Goal: Task Accomplishment & Management: Manage account settings

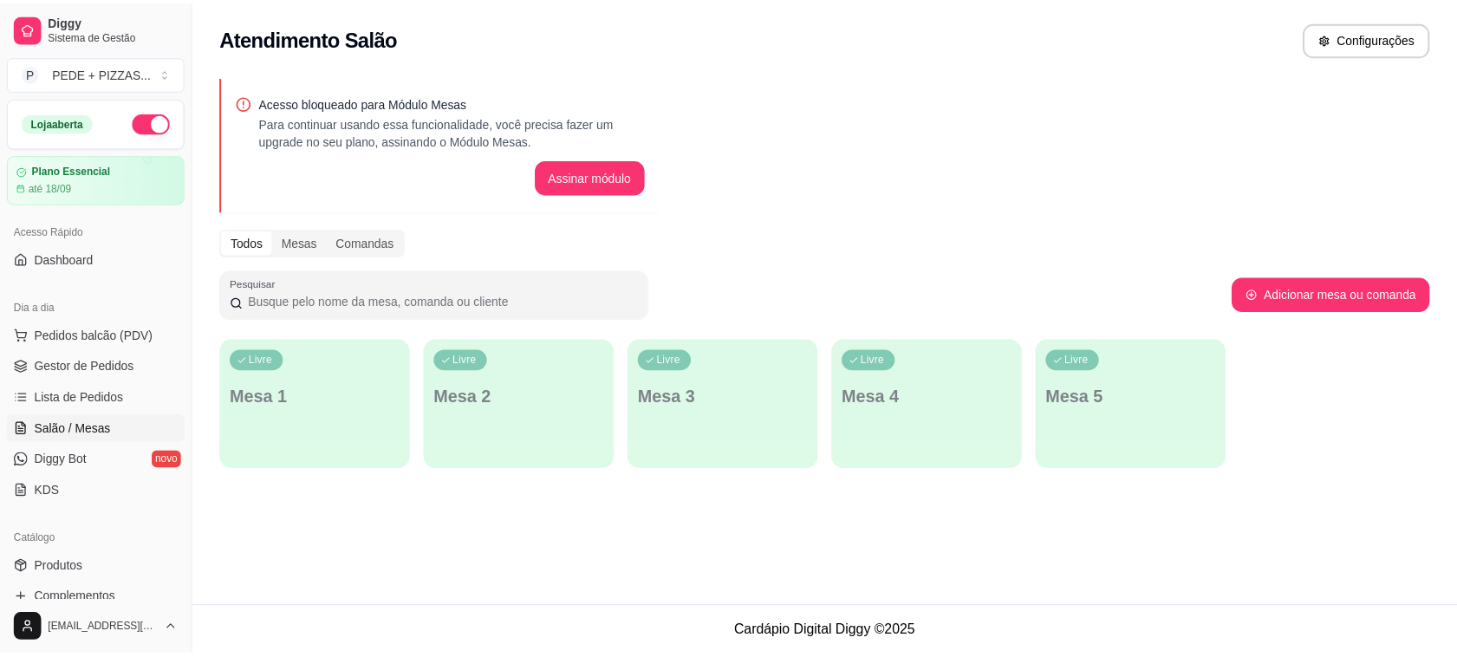
scroll to position [108, 0]
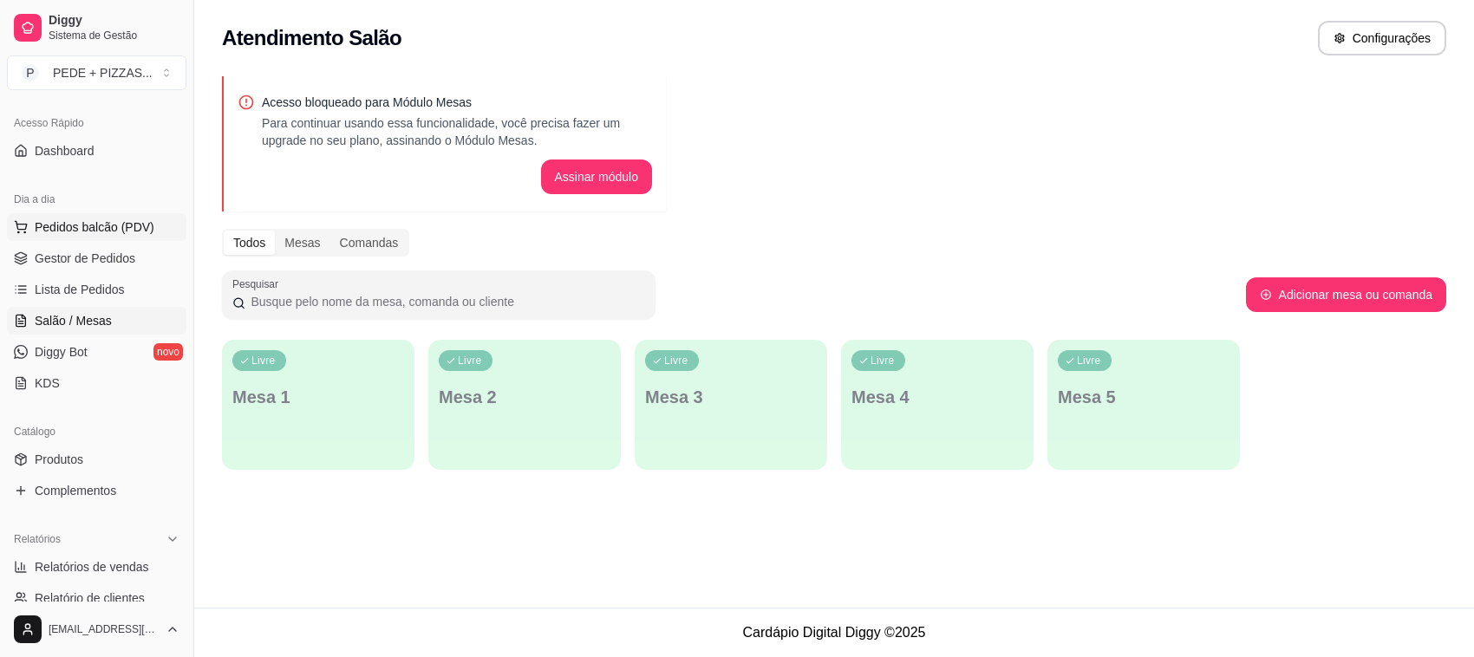
click at [89, 236] on span "Pedidos balcão (PDV)" at bounding box center [95, 226] width 120 height 17
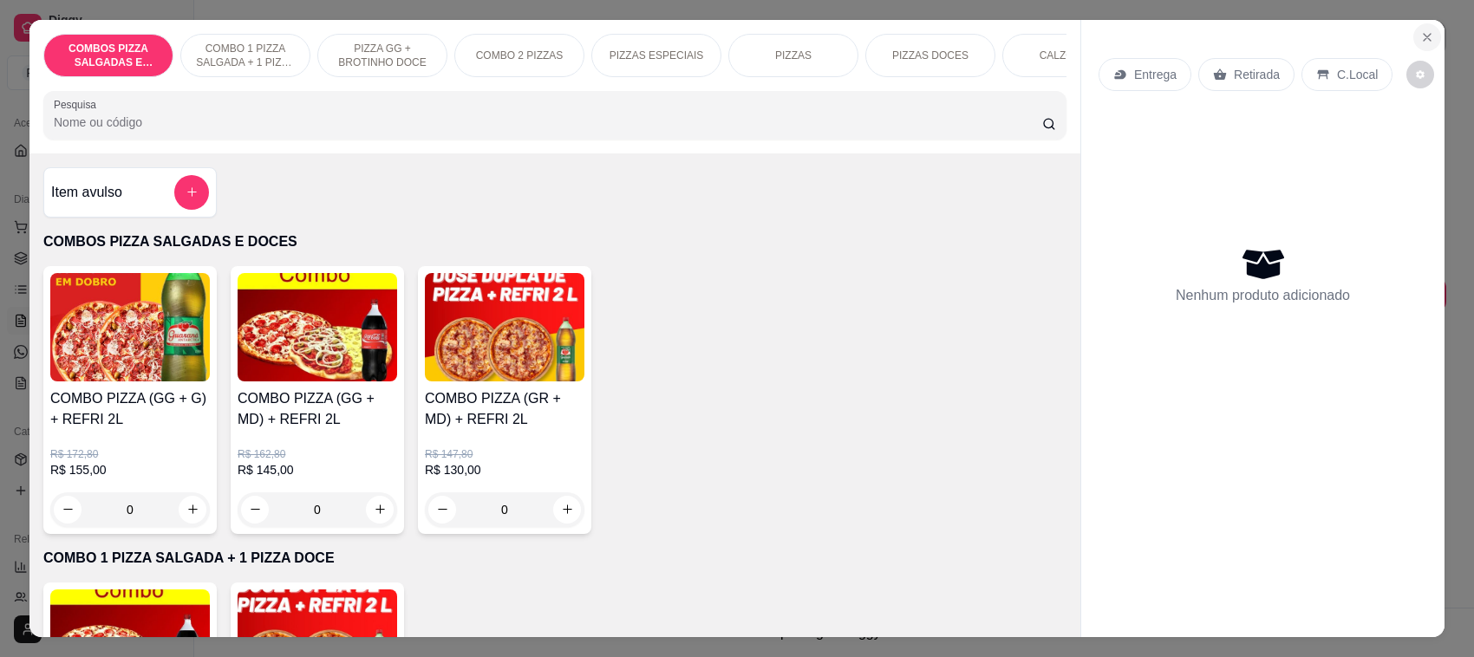
click at [1420, 39] on icon "Close" at bounding box center [1427, 37] width 14 height 14
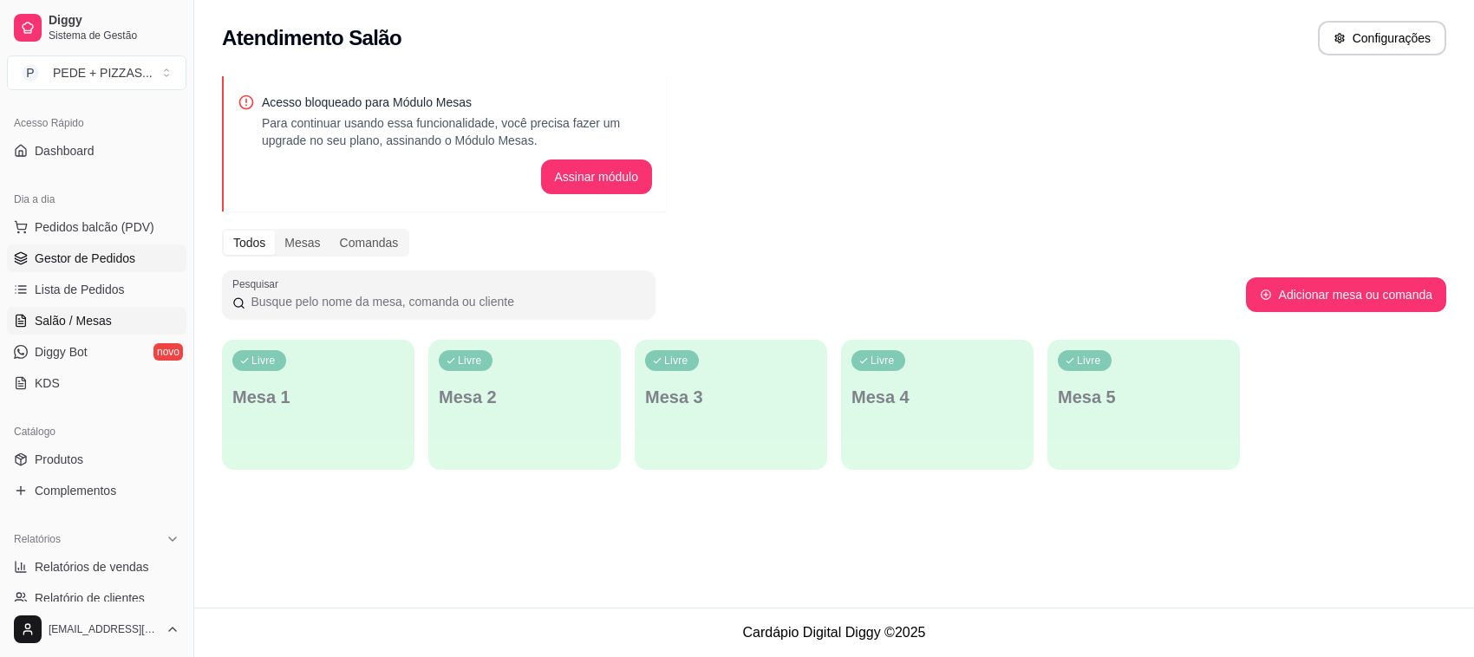
click at [105, 266] on span "Gestor de Pedidos" at bounding box center [85, 258] width 101 height 17
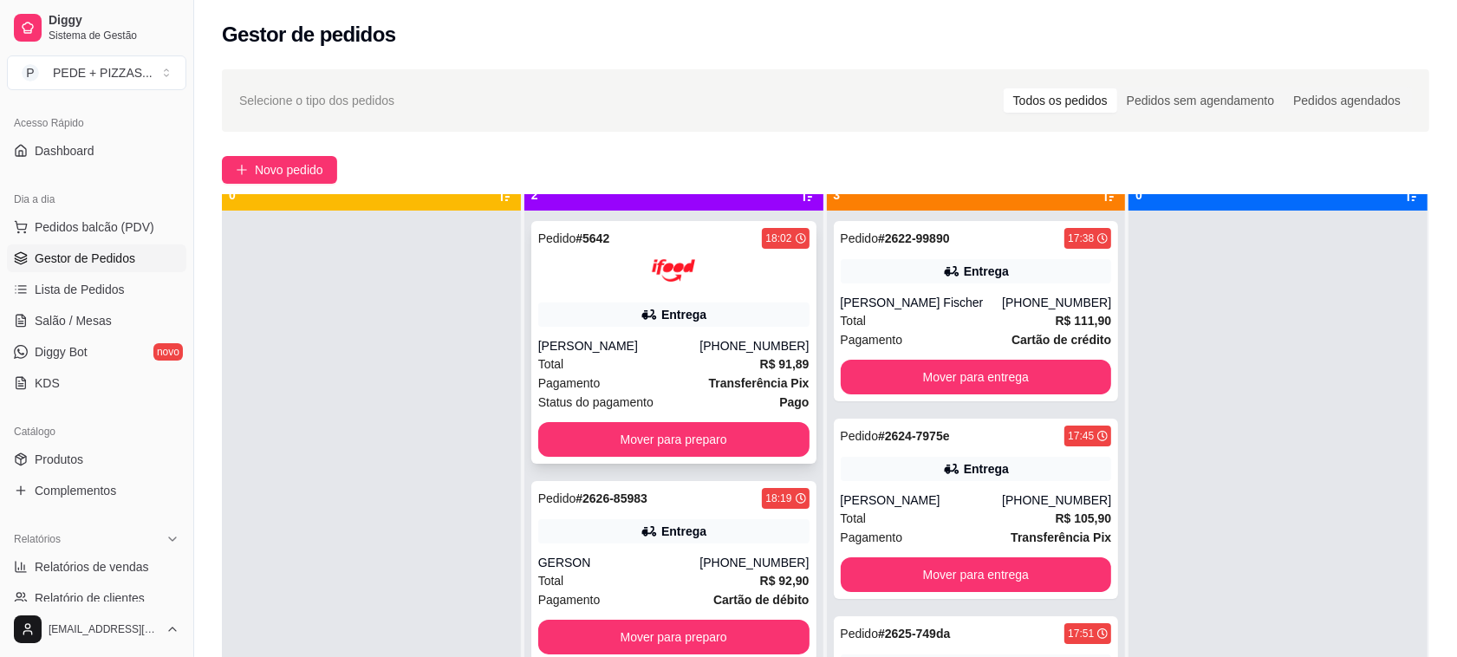
scroll to position [49, 0]
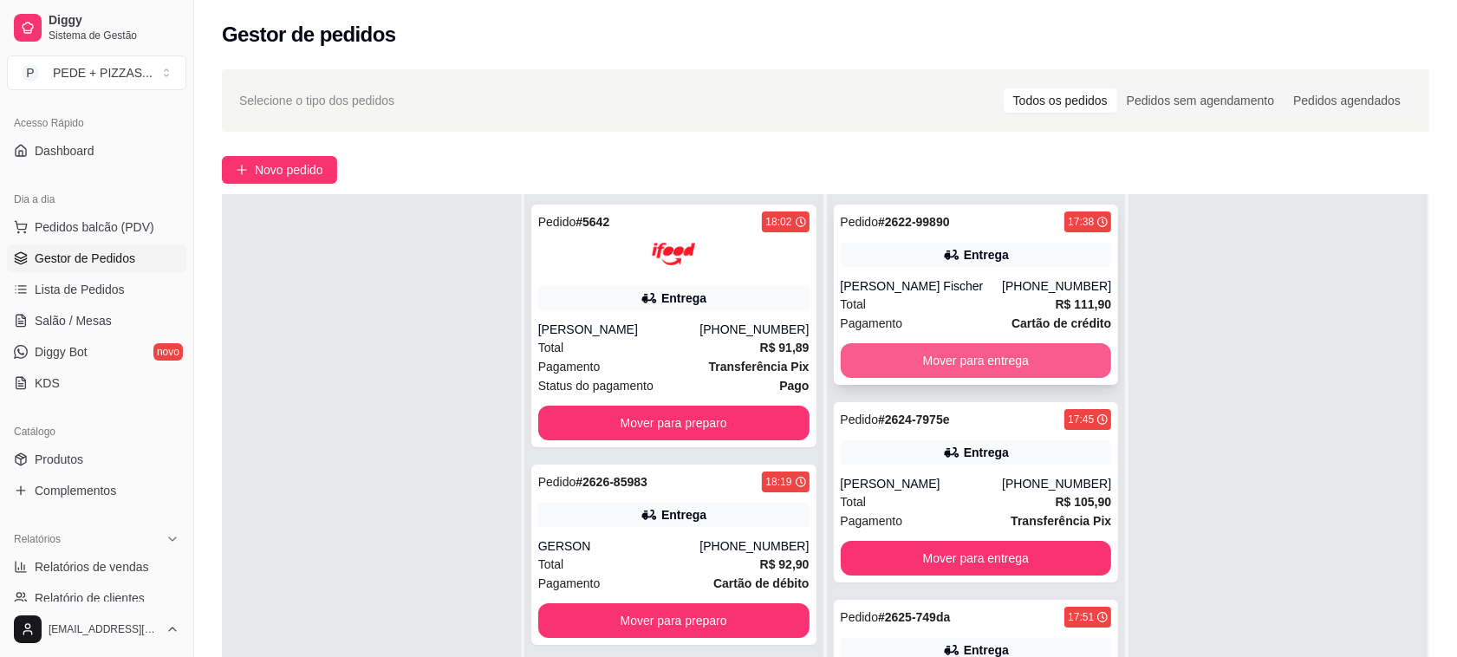
click at [994, 367] on button "Mover para entrega" at bounding box center [976, 360] width 271 height 35
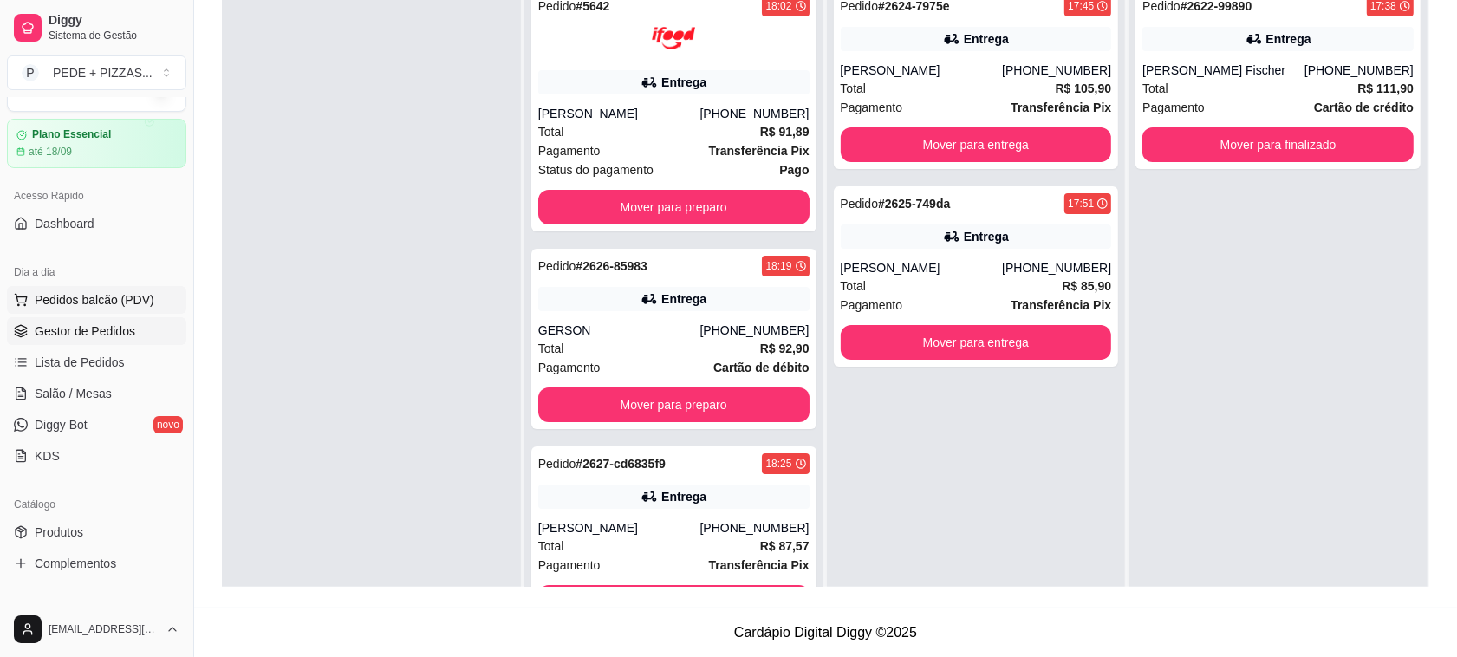
scroll to position [0, 0]
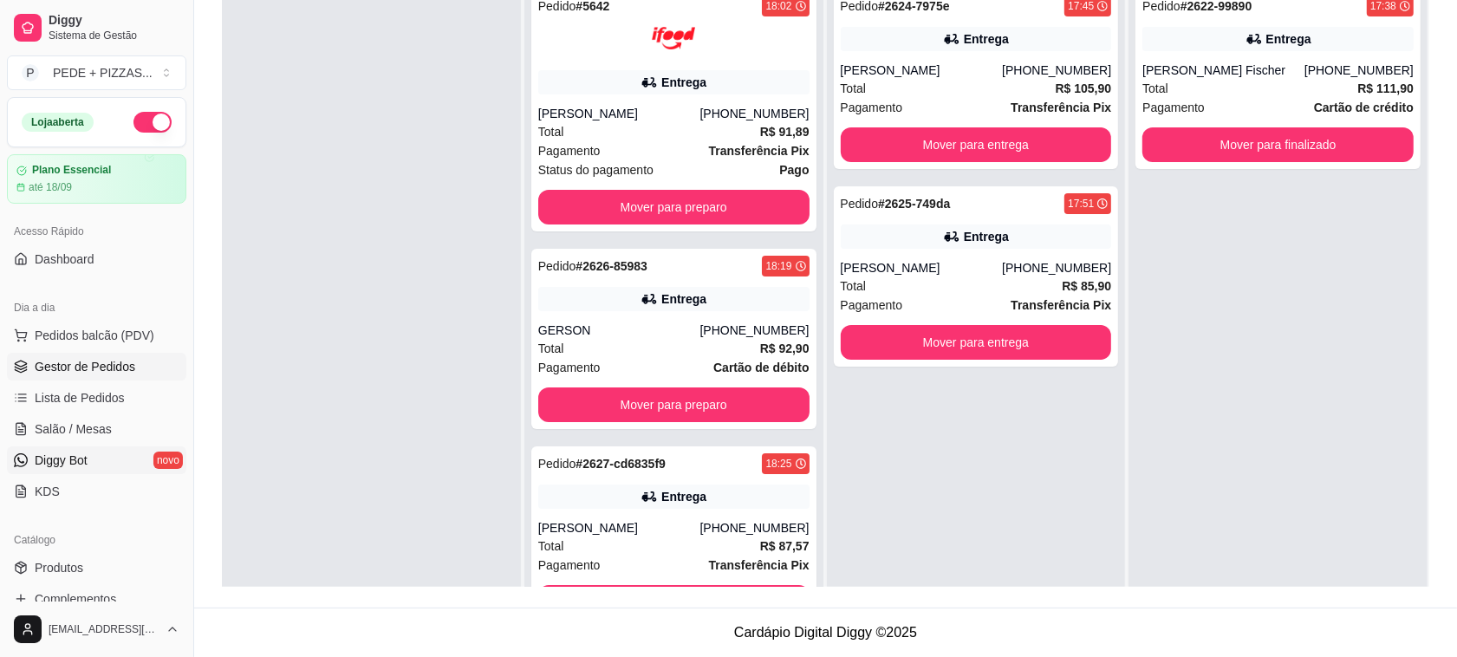
click at [95, 461] on link "Diggy Bot novo" at bounding box center [96, 460] width 179 height 28
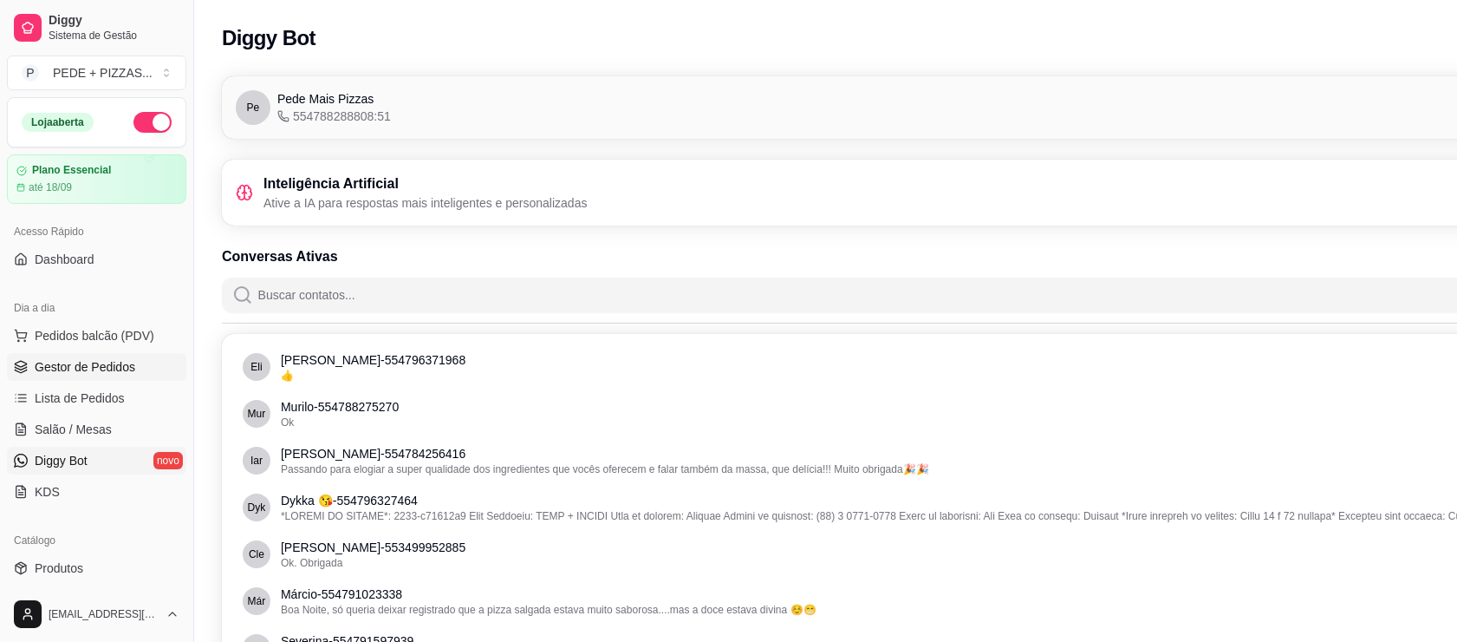
click at [75, 370] on span "Gestor de Pedidos" at bounding box center [85, 366] width 101 height 17
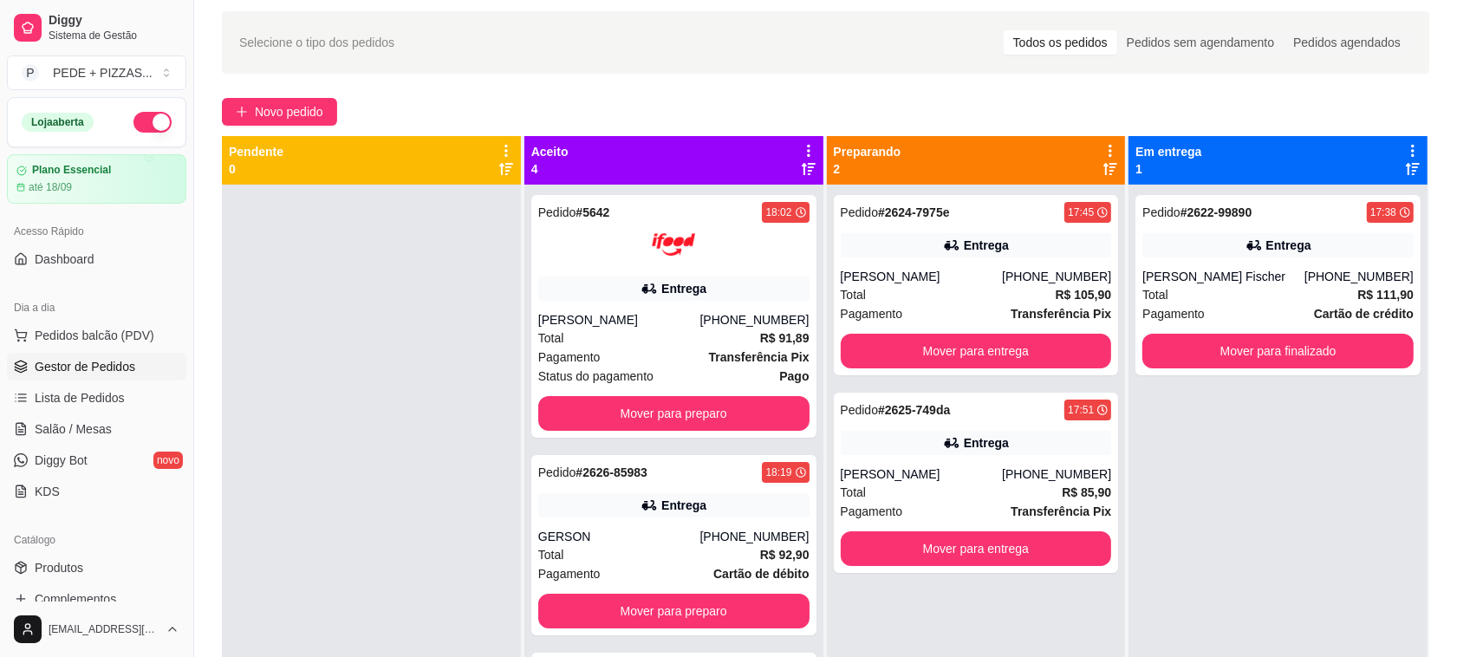
scroll to position [108, 0]
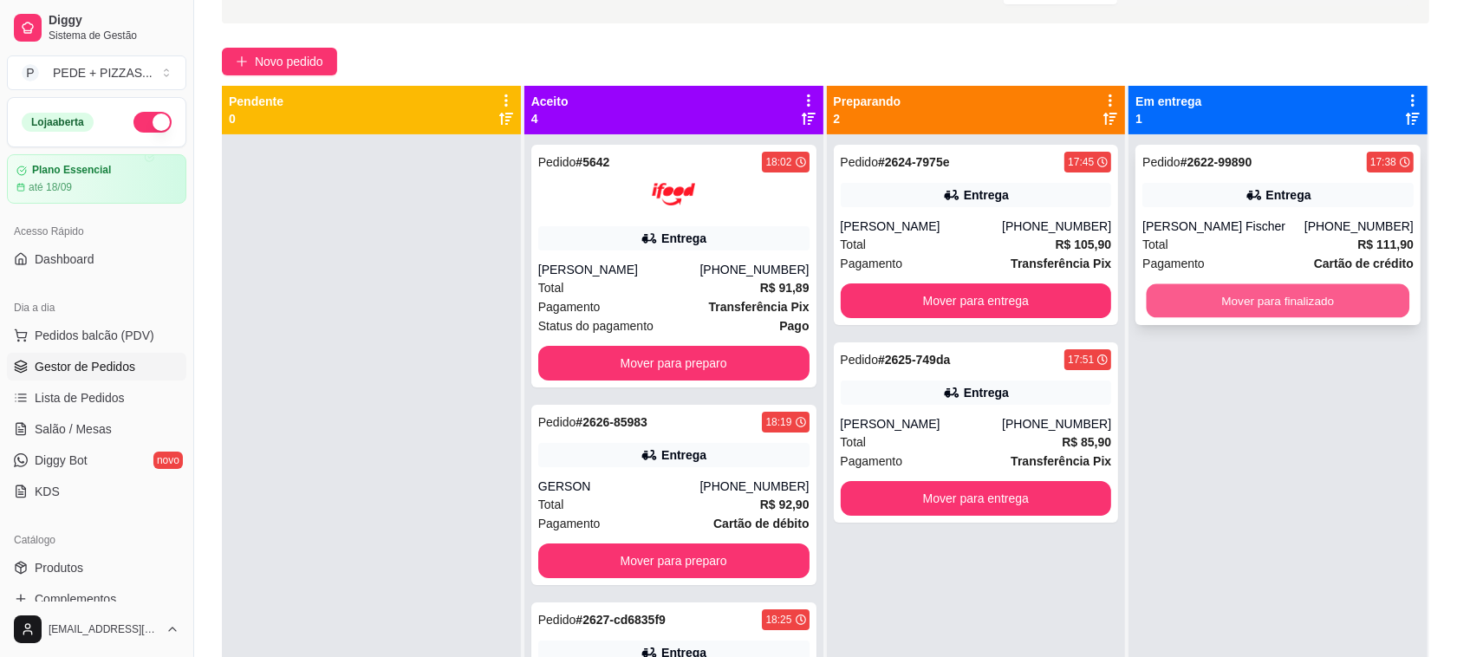
click at [1354, 301] on button "Mover para finalizado" at bounding box center [1278, 301] width 263 height 34
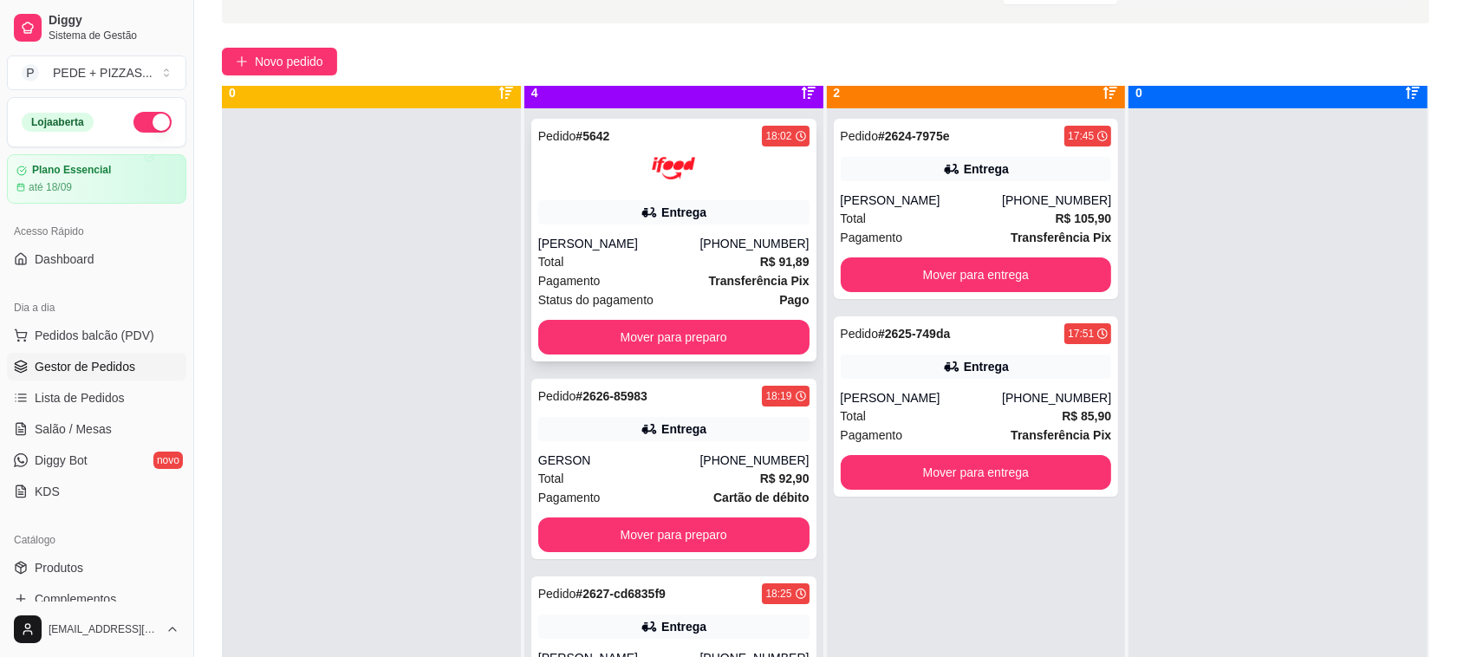
scroll to position [49, 0]
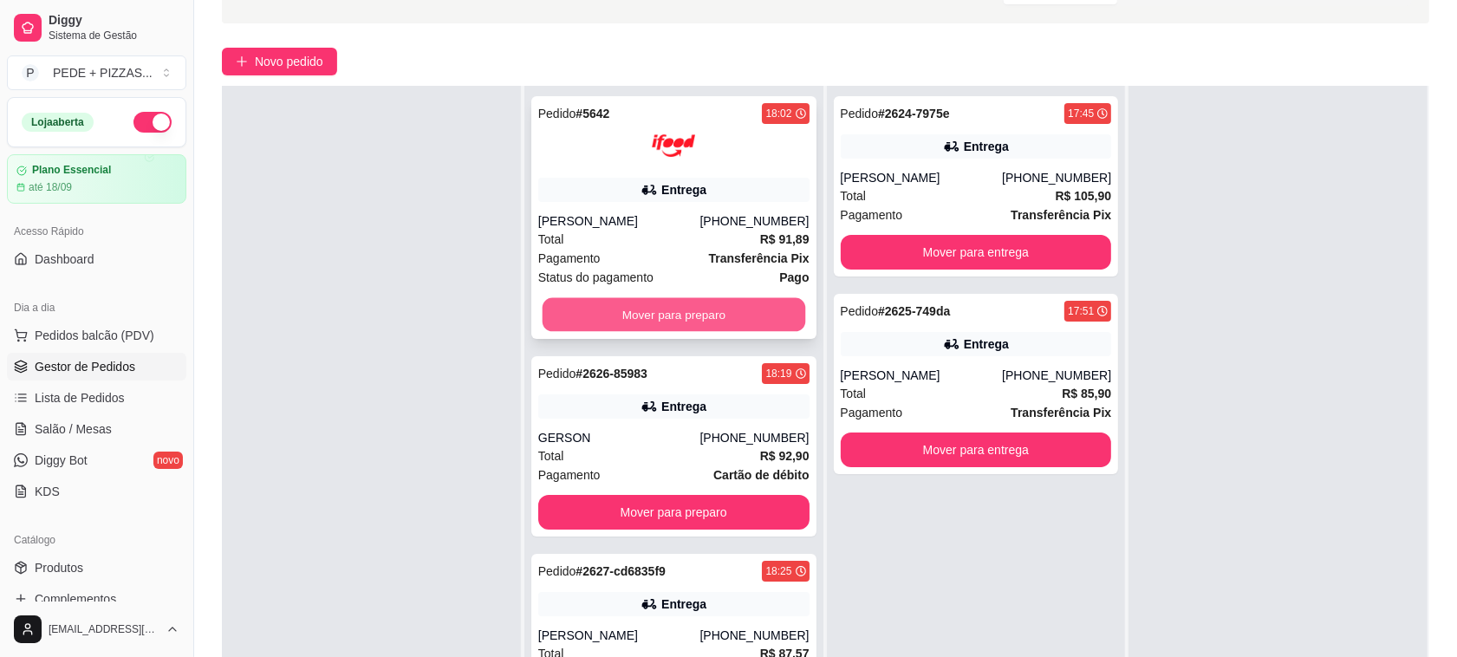
click at [678, 322] on button "Mover para preparo" at bounding box center [673, 315] width 263 height 34
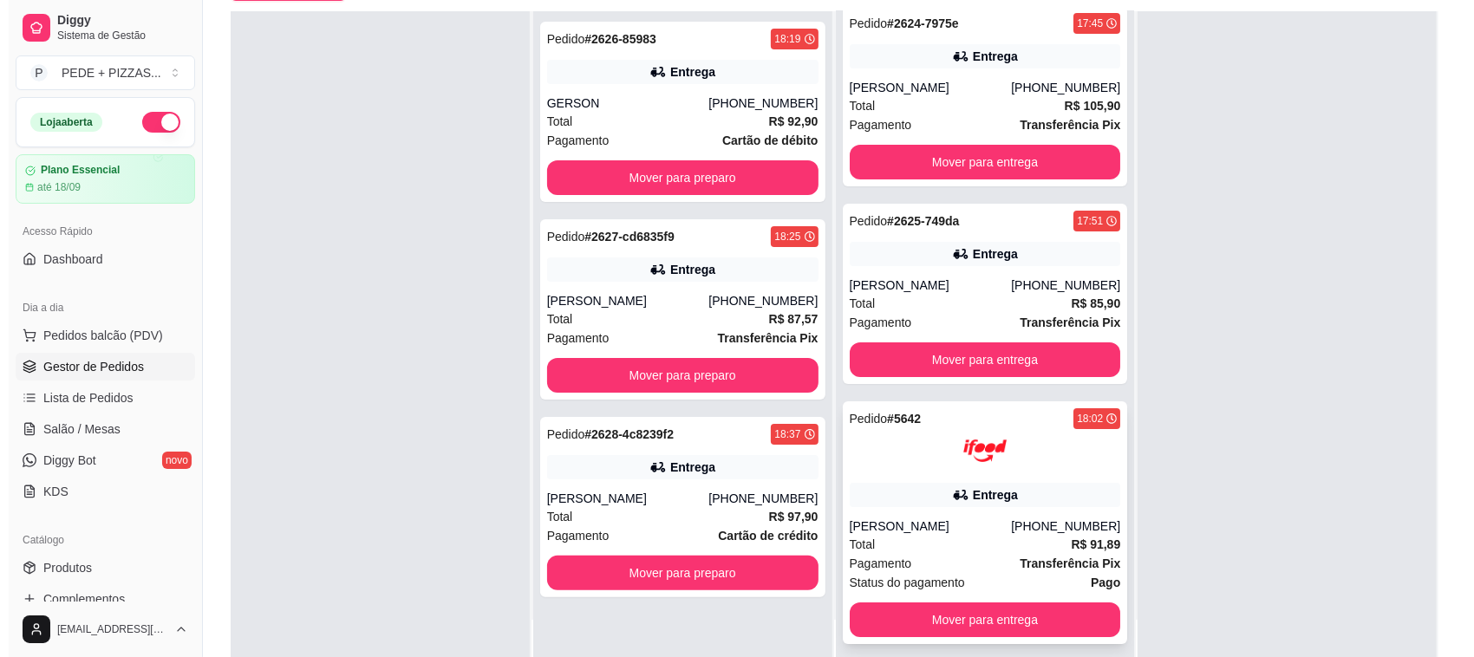
scroll to position [217, 0]
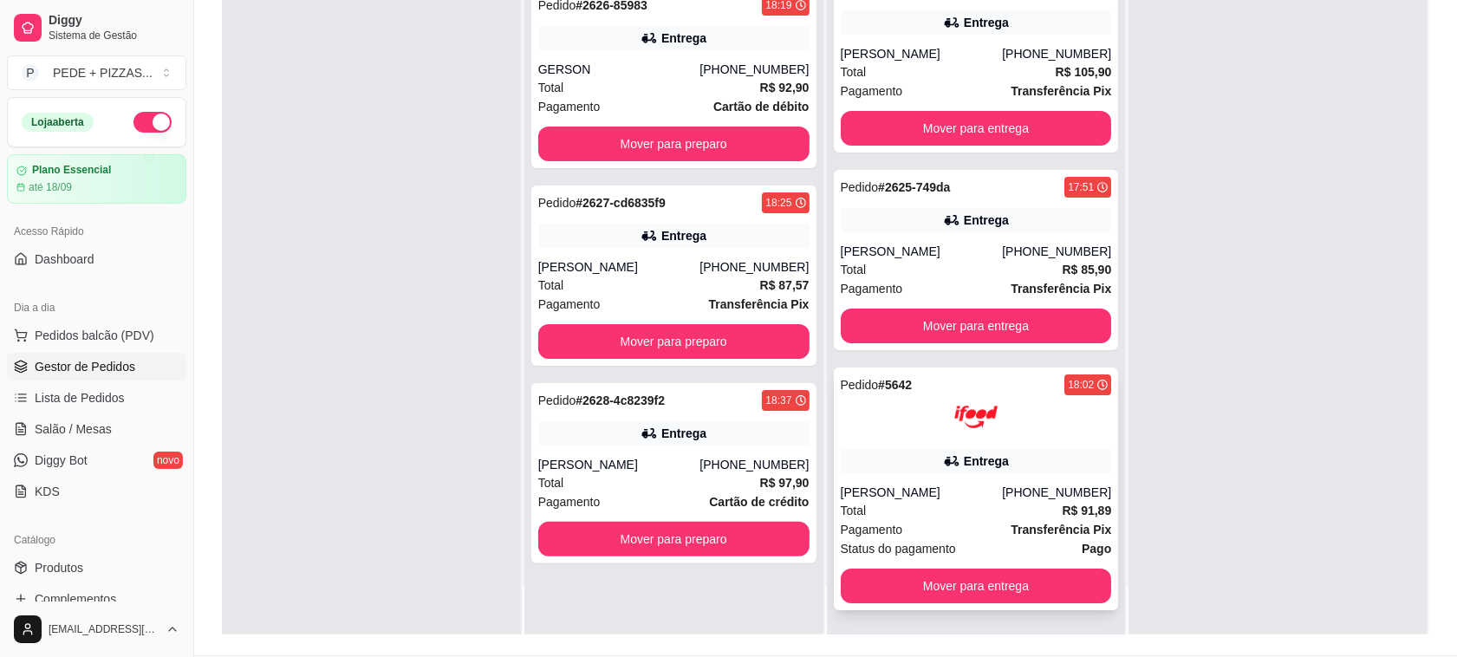
click at [1001, 466] on div "Entrega" at bounding box center [976, 461] width 271 height 24
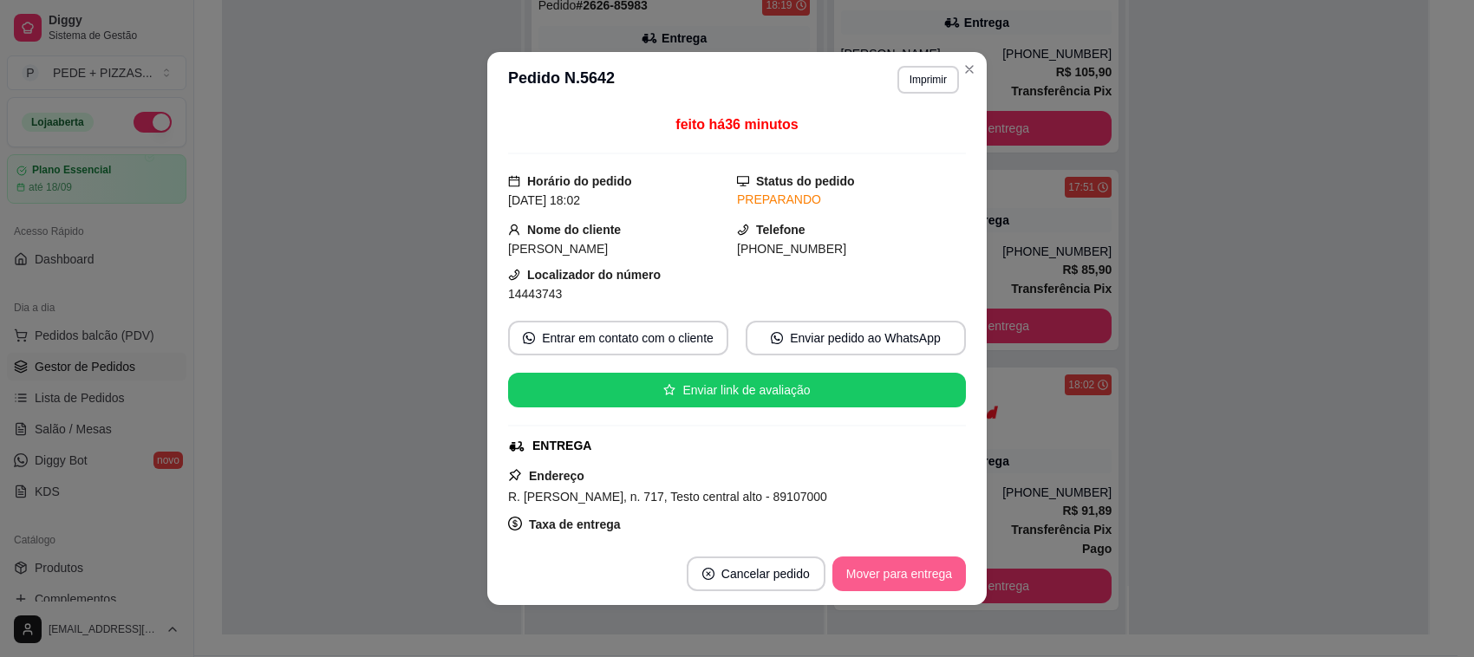
click at [929, 573] on button "Mover para entrega" at bounding box center [899, 574] width 134 height 35
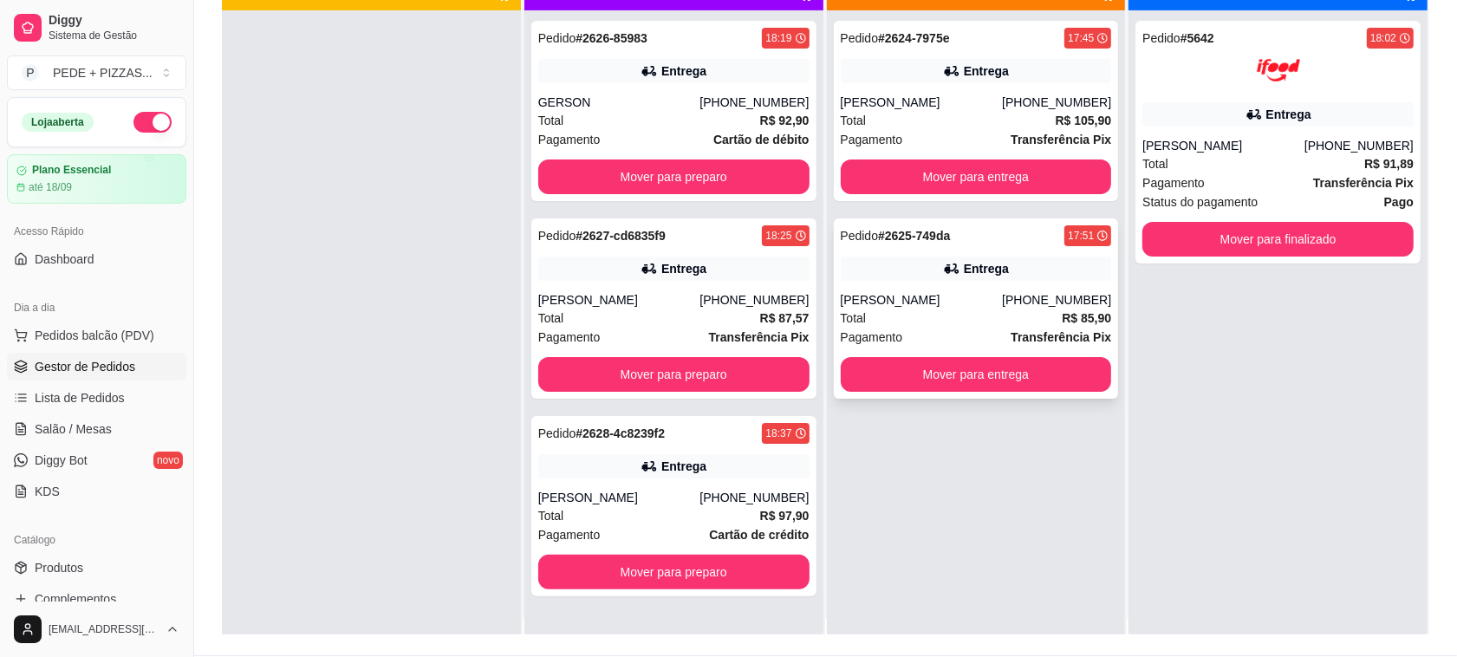
scroll to position [0, 0]
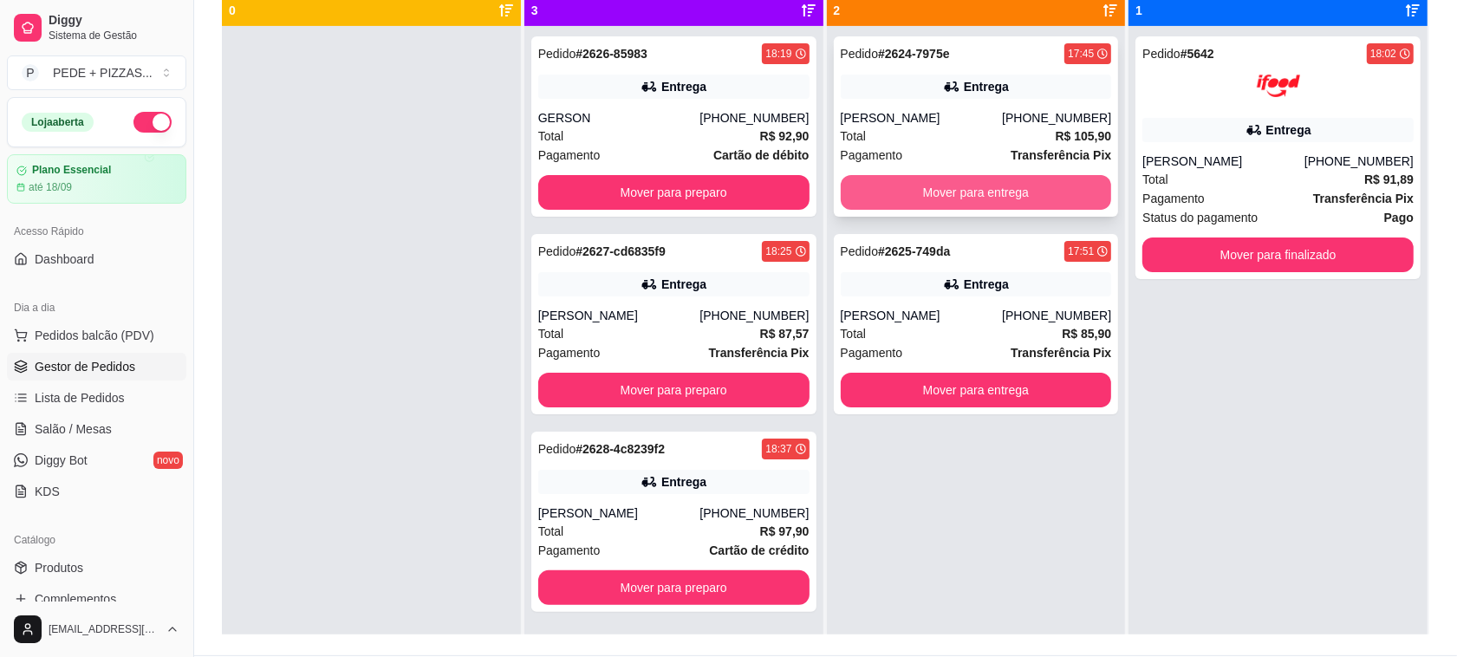
click at [997, 192] on button "Mover para entrega" at bounding box center [976, 192] width 271 height 35
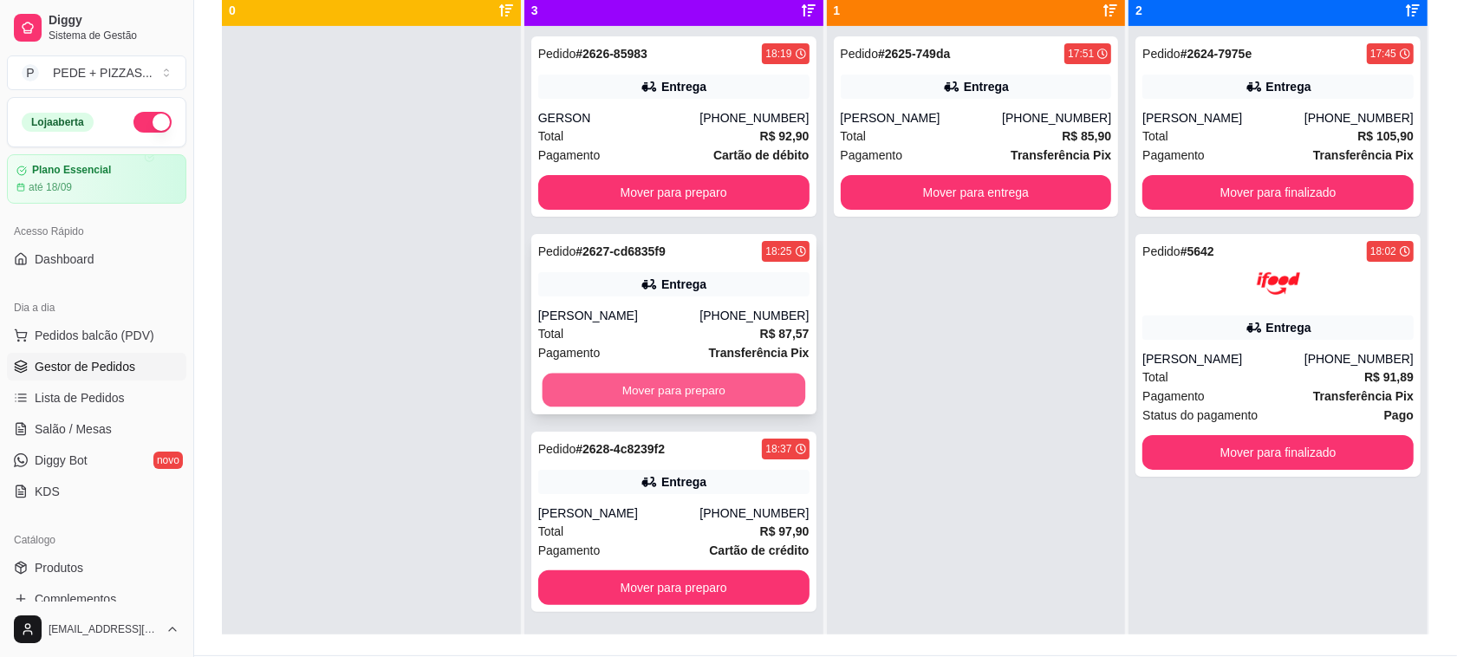
click at [721, 384] on button "Mover para preparo" at bounding box center [673, 391] width 263 height 34
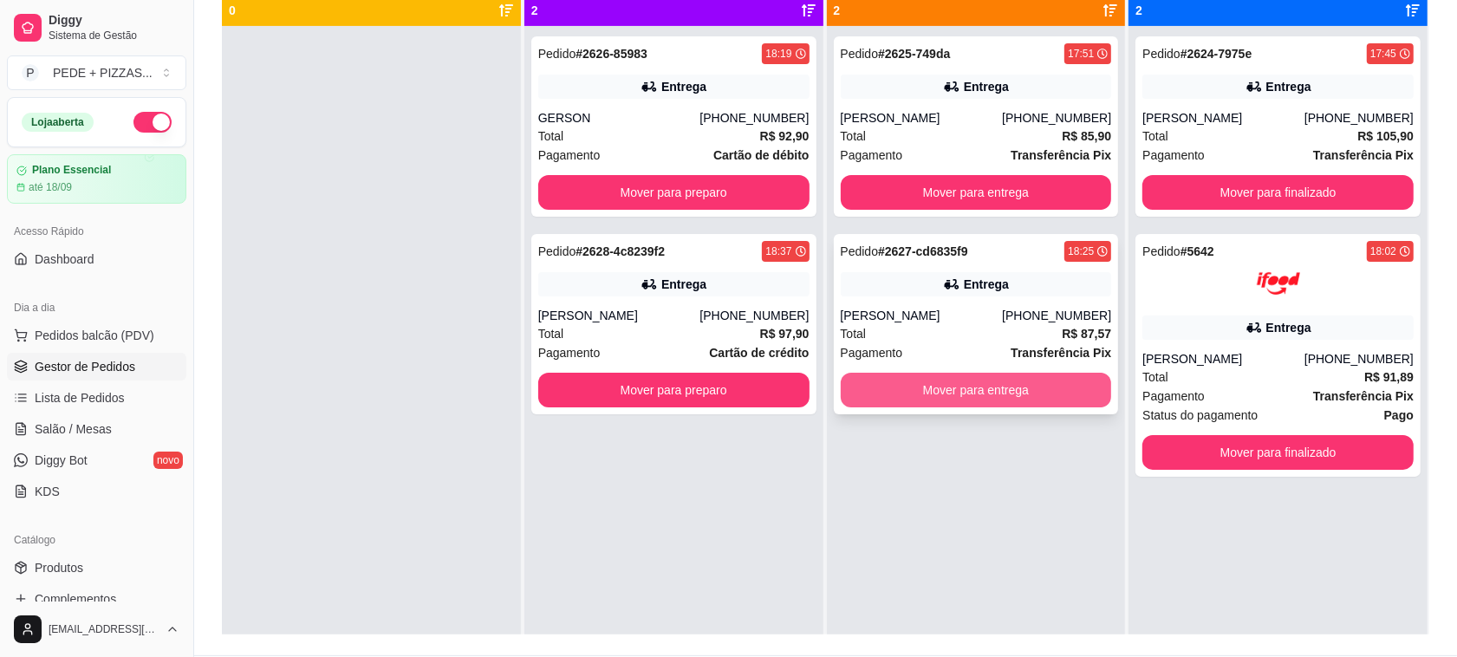
click at [1010, 397] on button "Mover para entrega" at bounding box center [976, 390] width 271 height 35
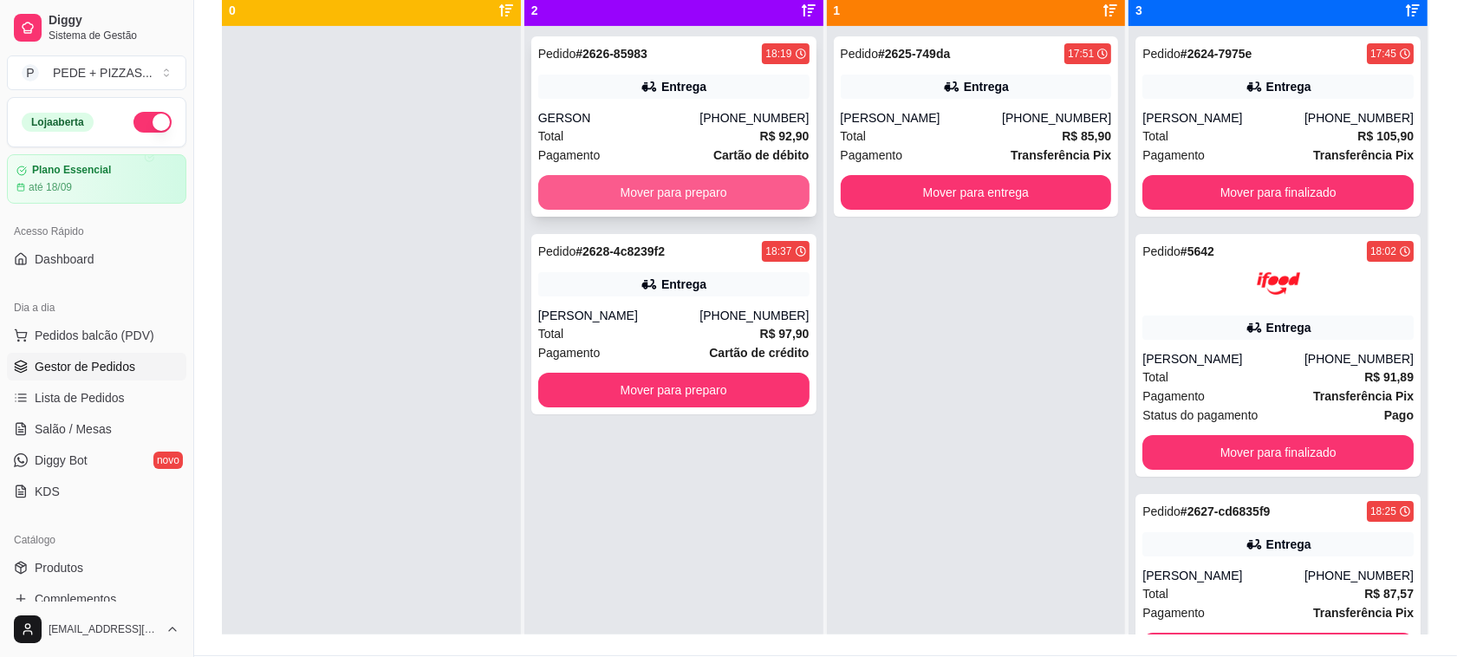
click at [700, 184] on button "Mover para preparo" at bounding box center [673, 192] width 271 height 35
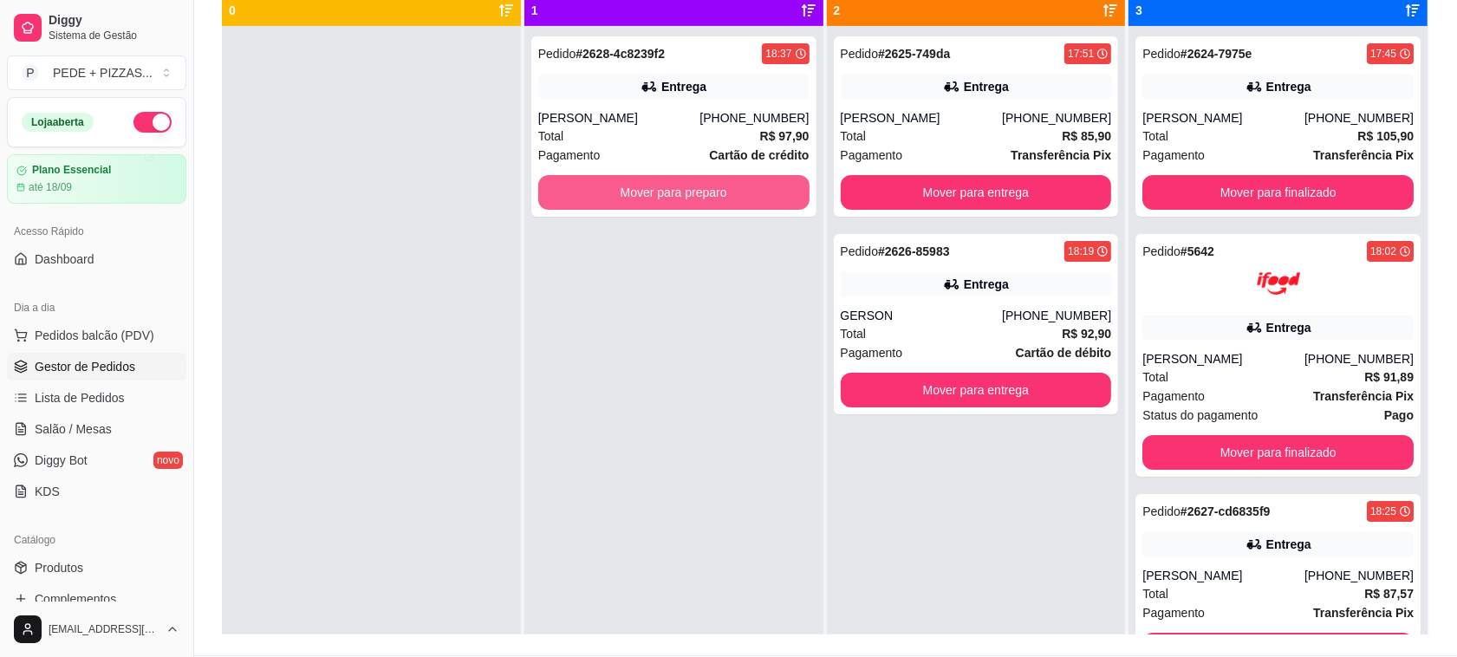
click at [700, 184] on button "Mover para preparo" at bounding box center [673, 192] width 271 height 35
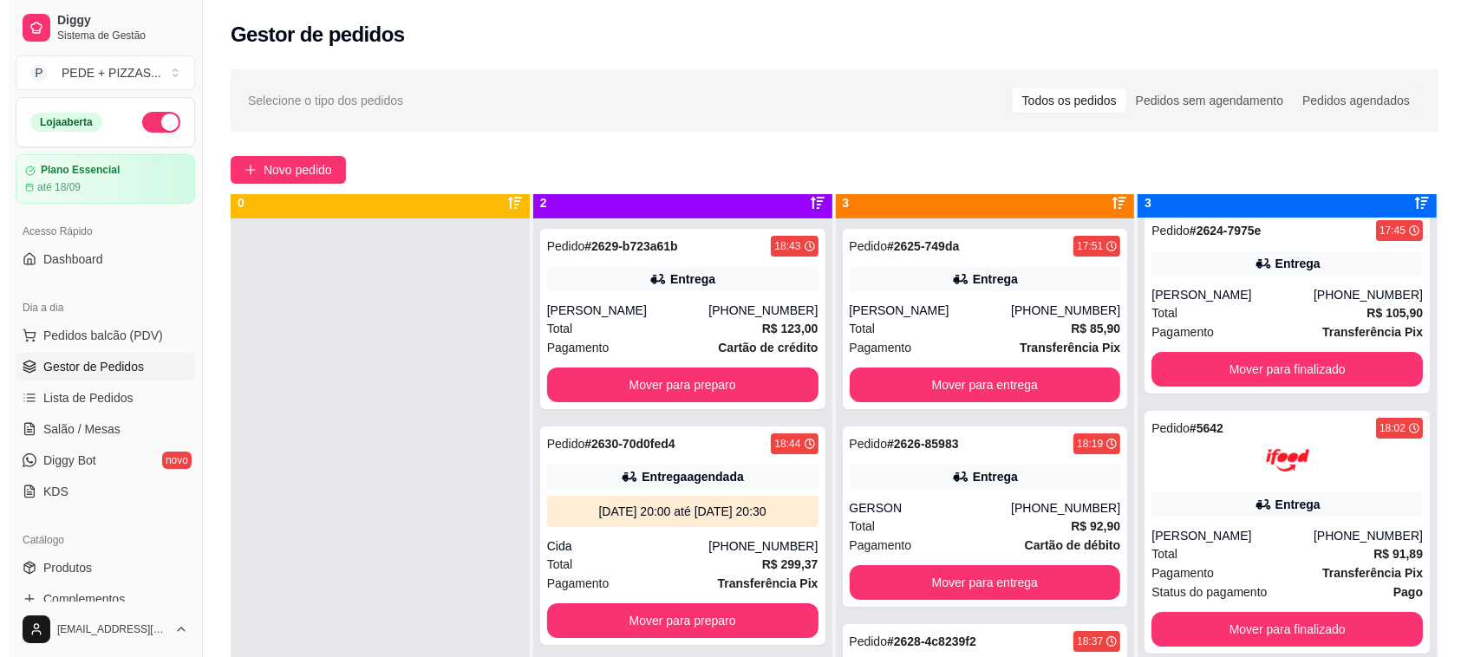
scroll to position [49, 0]
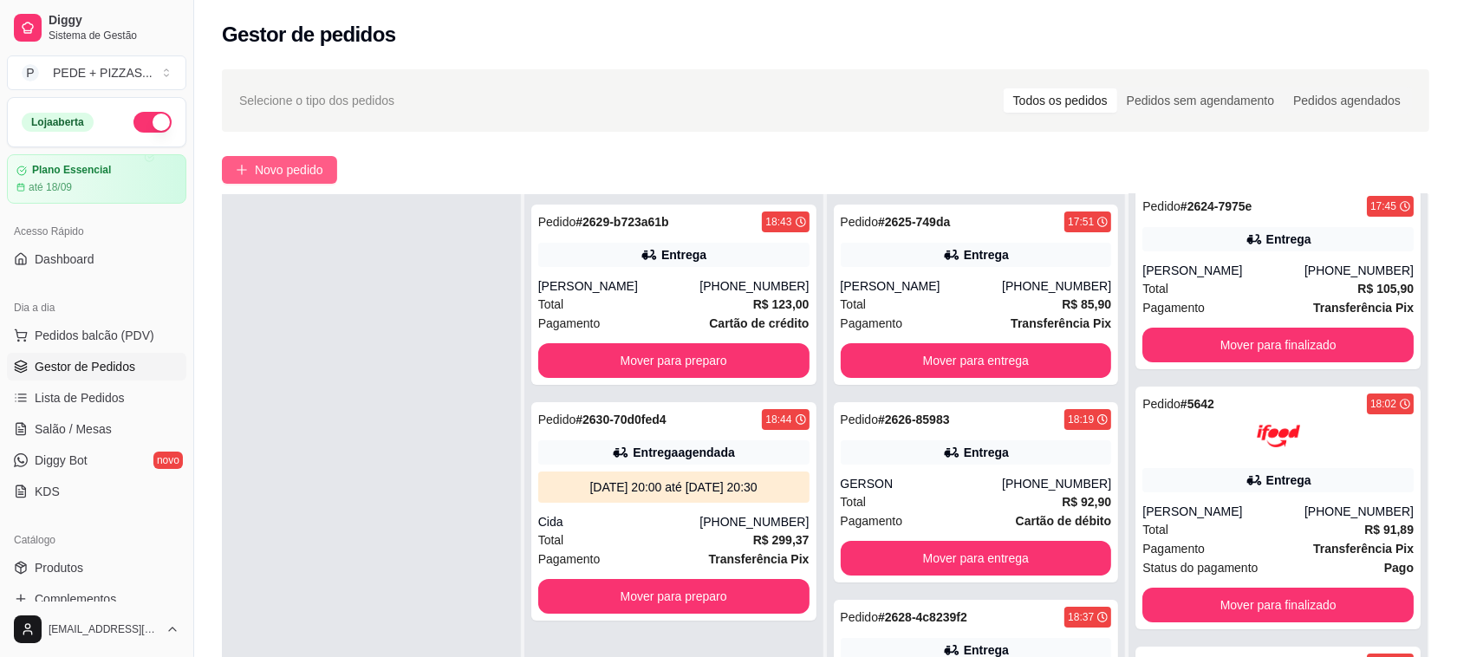
click at [329, 167] on button "Novo pedido" at bounding box center [279, 170] width 115 height 28
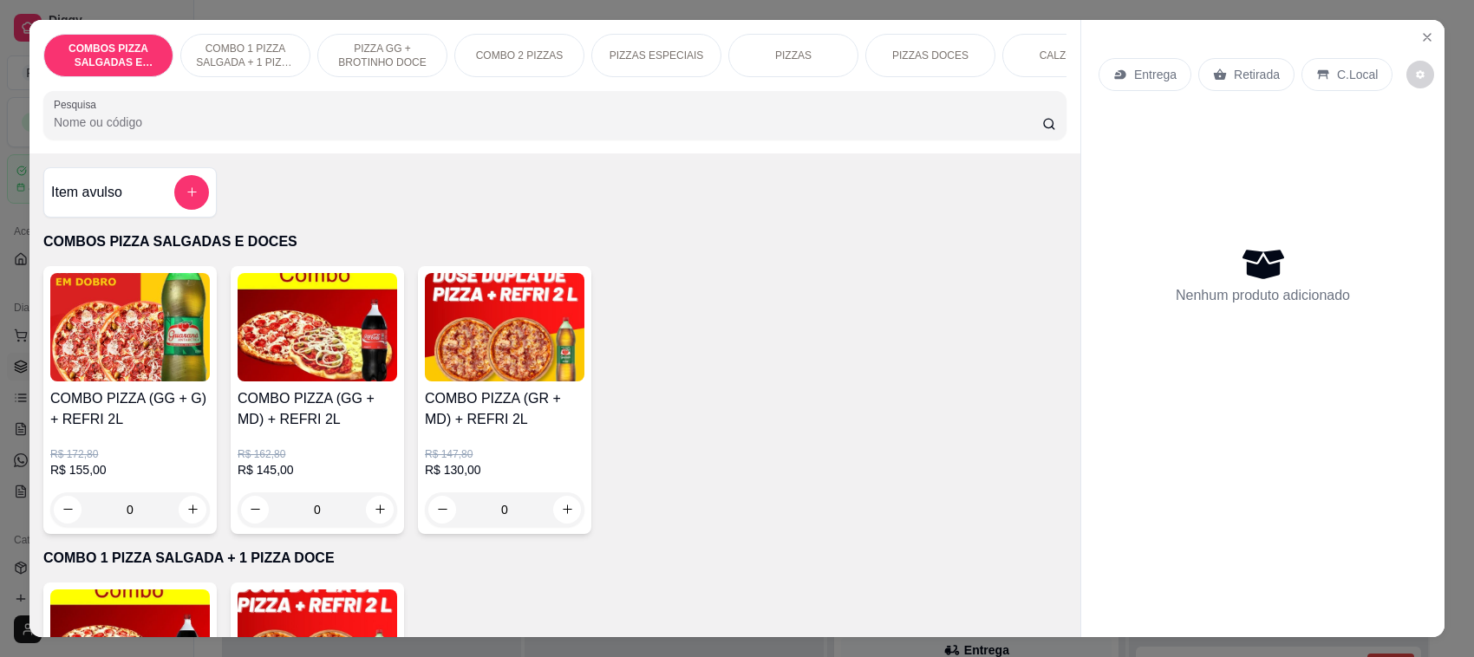
click at [1168, 83] on div "Entrega" at bounding box center [1144, 74] width 93 height 33
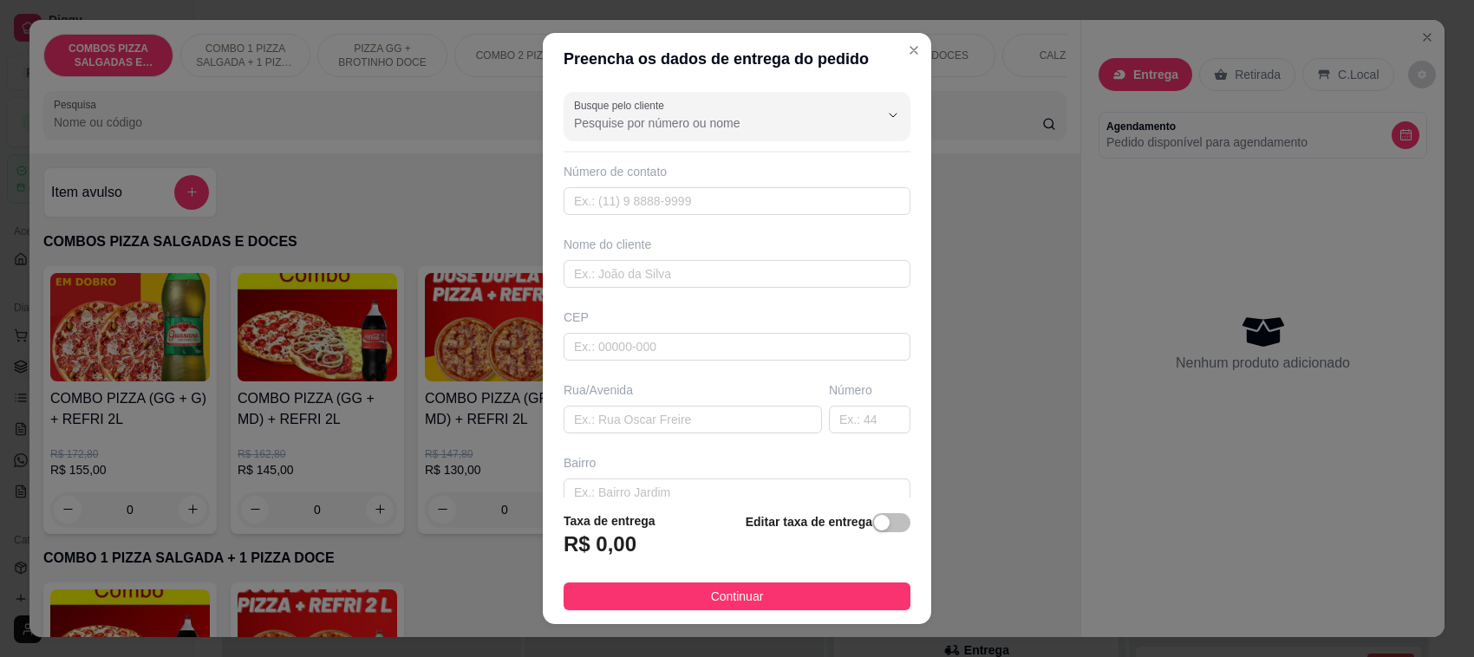
click at [792, 135] on div "Busque pelo cliente" at bounding box center [737, 116] width 347 height 49
type input "valdo"
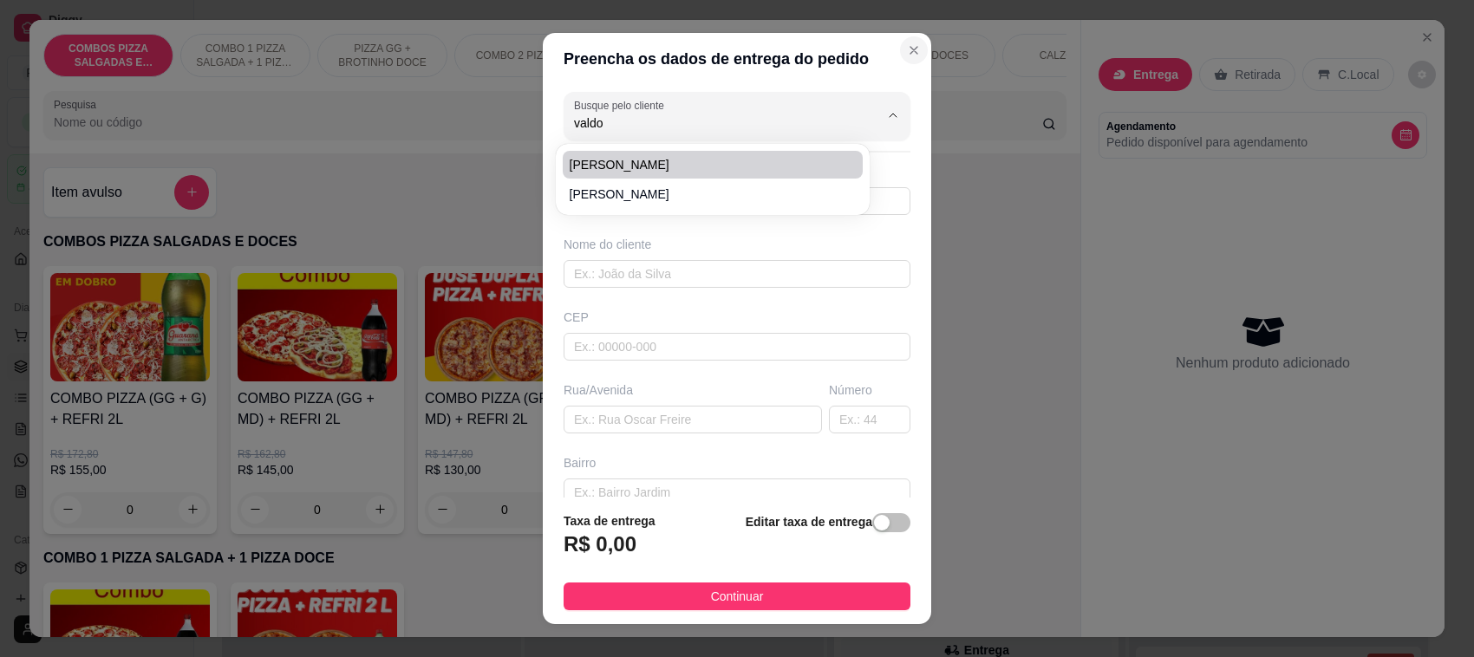
click at [900, 49] on button "Close" at bounding box center [914, 50] width 28 height 28
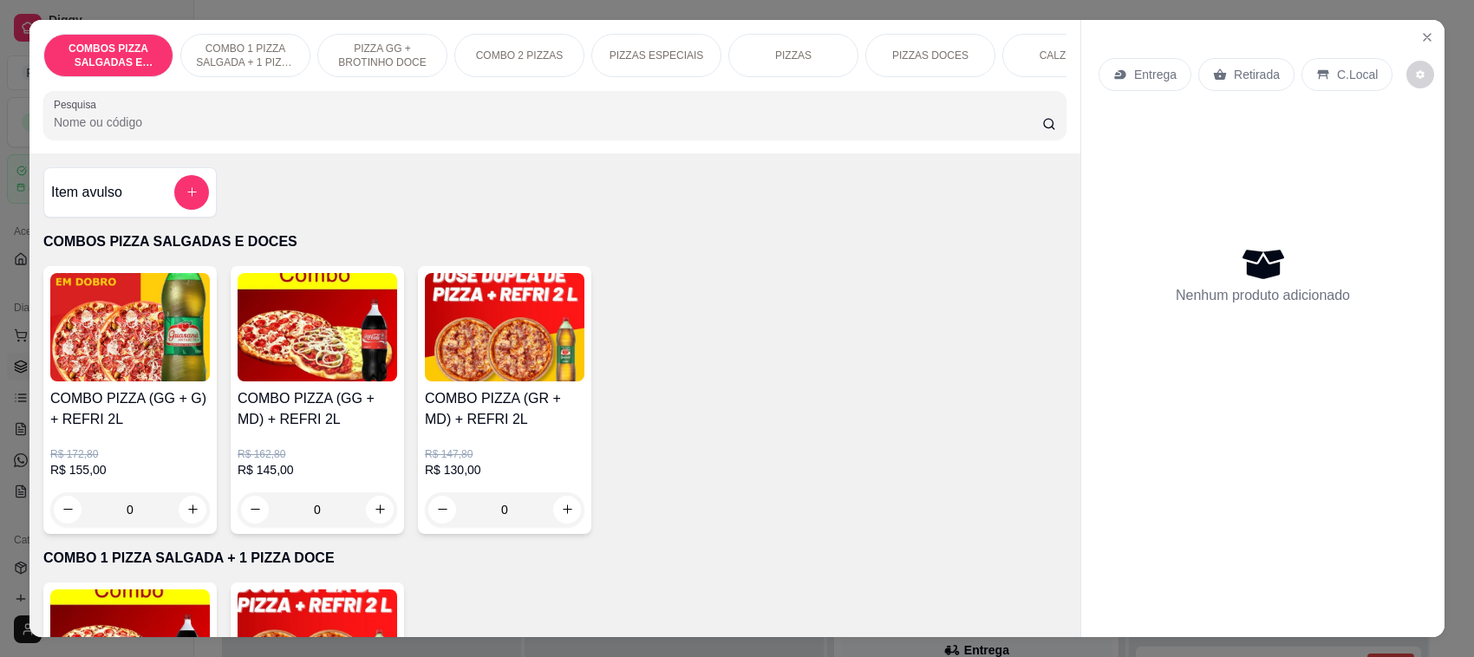
click at [884, 237] on div "Item avulso COMBOS PIZZA SALGADAS E DOCES COMBO PIZZA (GG + G) + REFRI 2L R$ 17…" at bounding box center [554, 395] width 1051 height 485
click at [1423, 37] on icon "Close" at bounding box center [1427, 37] width 14 height 14
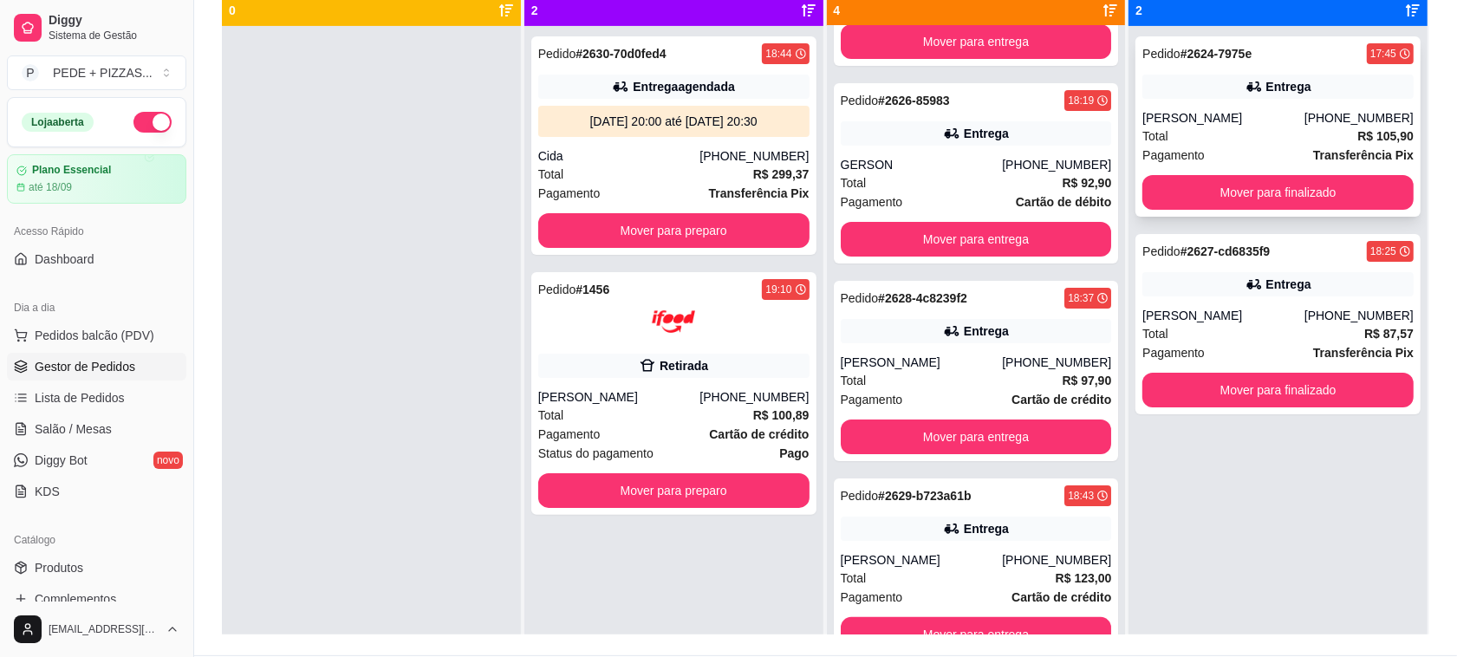
click at [1286, 182] on button "Mover para finalizado" at bounding box center [1278, 192] width 271 height 35
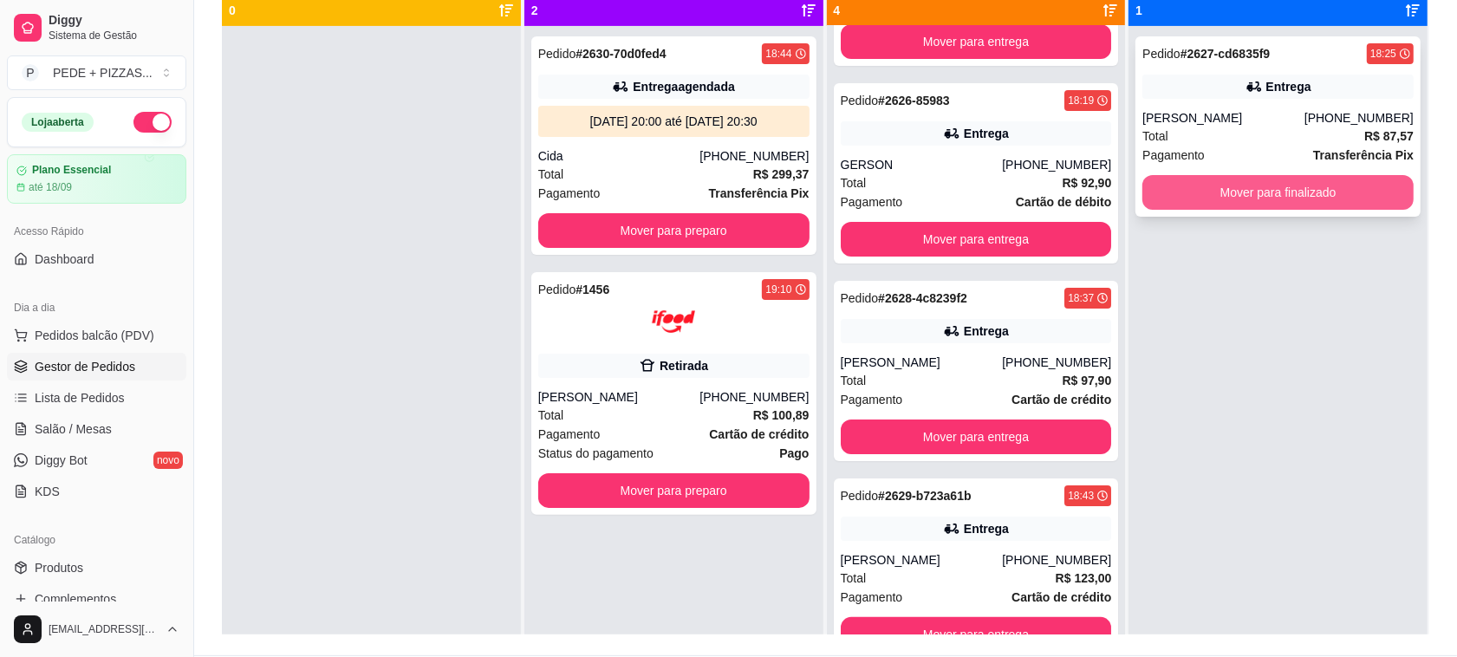
click at [1286, 185] on button "Mover para finalizado" at bounding box center [1278, 192] width 271 height 35
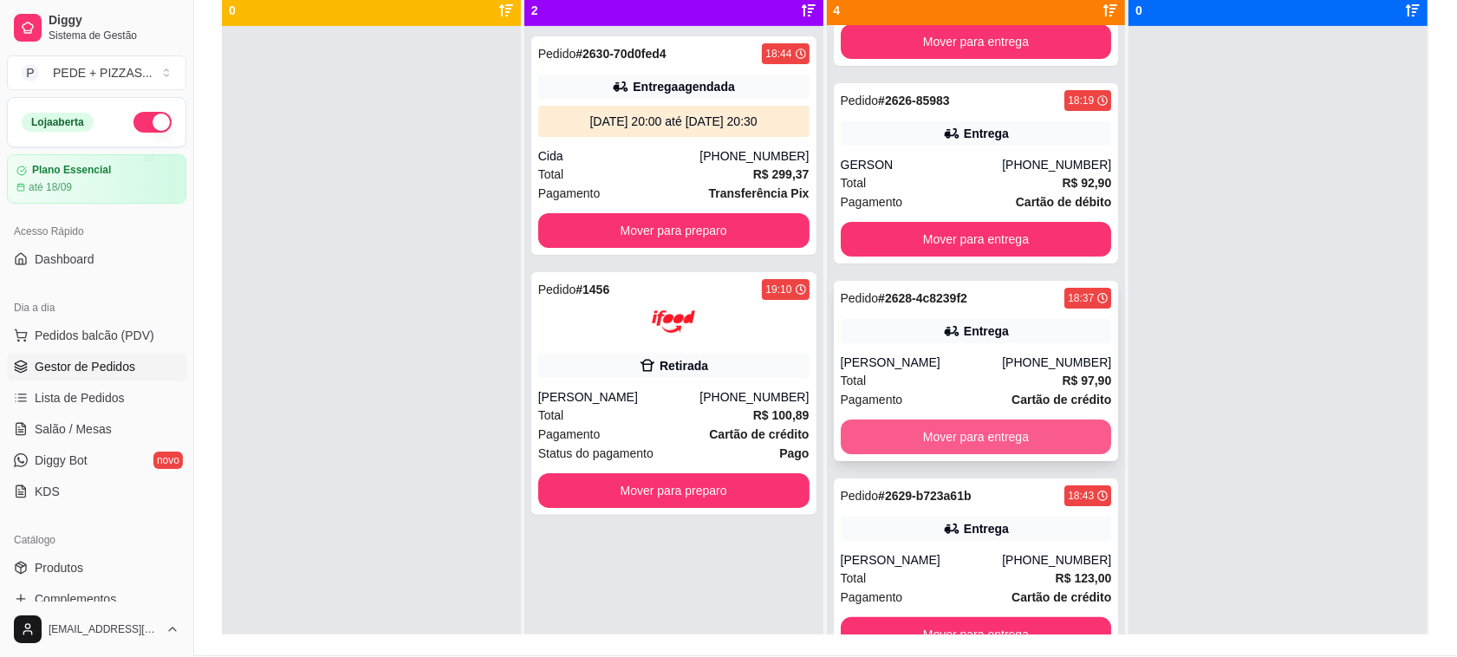
click at [1020, 433] on button "Mover para entrega" at bounding box center [976, 437] width 271 height 35
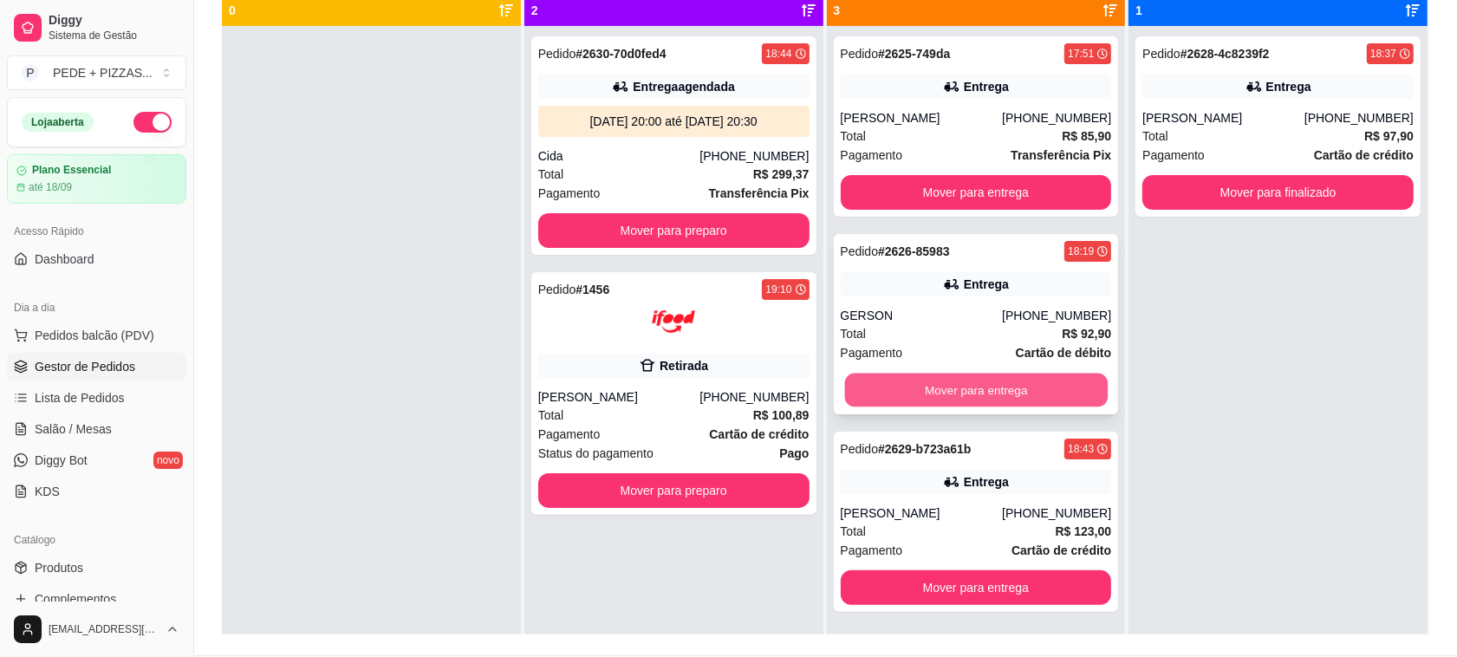
click at [990, 391] on button "Mover para entrega" at bounding box center [975, 391] width 263 height 34
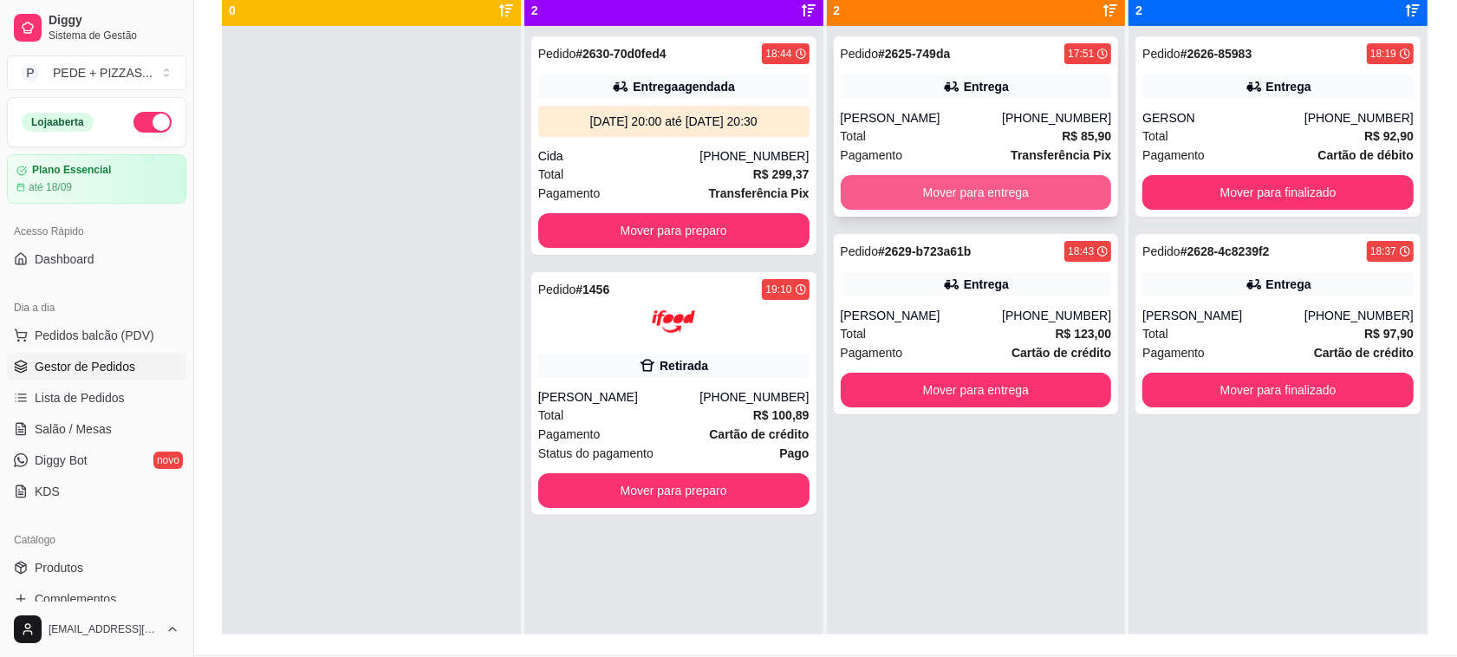
click at [993, 195] on button "Mover para entrega" at bounding box center [976, 192] width 271 height 35
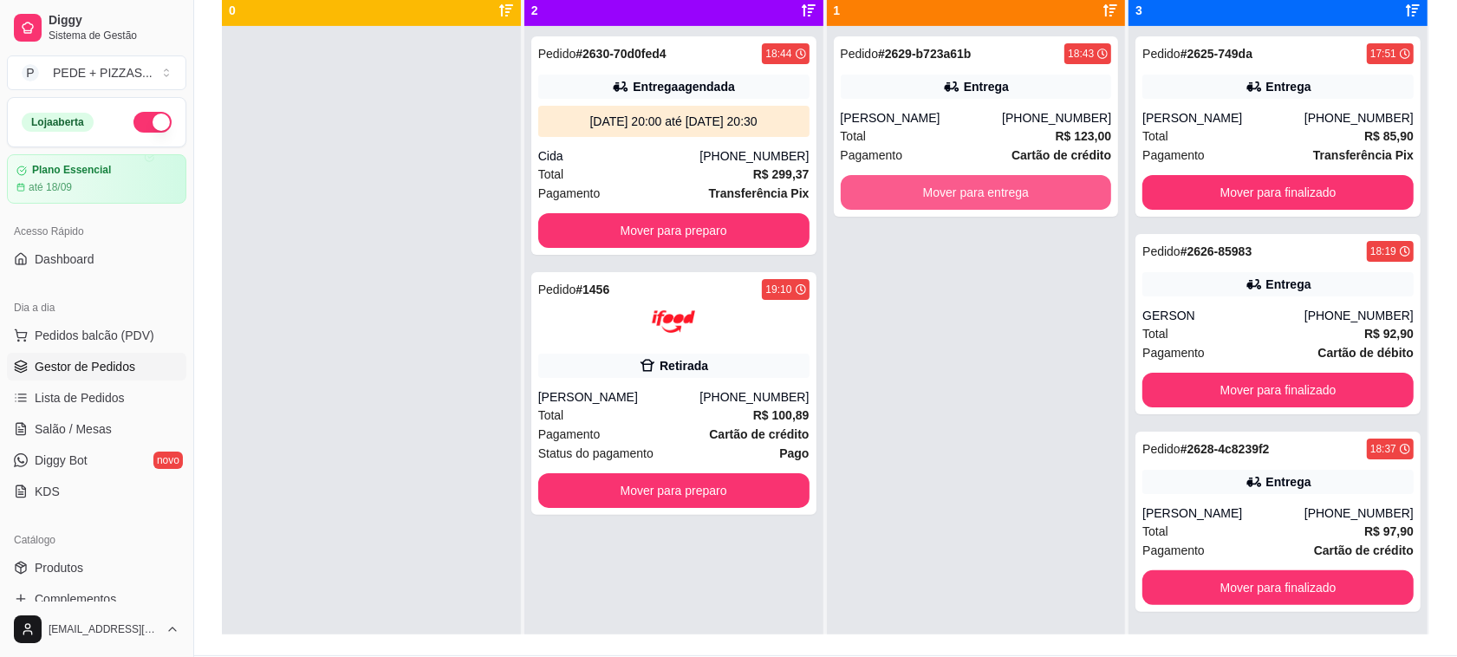
click at [991, 197] on button "Mover para entrega" at bounding box center [976, 192] width 271 height 35
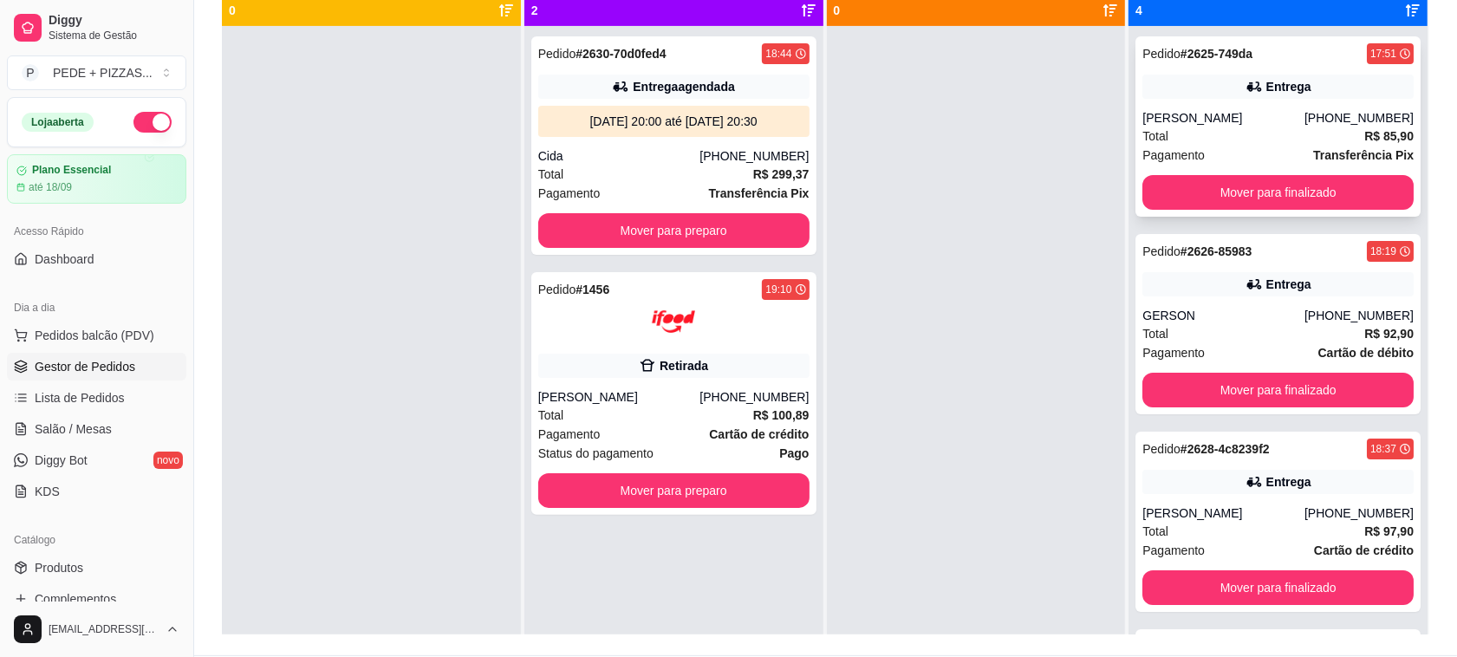
click at [1149, 136] on span "Total" at bounding box center [1156, 136] width 26 height 19
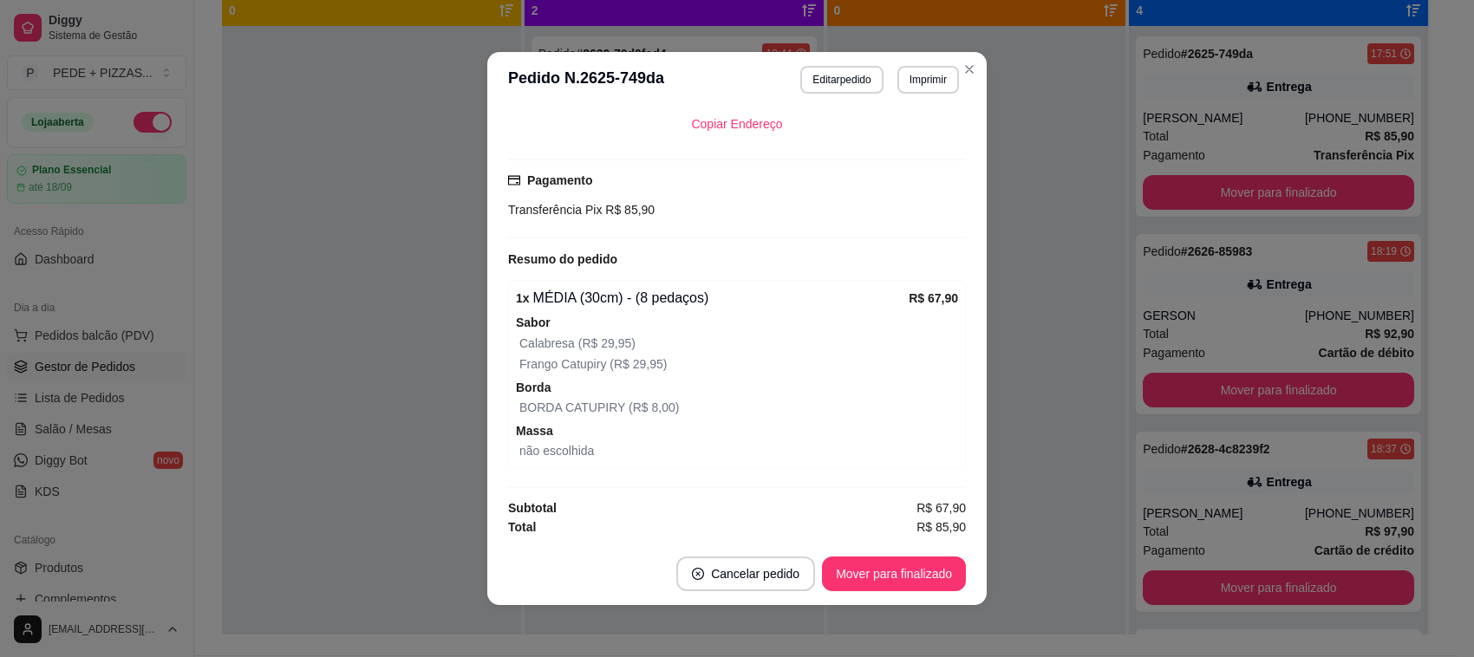
scroll to position [361, 0]
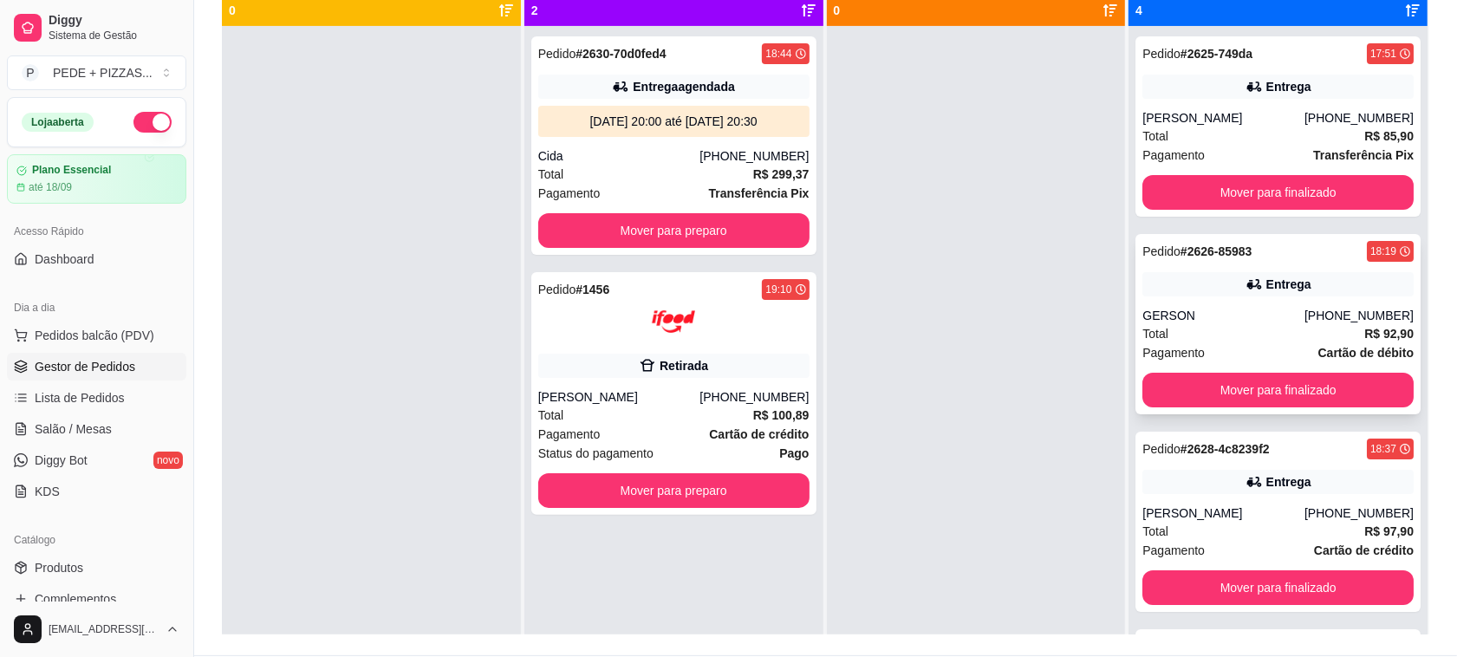
click at [1233, 312] on div "GERSON" at bounding box center [1224, 315] width 162 height 17
click at [1293, 492] on div "Entrega" at bounding box center [1278, 482] width 271 height 24
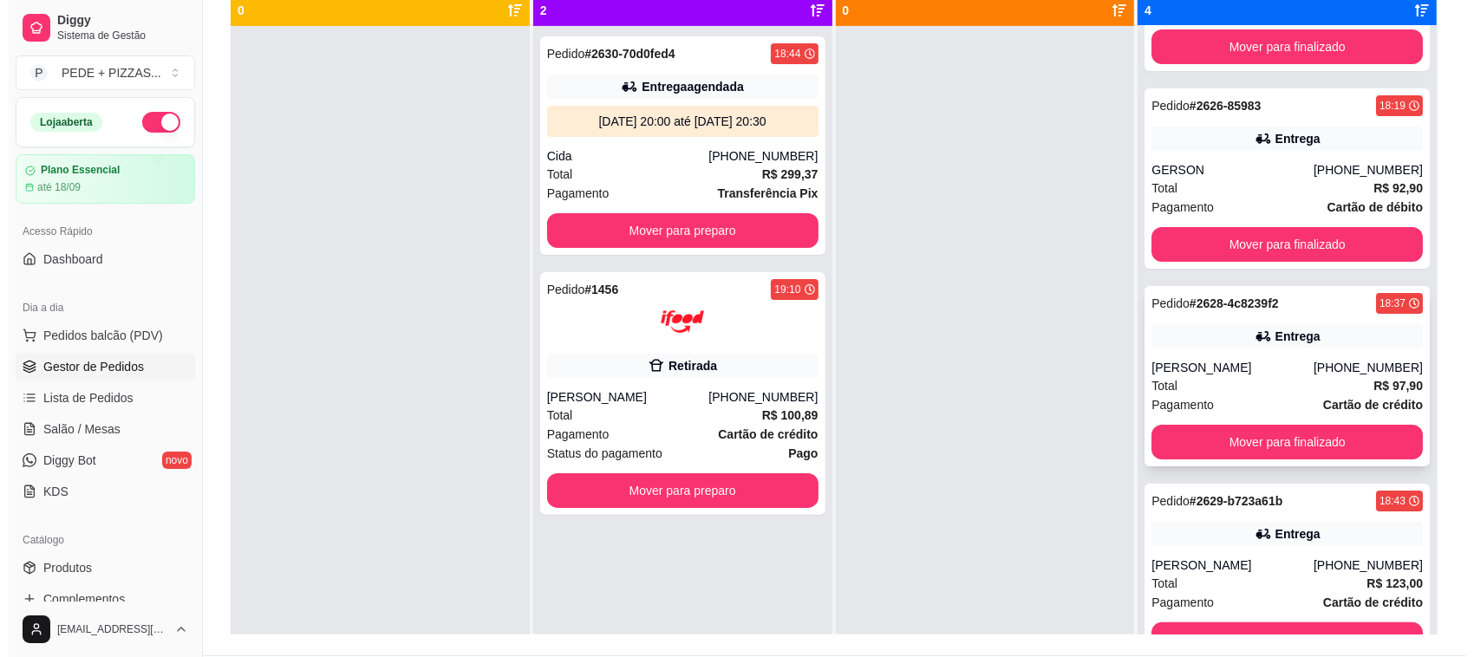
scroll to position [152, 0]
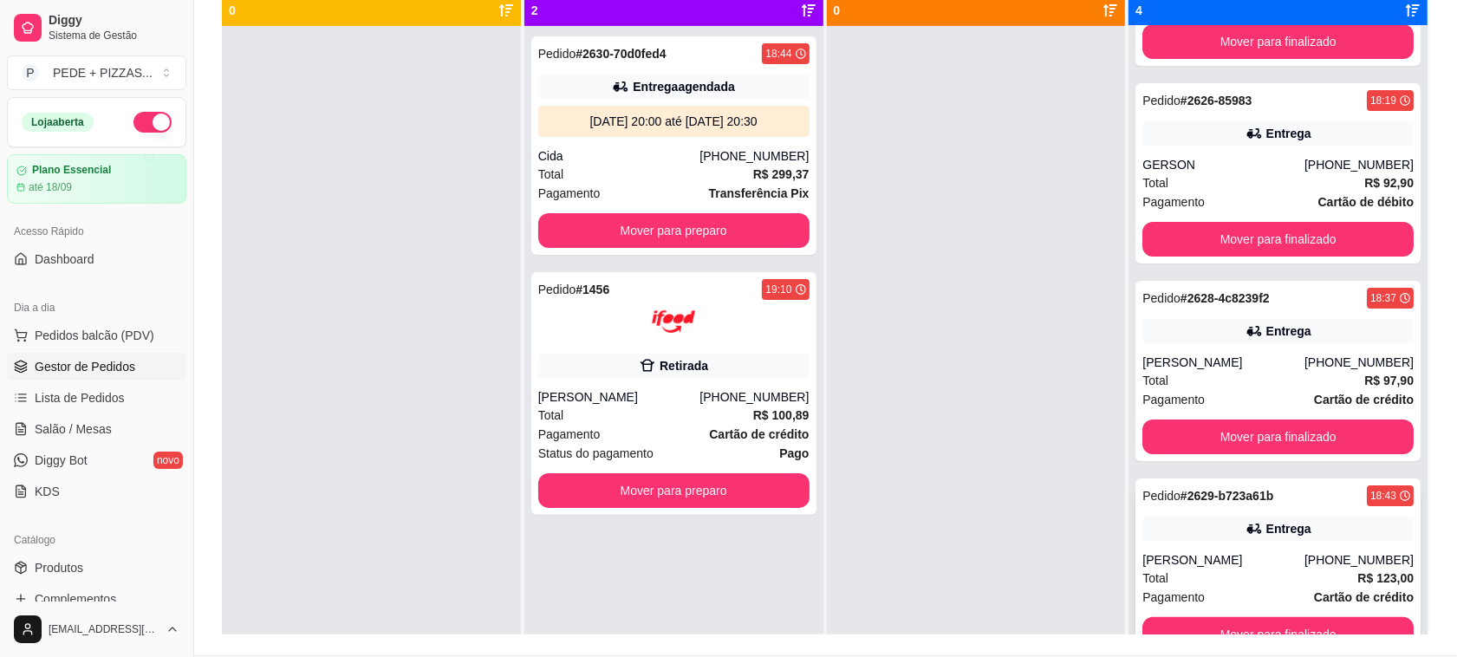
click at [1241, 512] on div "Pedido # 2629-b723a61b 18:43 Entrega [PERSON_NAME] [PHONE_NUMBER] Total R$ 123,…" at bounding box center [1278, 569] width 285 height 180
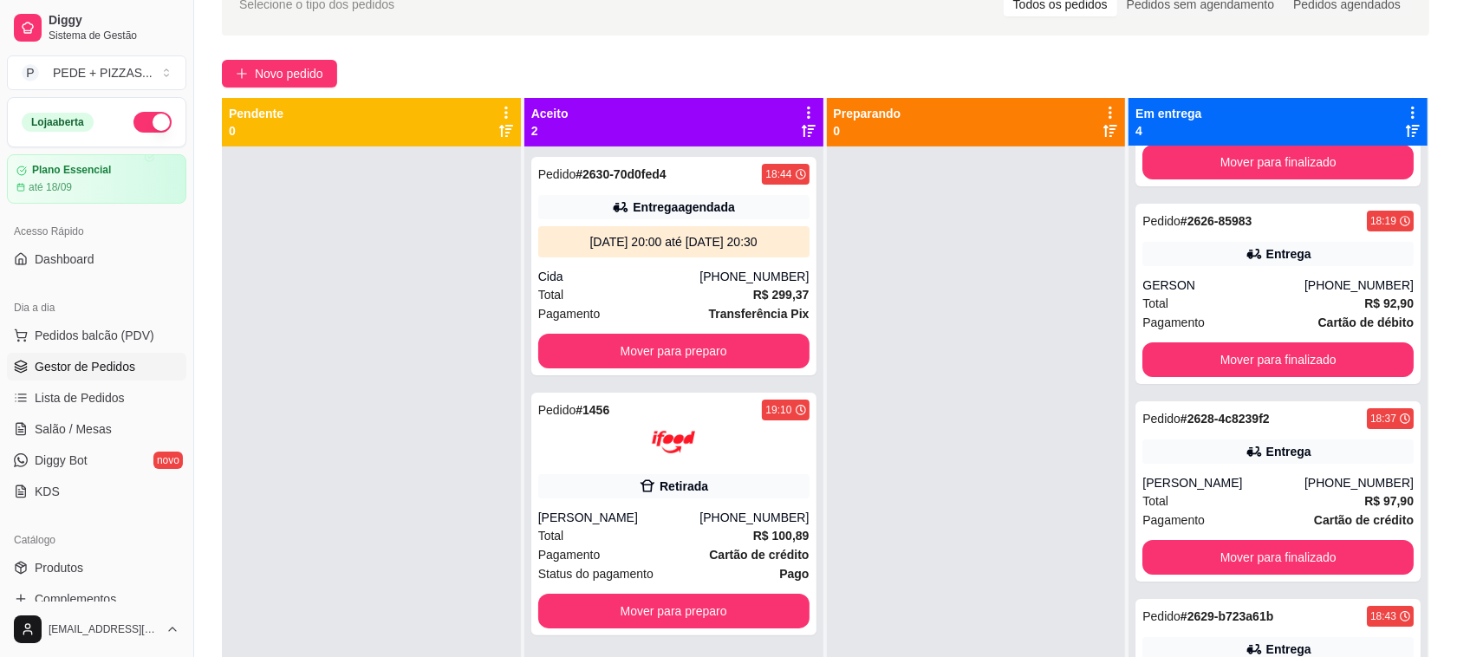
scroll to position [0, 0]
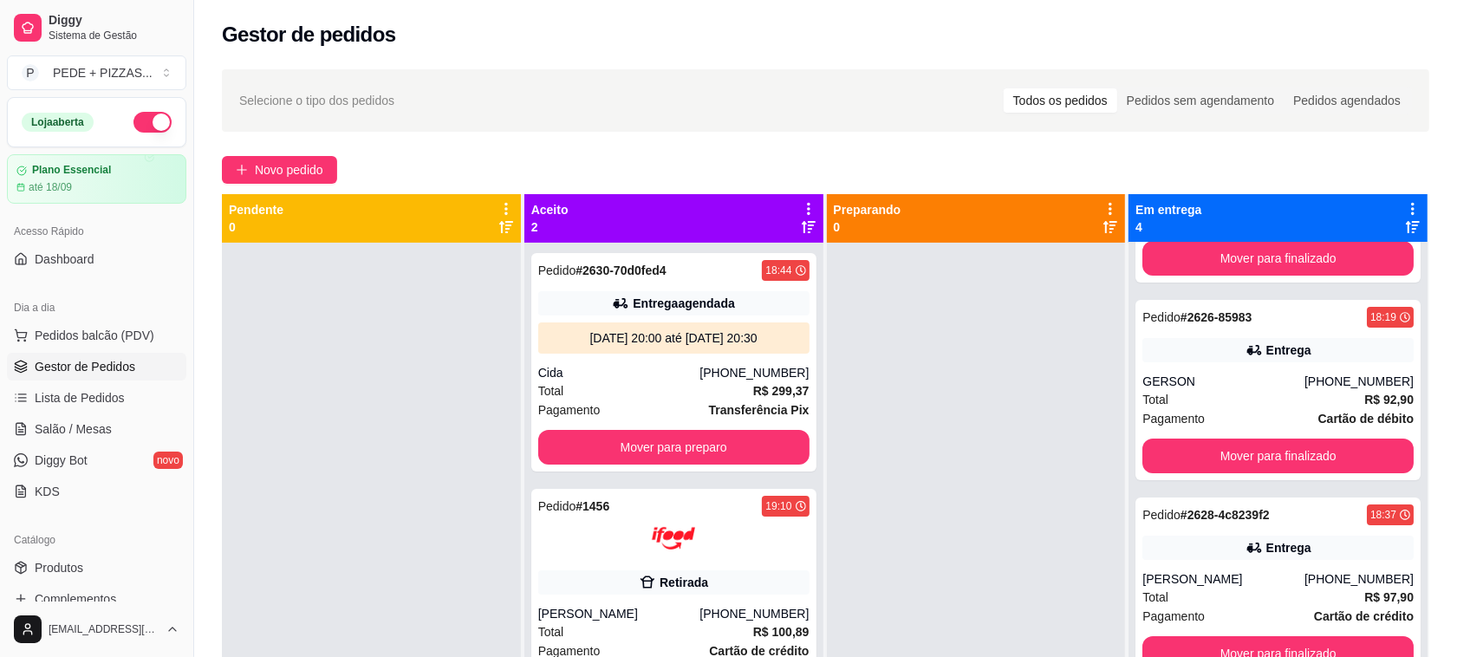
click at [921, 388] on div at bounding box center [976, 571] width 299 height 657
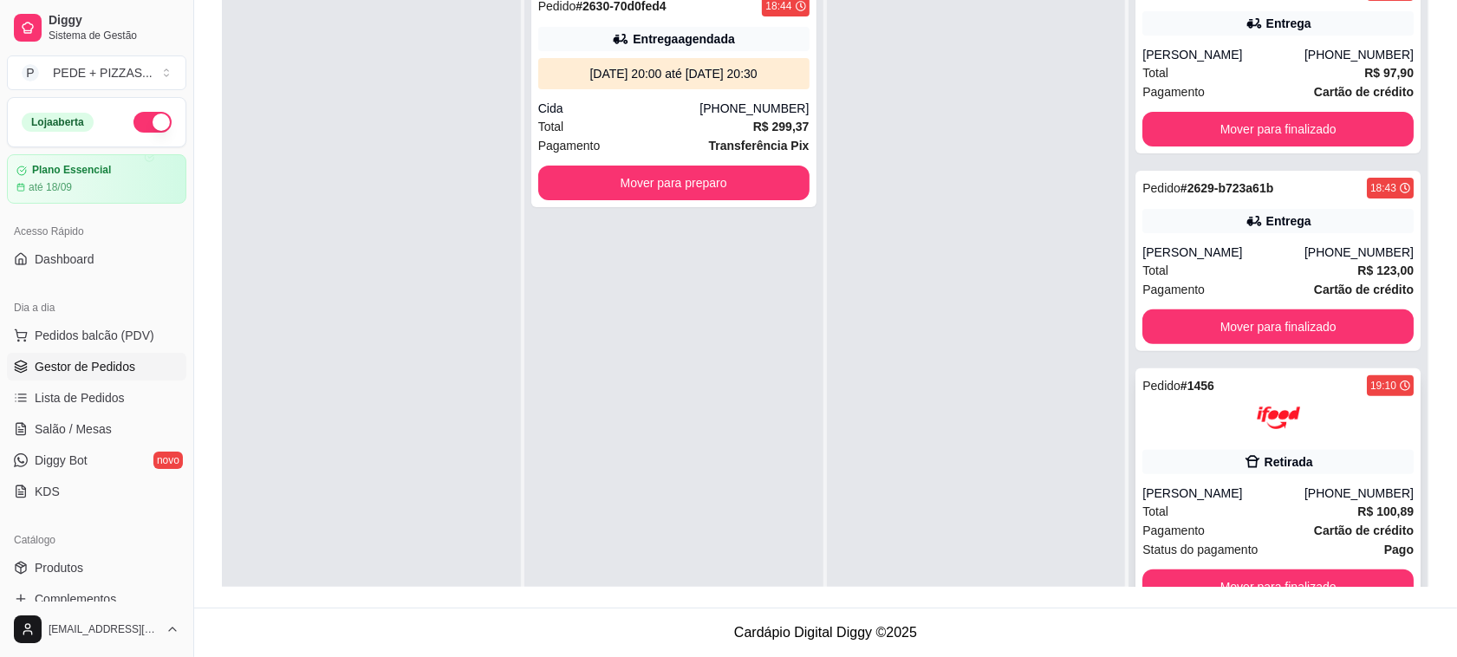
click at [1338, 481] on div "Pedido # 1456 19:10 Retirada [PERSON_NAME] [PHONE_NUMBER] Total R$ 100,89 Pagam…" at bounding box center [1278, 489] width 285 height 243
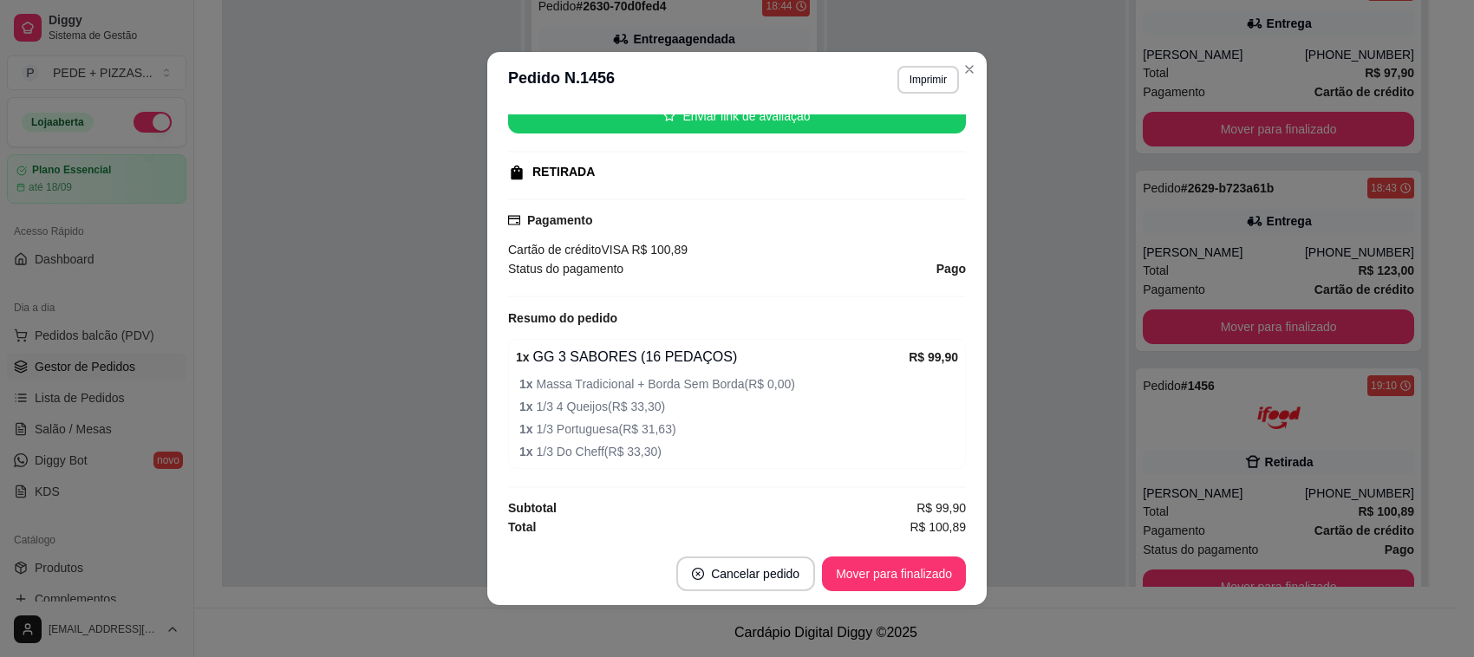
scroll to position [279, 0]
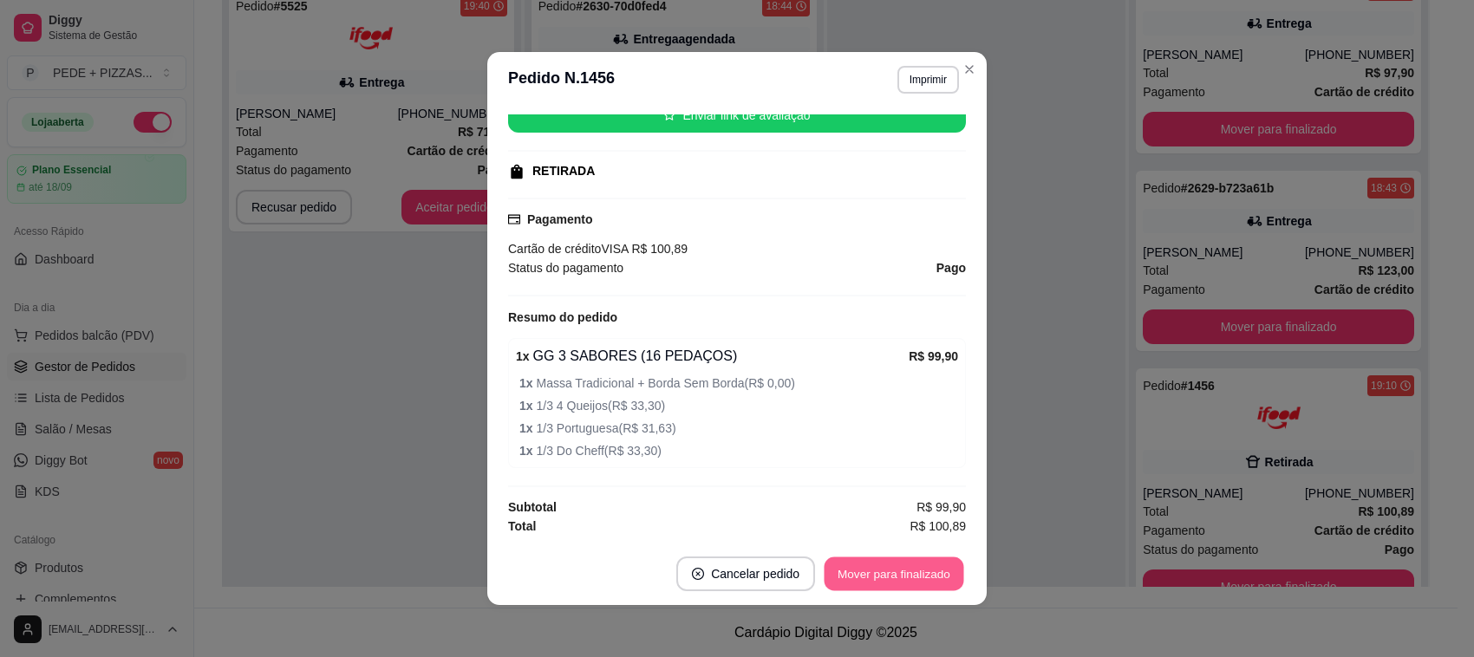
click at [925, 581] on button "Mover para finalizado" at bounding box center [894, 574] width 140 height 34
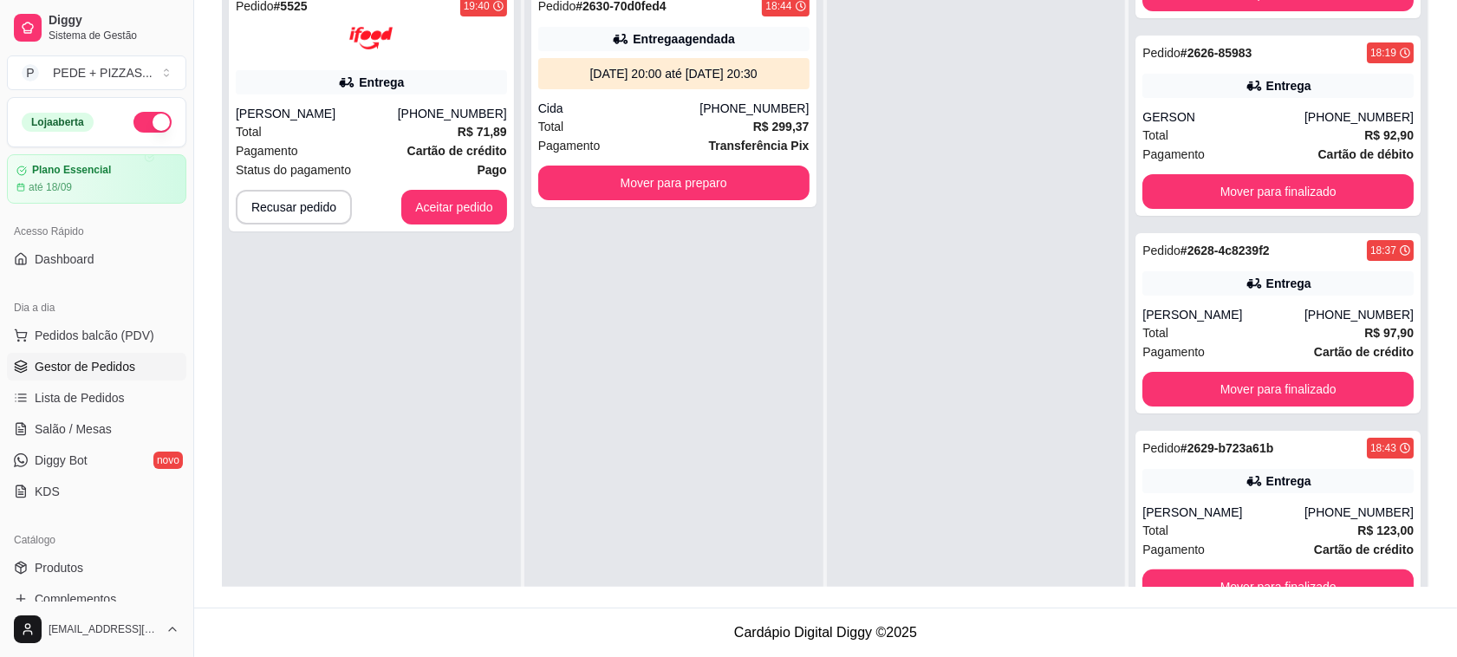
scroll to position [48, 0]
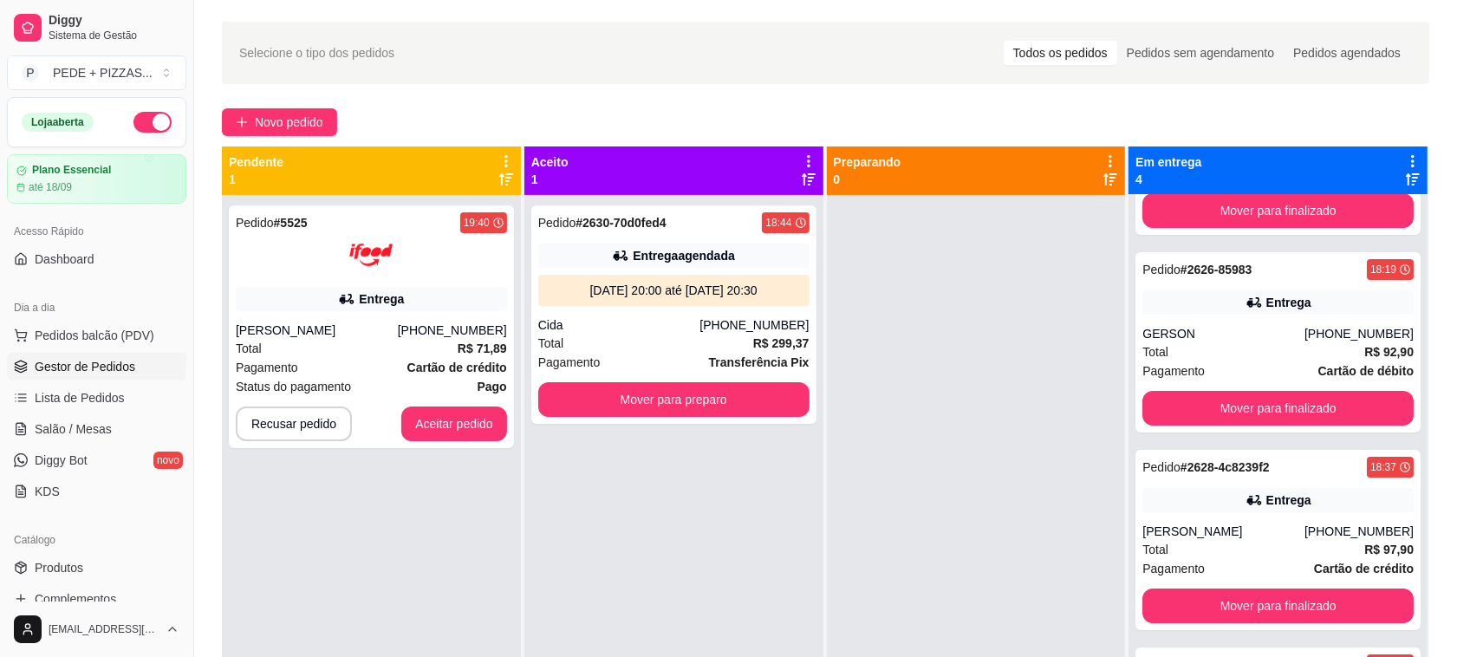
drag, startPoint x: 772, startPoint y: 522, endPoint x: 621, endPoint y: 517, distance: 151.8
drag, startPoint x: 527, startPoint y: 499, endPoint x: 507, endPoint y: 494, distance: 20.6
click at [459, 526] on div "Pedido # 5525 19:40 Entrega [PERSON_NAME] [PHONE_NUMBER] Total R$ 71,89 Pagamen…" at bounding box center [371, 523] width 299 height 657
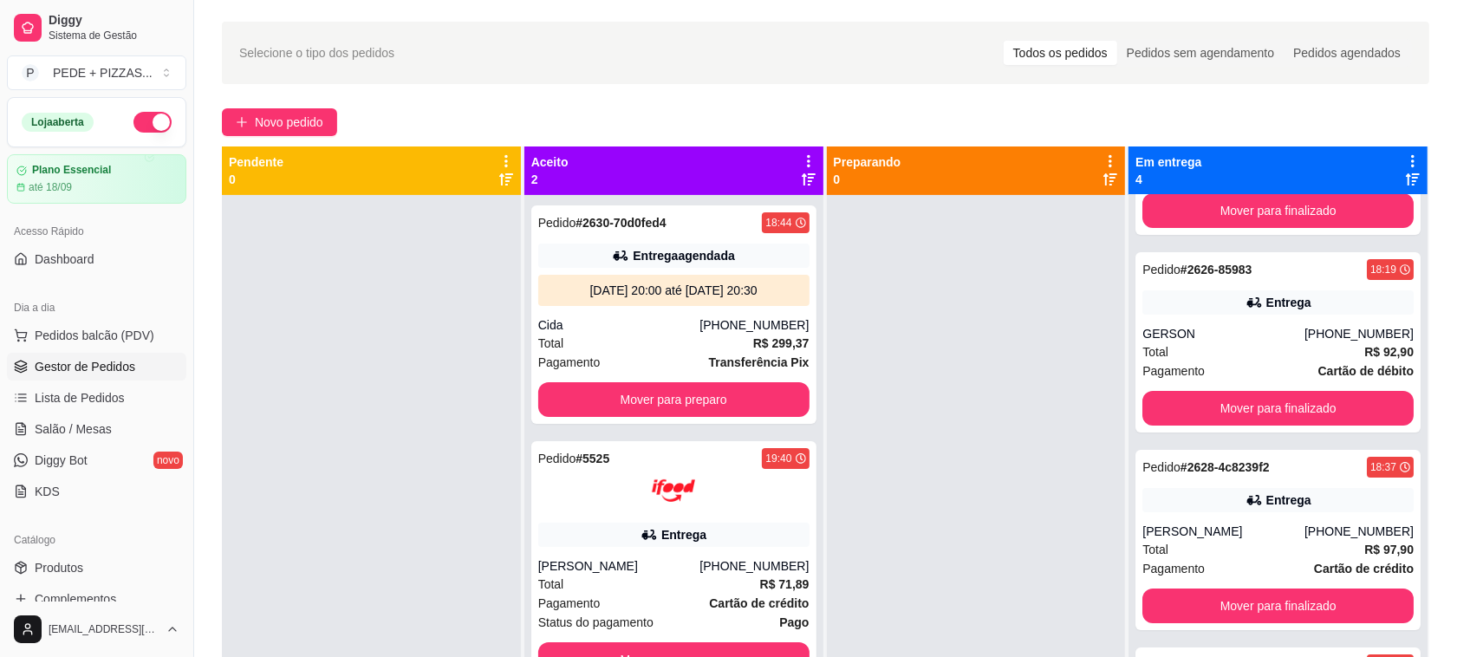
scroll to position [49, 0]
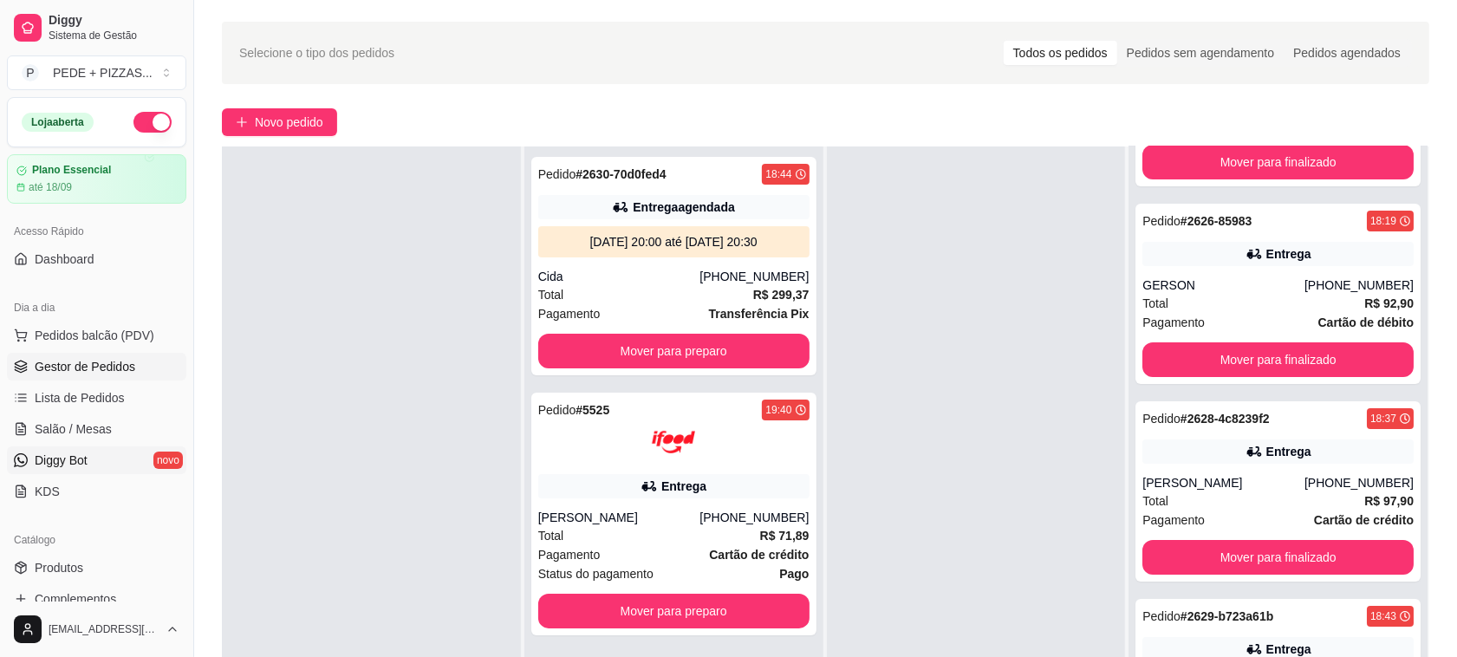
click at [93, 464] on link "Diggy Bot novo" at bounding box center [96, 460] width 179 height 28
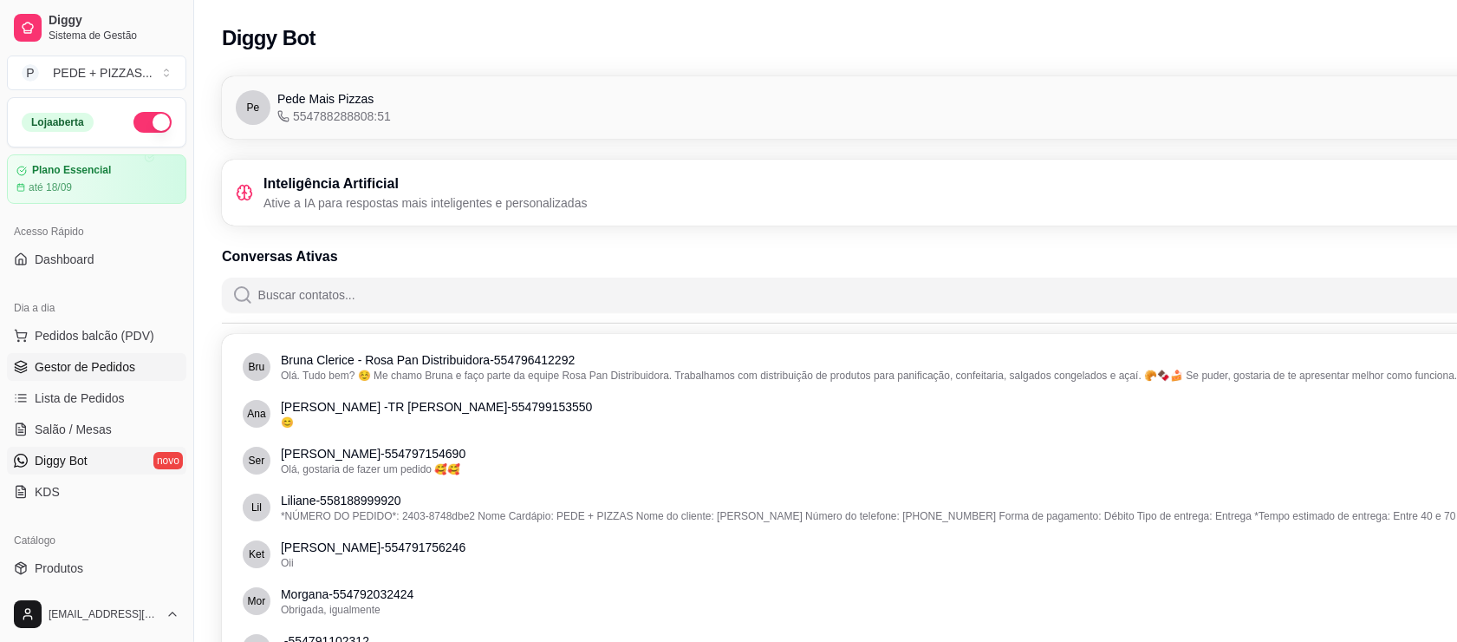
click at [101, 366] on span "Gestor de Pedidos" at bounding box center [85, 366] width 101 height 17
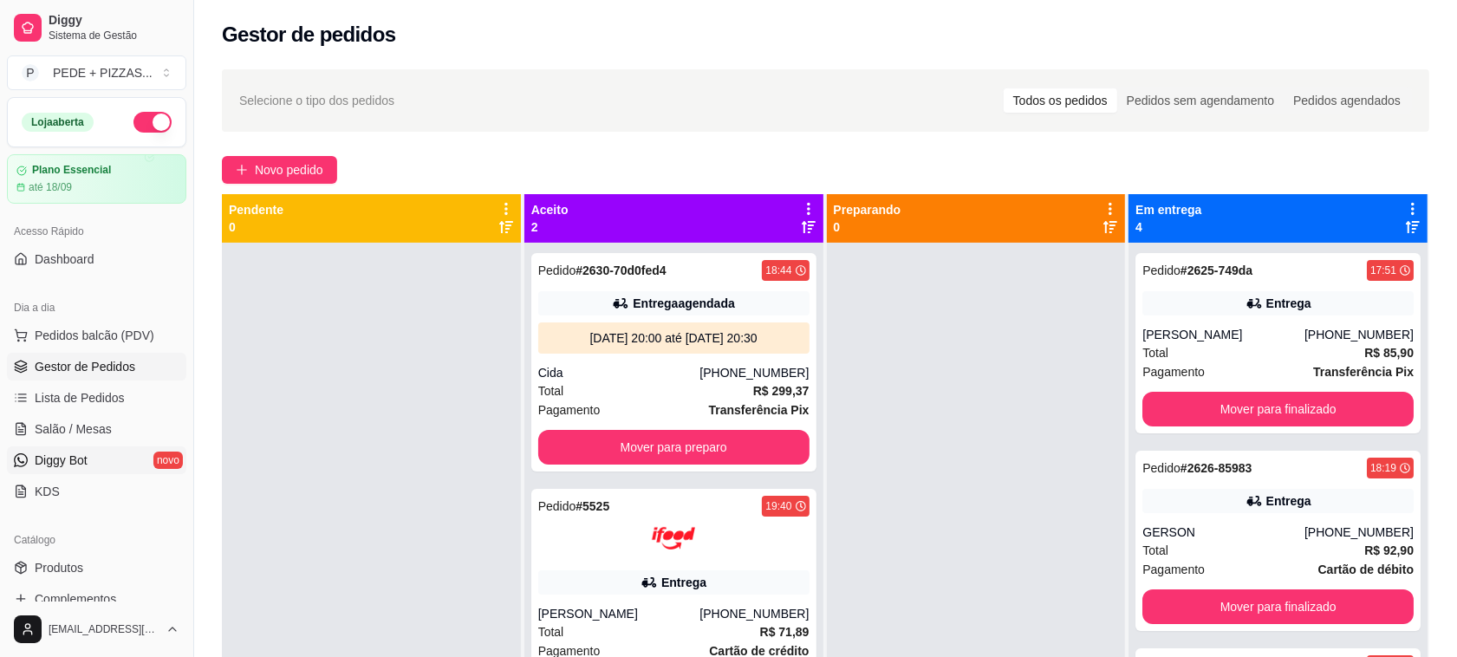
click at [70, 448] on link "Diggy Bot novo" at bounding box center [96, 460] width 179 height 28
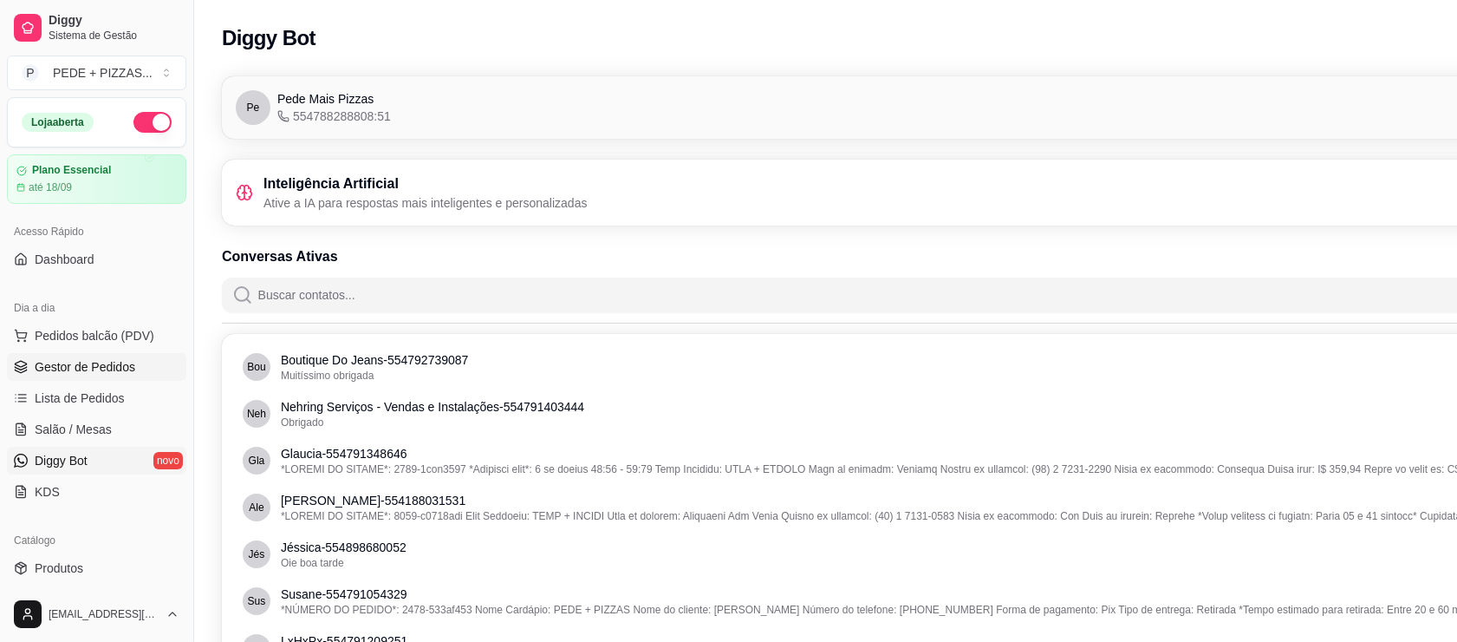
click at [92, 369] on span "Gestor de Pedidos" at bounding box center [85, 366] width 101 height 17
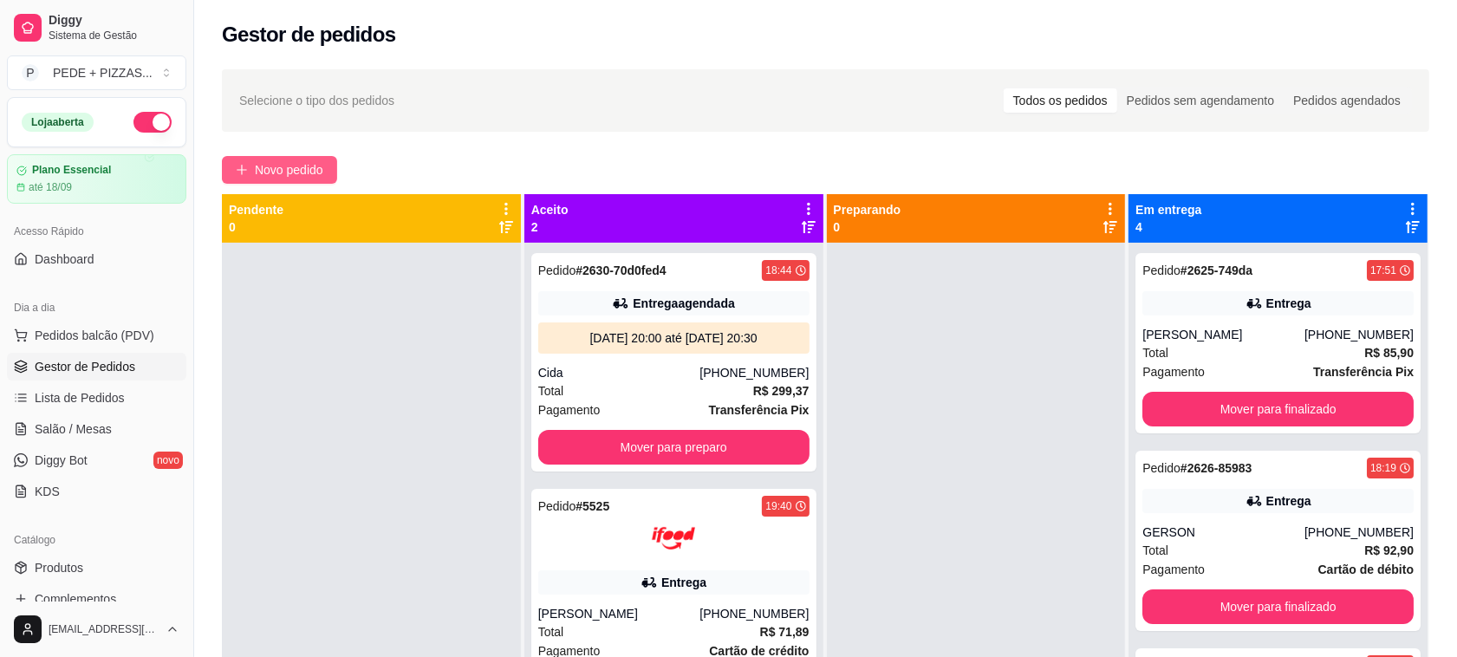
click at [265, 174] on span "Novo pedido" at bounding box center [289, 169] width 68 height 19
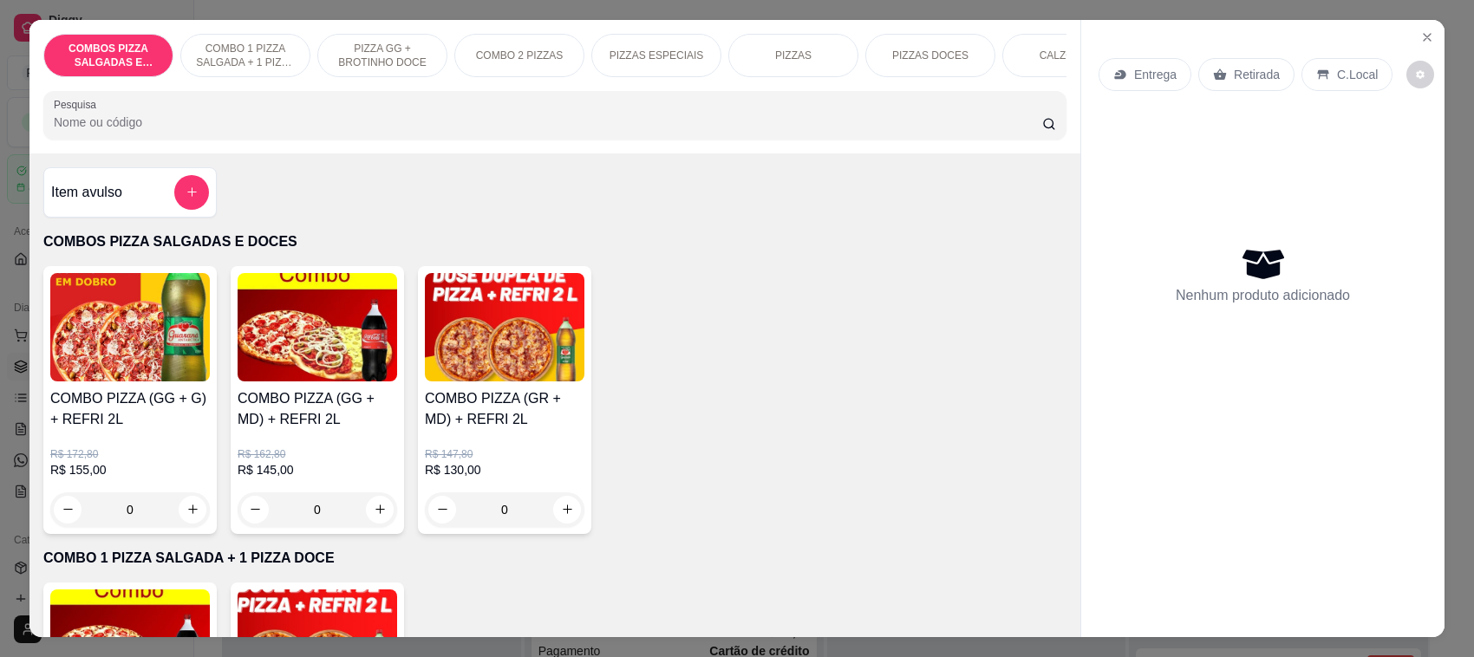
click at [800, 61] on p "PIZZAS" at bounding box center [793, 56] width 36 height 14
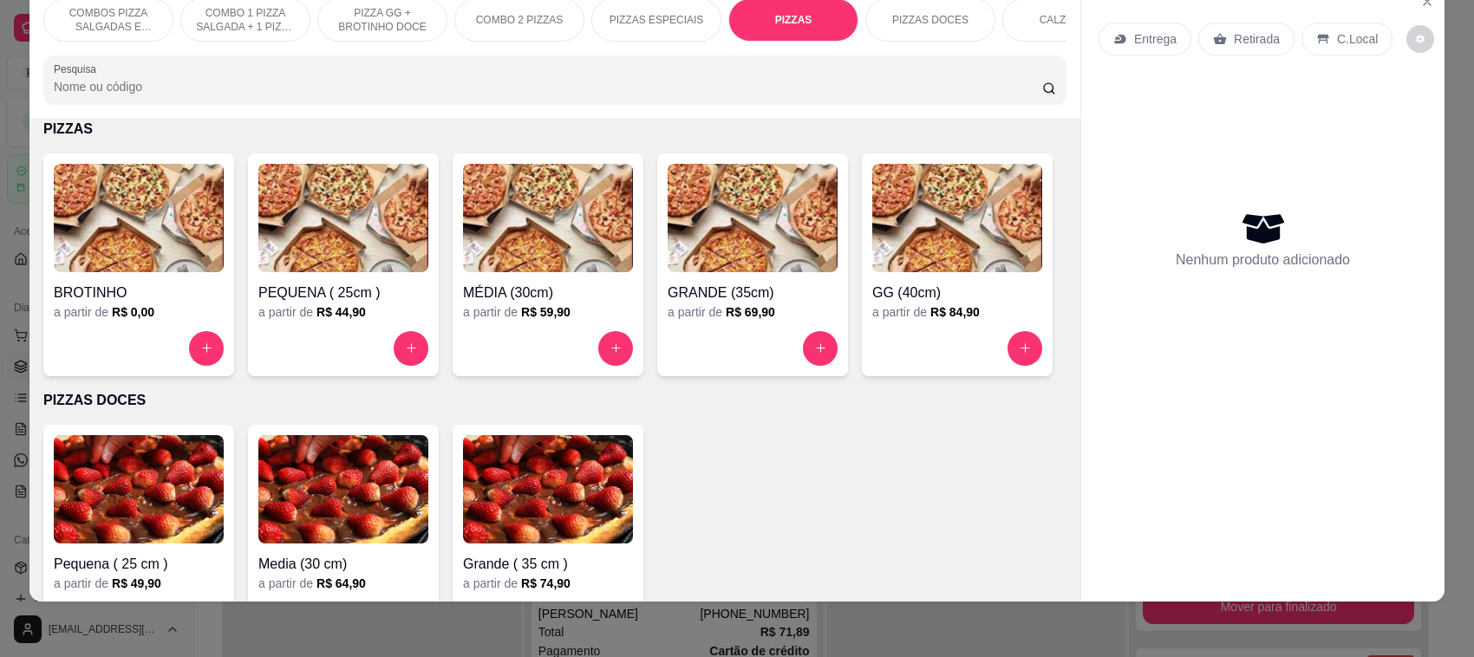
click at [872, 272] on img at bounding box center [957, 218] width 170 height 108
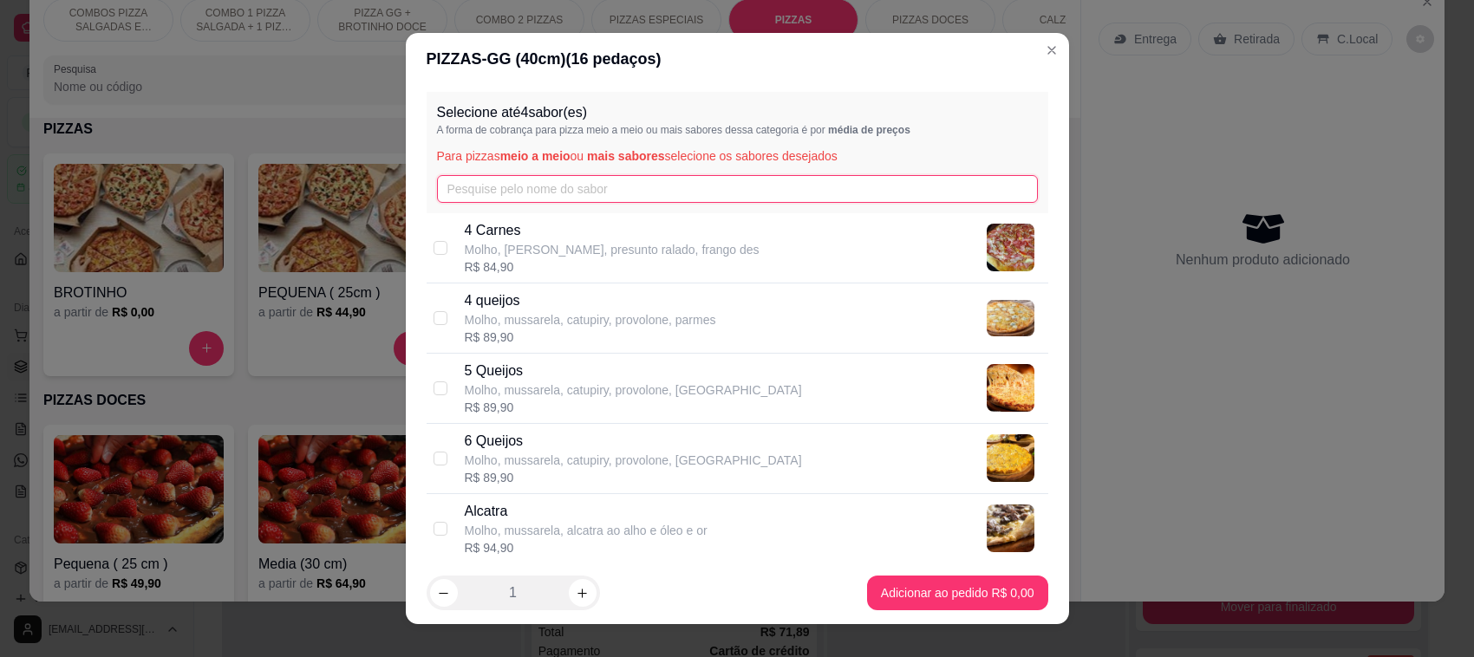
click at [841, 185] on input "text" at bounding box center [737, 189] width 601 height 28
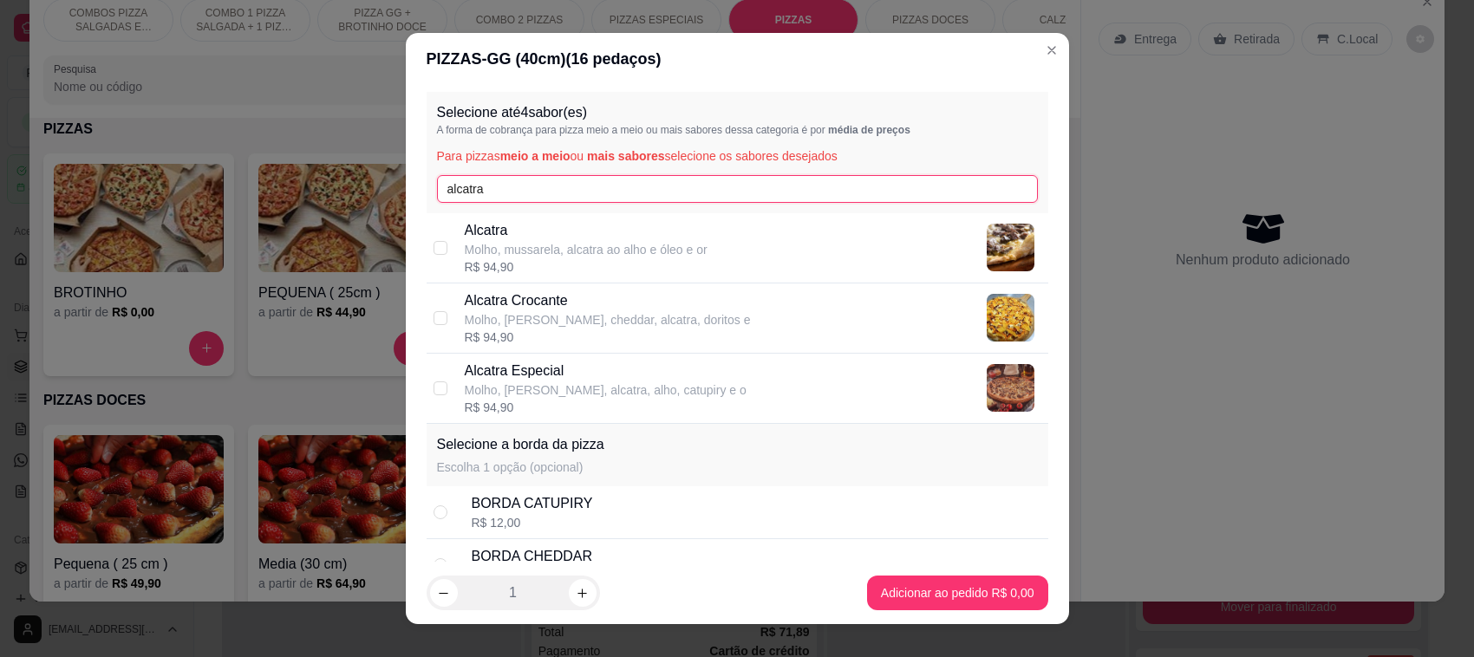
type input "alcatra"
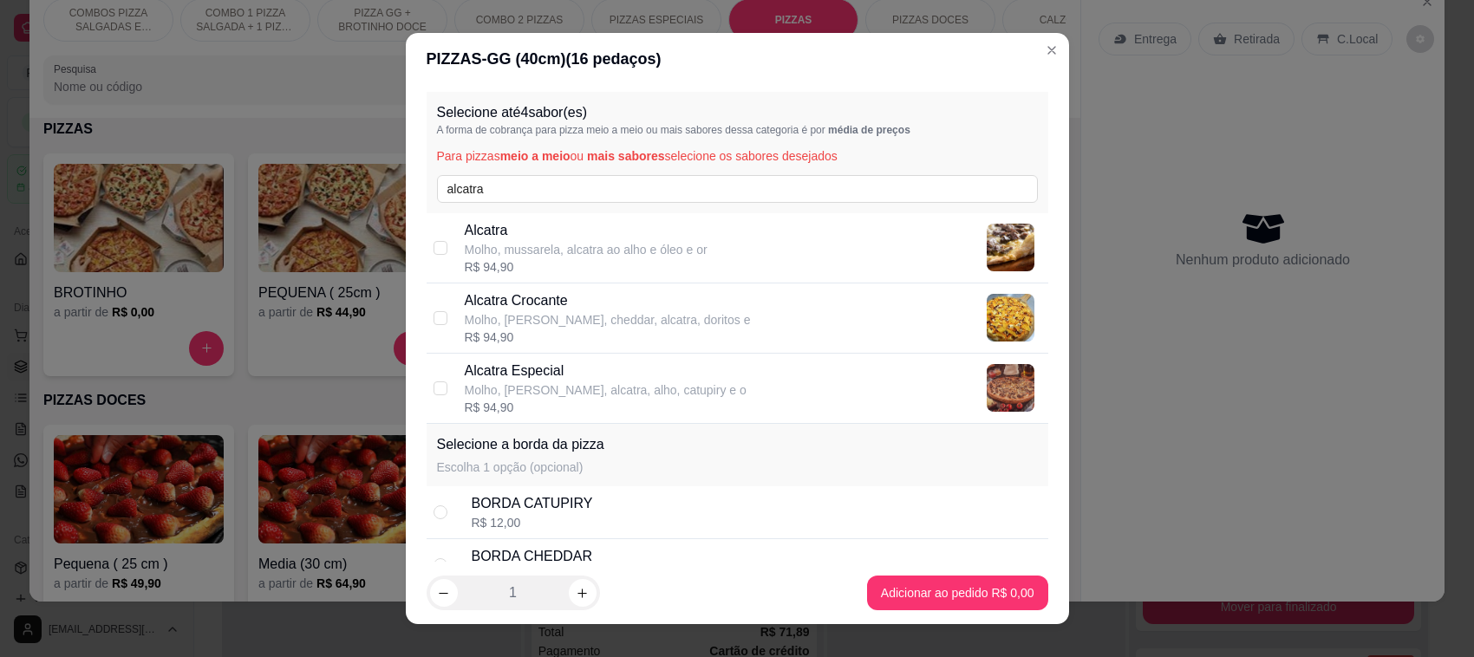
click at [642, 379] on div "Alcatra Especial Molho, mussarela, alcatra, alho, catupiry e o" at bounding box center [606, 380] width 282 height 38
checkbox input "true"
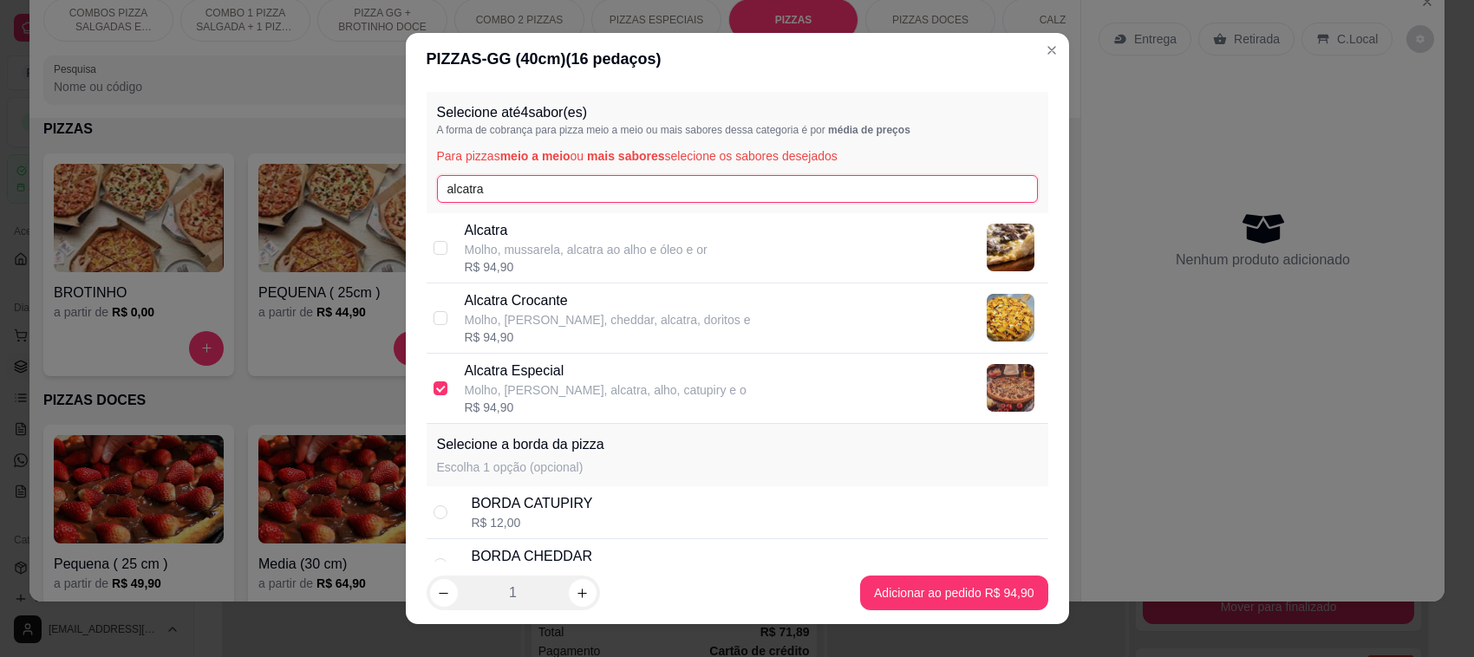
drag, startPoint x: 504, startPoint y: 192, endPoint x: 292, endPoint y: 167, distance: 213.0
click at [344, 171] on div "PIZZAS - GG (40cm) ( 16 pedaços) Selecione até 4 sabor(es) A forma de cobrança …" at bounding box center [737, 328] width 1474 height 657
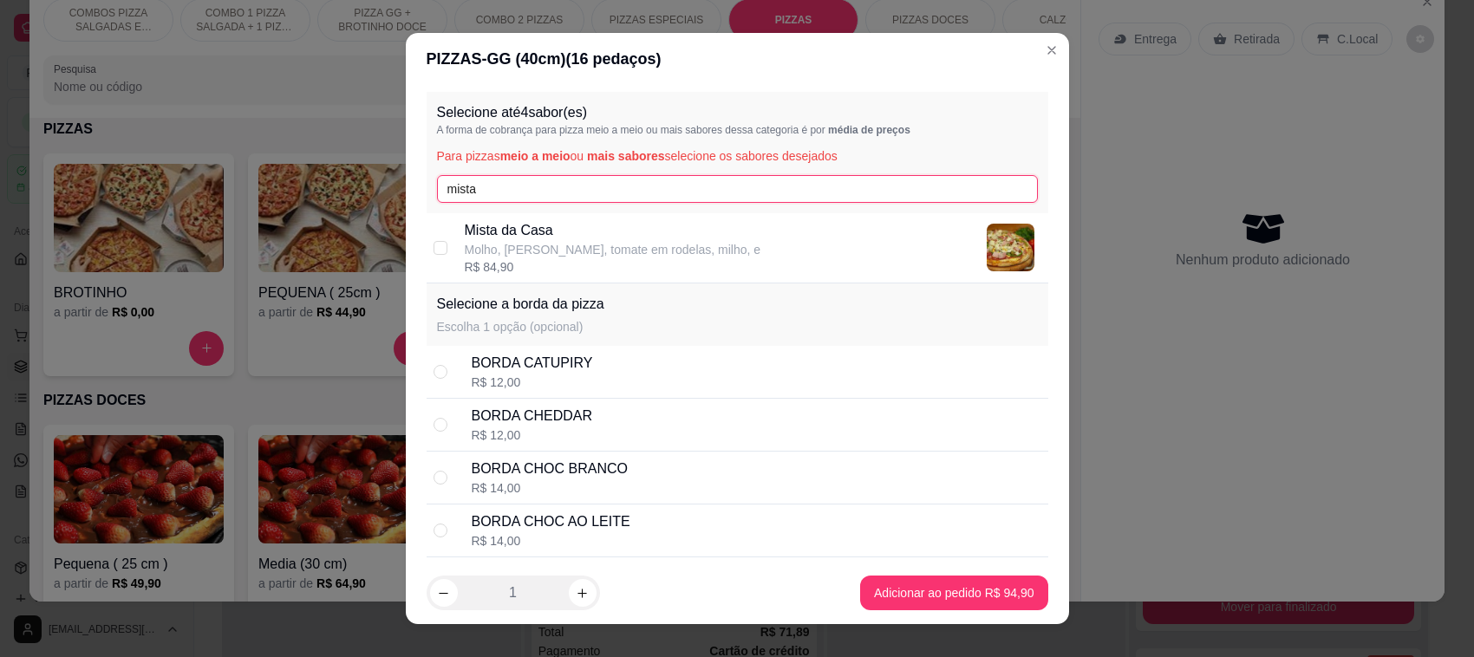
type input "mista"
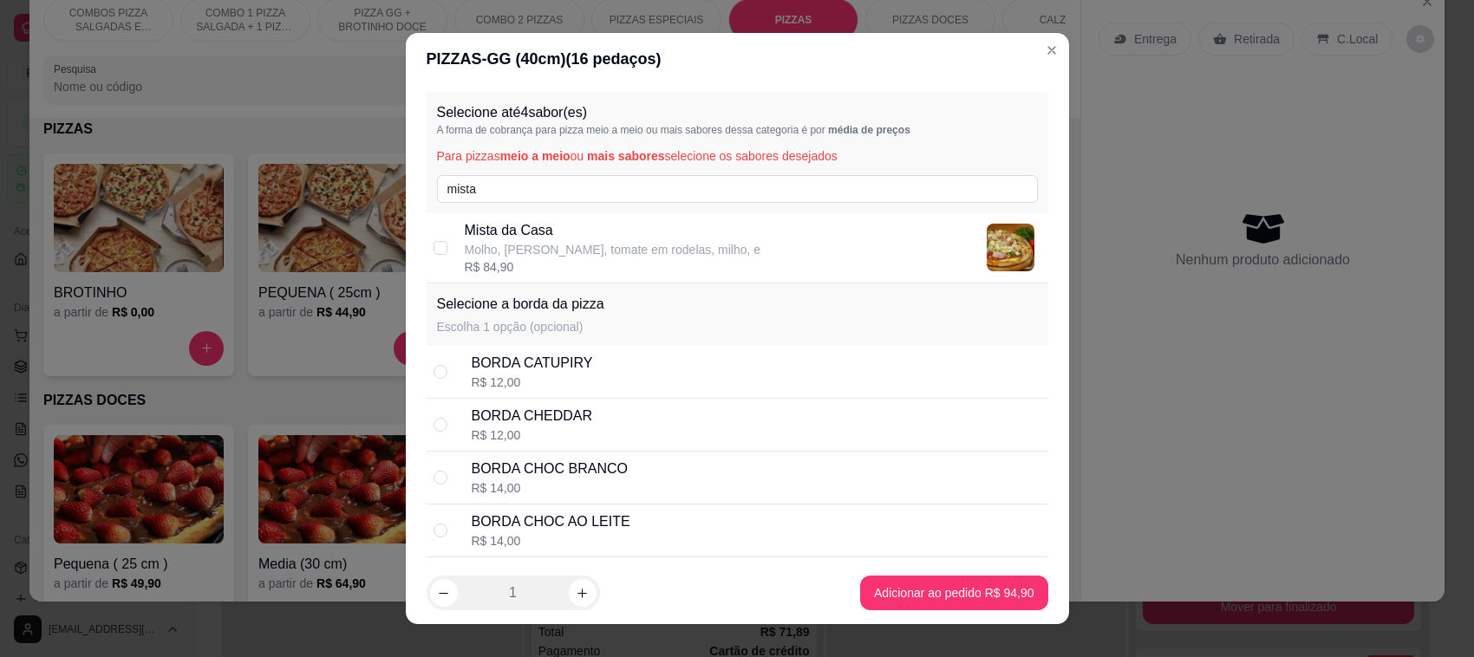
click at [650, 241] on p "Molho, [PERSON_NAME], tomate em rodelas, milho, e" at bounding box center [613, 249] width 296 height 17
checkbox input "true"
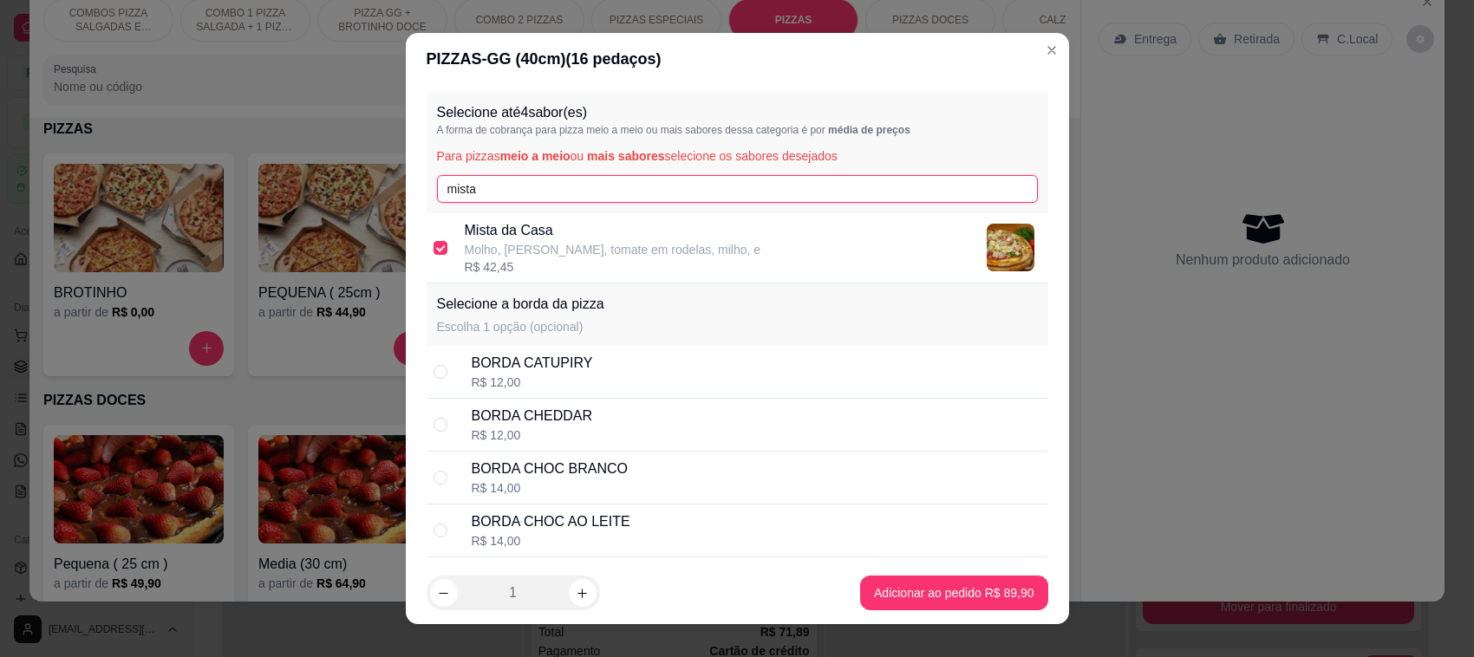
drag, startPoint x: 509, startPoint y: 185, endPoint x: 362, endPoint y: 162, distance: 149.1
click at [442, 175] on input "mista" at bounding box center [737, 189] width 601 height 28
type input "6 q"
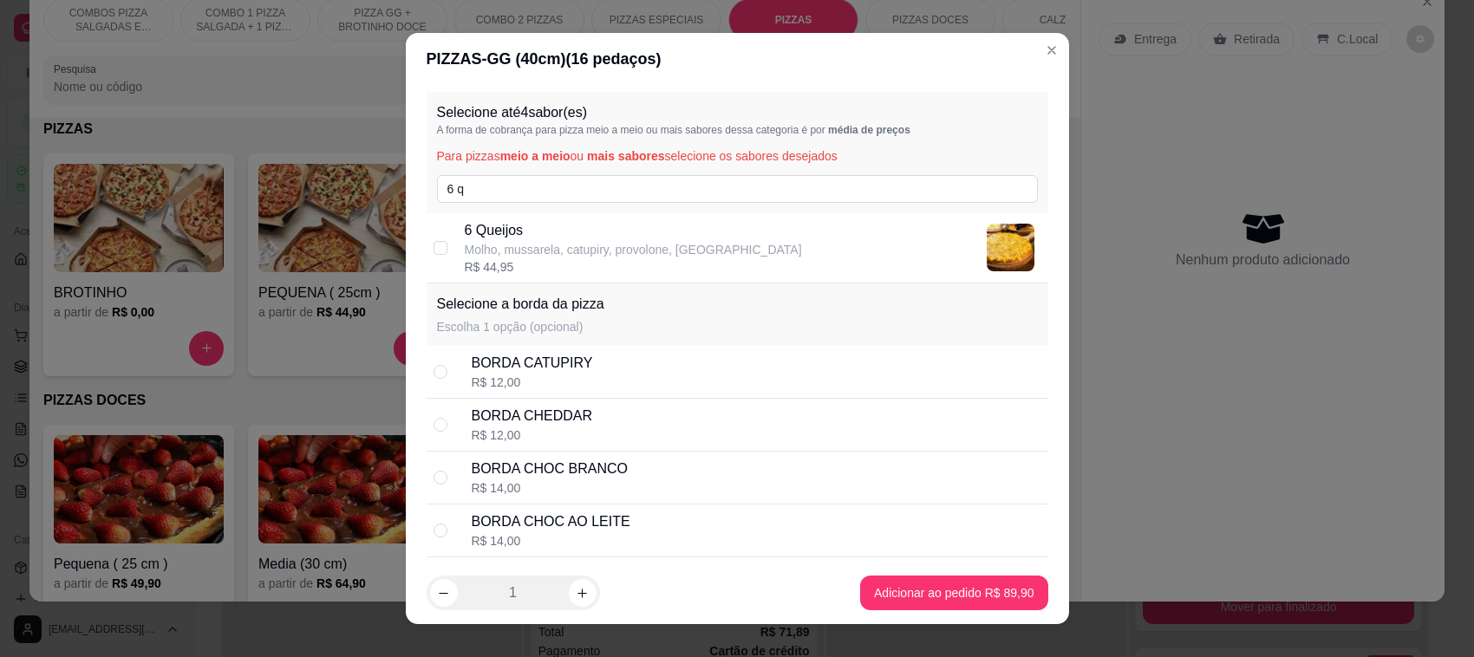
drag, startPoint x: 518, startPoint y: 239, endPoint x: 513, endPoint y: 231, distance: 9.7
click at [517, 239] on p "6 Queijos" at bounding box center [633, 230] width 337 height 21
checkbox input "true"
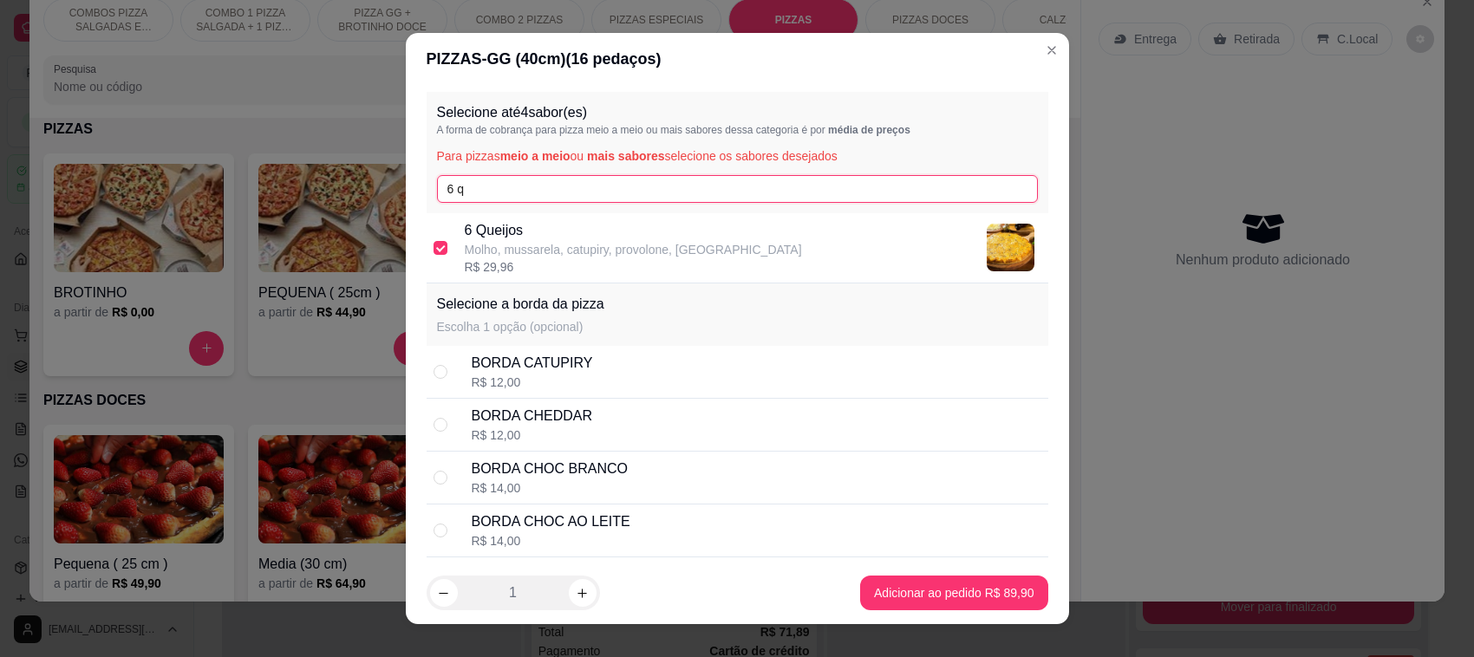
drag, startPoint x: 477, startPoint y: 187, endPoint x: 200, endPoint y: 167, distance: 277.3
click at [375, 180] on div "PIZZAS - GG (40cm) ( 16 pedaços) Selecione até 4 sabor(es) A forma de cobrança …" at bounding box center [737, 328] width 1474 height 657
type input "supre"
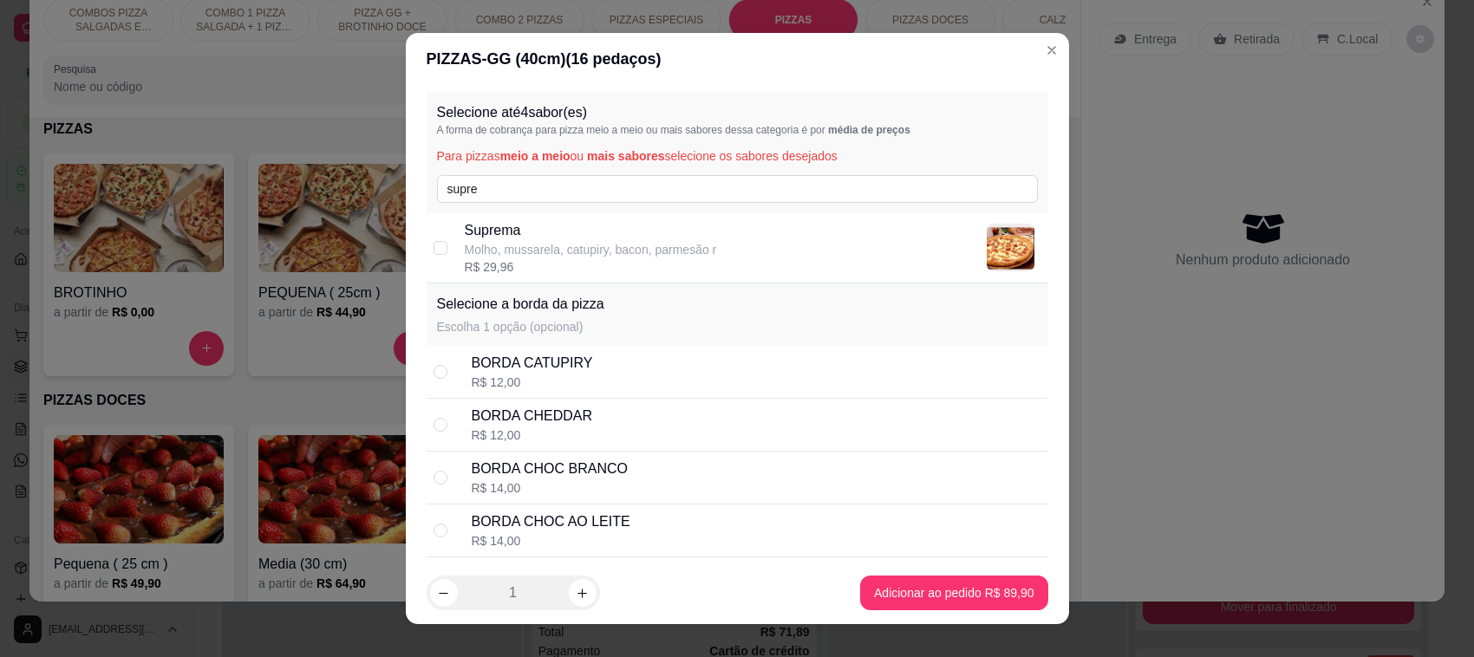
click at [741, 256] on div "Suprema Molho, [PERSON_NAME], catupiry, [PERSON_NAME], parmesão r R$ 29,96" at bounding box center [753, 247] width 577 height 55
checkbox input "true"
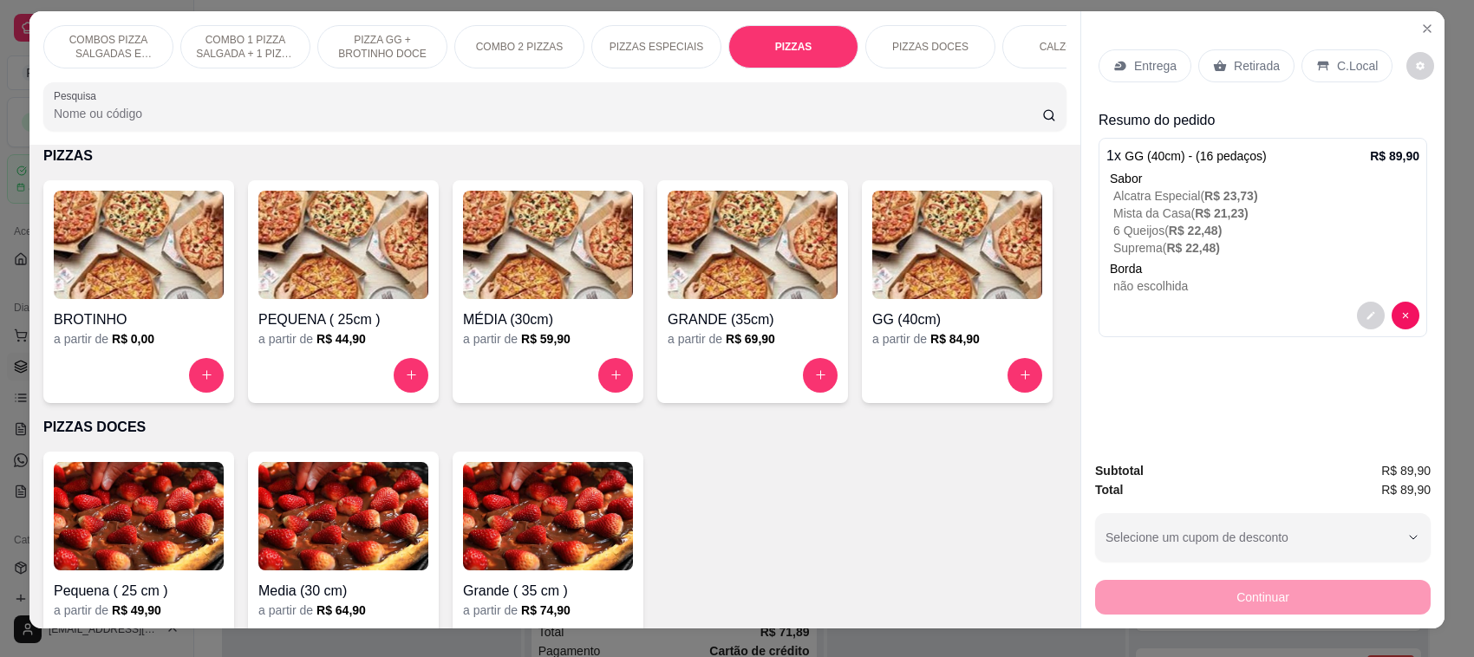
scroll to position [0, 0]
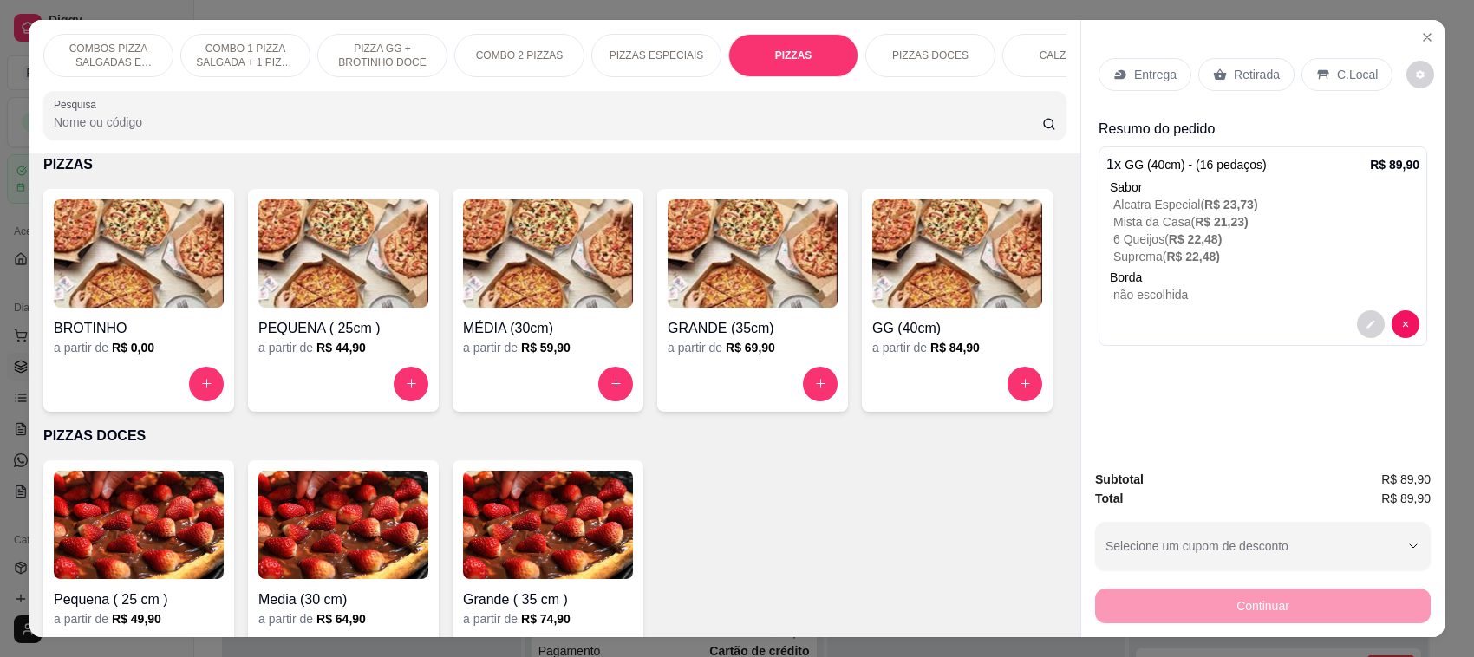
click at [1170, 70] on div "Entrega" at bounding box center [1144, 74] width 93 height 33
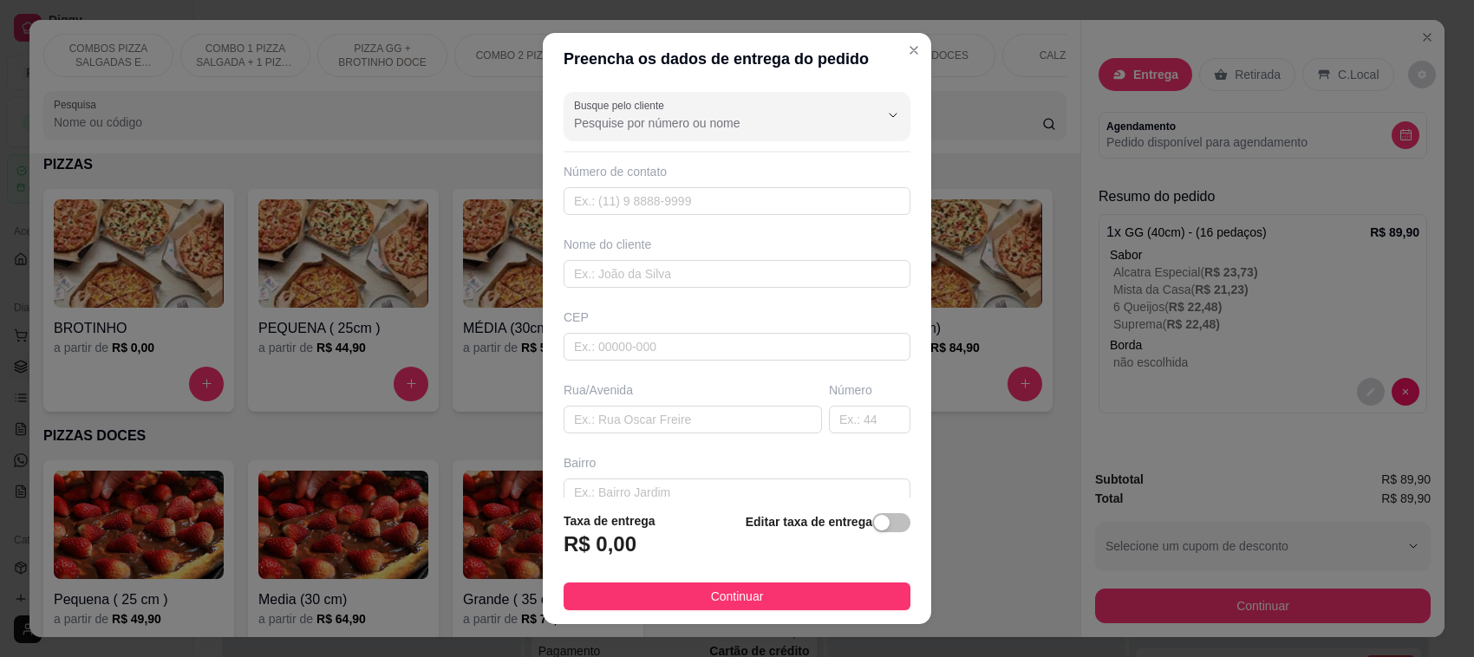
click at [651, 140] on div "Busque pelo cliente Número de contato Nome do cliente CEP Rua/[GEOGRAPHIC_DATA]" at bounding box center [737, 291] width 388 height 413
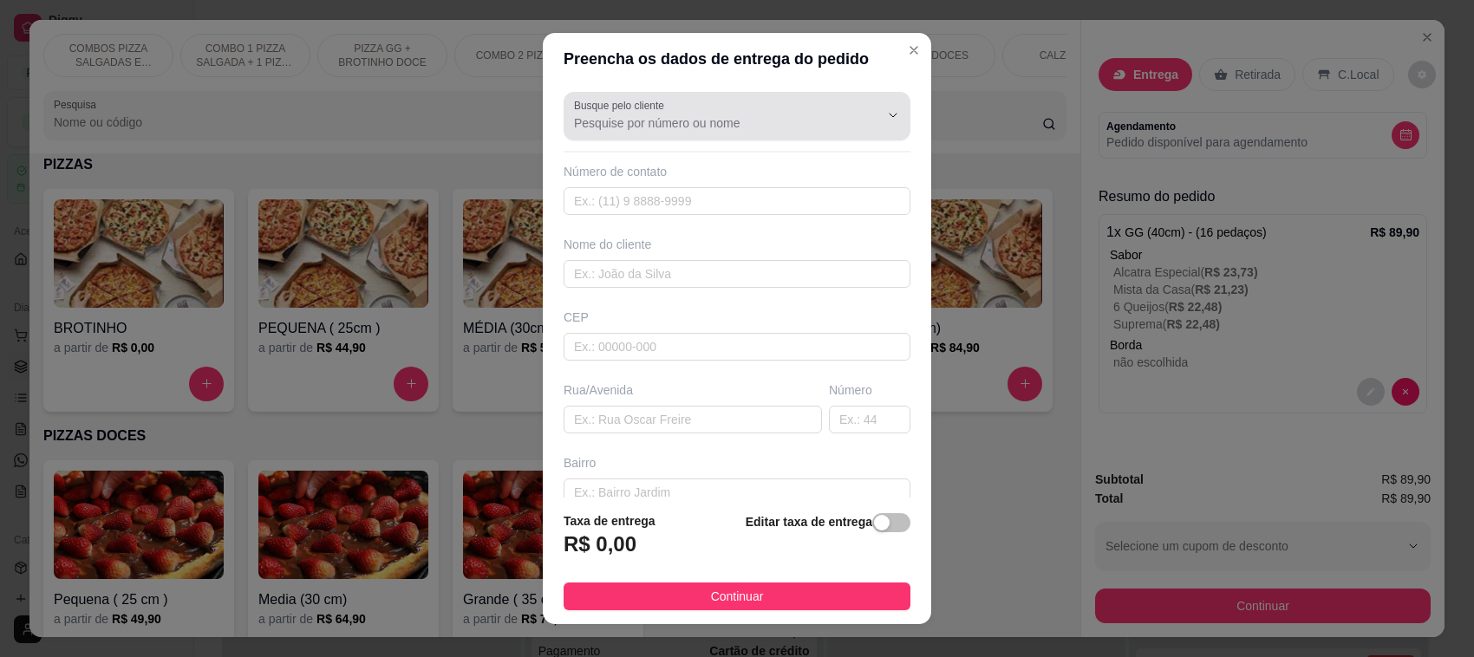
click at [678, 128] on input "Busque pelo cliente" at bounding box center [712, 122] width 277 height 17
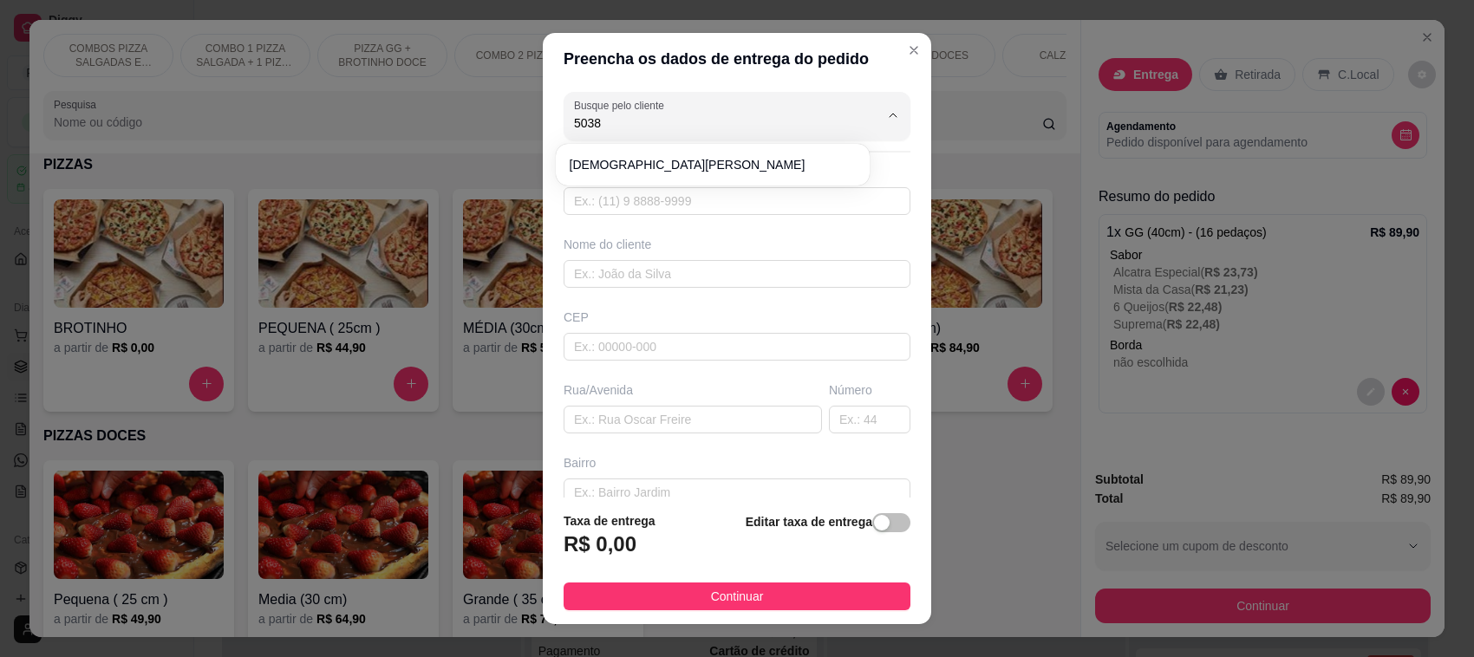
click at [681, 166] on span "[DEMOGRAPHIC_DATA][PERSON_NAME]" at bounding box center [705, 164] width 270 height 17
type input "[DEMOGRAPHIC_DATA][PERSON_NAME]"
type input "47997115038"
type input "[DEMOGRAPHIC_DATA][PERSON_NAME]"
type input "89107000"
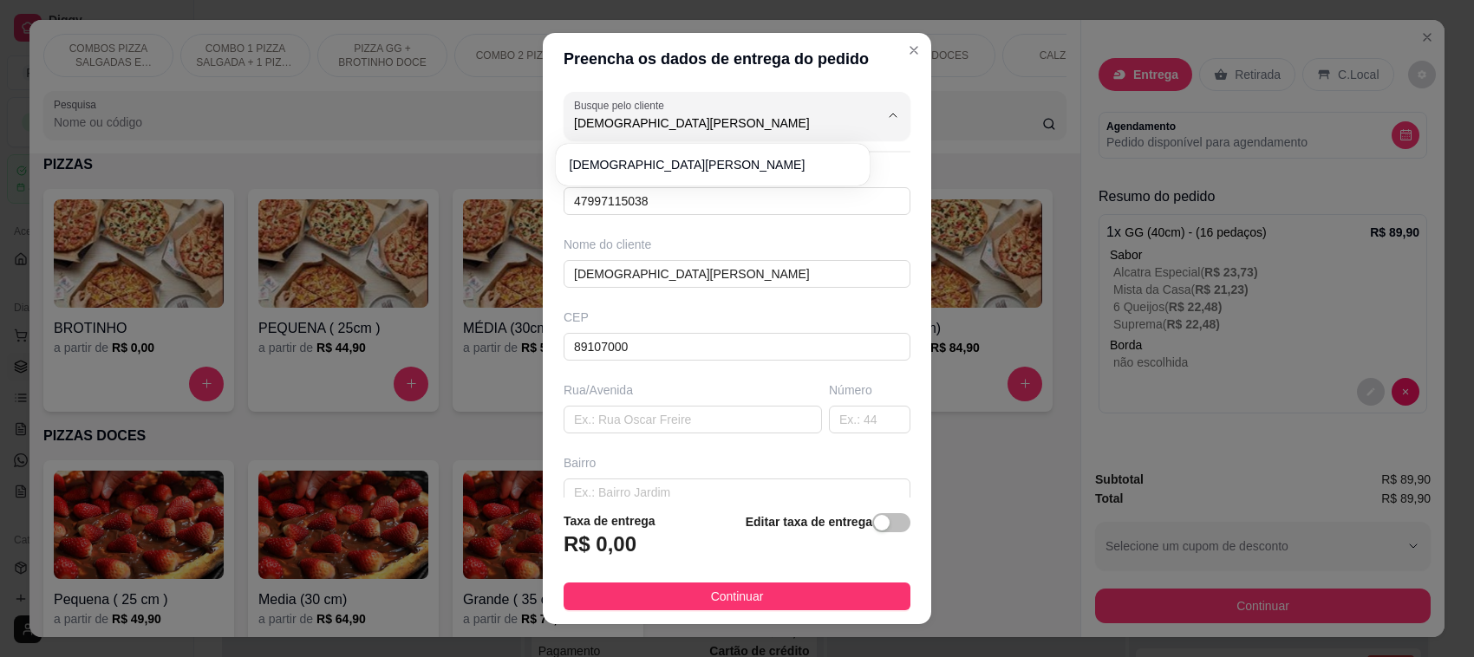
type input "Rua August hass"
type input "206"
type input "Ribeirão Herdt"
type input "Pomerode"
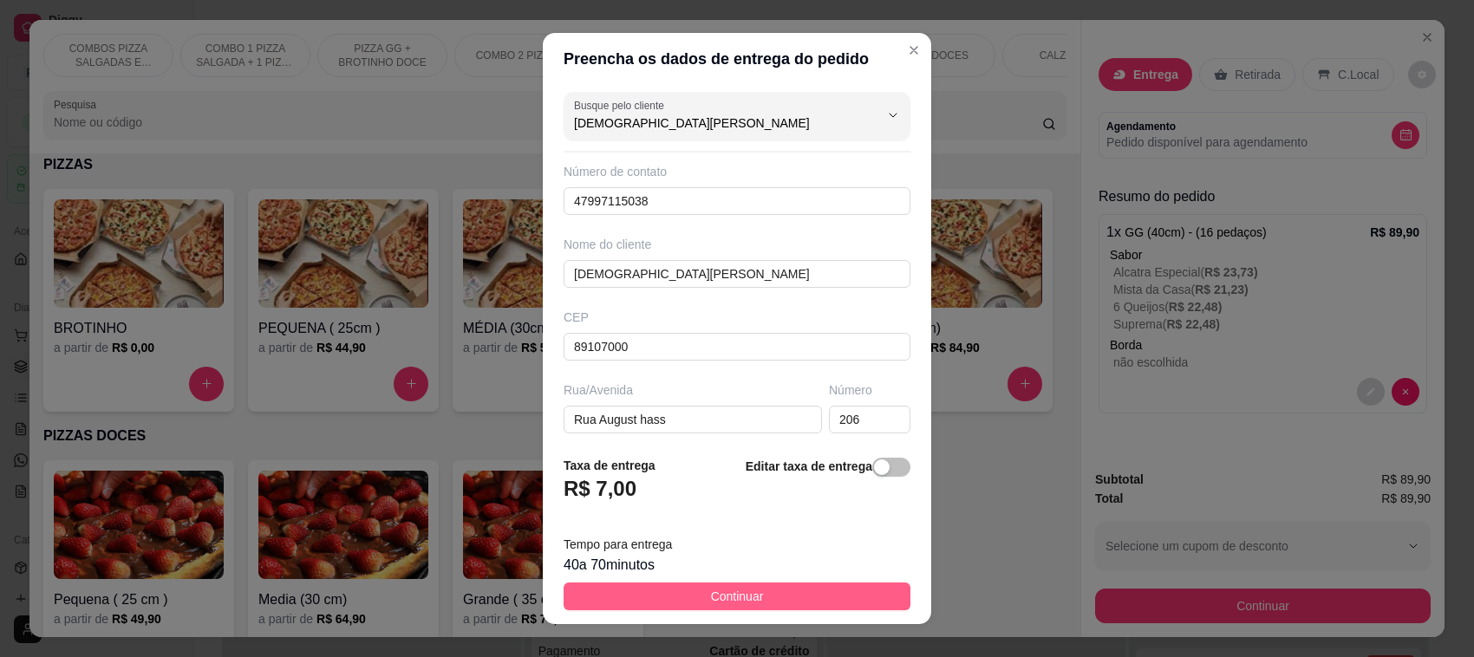
type input "[DEMOGRAPHIC_DATA][PERSON_NAME]"
click at [826, 594] on button "Continuar" at bounding box center [737, 597] width 347 height 28
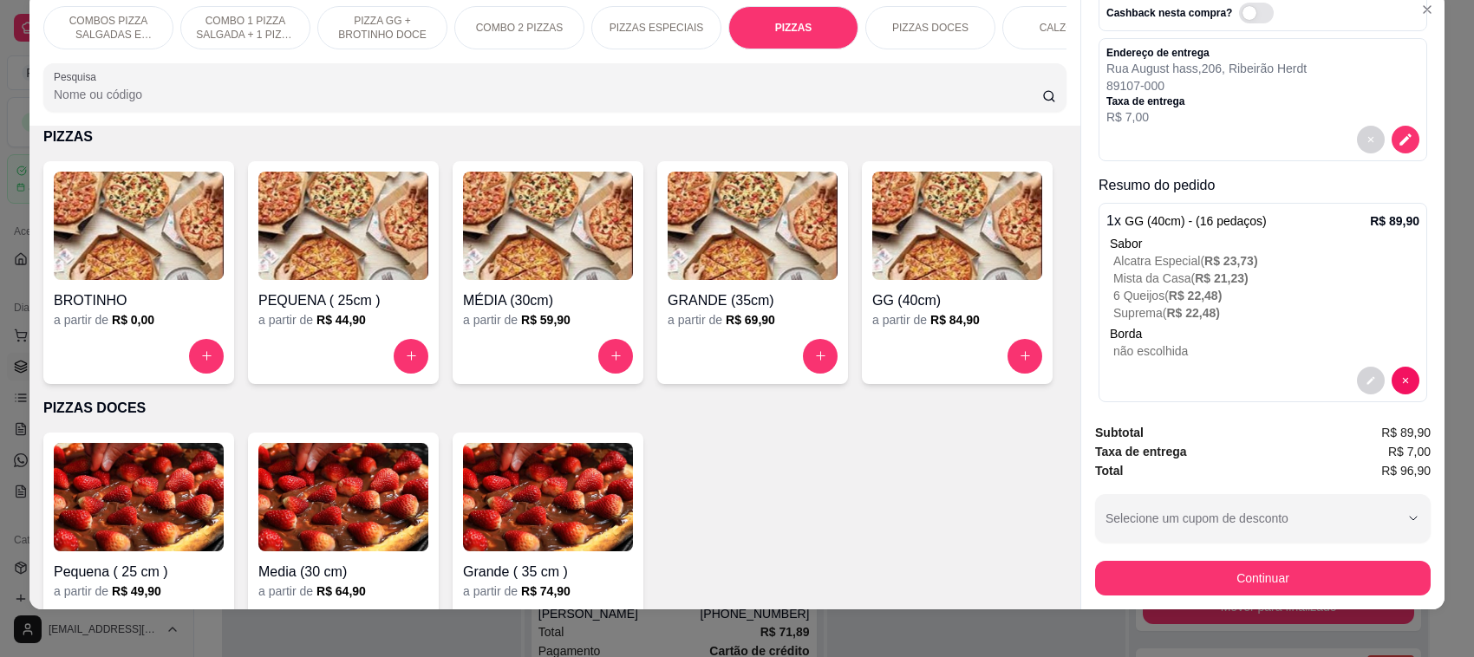
scroll to position [36, 0]
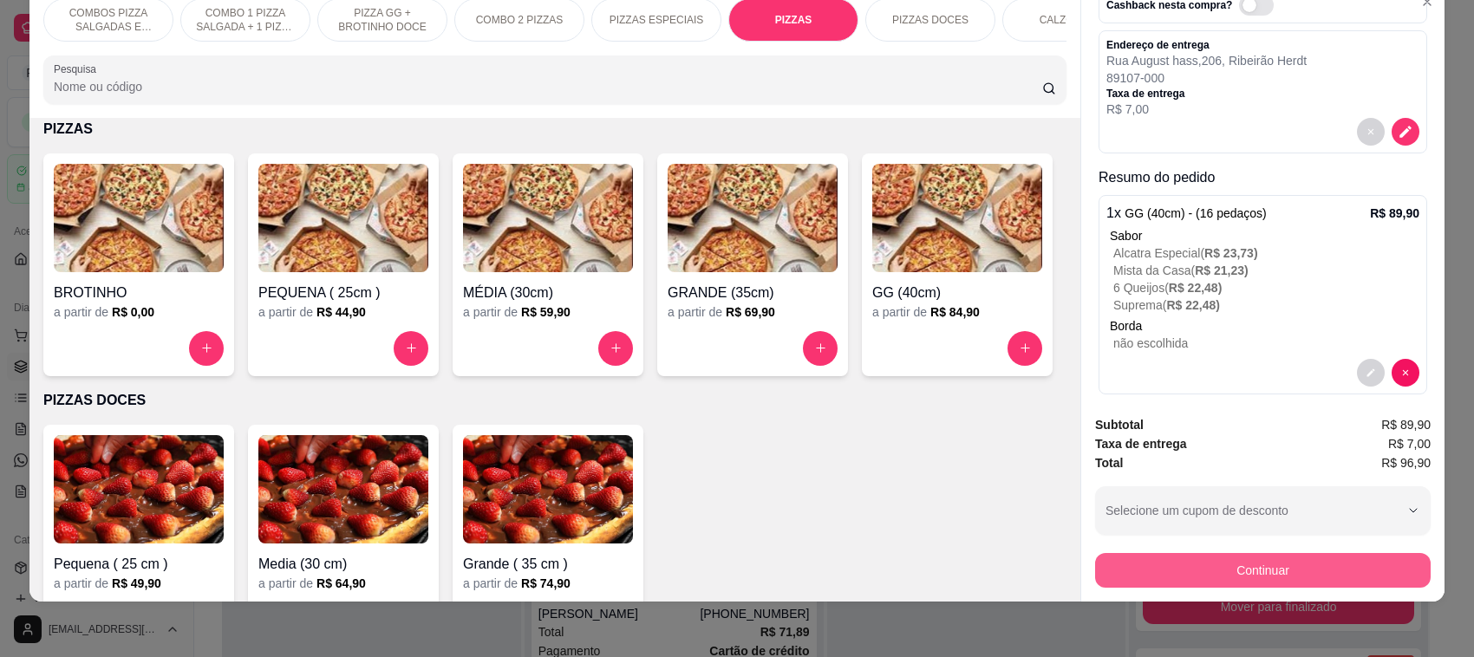
click at [1234, 570] on button "Continuar" at bounding box center [1263, 570] width 336 height 35
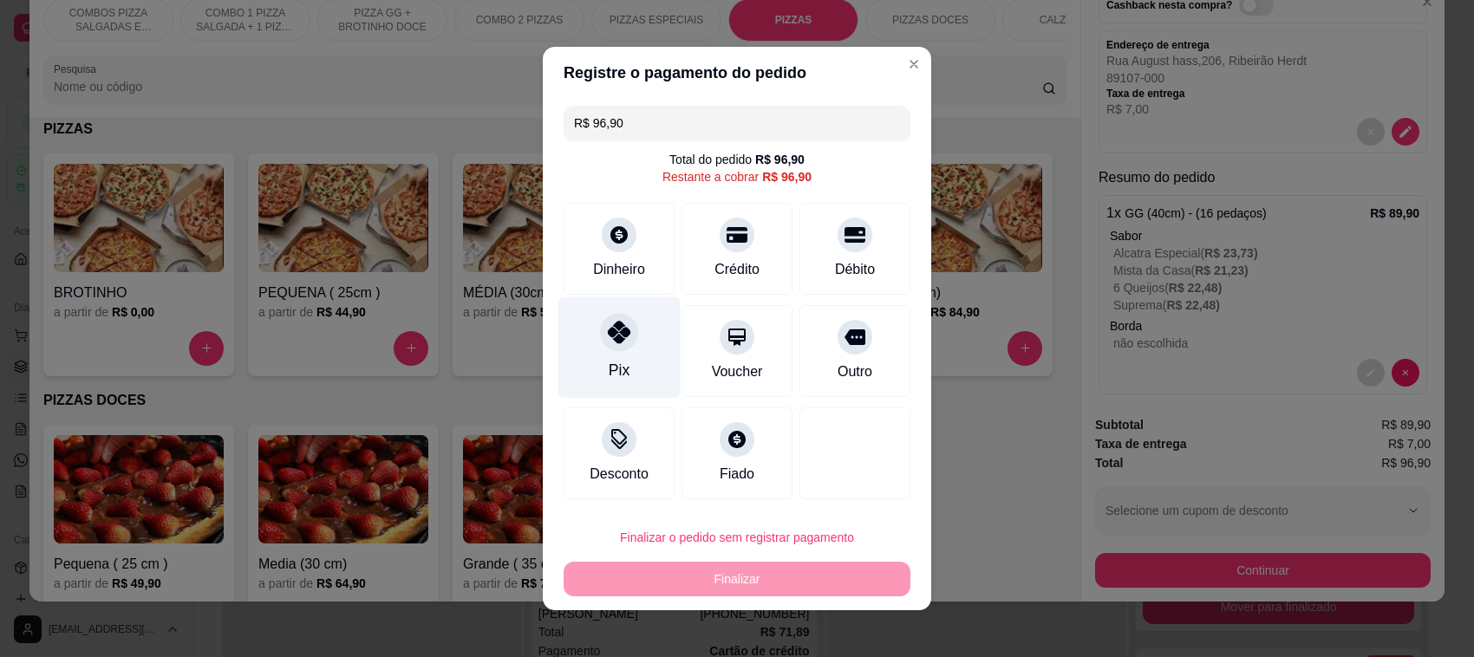
click at [617, 338] on icon at bounding box center [619, 332] width 23 height 23
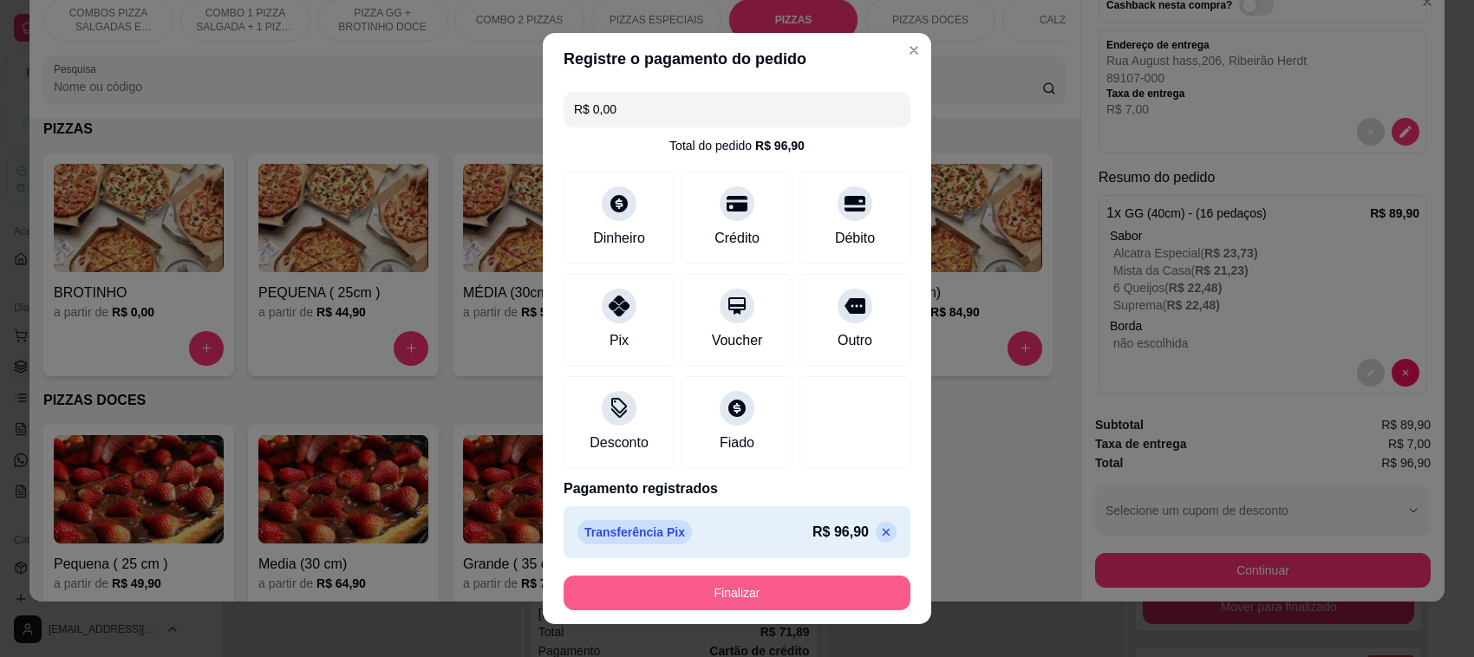
click at [773, 596] on button "Finalizar" at bounding box center [737, 593] width 347 height 35
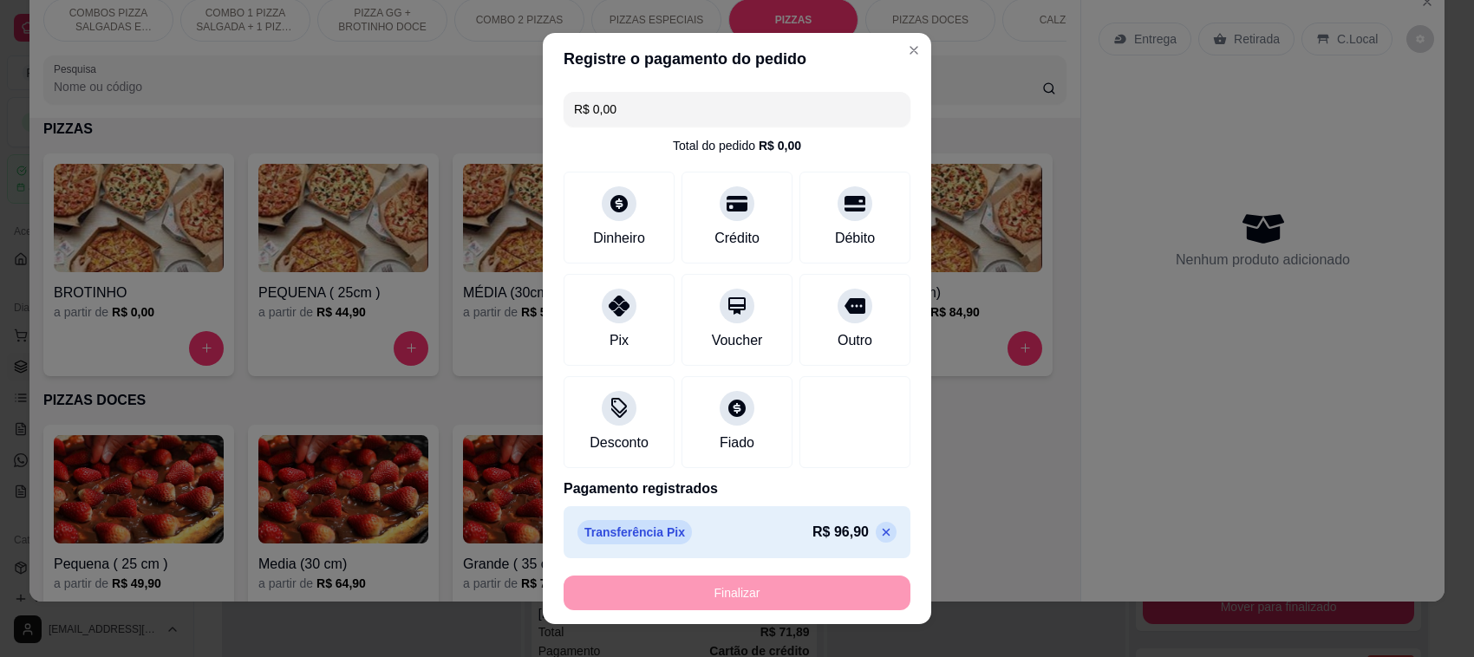
type input "-R$ 96,90"
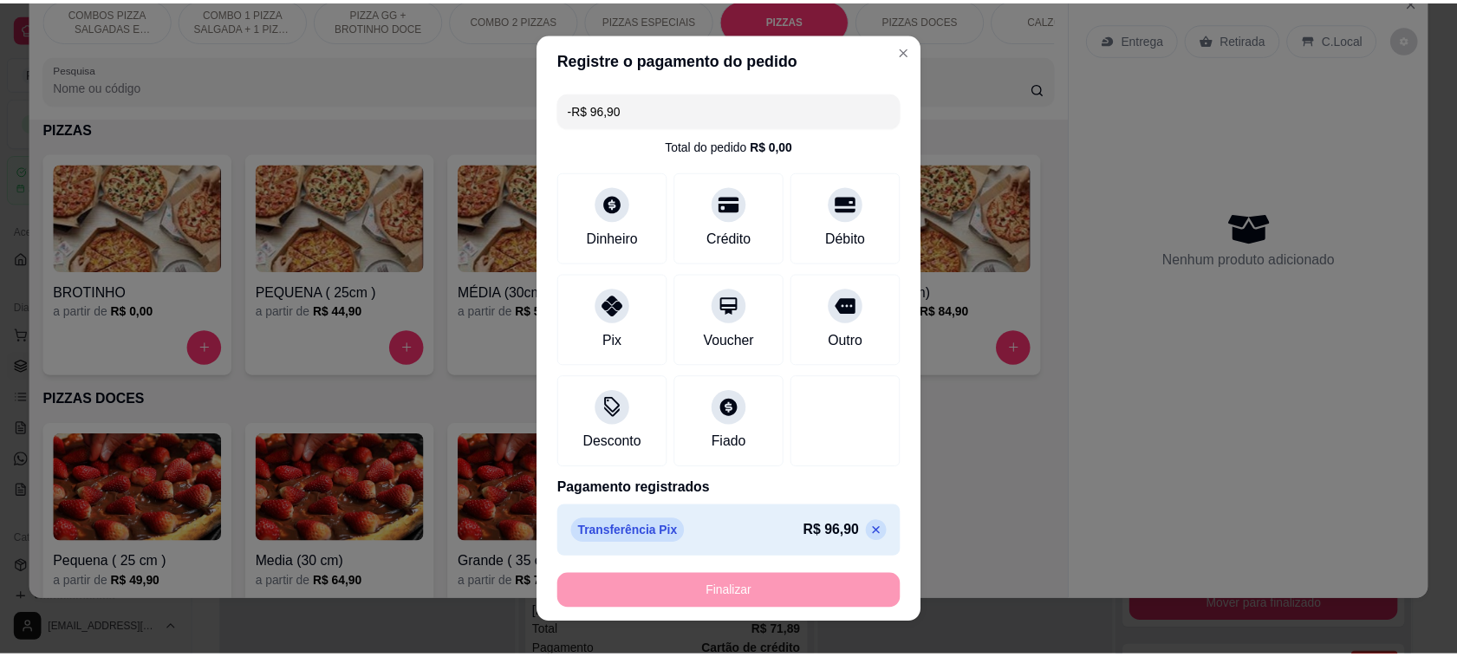
scroll to position [0, 0]
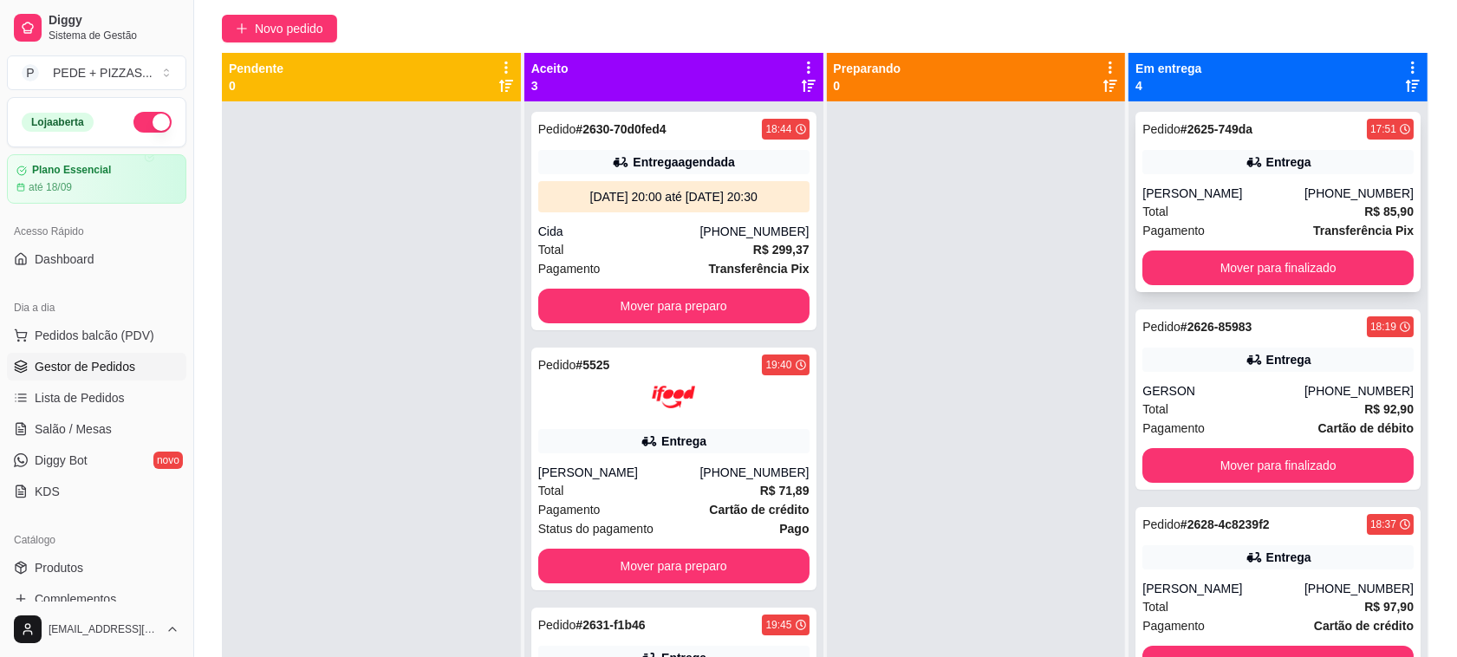
scroll to position [48, 0]
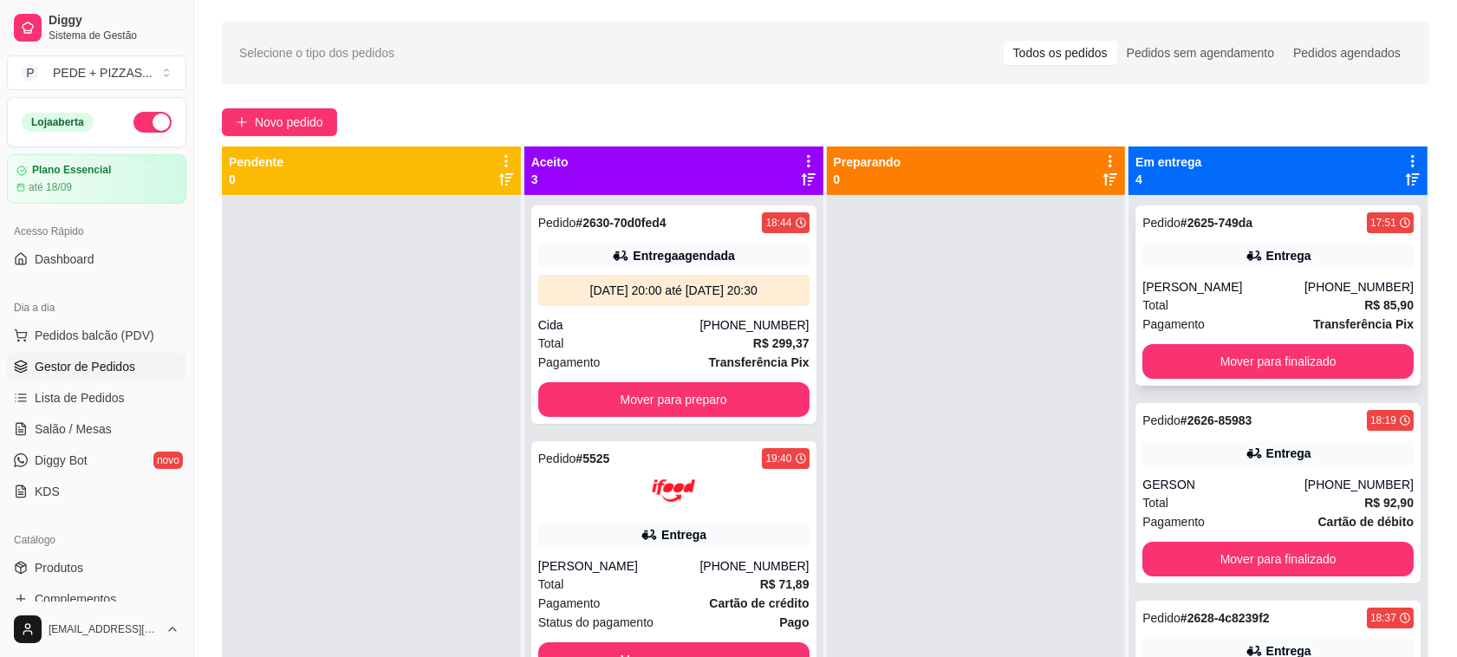
click at [1277, 353] on button "Mover para finalizado" at bounding box center [1278, 361] width 271 height 35
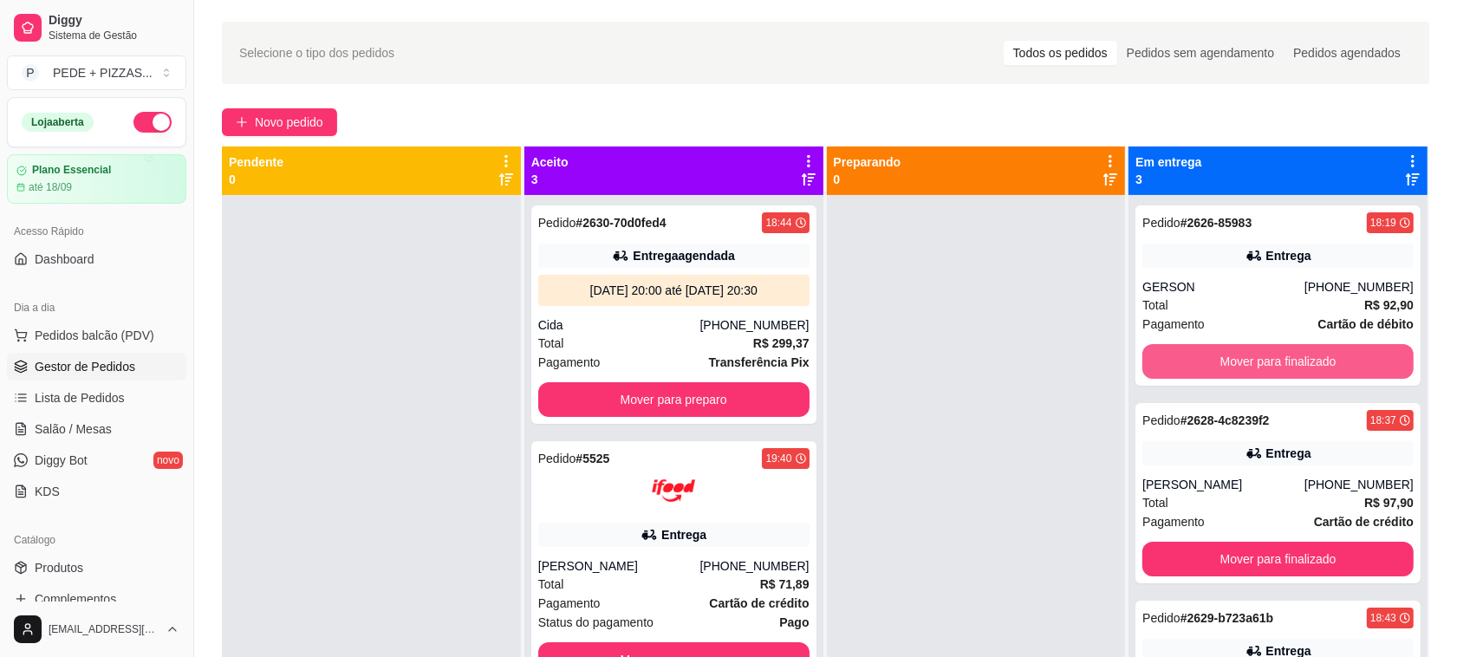
click at [1276, 353] on button "Mover para finalizado" at bounding box center [1278, 361] width 271 height 35
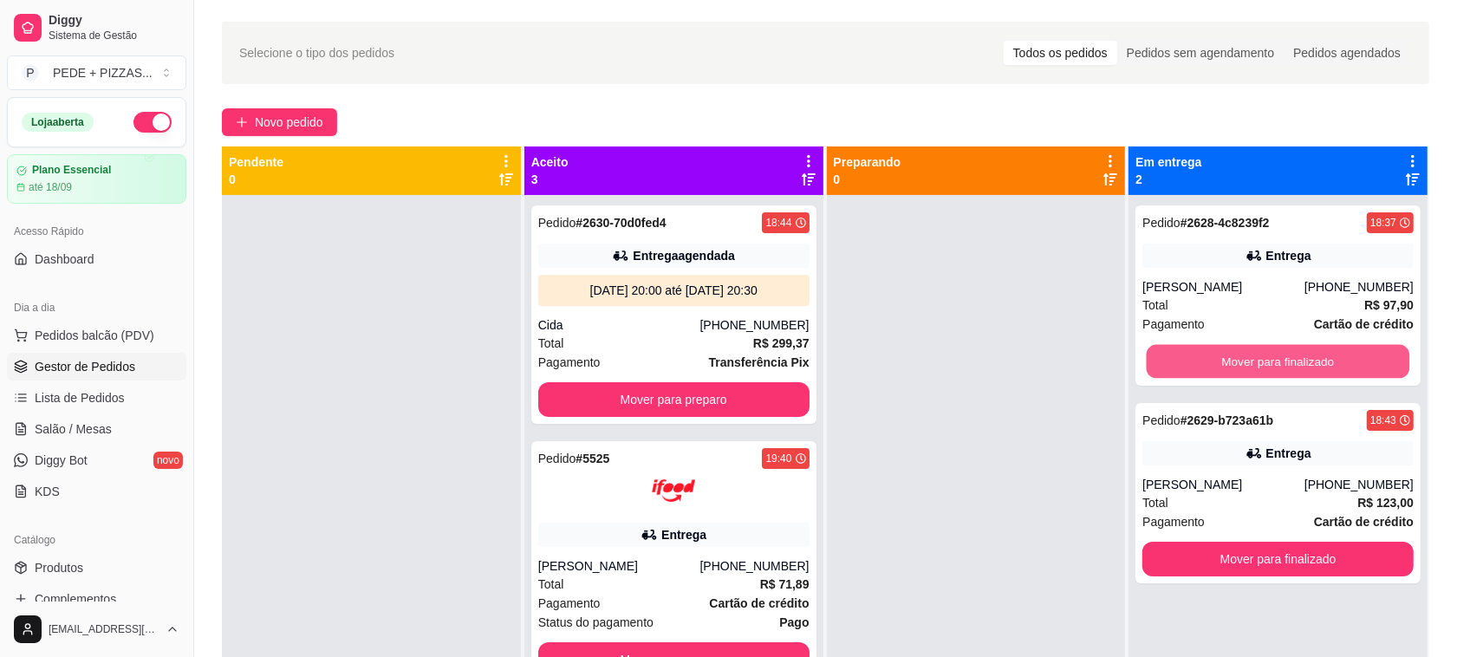
click at [1276, 353] on button "Mover para finalizado" at bounding box center [1278, 362] width 263 height 34
click at [1276, 542] on button "Mover para finalizado" at bounding box center [1278, 559] width 271 height 35
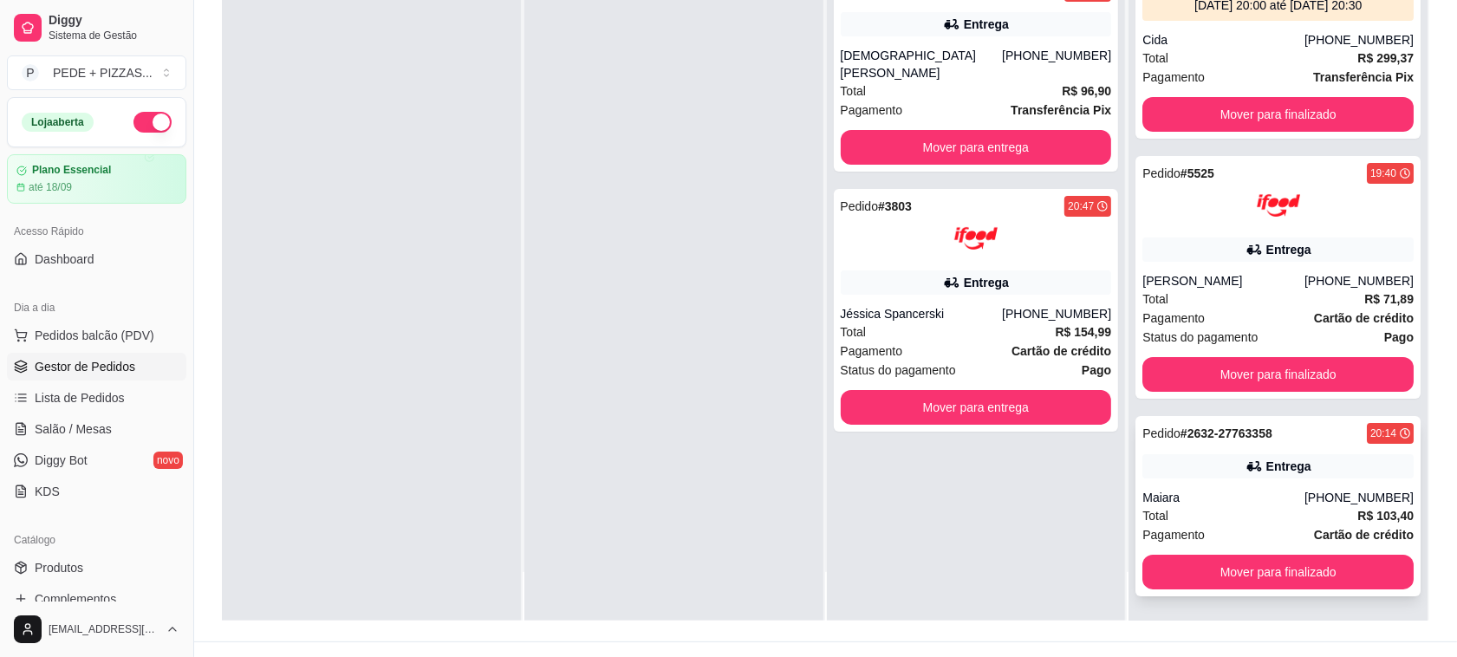
scroll to position [264, 0]
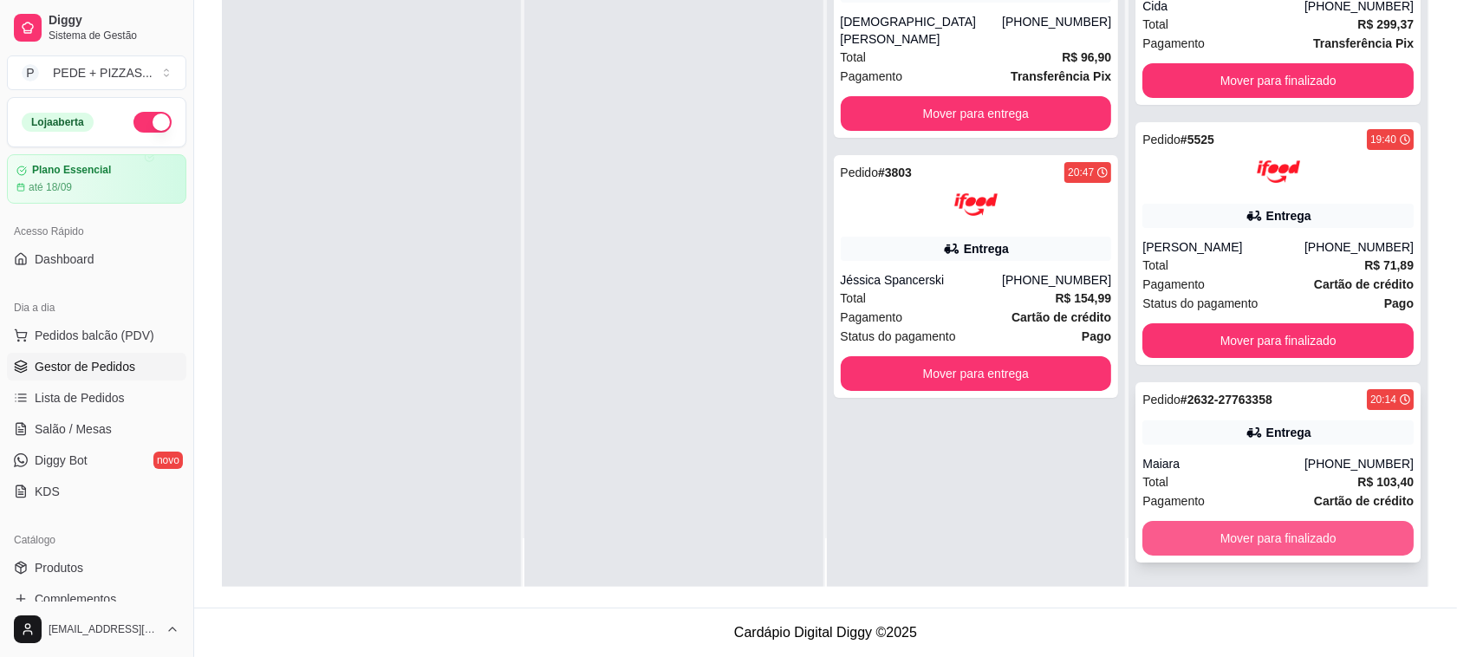
click at [1259, 536] on button "Mover para finalizado" at bounding box center [1278, 538] width 271 height 35
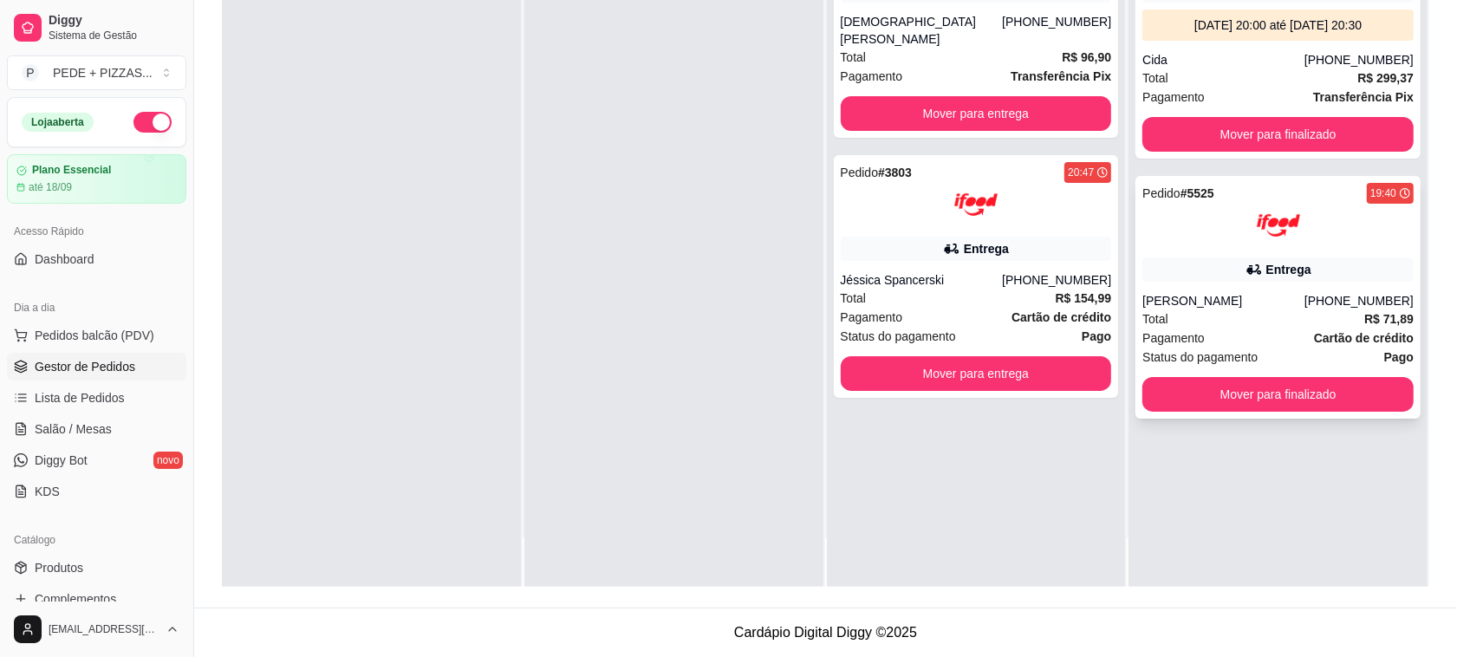
click at [1268, 264] on div "Entrega" at bounding box center [1289, 269] width 45 height 17
click at [1267, 397] on button "Mover para finalizado" at bounding box center [1278, 394] width 271 height 35
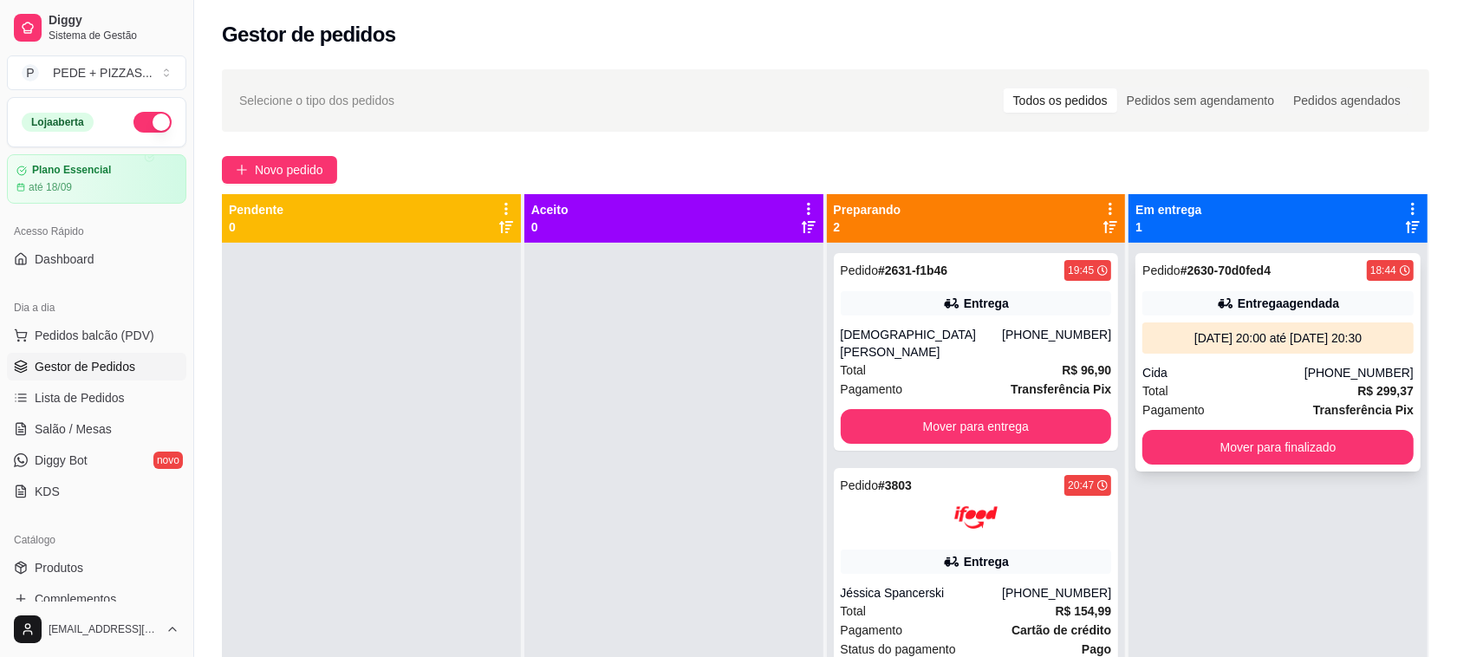
click at [1271, 335] on div "[DATE] 20:00 até [DATE] 20:30" at bounding box center [1278, 337] width 257 height 17
click at [1258, 448] on button "Mover para finalizado" at bounding box center [1278, 447] width 271 height 35
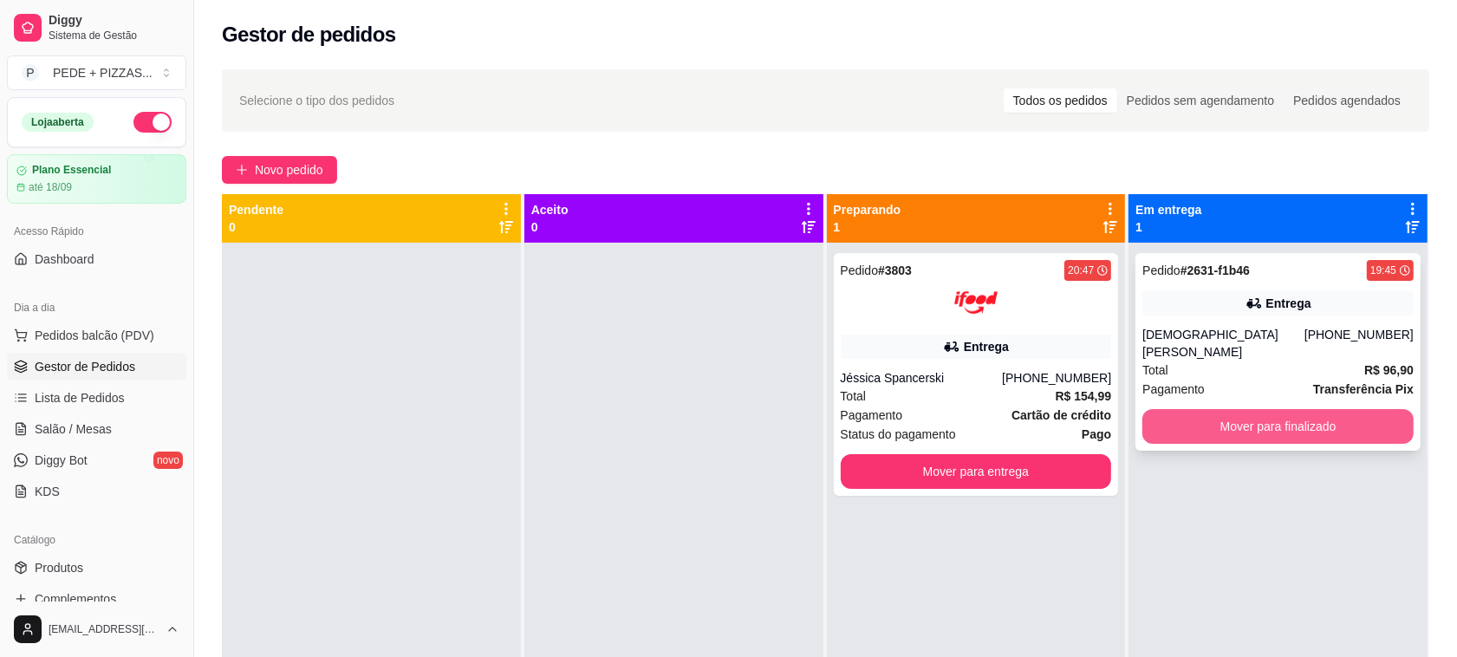
click at [1284, 410] on button "Mover para finalizado" at bounding box center [1278, 426] width 271 height 35
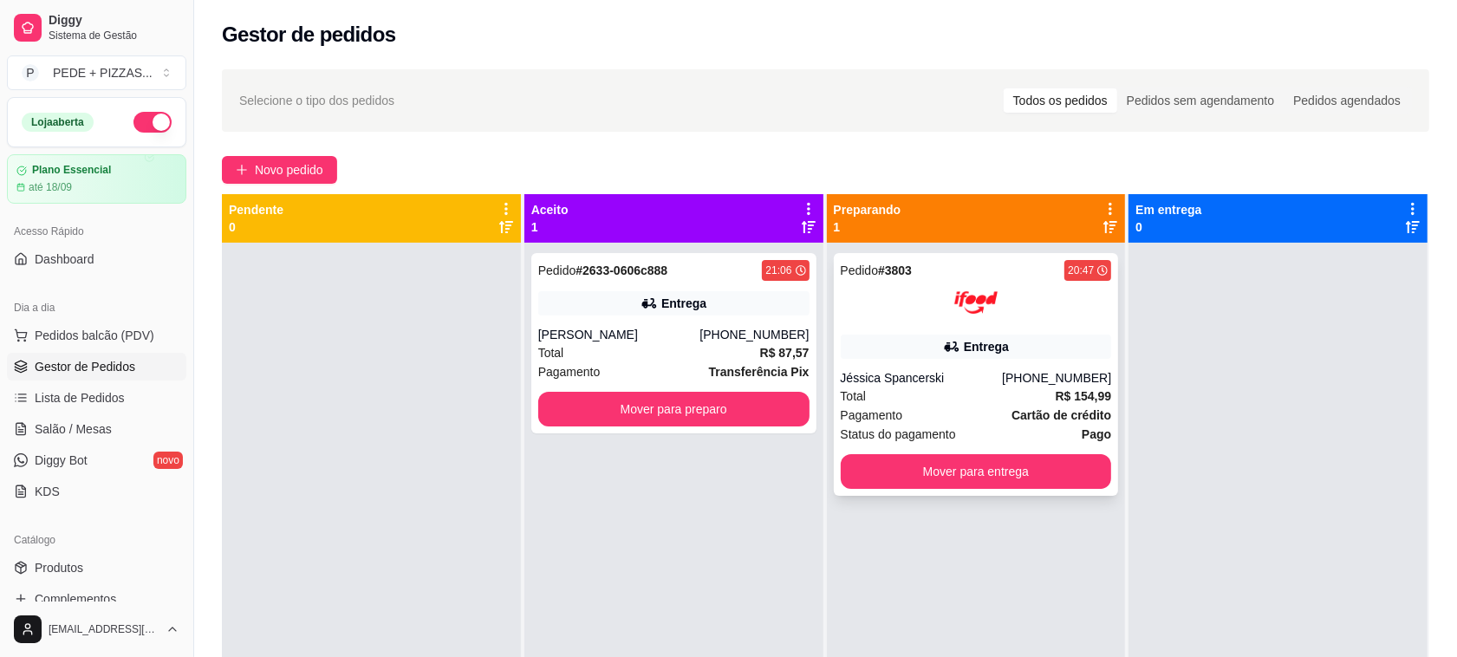
click at [982, 351] on div "Entrega" at bounding box center [986, 346] width 45 height 17
click at [687, 410] on button "Mover para preparo" at bounding box center [673, 409] width 271 height 35
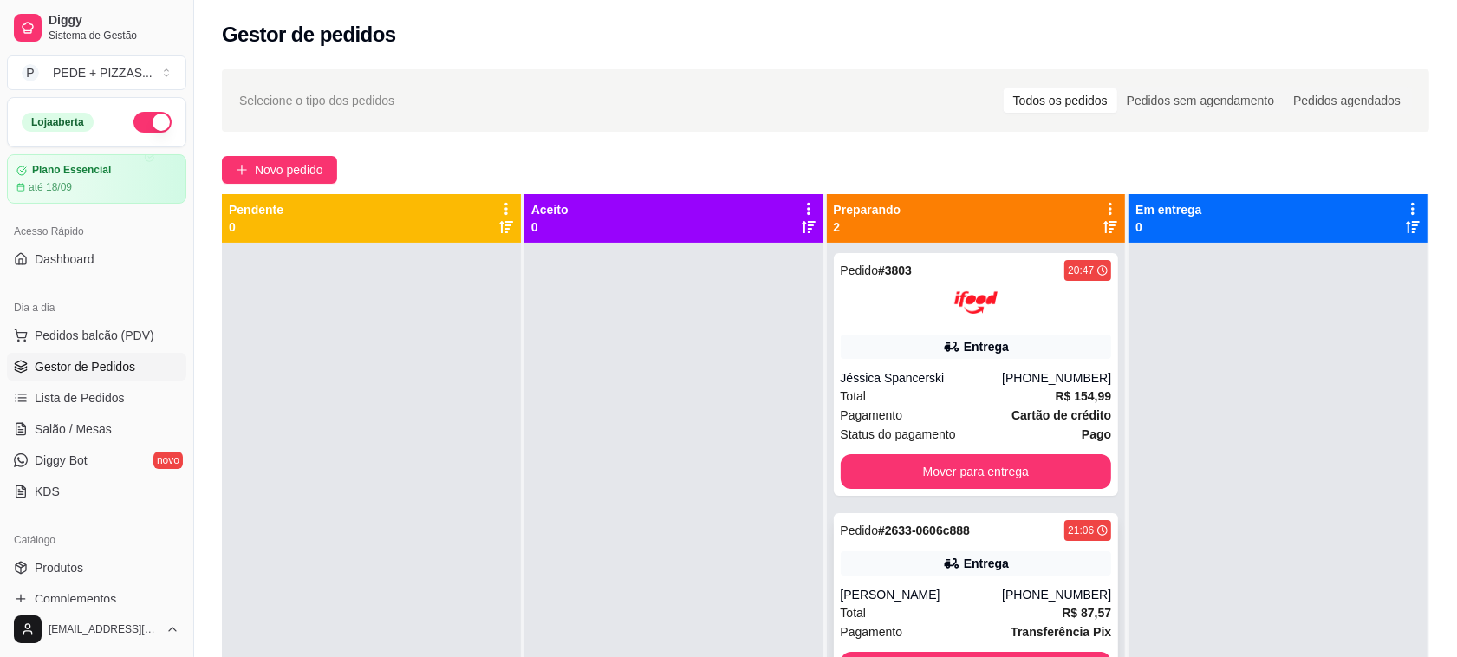
click at [965, 608] on div "Total R$ 87,57" at bounding box center [976, 612] width 271 height 19
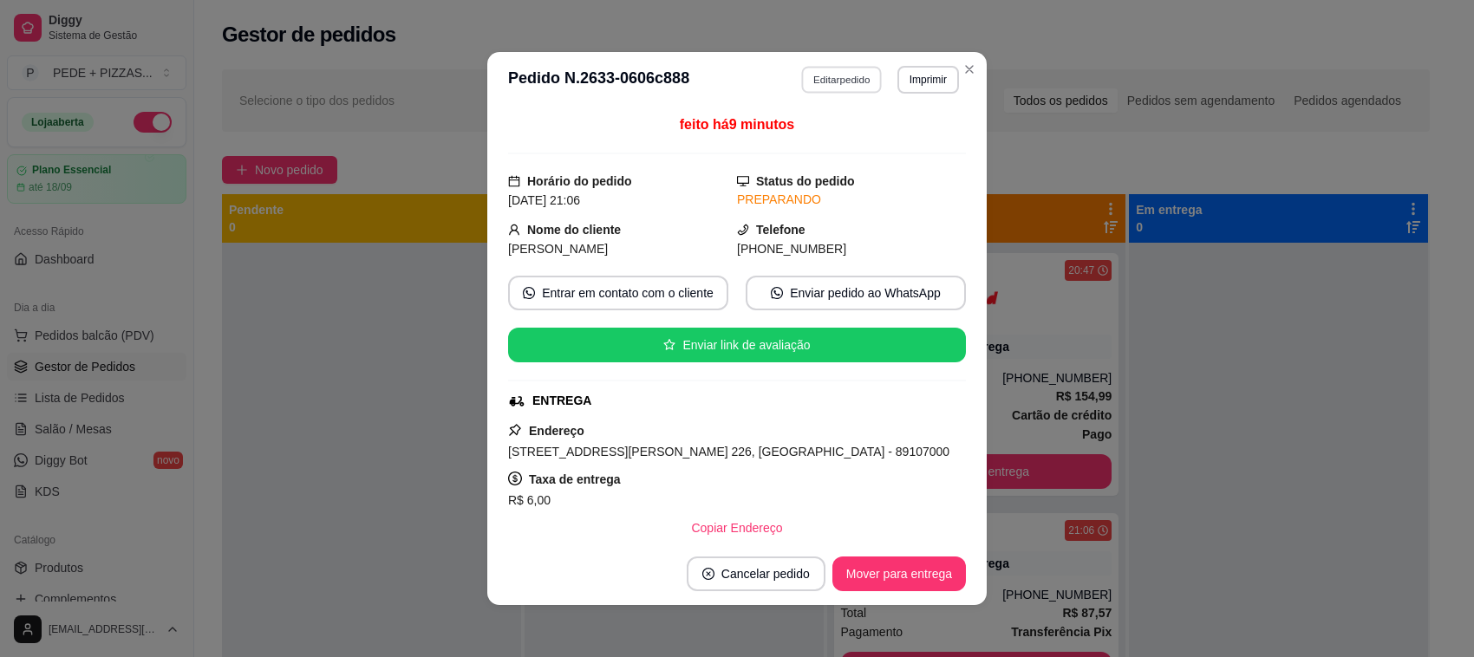
click at [844, 79] on button "Editar pedido" at bounding box center [842, 79] width 81 height 27
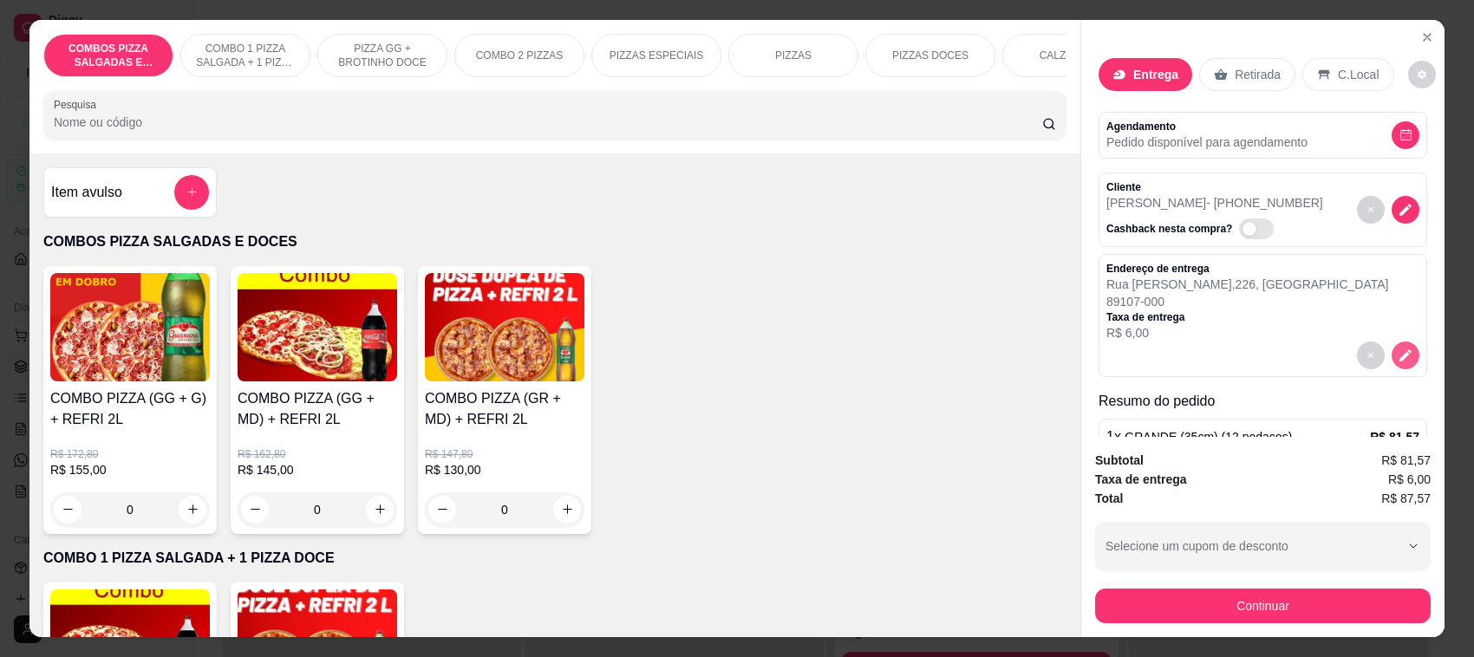
click at [1391, 361] on button "decrease-product-quantity" at bounding box center [1405, 356] width 28 height 28
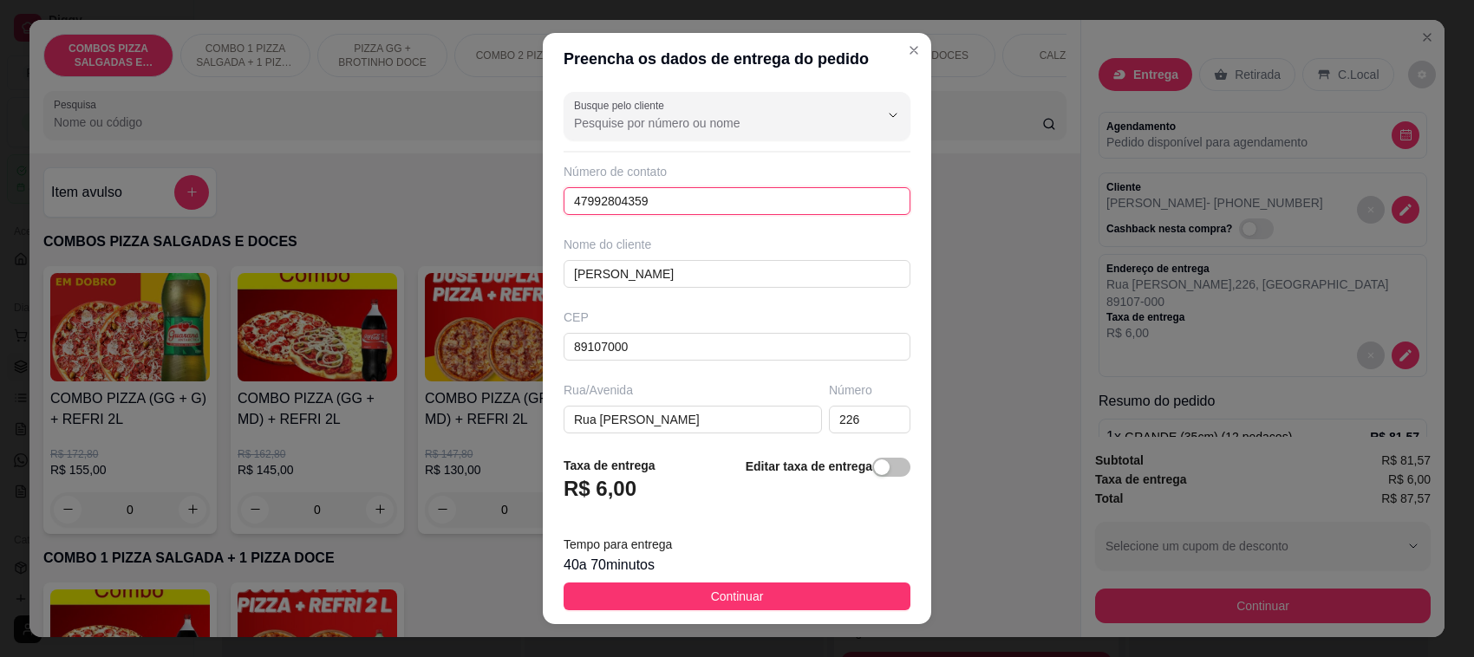
click at [603, 205] on input "47992804359" at bounding box center [737, 201] width 347 height 28
drag, startPoint x: 669, startPoint y: 202, endPoint x: 605, endPoint y: 198, distance: 64.3
click at [605, 198] on input "[PHONE_NUMBER]" at bounding box center [737, 201] width 347 height 28
type input "[PHONE_NUMBER]"
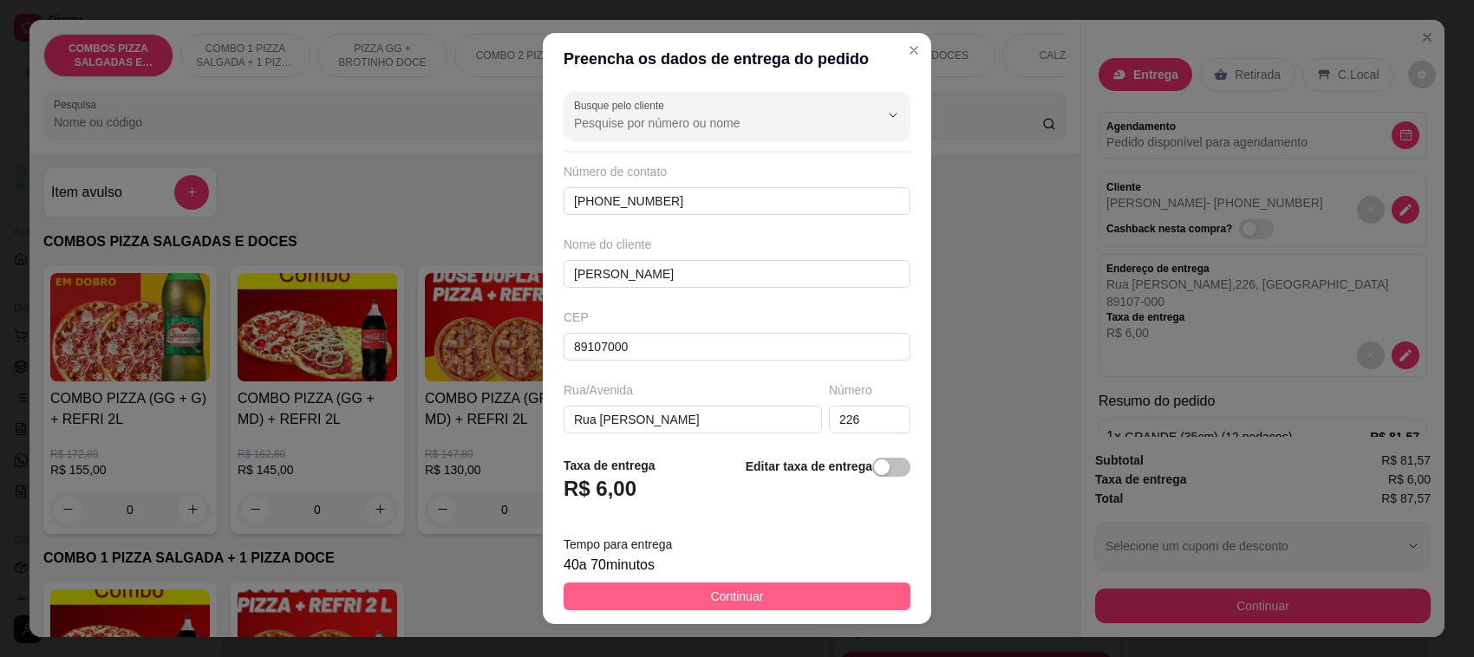
click at [779, 599] on button "Continuar" at bounding box center [737, 597] width 347 height 28
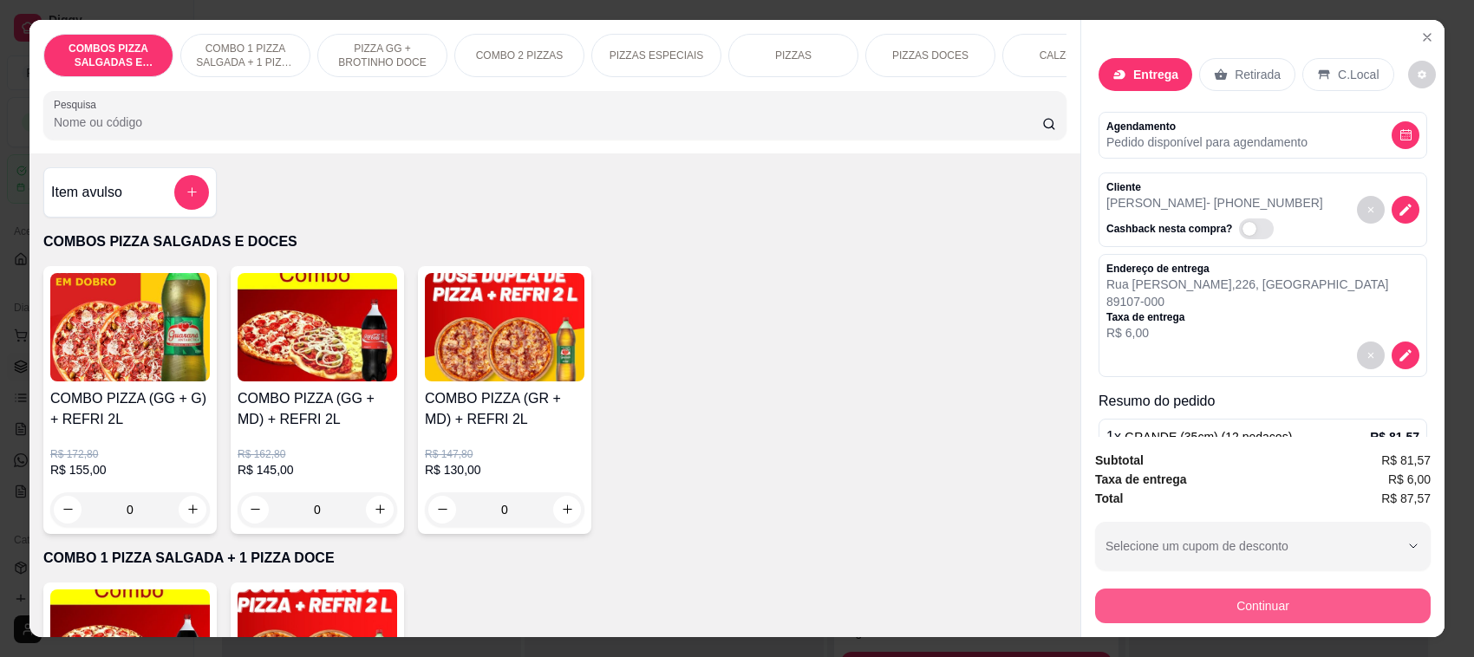
click at [1279, 612] on button "Continuar" at bounding box center [1263, 606] width 336 height 35
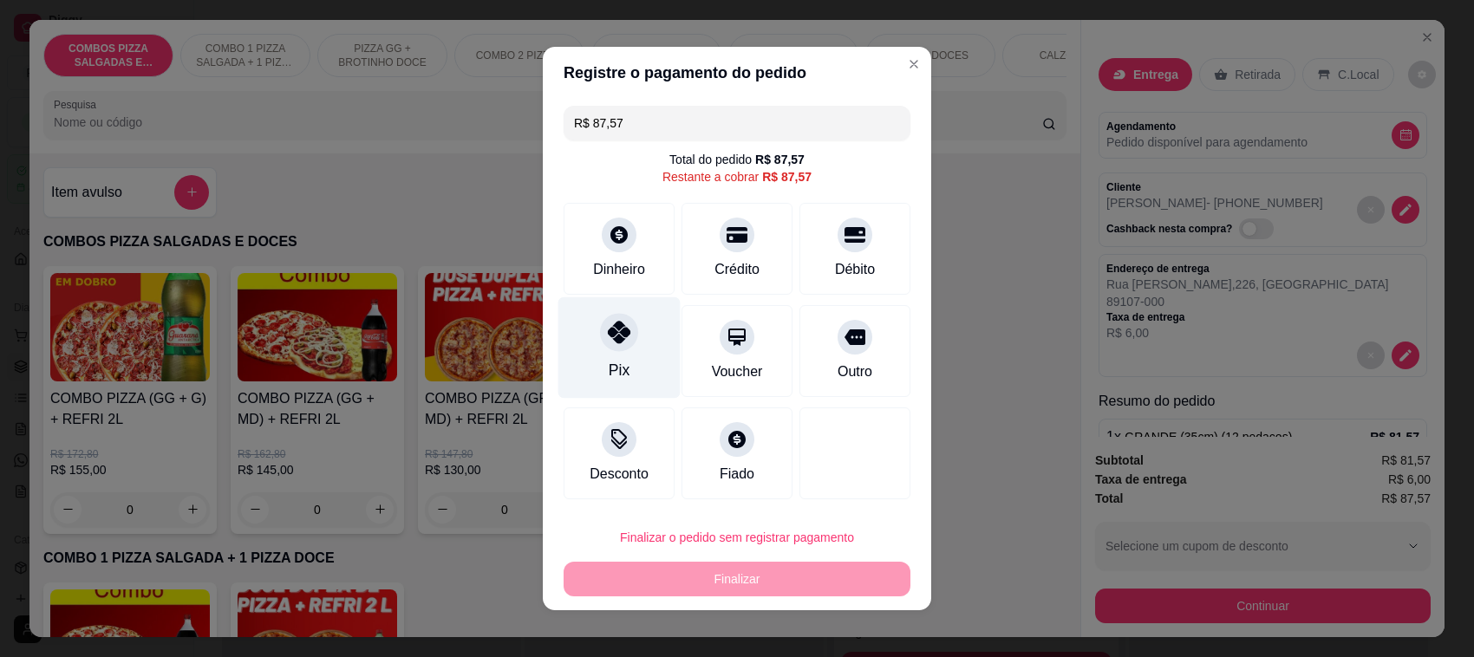
drag, startPoint x: 611, startPoint y: 336, endPoint x: 626, endPoint y: 367, distance: 34.5
click at [609, 335] on icon at bounding box center [619, 332] width 23 height 23
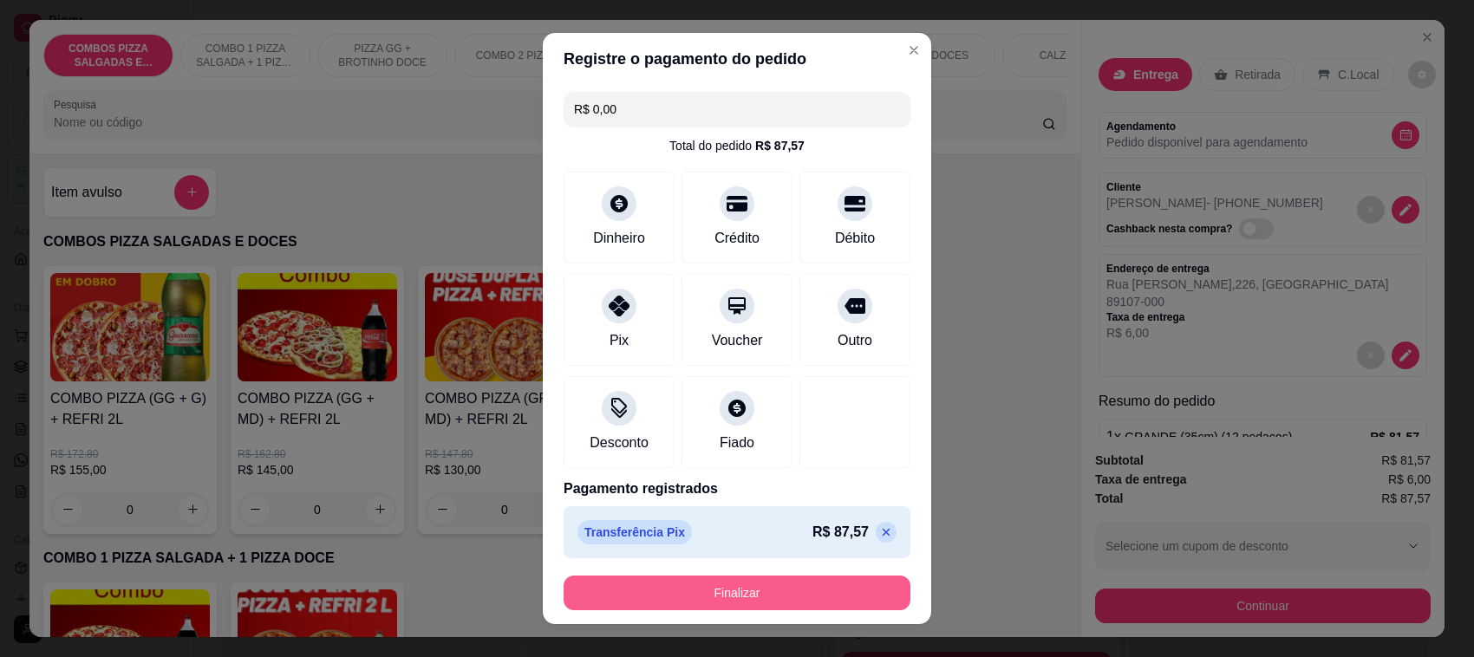
click at [739, 594] on button "Finalizar" at bounding box center [737, 593] width 347 height 35
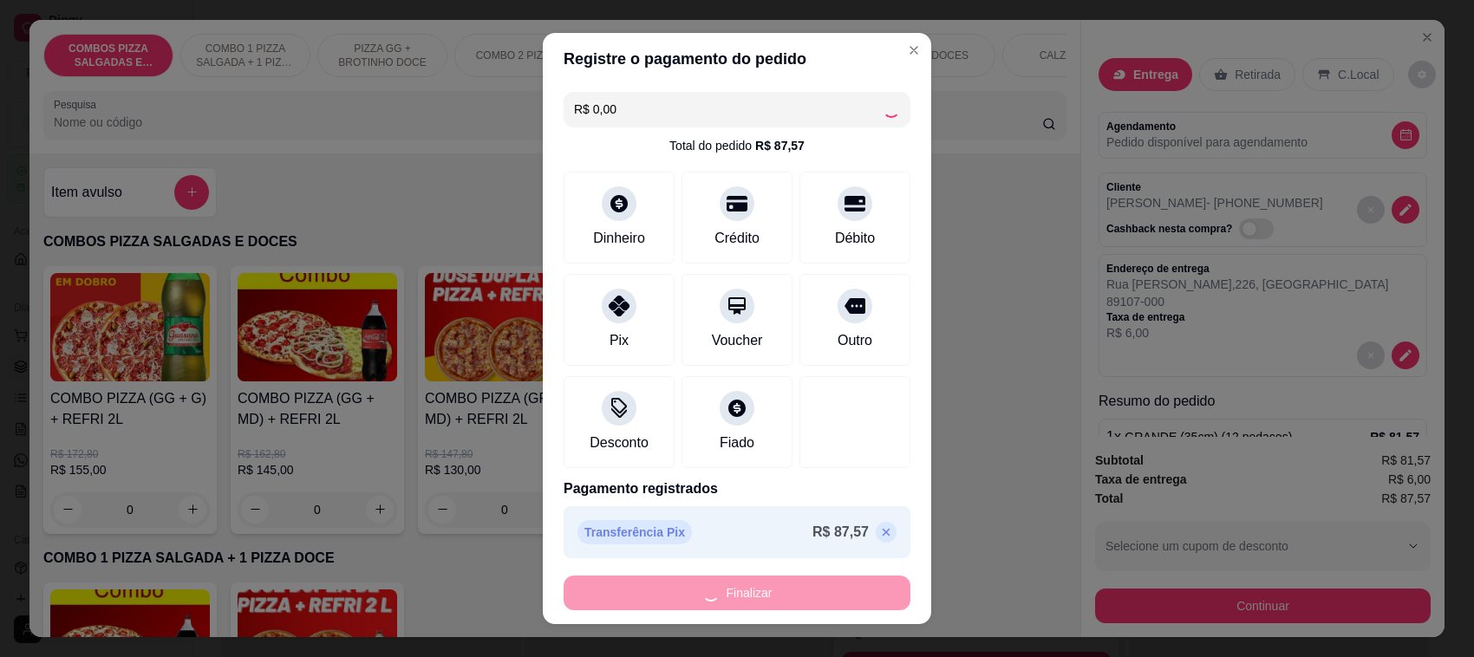
type input "-R$ 87,57"
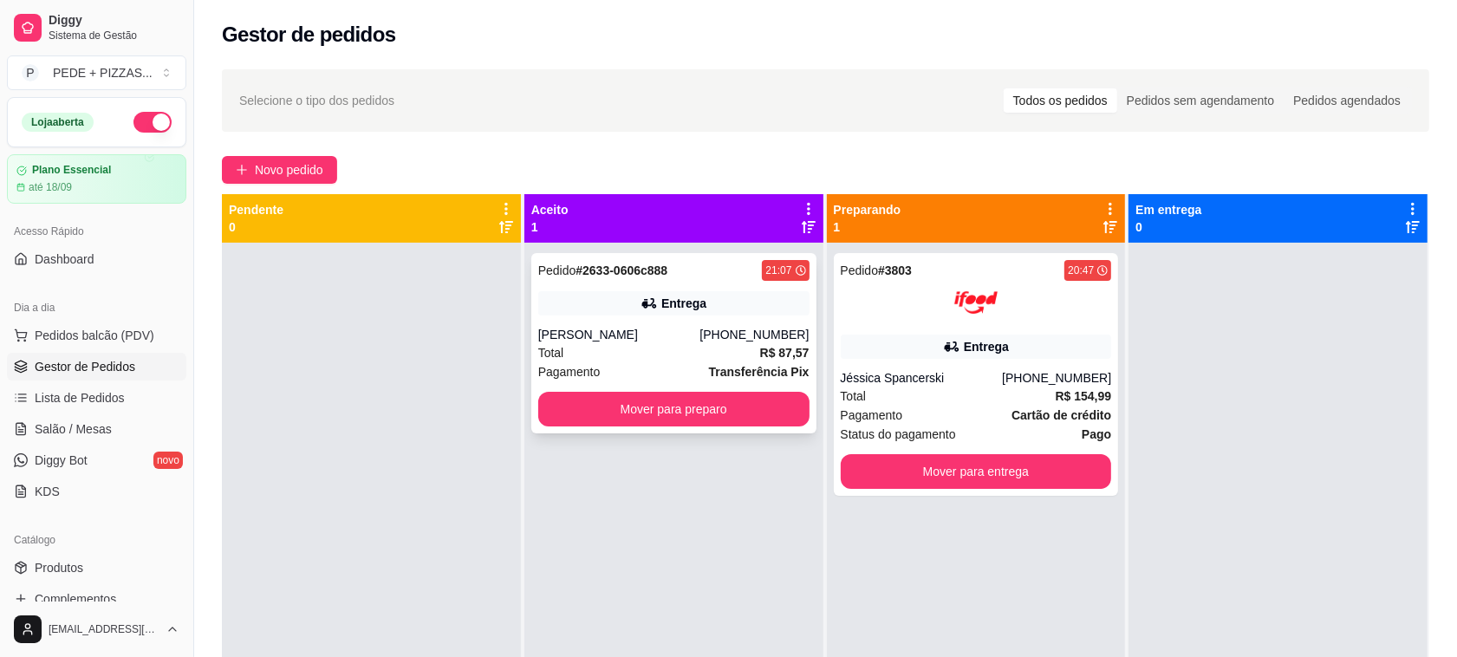
click at [747, 297] on div "Entrega" at bounding box center [673, 303] width 271 height 24
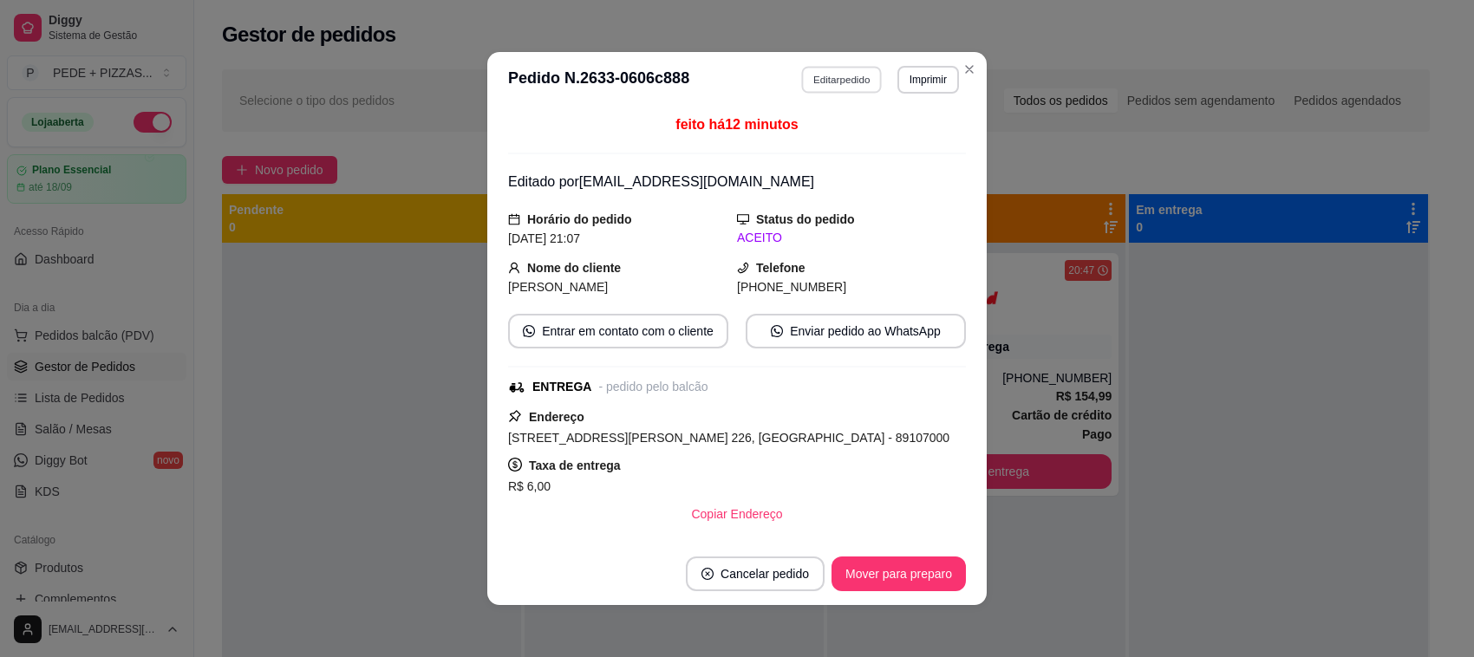
click at [835, 84] on button "Editar pedido" at bounding box center [842, 79] width 81 height 27
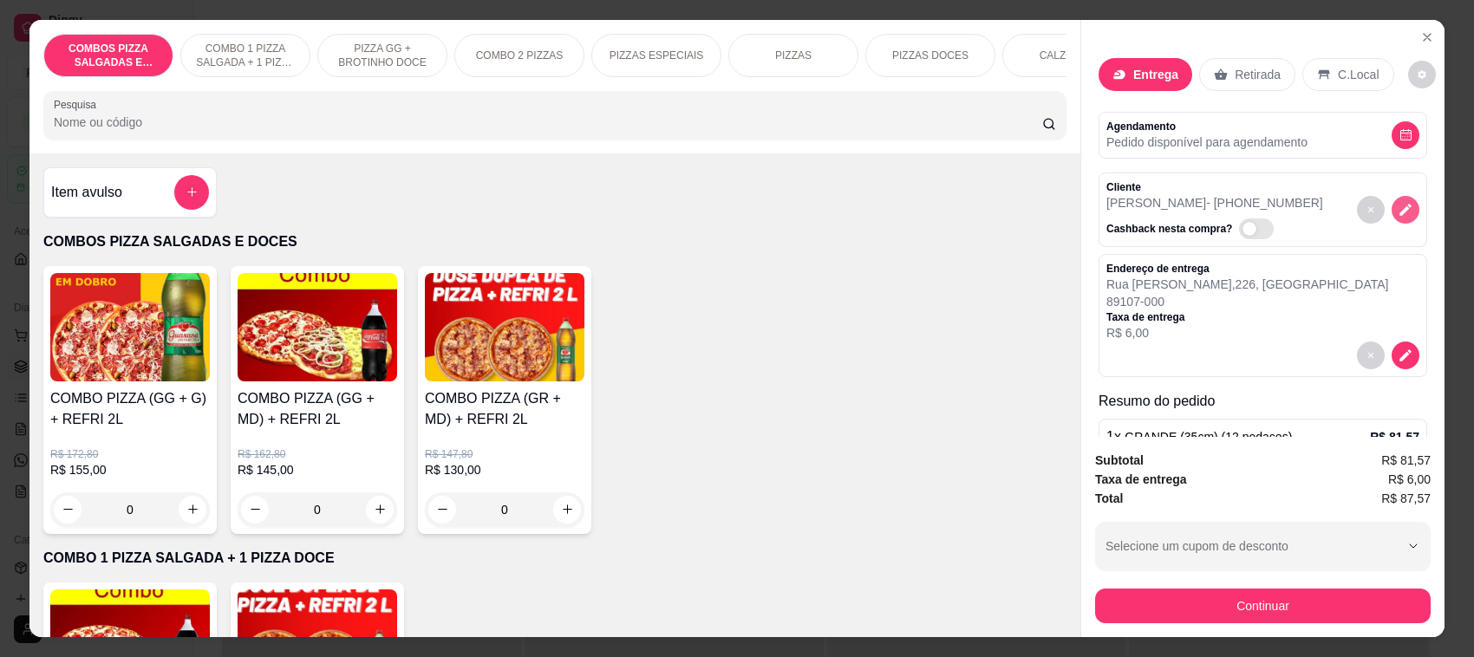
click at [1397, 214] on icon "decrease-product-quantity" at bounding box center [1405, 210] width 16 height 16
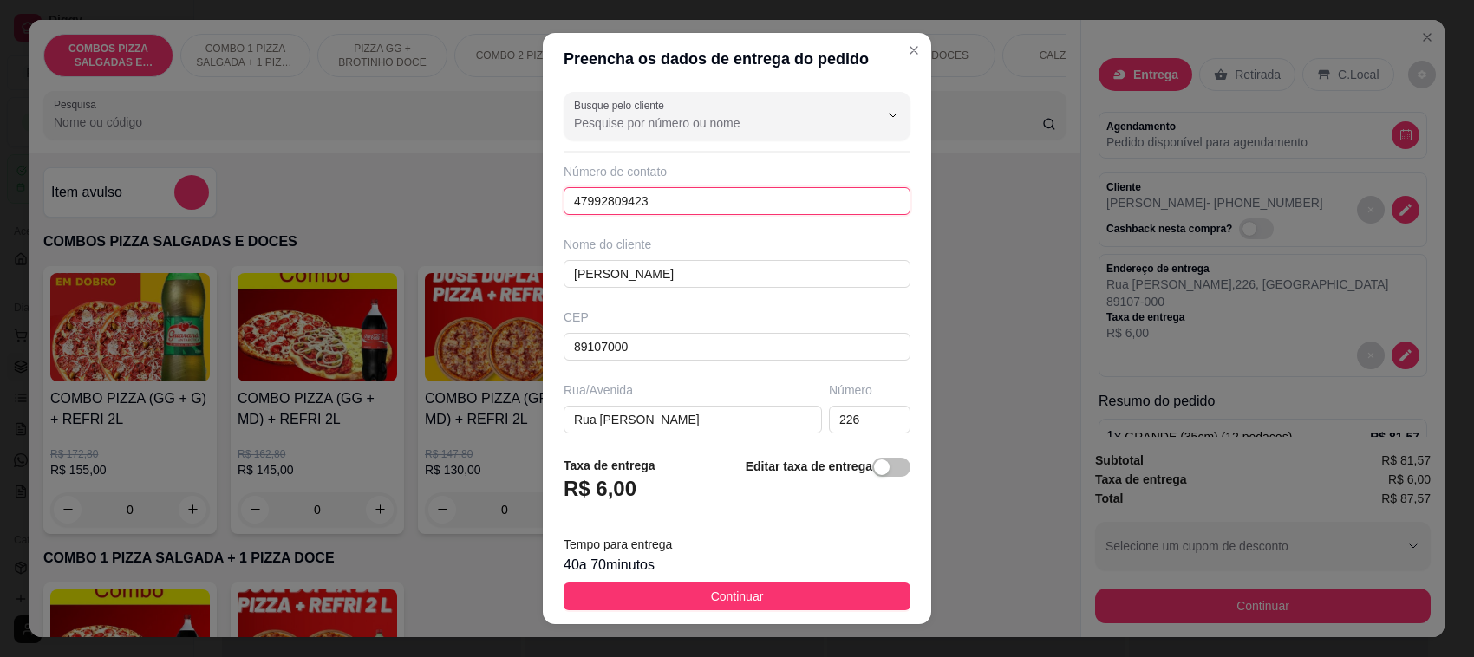
click at [673, 200] on input "47992809423" at bounding box center [737, 201] width 347 height 28
type input "[PHONE_NUMBER]"
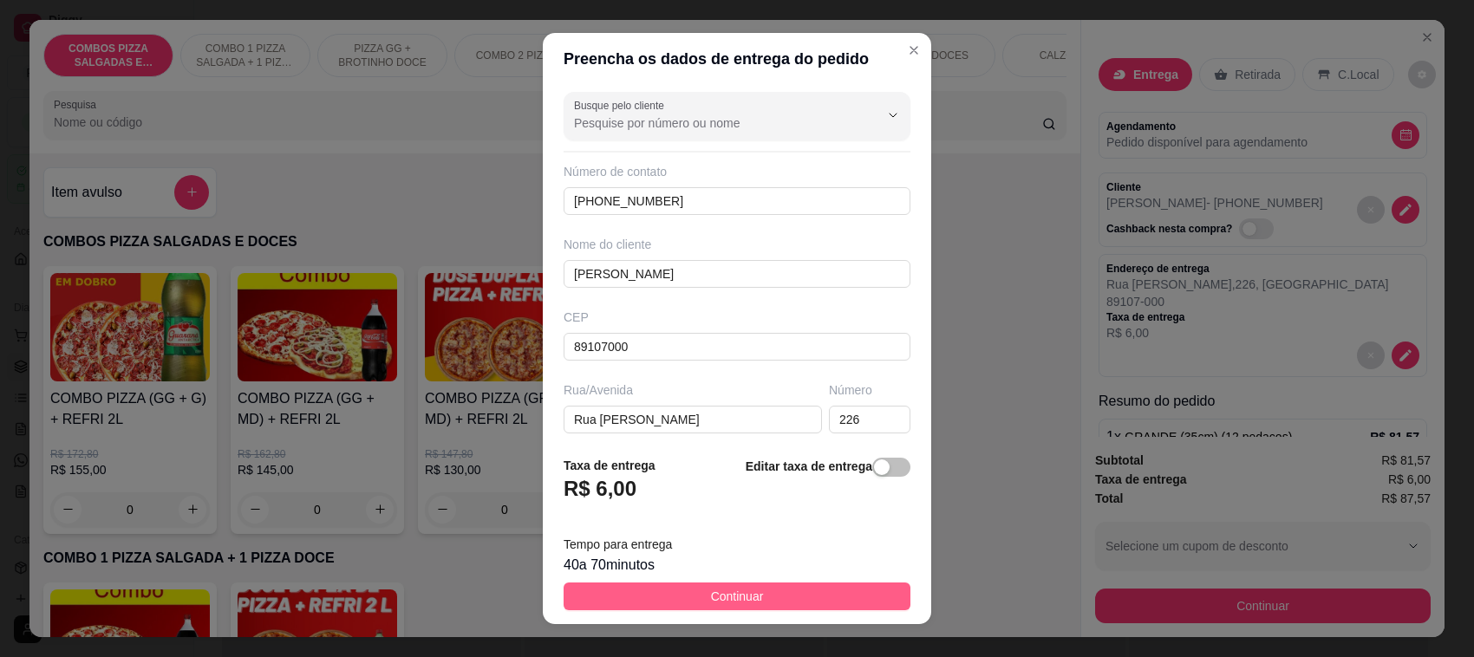
click at [711, 603] on span "Continuar" at bounding box center [737, 596] width 53 height 19
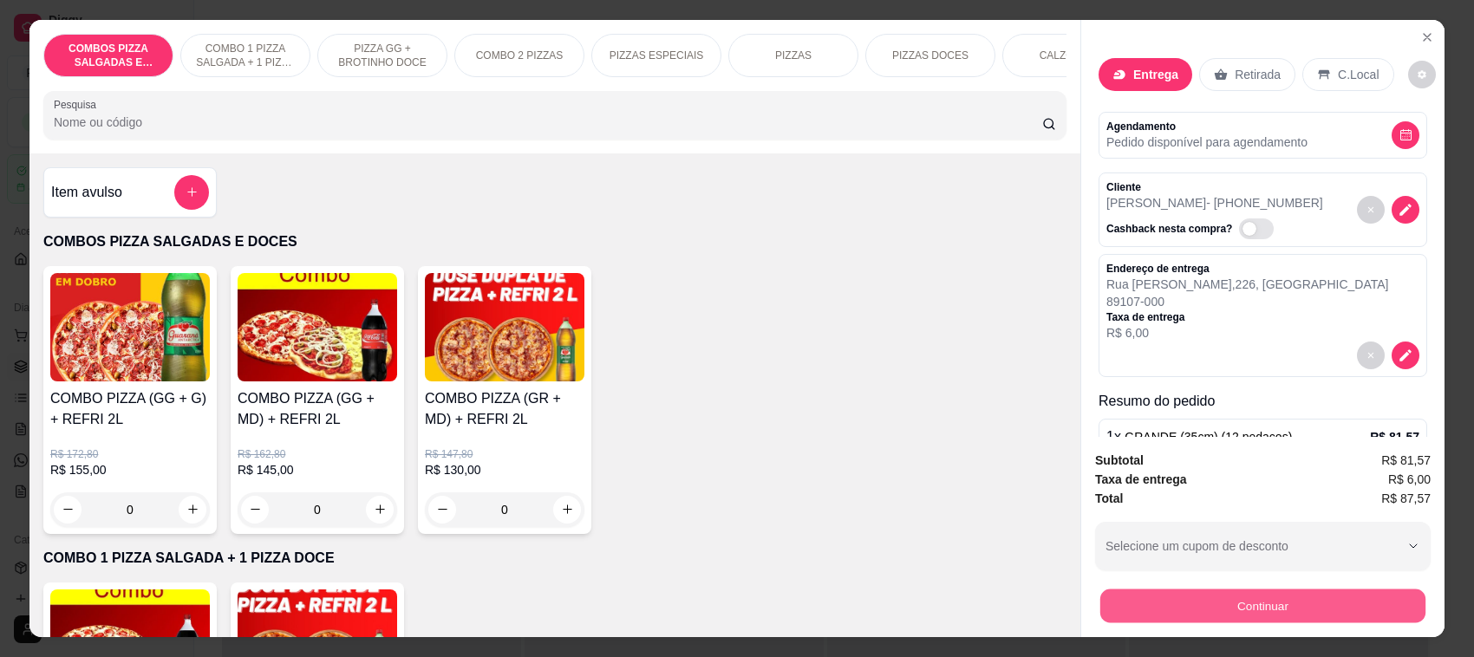
click at [1287, 607] on button "Continuar" at bounding box center [1262, 607] width 325 height 34
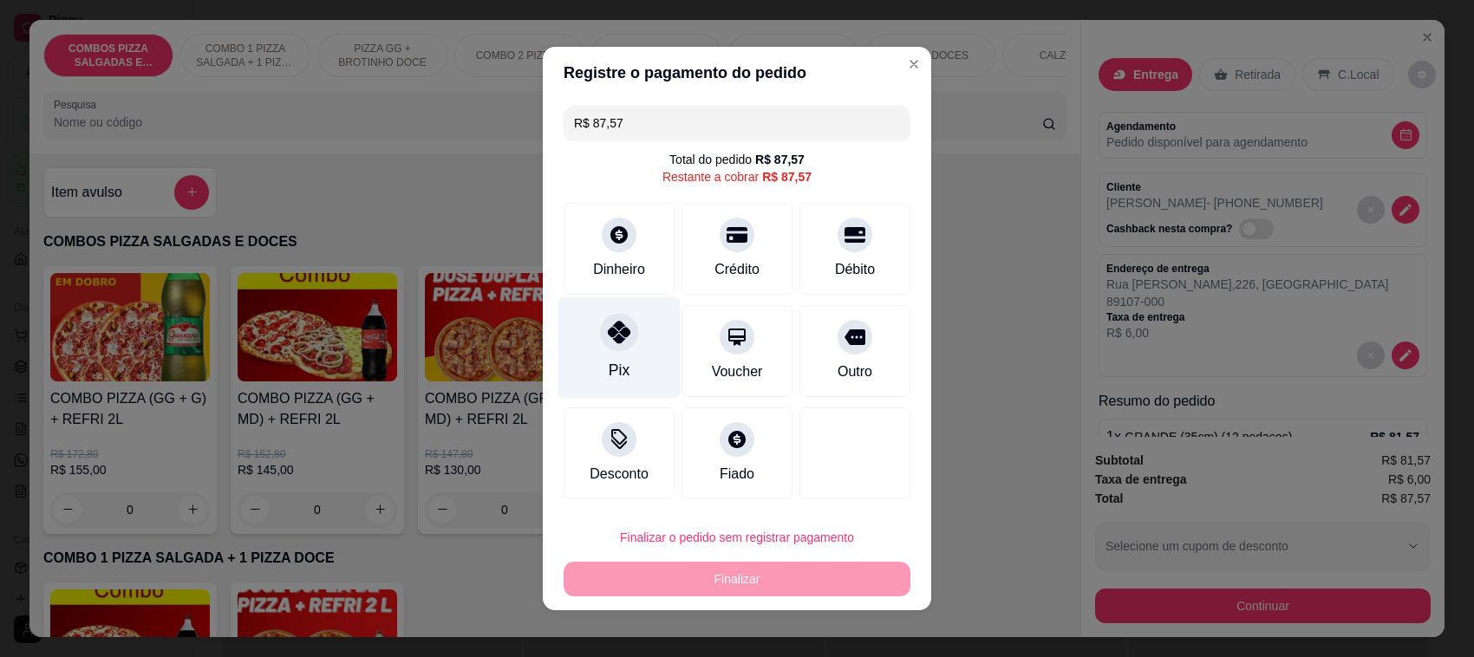
click at [613, 343] on div at bounding box center [619, 332] width 38 height 38
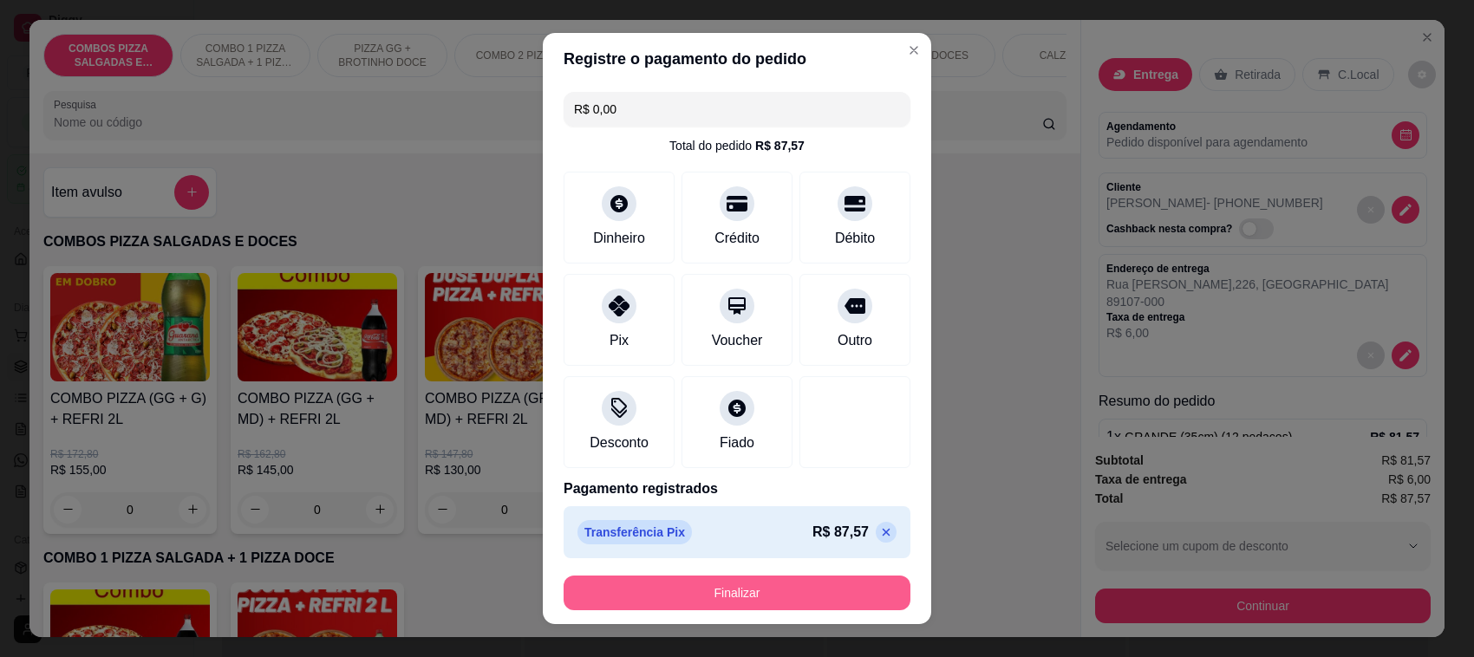
click at [752, 590] on button "Finalizar" at bounding box center [737, 593] width 347 height 35
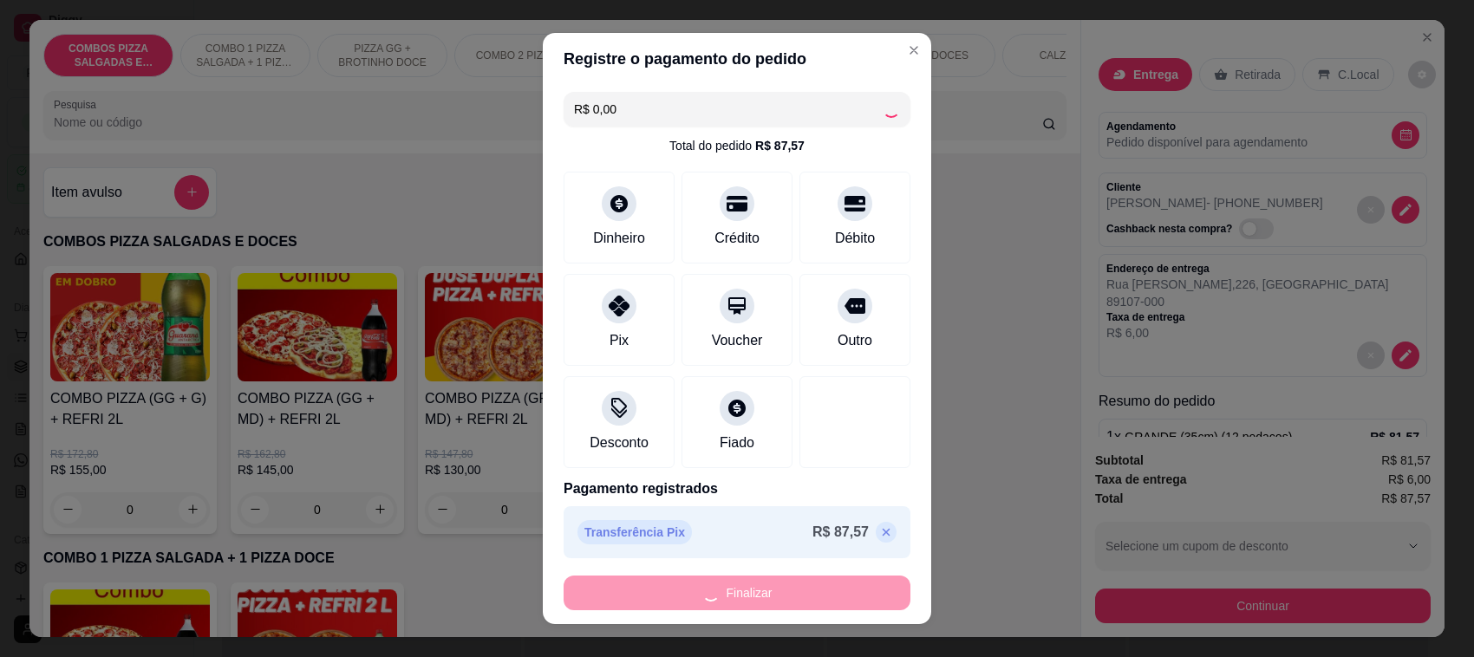
type input "-R$ 87,57"
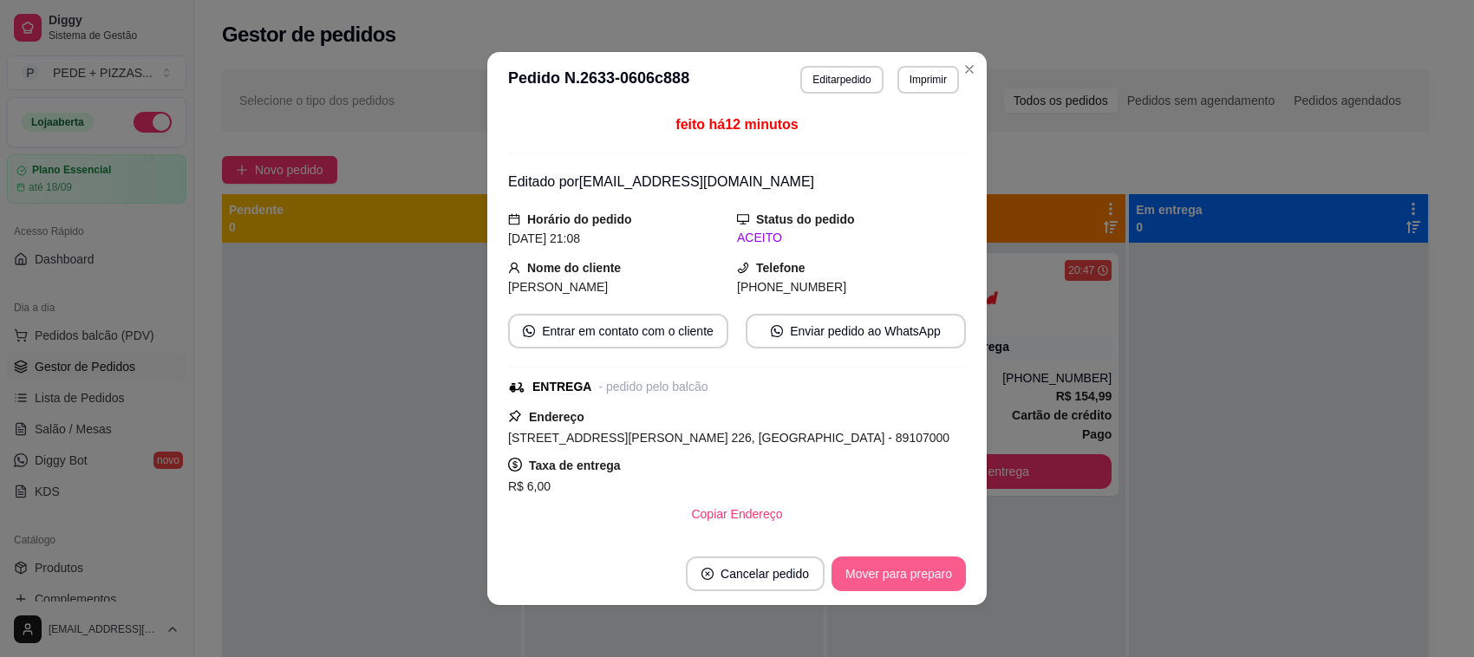
click at [889, 569] on button "Mover para preparo" at bounding box center [898, 574] width 134 height 35
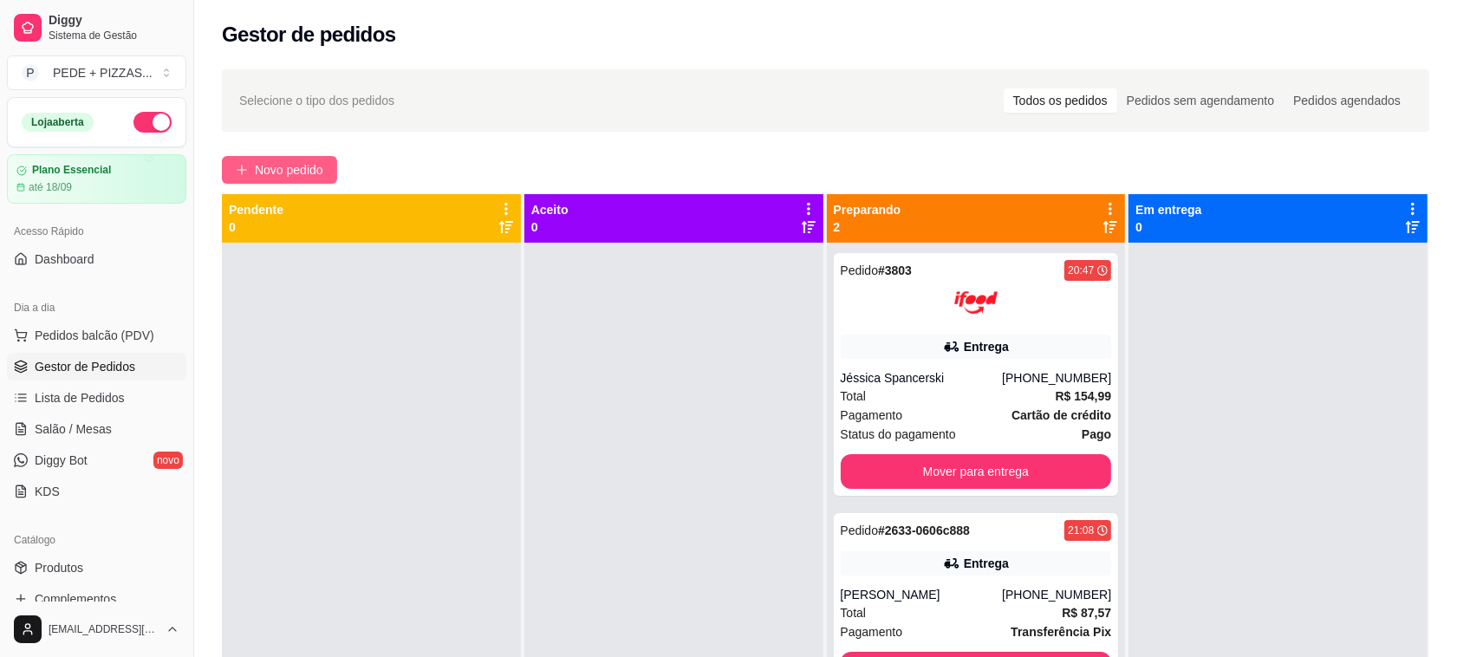
click at [287, 165] on span "Novo pedido" at bounding box center [289, 169] width 68 height 19
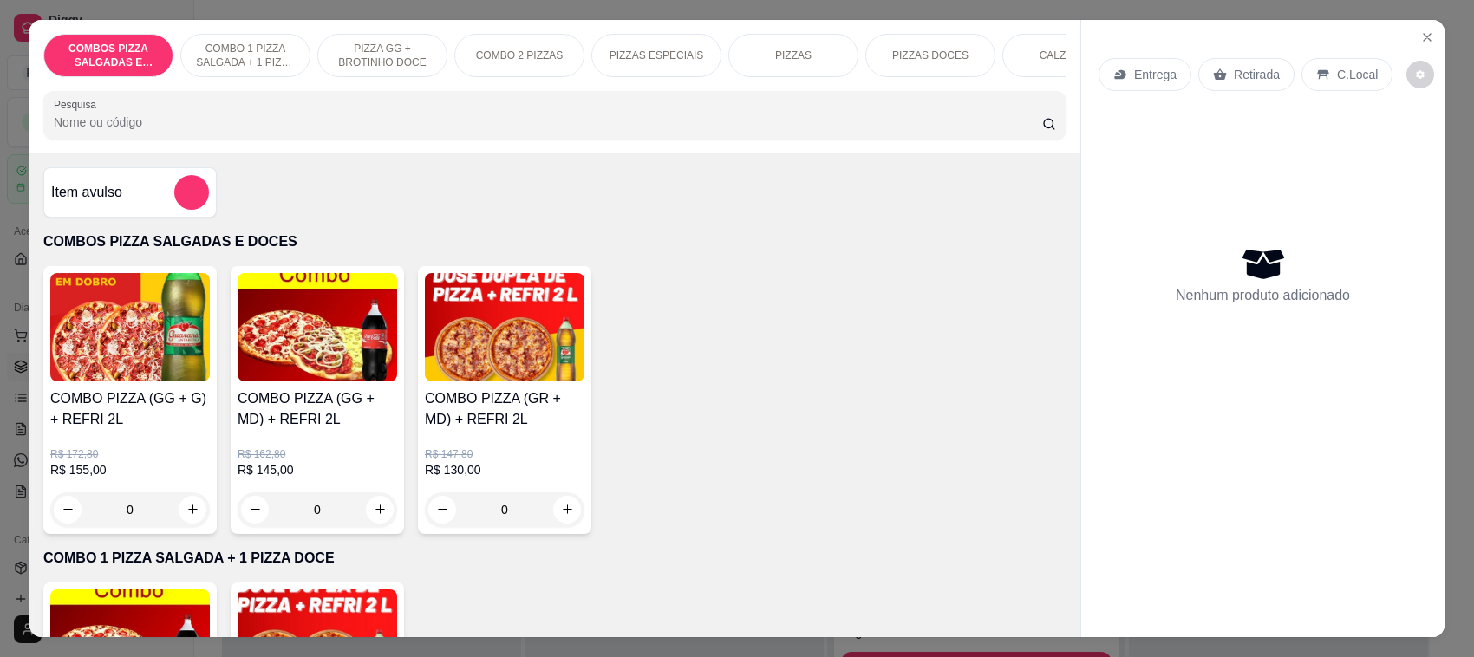
click at [792, 58] on p "PIZZAS" at bounding box center [793, 56] width 36 height 14
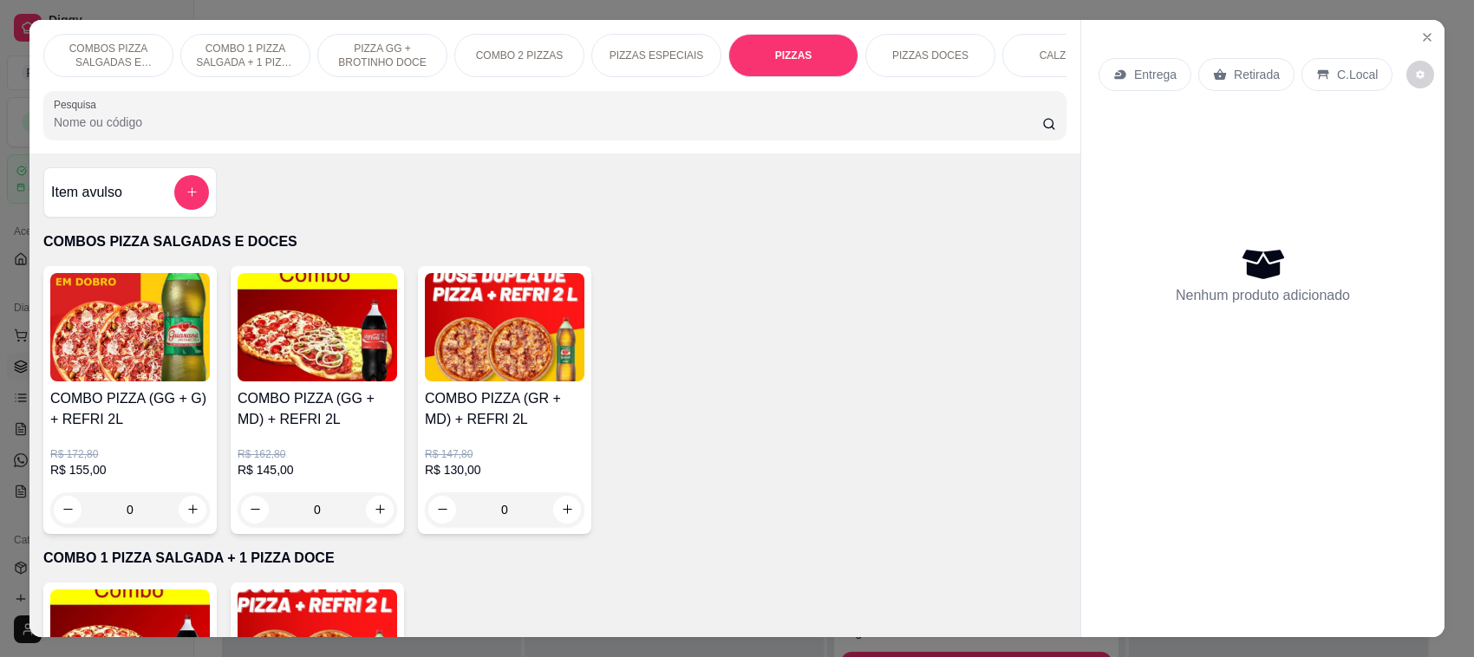
scroll to position [36, 0]
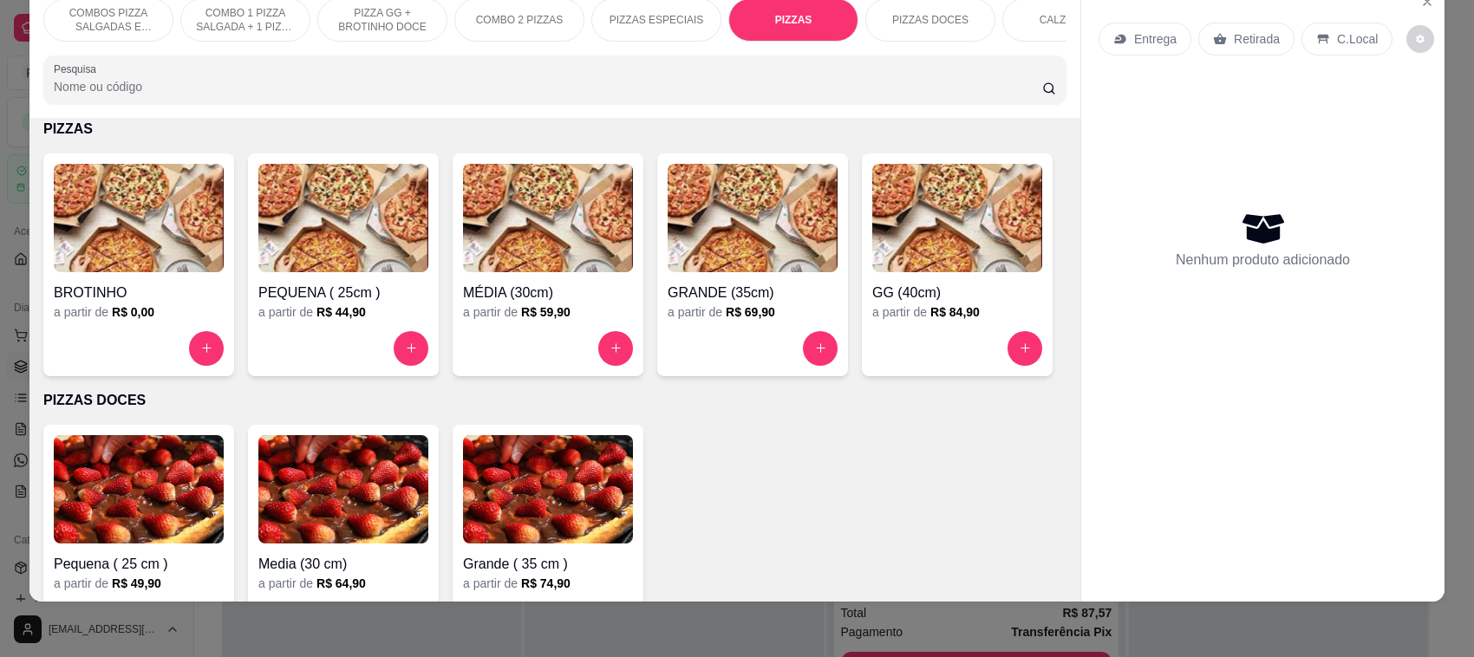
click at [872, 272] on img at bounding box center [957, 218] width 170 height 108
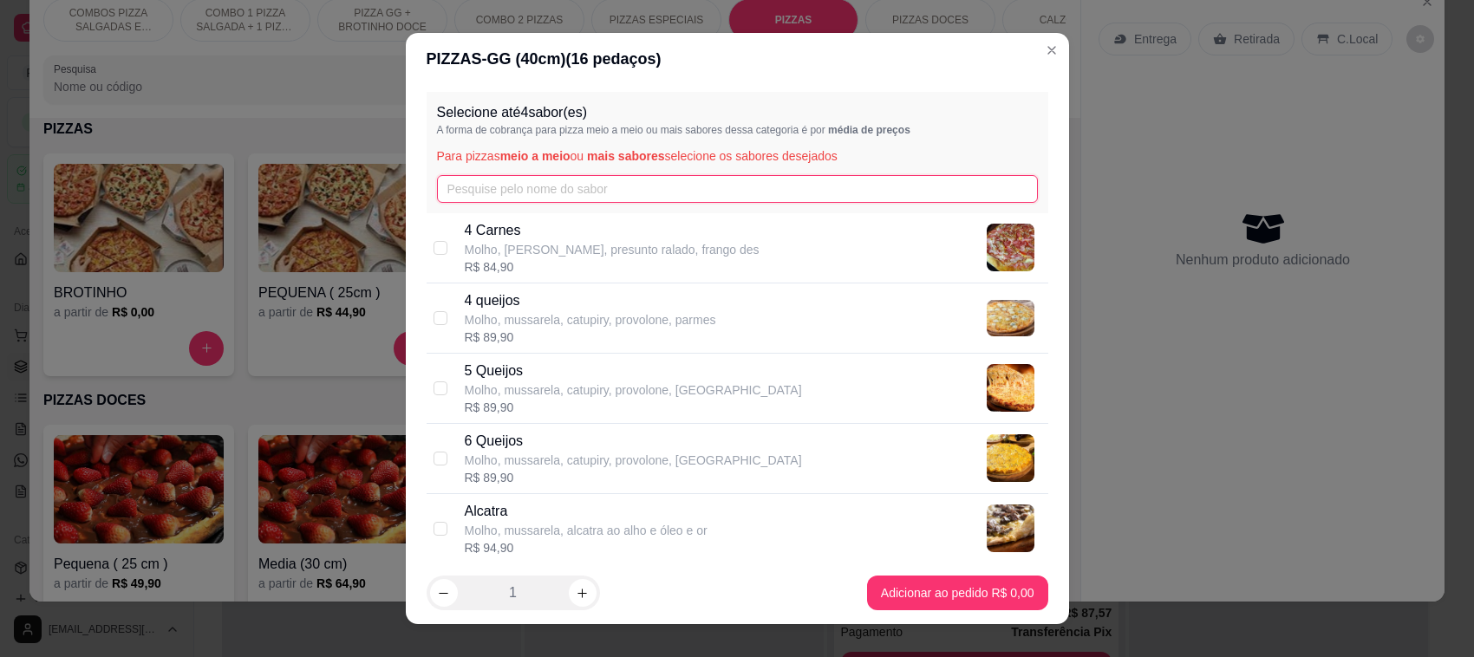
click at [560, 187] on input "text" at bounding box center [737, 189] width 601 height 28
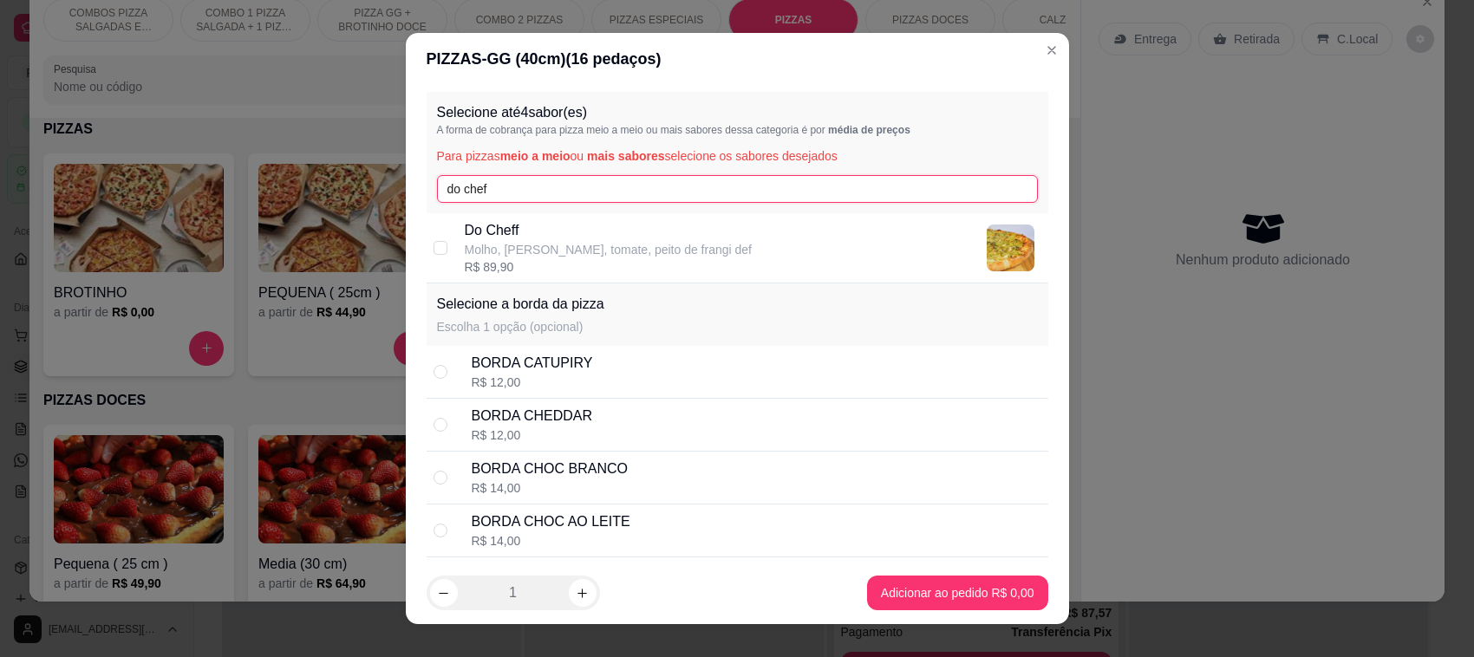
type input "do chef"
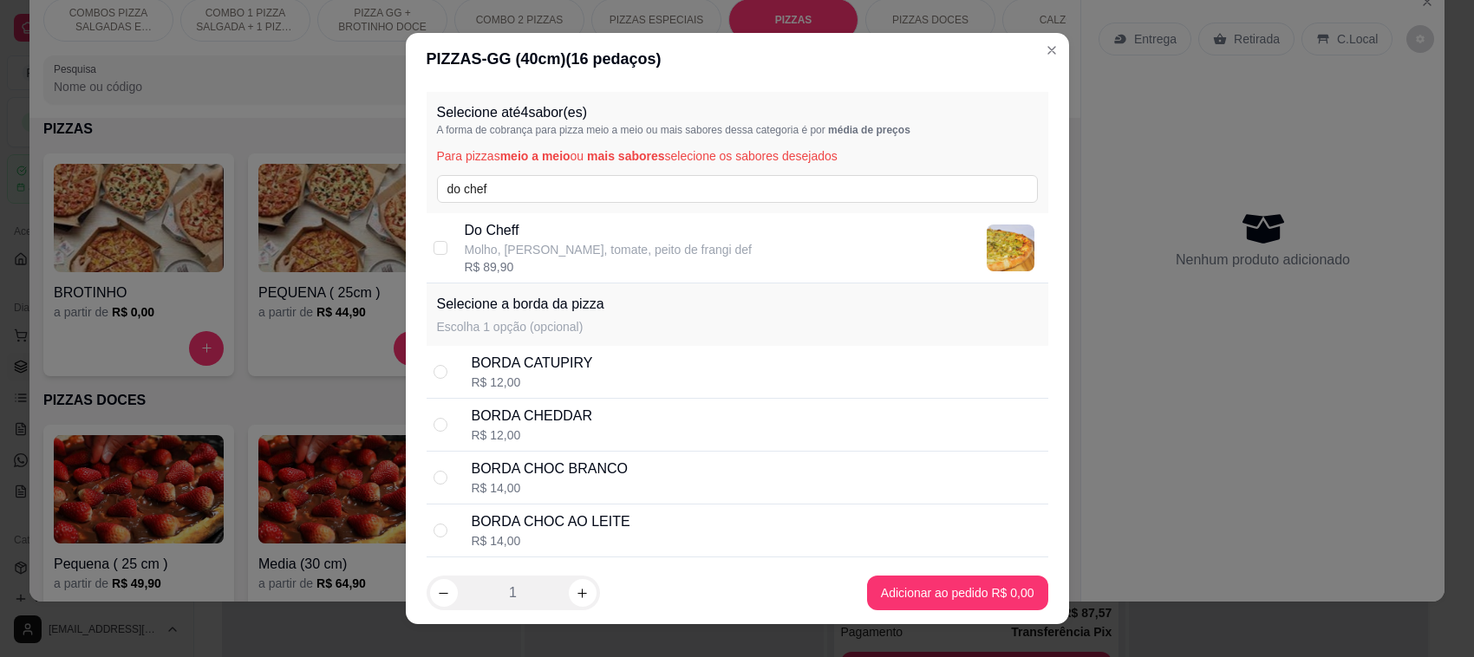
click at [483, 241] on p "Molho, [PERSON_NAME], tomate, peito de frangi def" at bounding box center [609, 249] width 288 height 17
checkbox input "true"
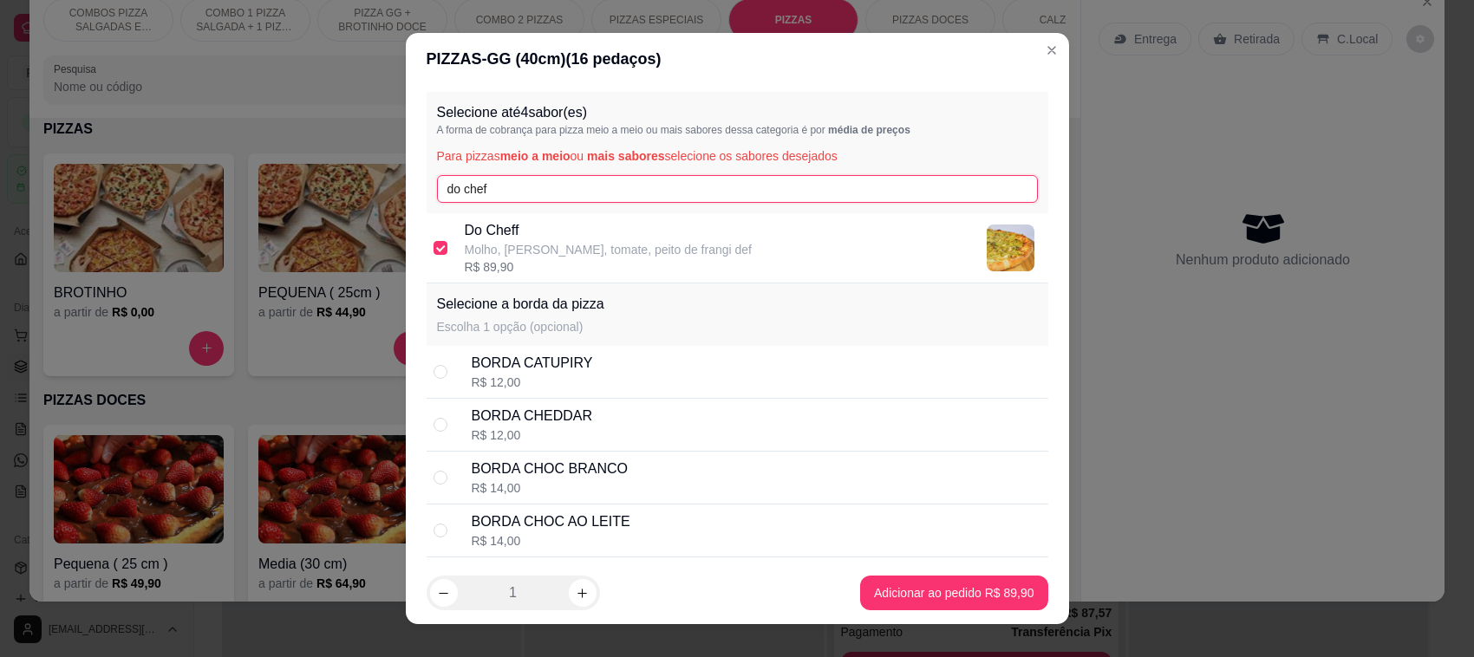
drag, startPoint x: 534, startPoint y: 188, endPoint x: 374, endPoint y: 174, distance: 161.0
click at [371, 179] on div "PIZZAS - GG (40cm) ( 16 pedaços) Selecione até 4 sabor(es) A forma de cobrança …" at bounding box center [737, 328] width 1474 height 657
type input "cop"
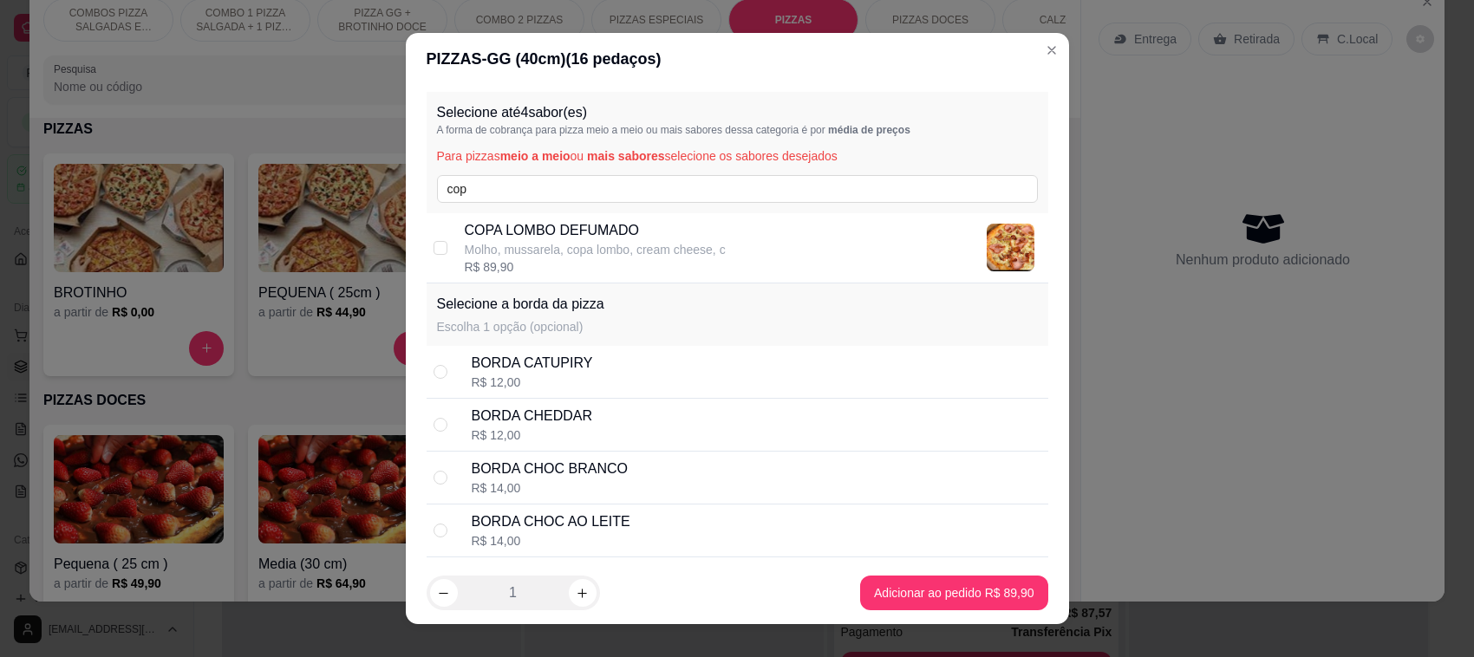
click at [492, 241] on p "Molho, mussarela, copa lombo, cream cheese, c" at bounding box center [595, 249] width 261 height 17
checkbox input "true"
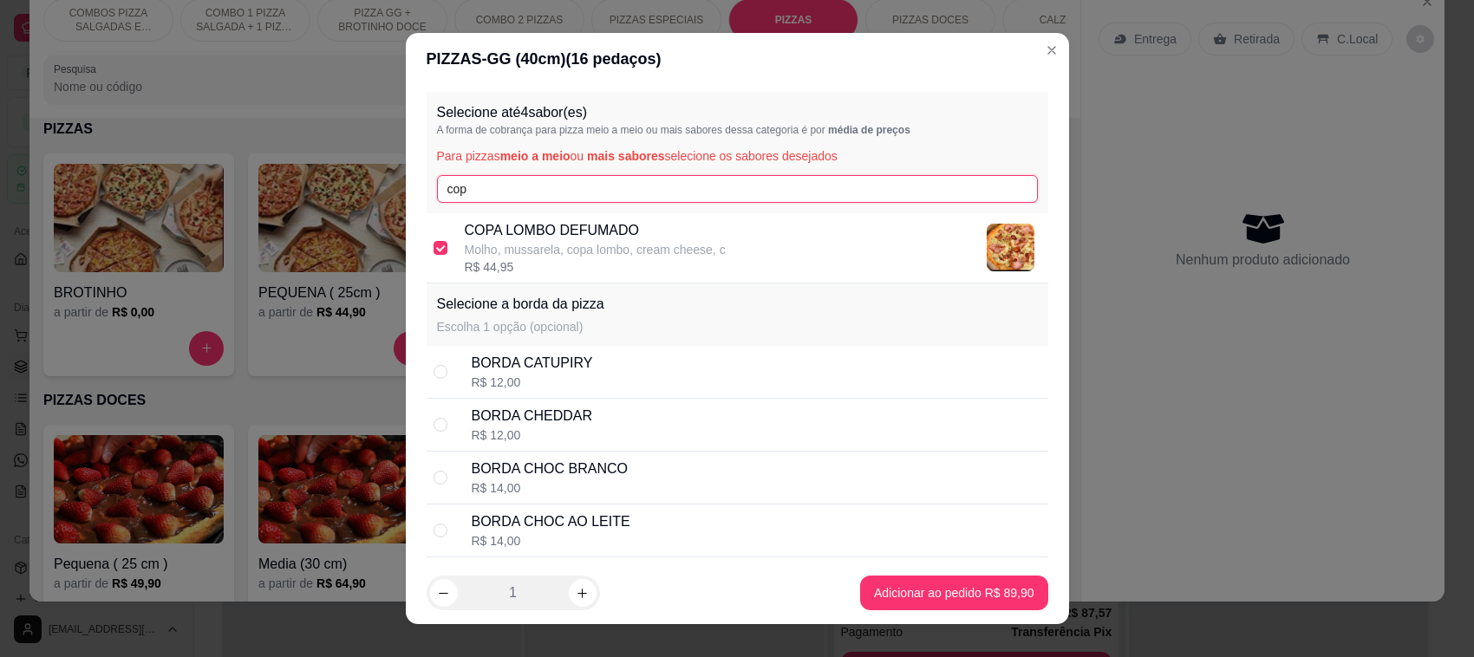
drag, startPoint x: 481, startPoint y: 191, endPoint x: 400, endPoint y: 186, distance: 81.6
click at [406, 186] on div "Selecione até 4 sabor(es) A forma de cobrança para pizza meio a meio ou mais sa…" at bounding box center [737, 323] width 663 height 477
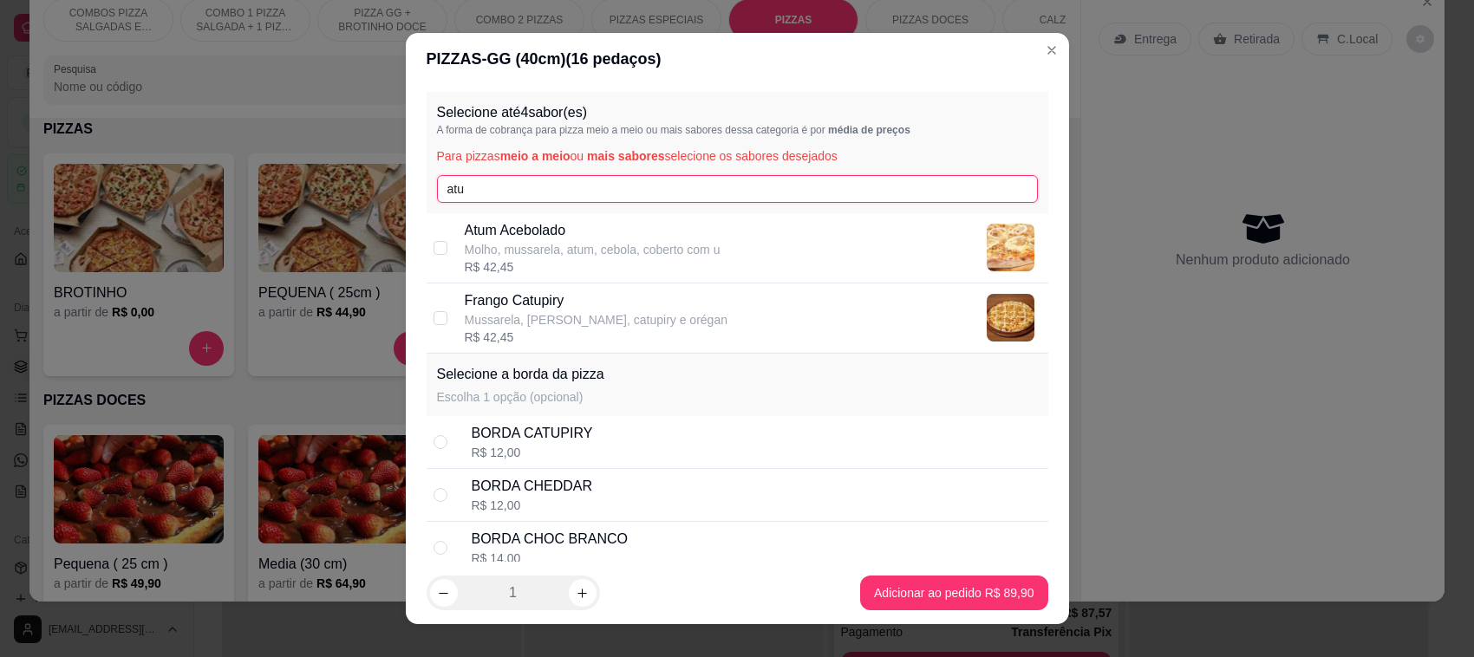
type input "atu"
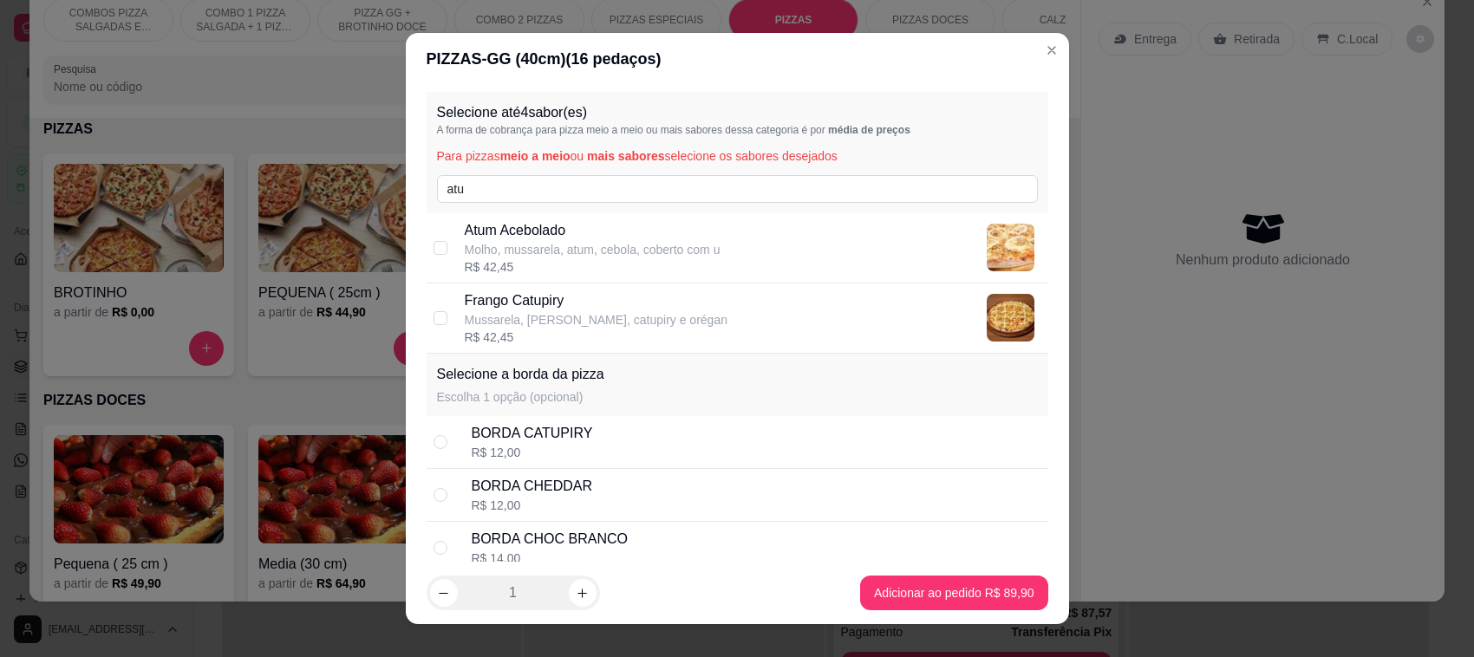
click at [492, 236] on p "Atum Acebolado" at bounding box center [593, 230] width 256 height 21
checkbox input "true"
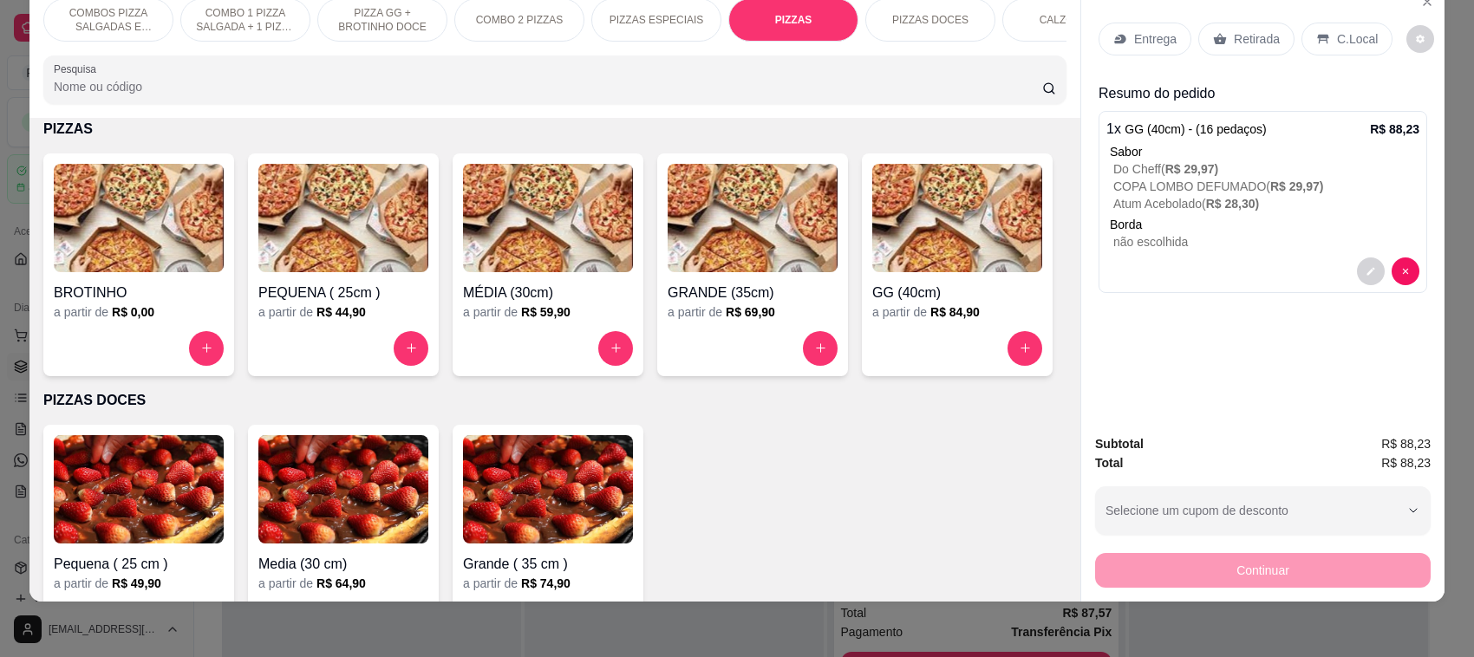
scroll to position [0, 339]
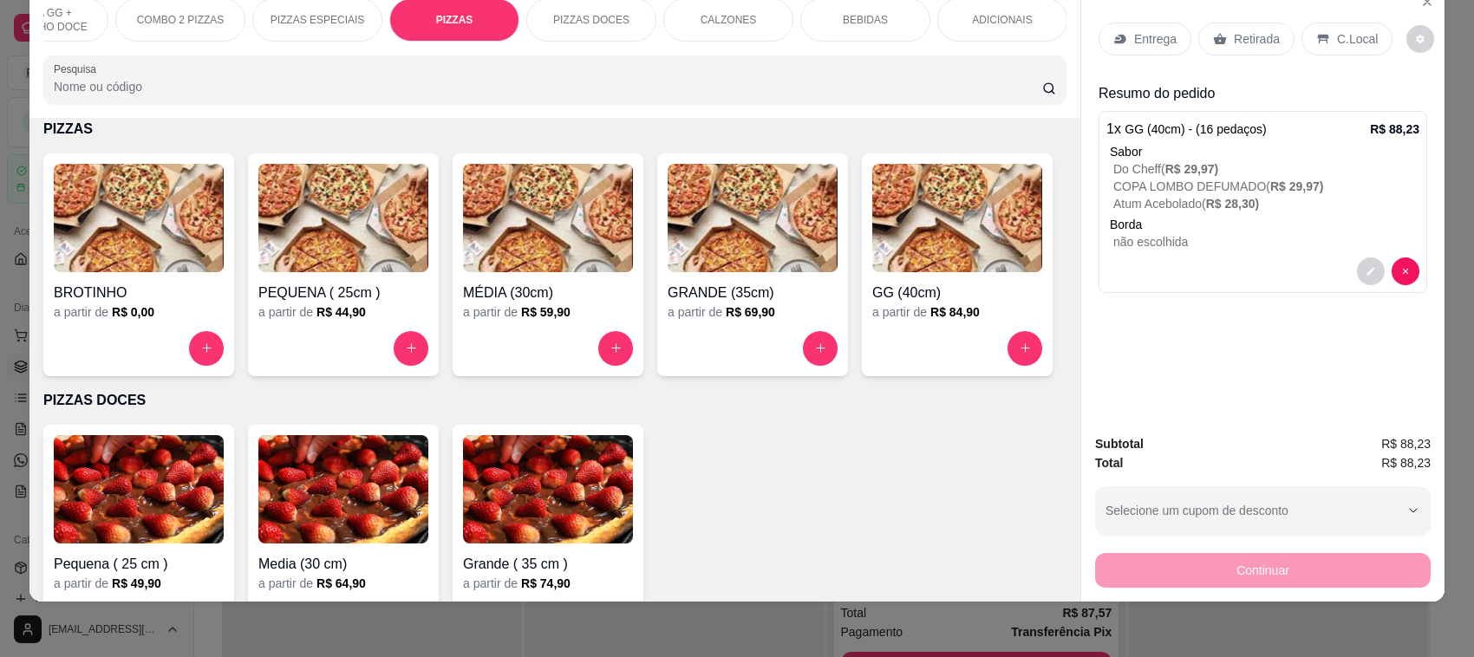
click at [878, 22] on div "BEBIDAS" at bounding box center [865, 19] width 130 height 43
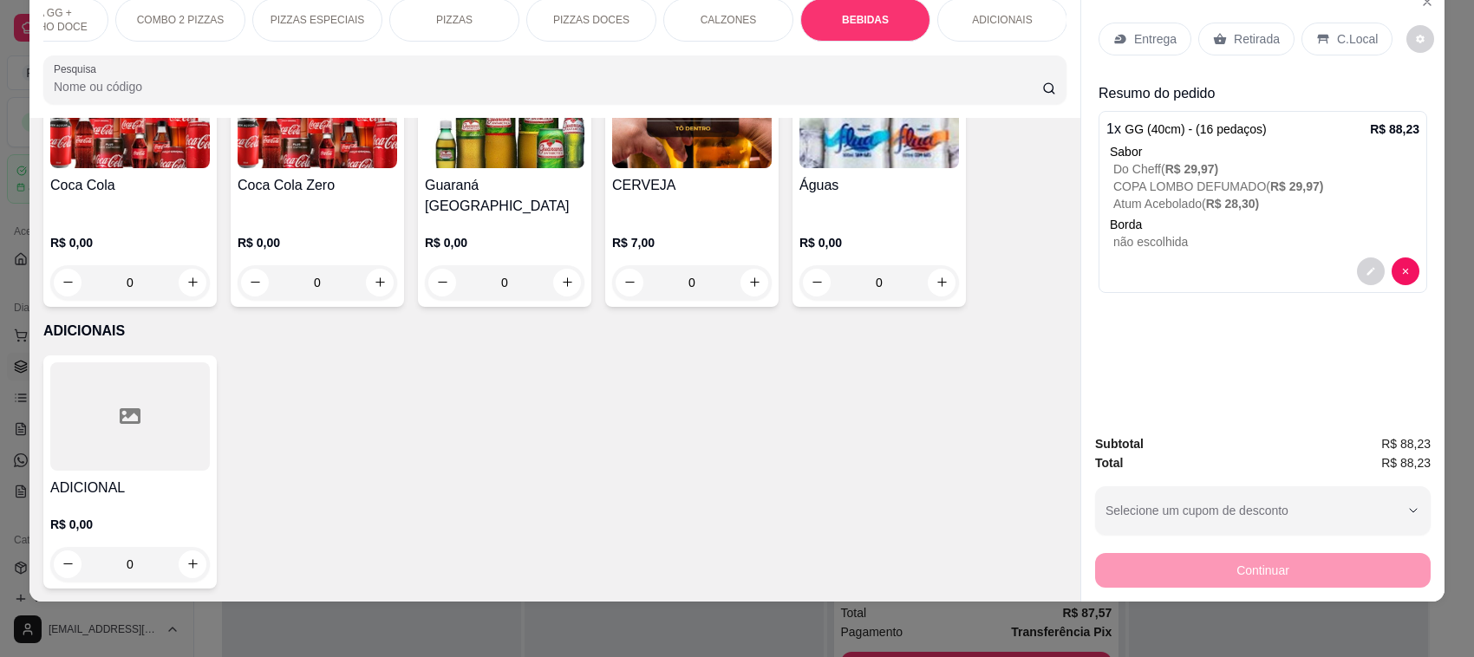
click at [316, 168] on img at bounding box center [318, 114] width 160 height 108
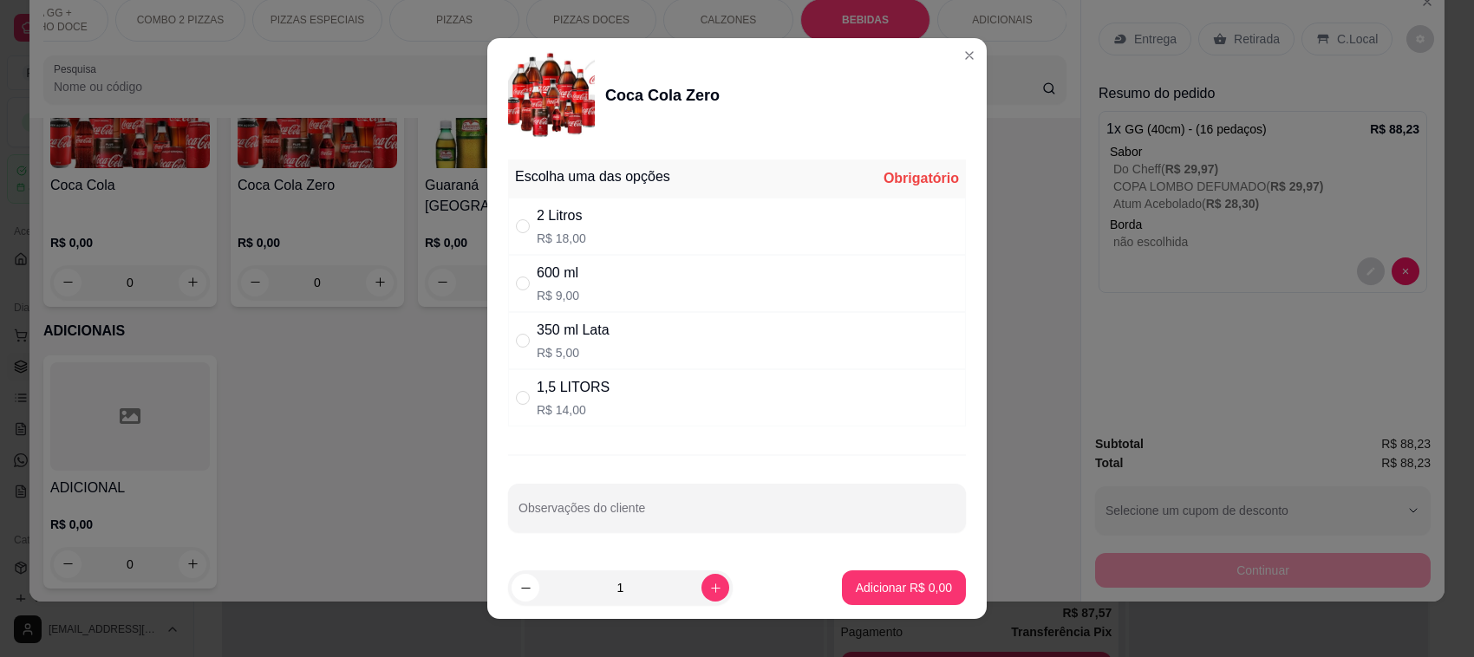
click at [548, 218] on div "2 Litros" at bounding box center [561, 215] width 49 height 21
radio input "true"
click at [894, 596] on p "Adicionar R$ 18,00" at bounding box center [900, 587] width 103 height 17
type input "1"
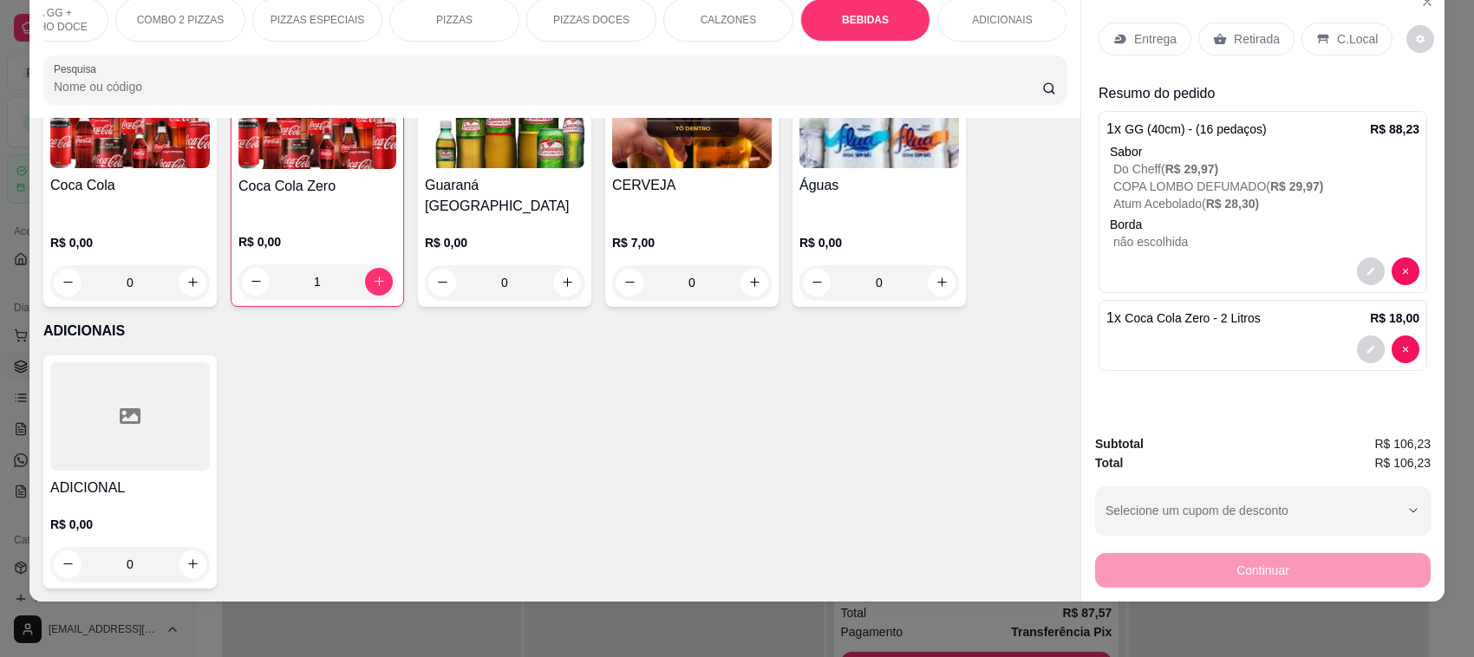
click at [1140, 41] on p "Entrega" at bounding box center [1155, 38] width 42 height 17
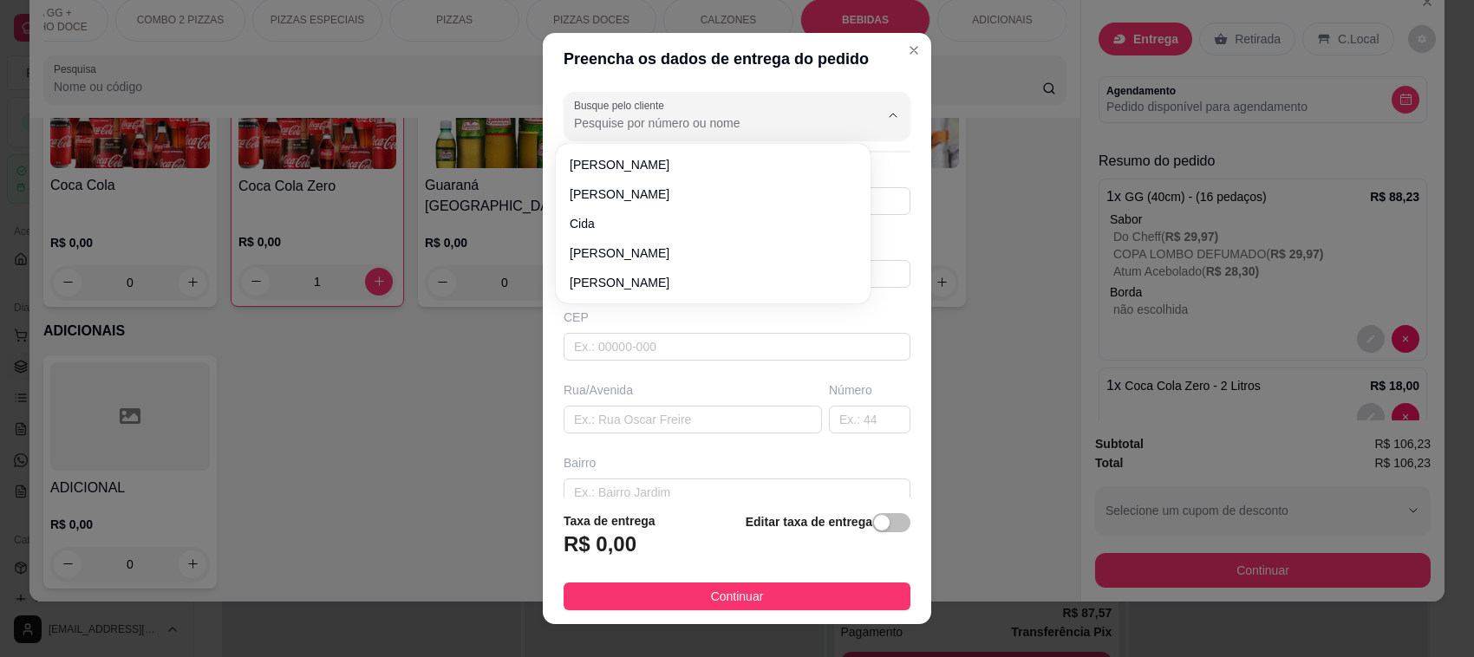
click at [668, 126] on input "Busque pelo cliente" at bounding box center [712, 122] width 277 height 17
type input "1624"
drag, startPoint x: 570, startPoint y: 108, endPoint x: 546, endPoint y: 108, distance: 24.3
click at [546, 108] on div "Busque pelo cliente 1624 Número de contato Nome do cliente CEP Rua/[GEOGRAPHIC_…" at bounding box center [737, 291] width 388 height 413
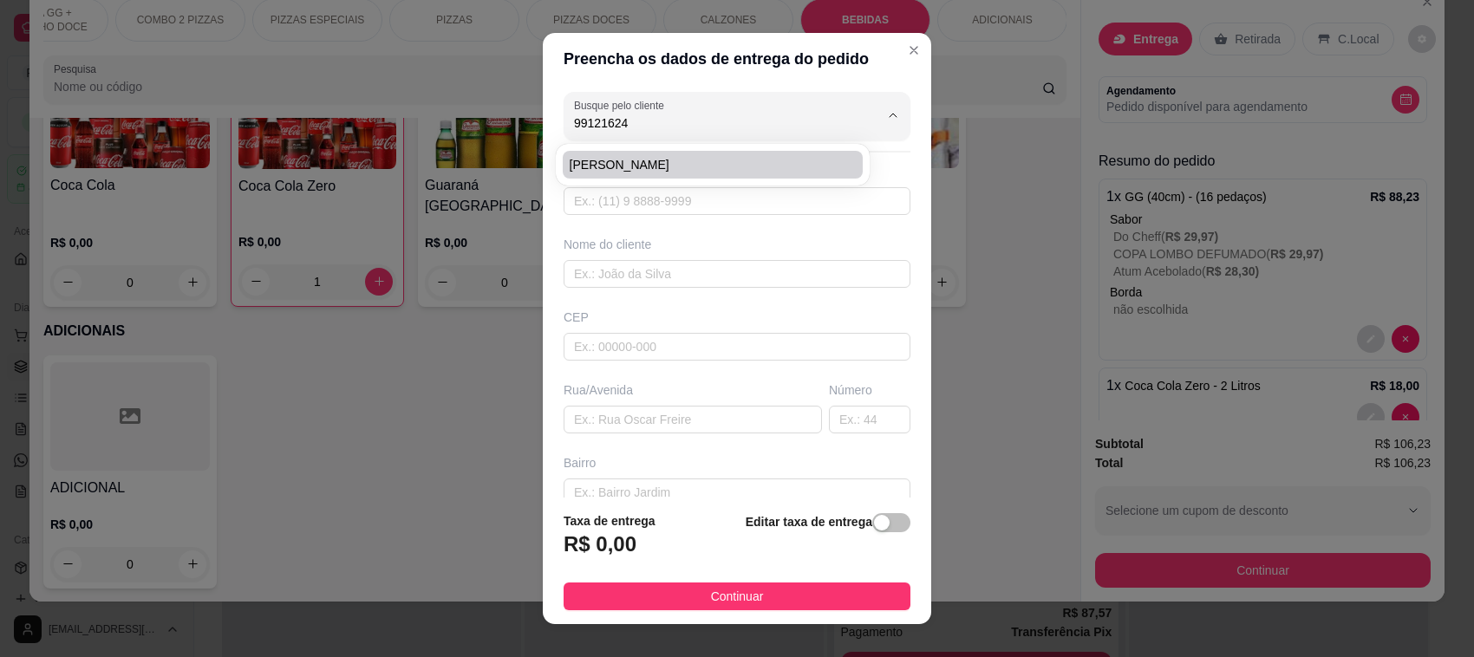
click at [570, 166] on span "[PERSON_NAME]" at bounding box center [705, 164] width 270 height 17
type input "[PERSON_NAME]"
type input "47999121624"
type input "[PERSON_NAME]"
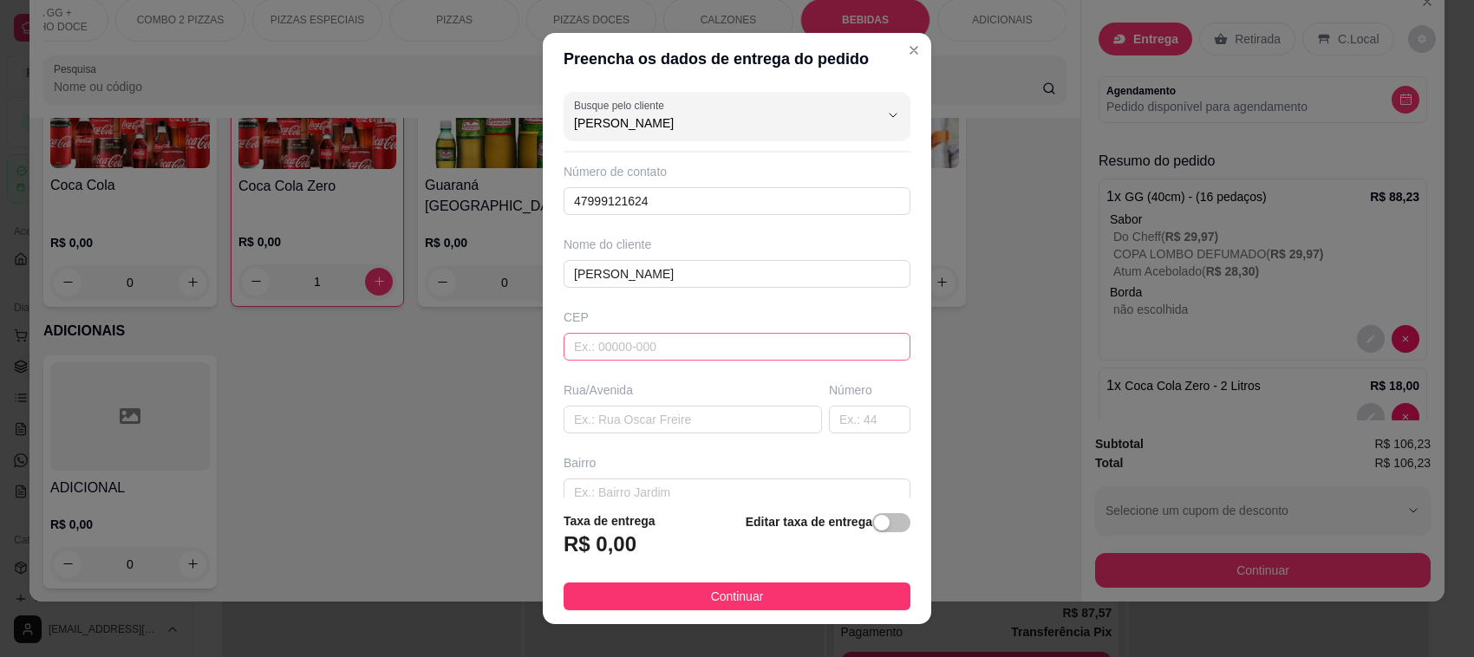
type input "[PERSON_NAME]"
click at [639, 349] on input "text" at bounding box center [737, 347] width 347 height 28
type input "89107000"
type input "Pomerode"
type input "89107000"
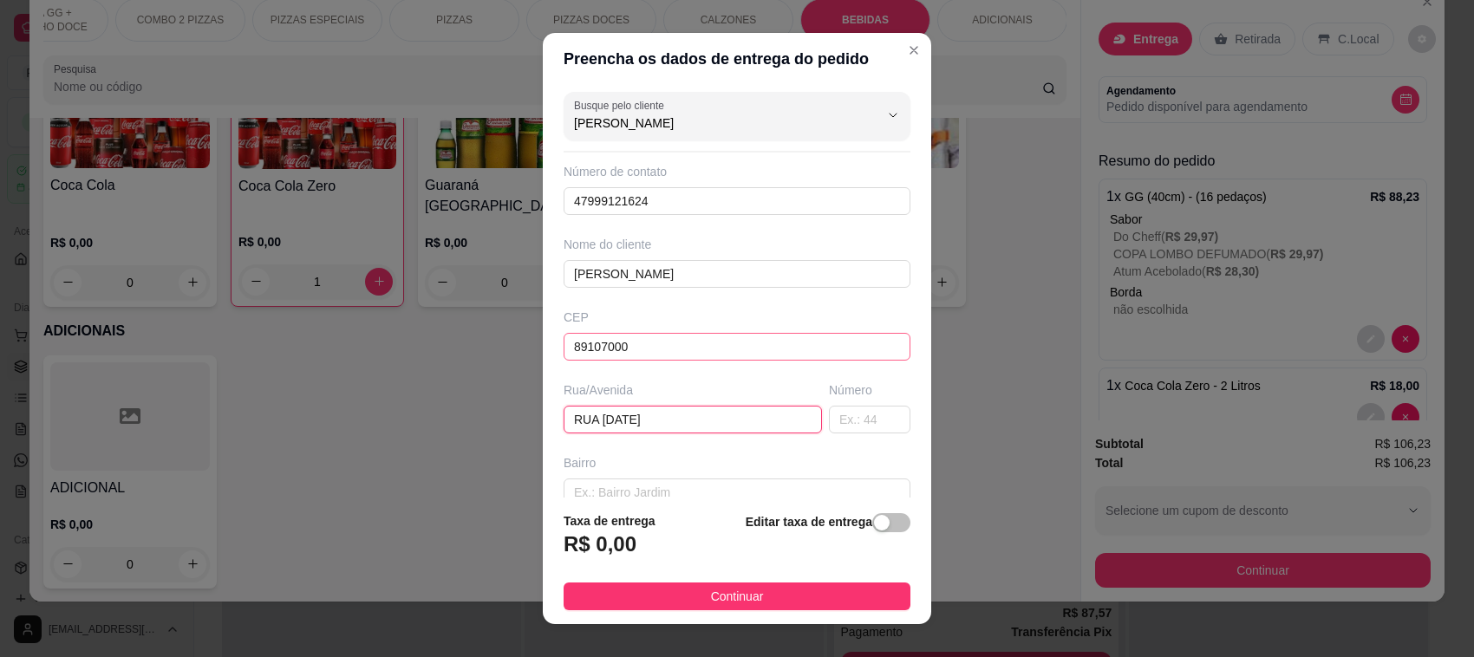
type input "RUA [DATE]"
type input "2000"
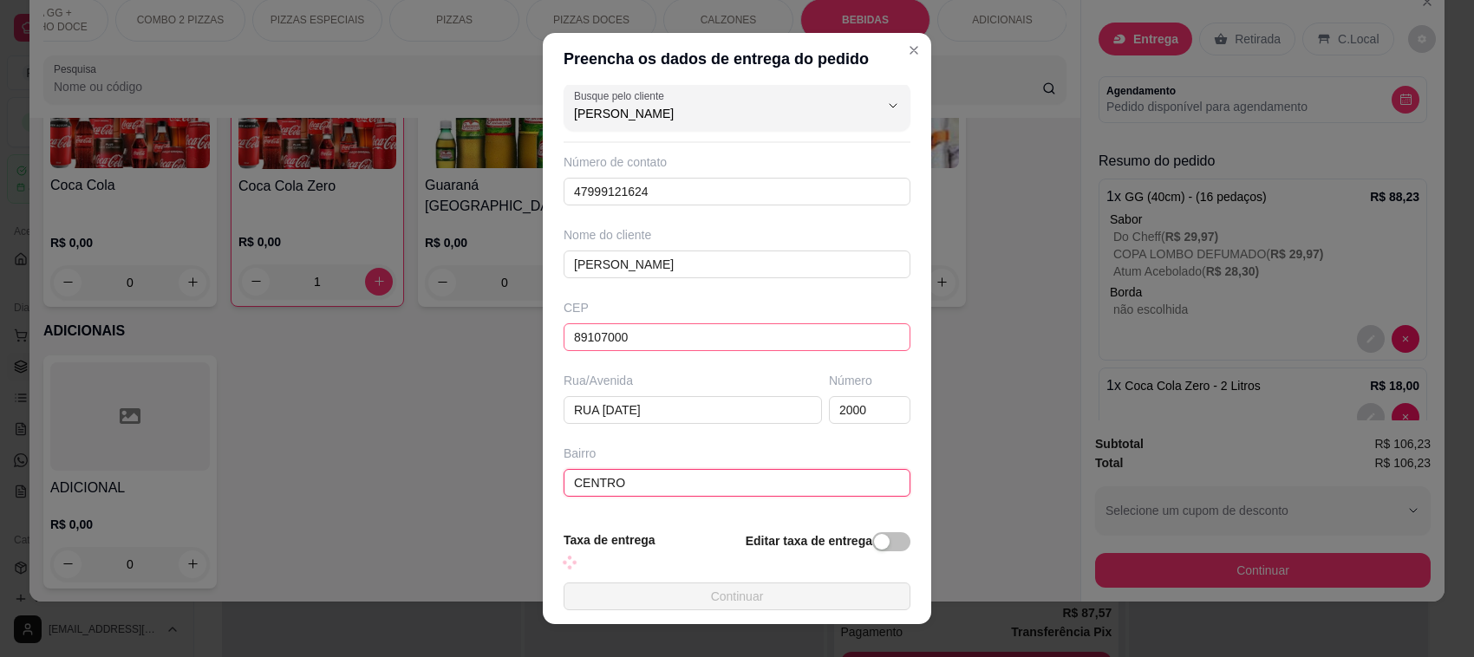
type input "CENTRO"
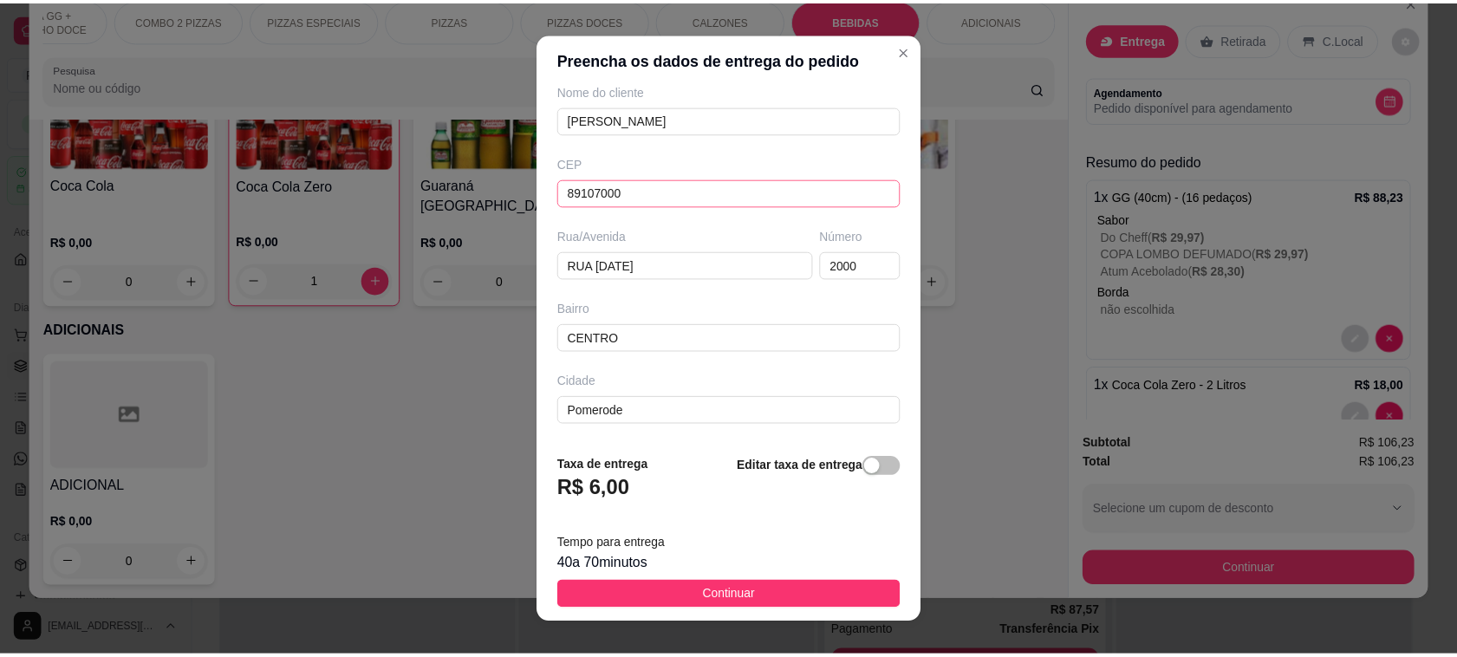
scroll to position [230, 0]
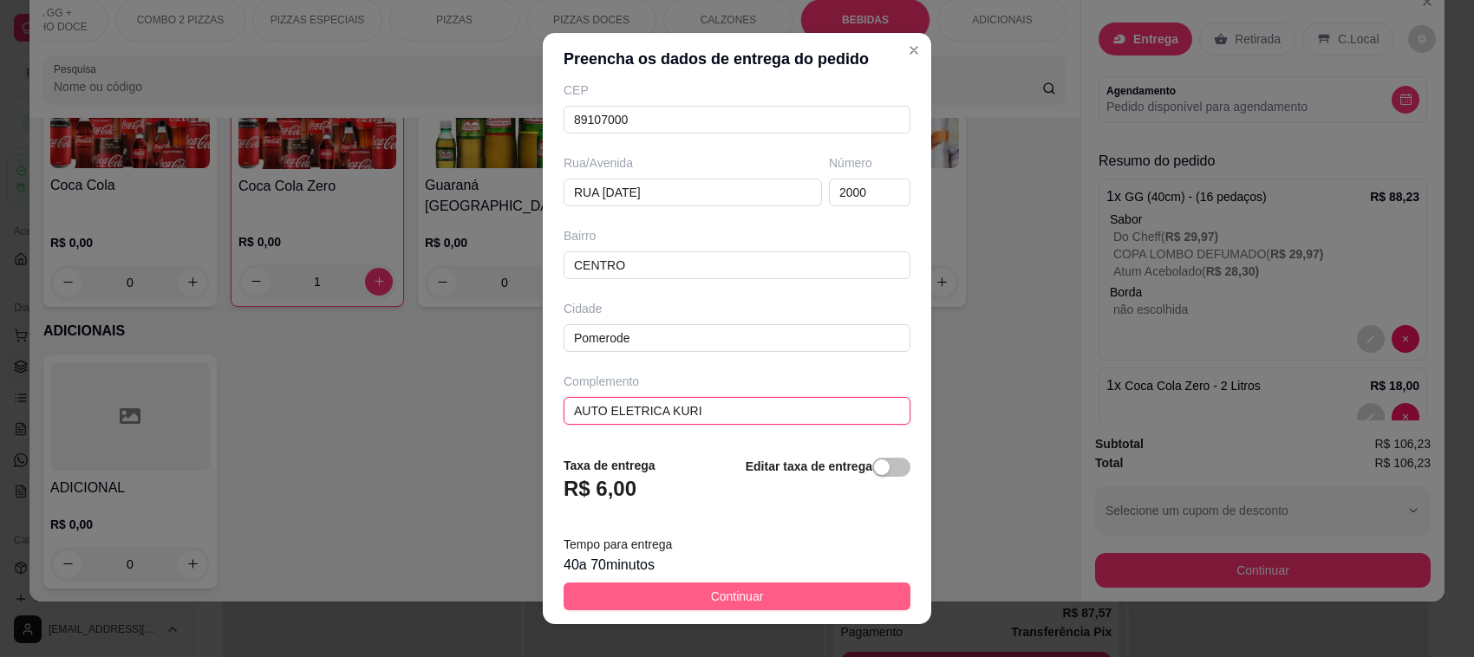
type input "AUTO ELETRICA KURI"
click at [716, 596] on span "Continuar" at bounding box center [737, 596] width 53 height 19
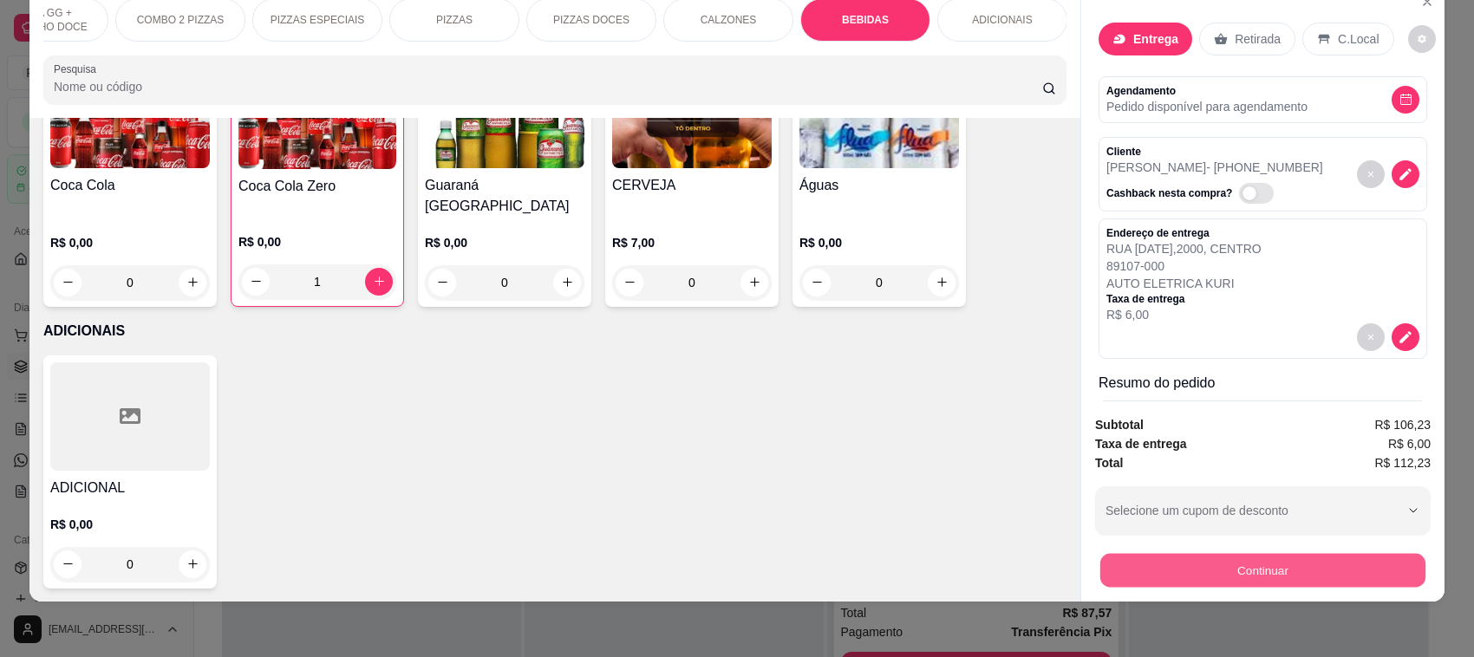
click at [1307, 569] on button "Continuar" at bounding box center [1262, 571] width 325 height 34
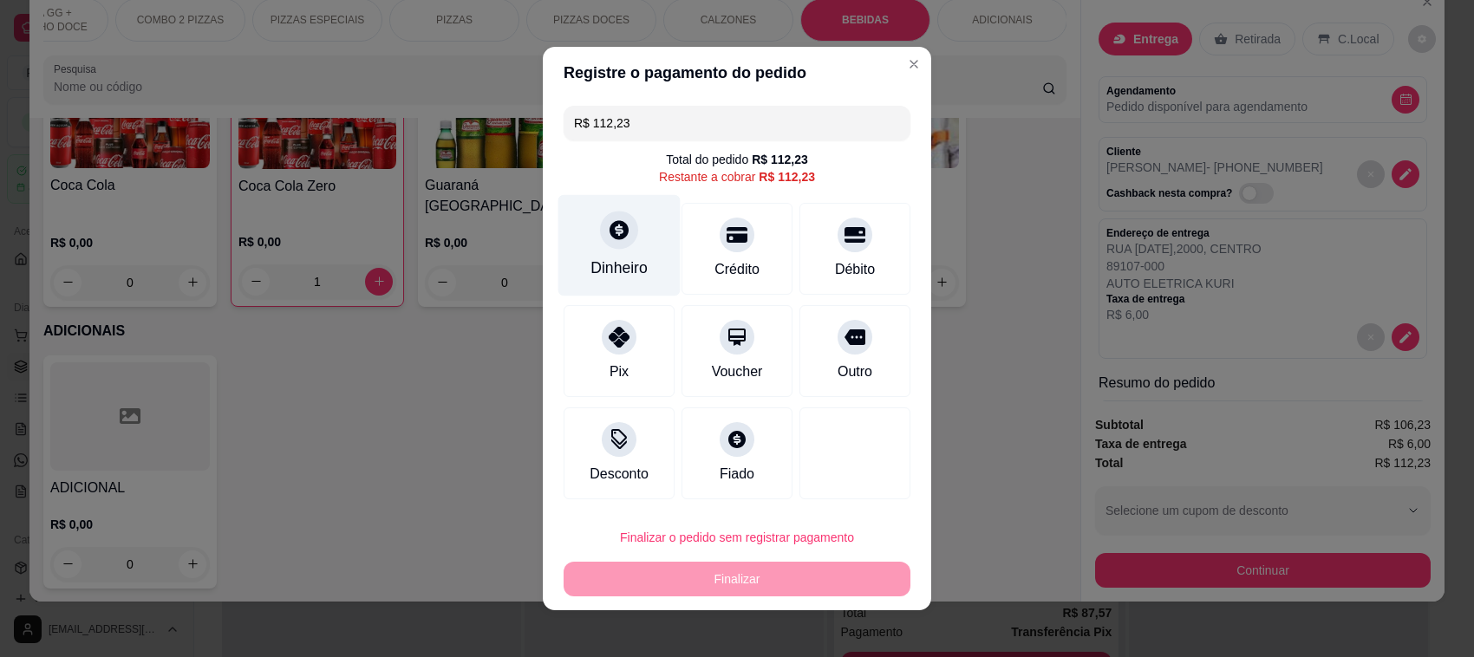
click at [603, 247] on div at bounding box center [619, 230] width 38 height 38
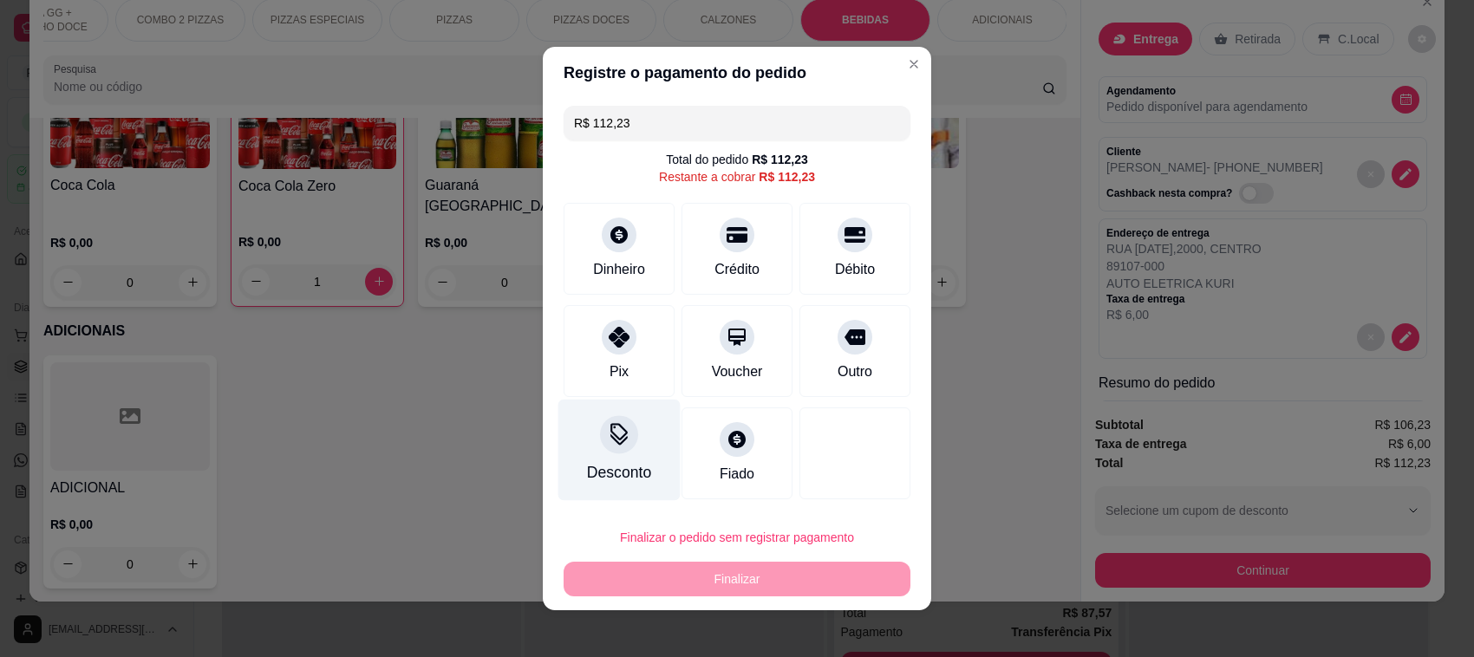
click at [614, 462] on div "Desconto" at bounding box center [619, 472] width 64 height 23
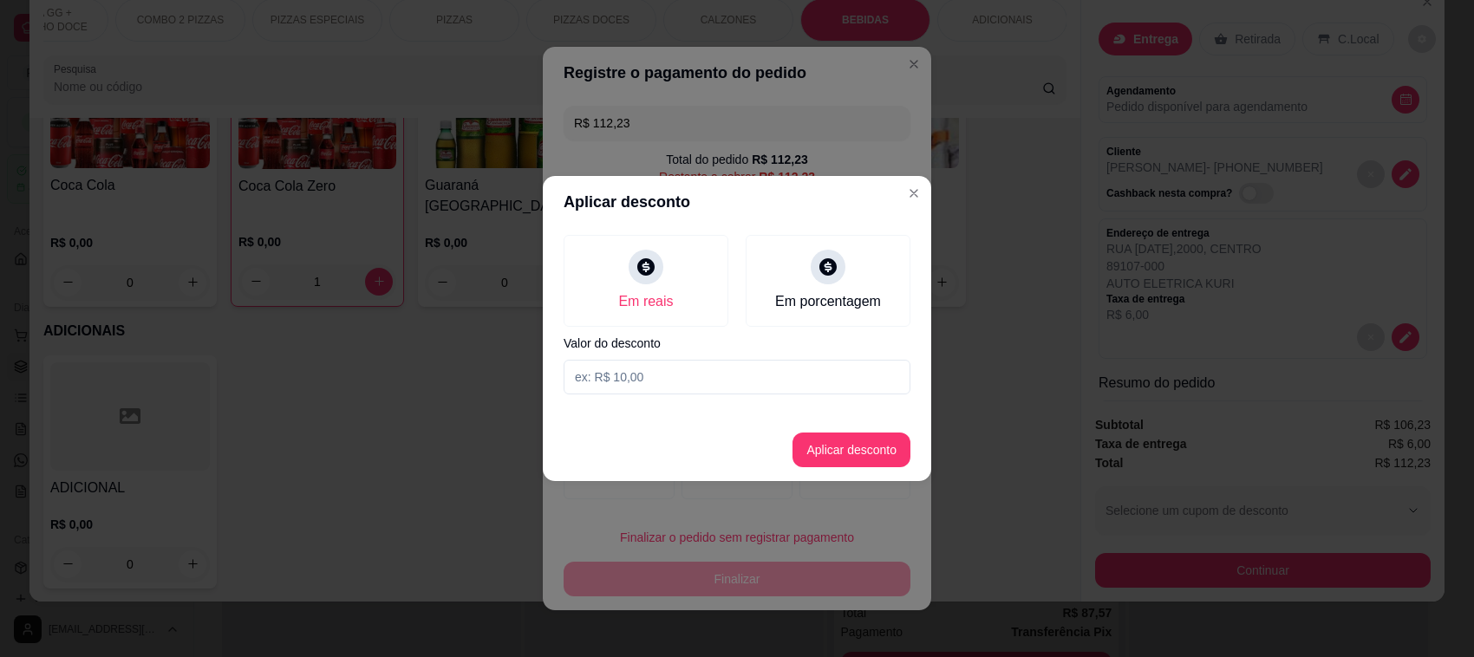
click at [677, 374] on input at bounding box center [737, 377] width 347 height 35
drag, startPoint x: 659, startPoint y: 375, endPoint x: 574, endPoint y: 382, distance: 85.2
click at [574, 382] on input "0,23" at bounding box center [737, 377] width 347 height 35
type input "2,23"
click at [844, 459] on button "Aplicar desconto" at bounding box center [852, 450] width 114 height 34
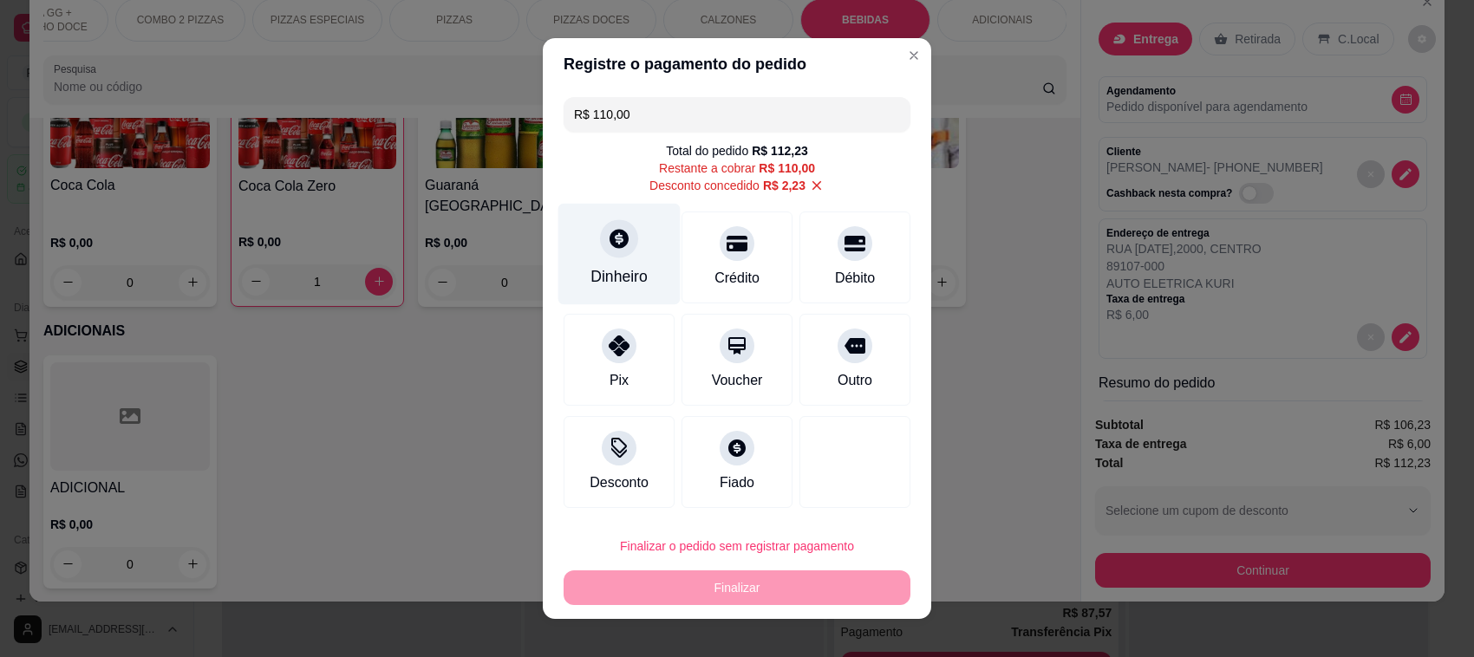
click at [620, 250] on div at bounding box center [619, 238] width 38 height 38
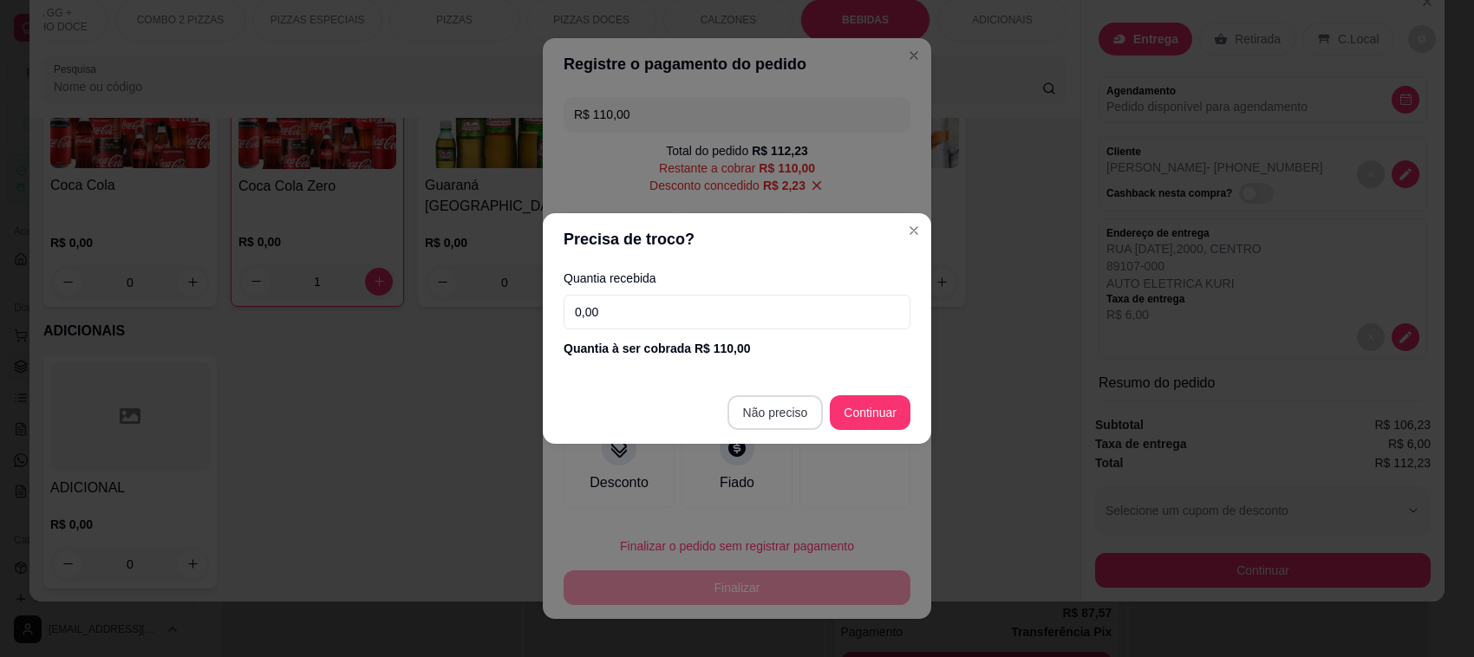
type input "R$ 0,00"
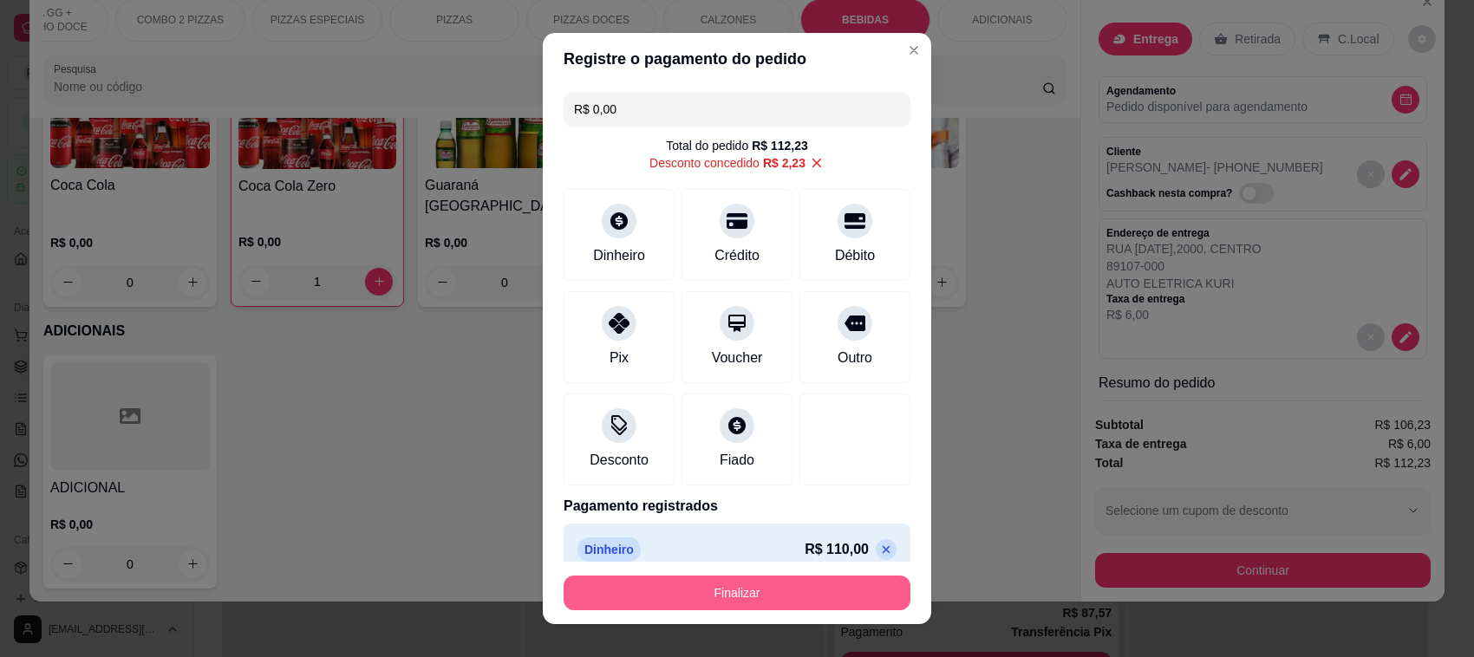
click at [772, 590] on button "Finalizar" at bounding box center [737, 593] width 347 height 35
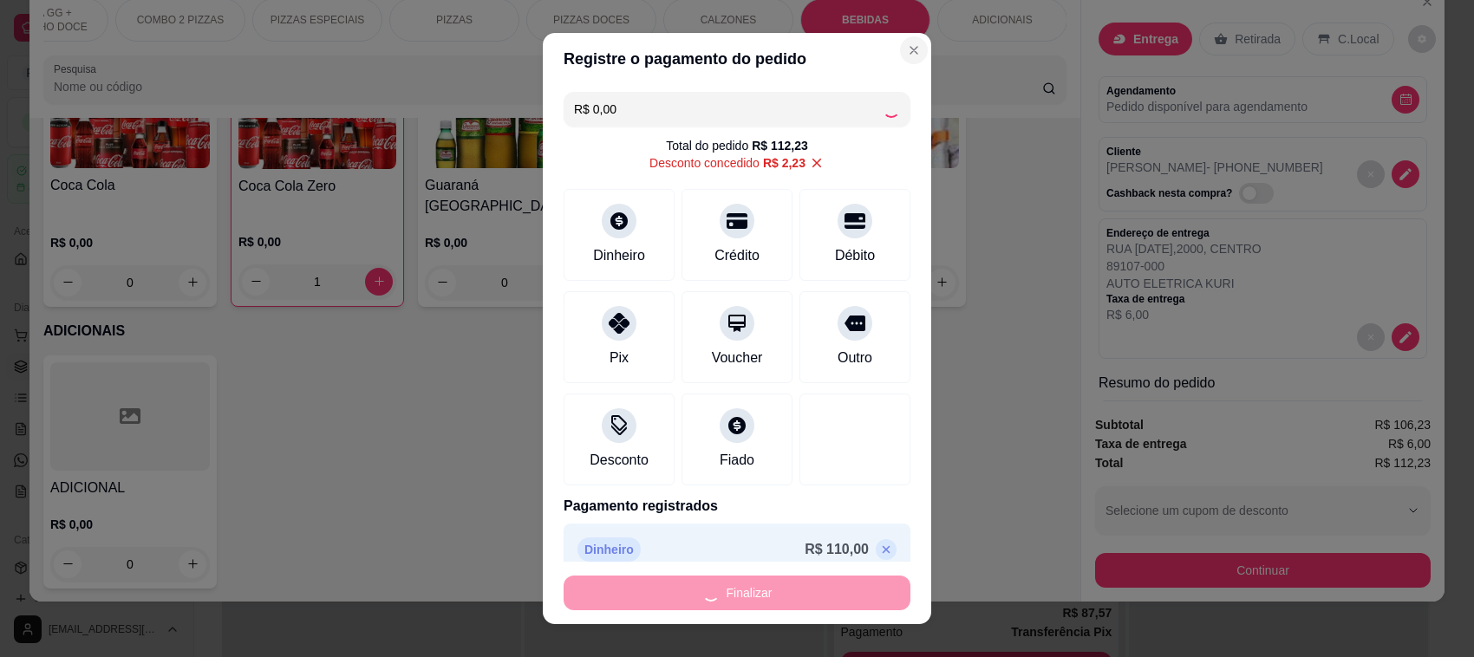
type input "0"
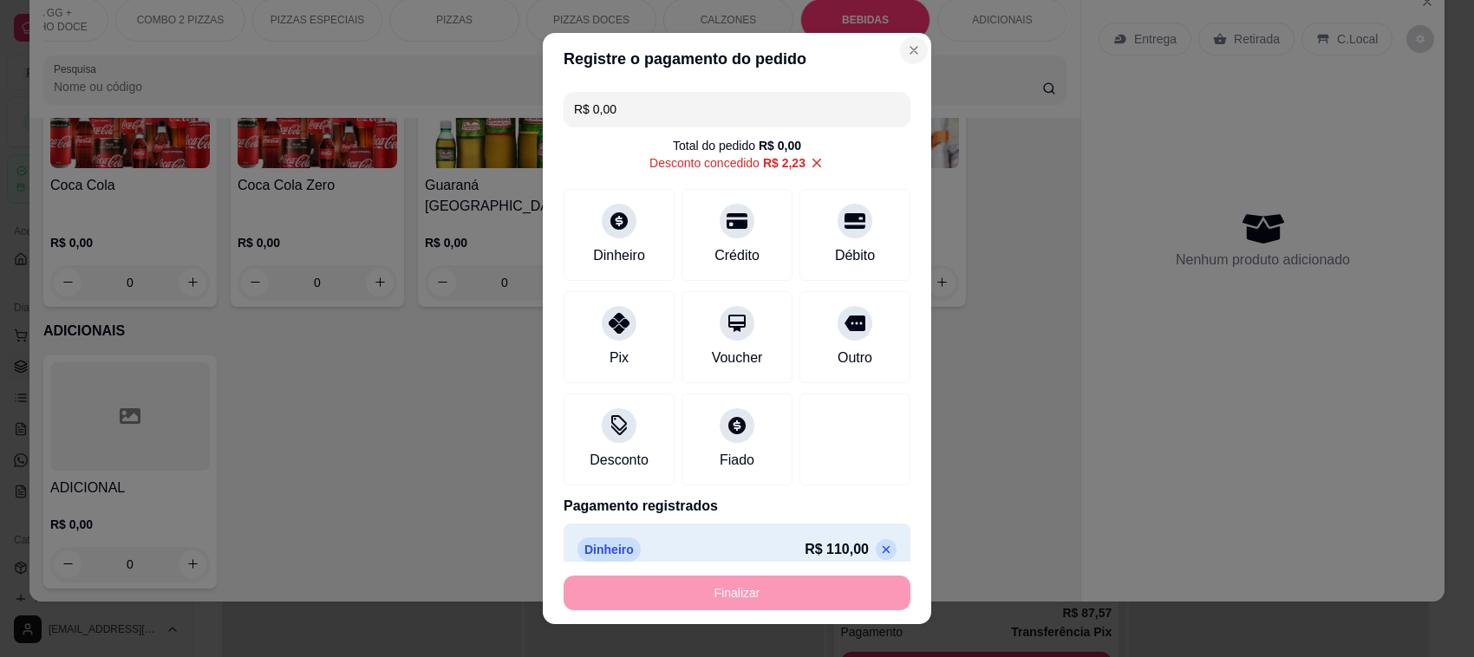
type input "-R$ 112,23"
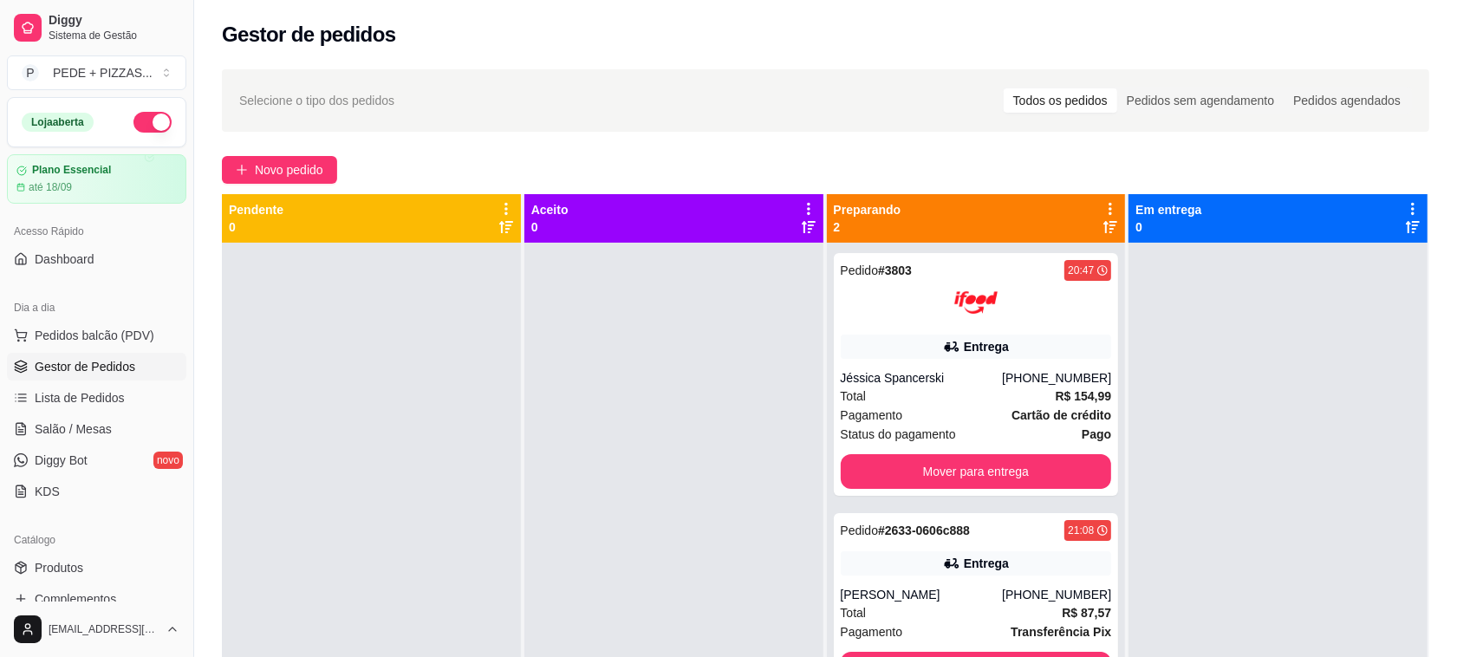
click at [889, 50] on div "Gestor de pedidos" at bounding box center [825, 29] width 1263 height 59
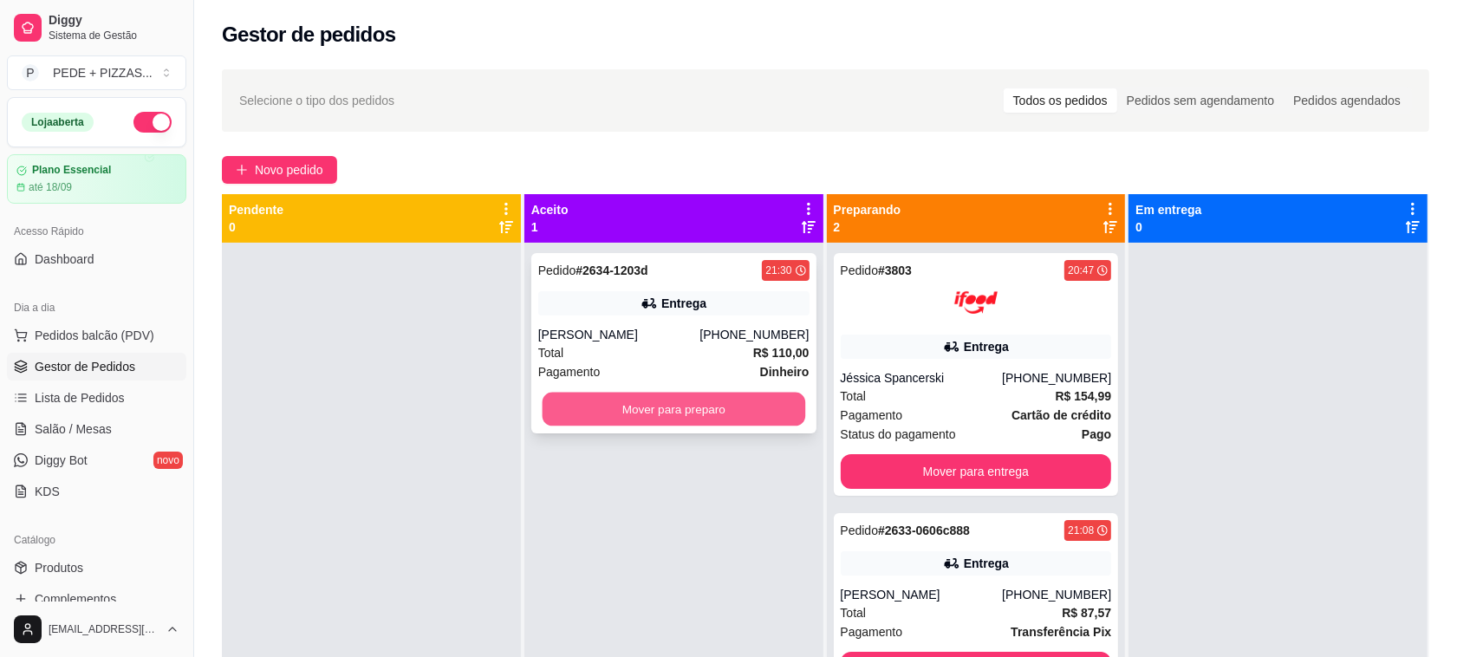
click at [725, 399] on button "Mover para preparo" at bounding box center [673, 410] width 263 height 34
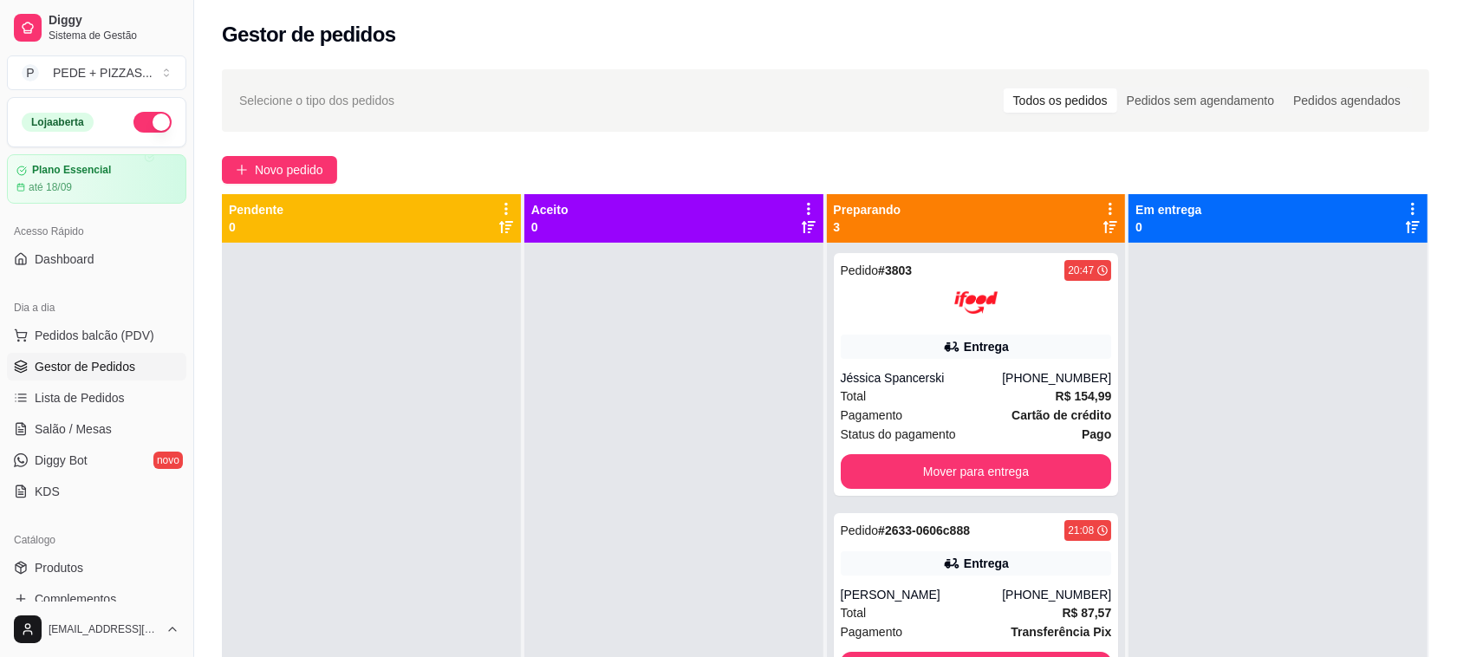
click at [752, 156] on div "Novo pedido" at bounding box center [826, 170] width 1208 height 28
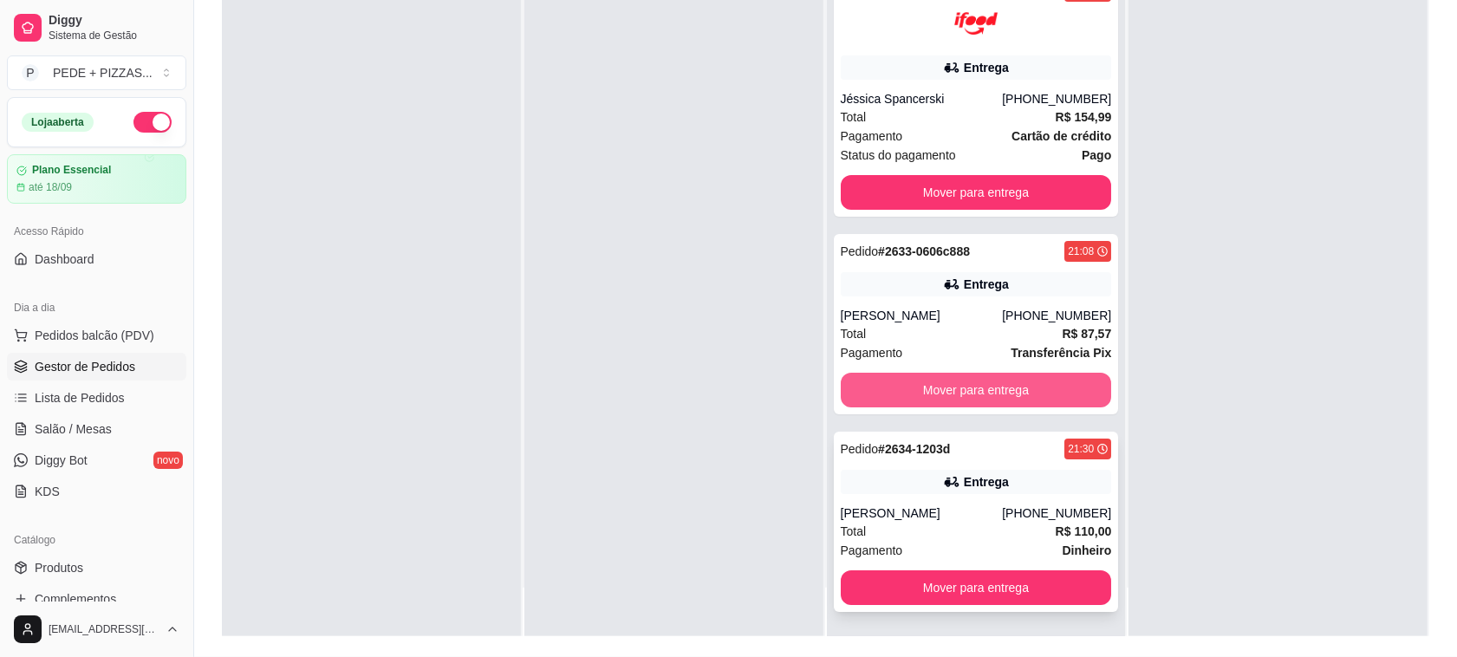
scroll to position [217, 0]
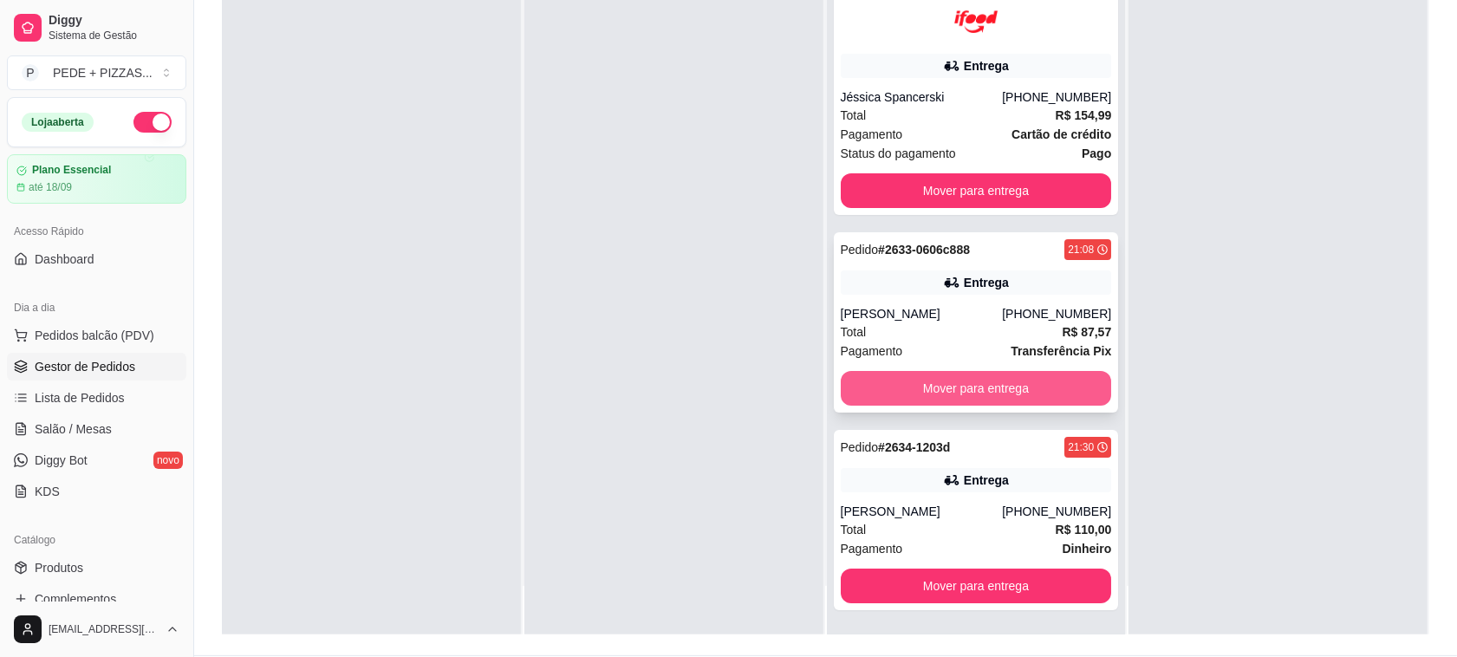
click at [942, 388] on button "Mover para entrega" at bounding box center [976, 388] width 271 height 35
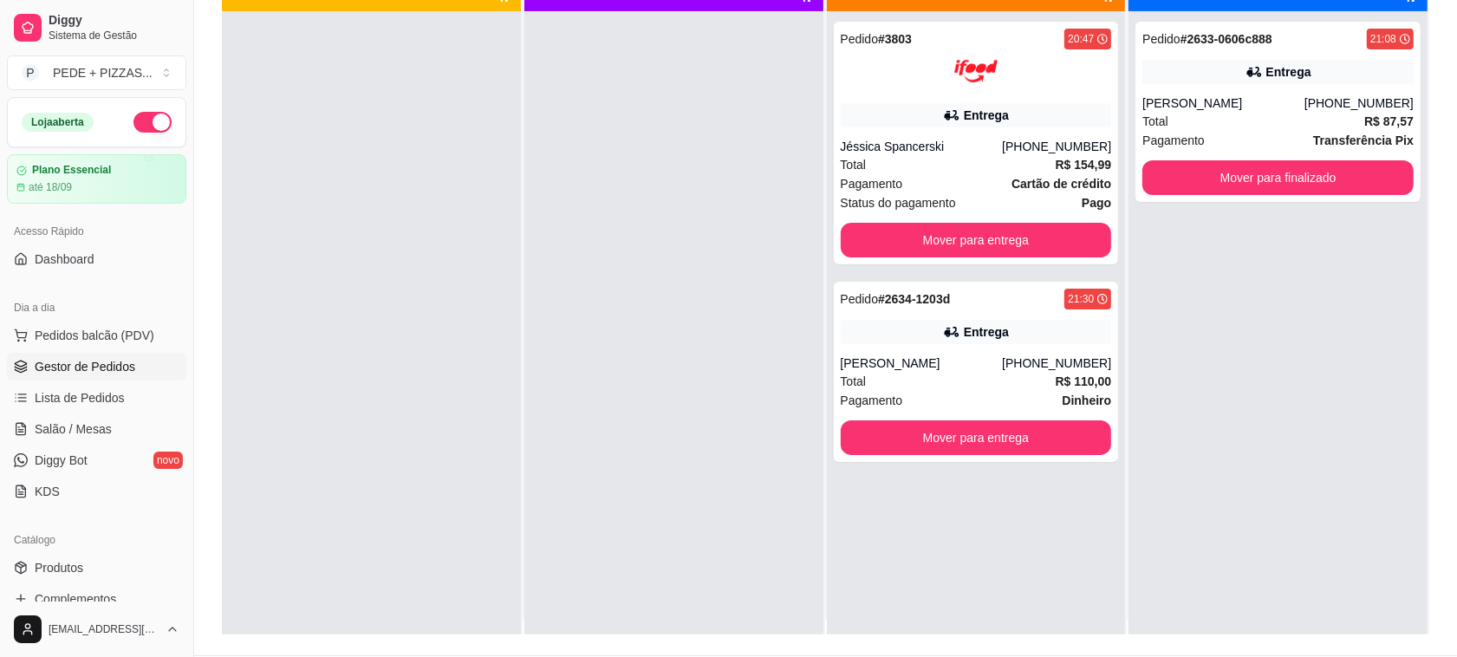
scroll to position [0, 0]
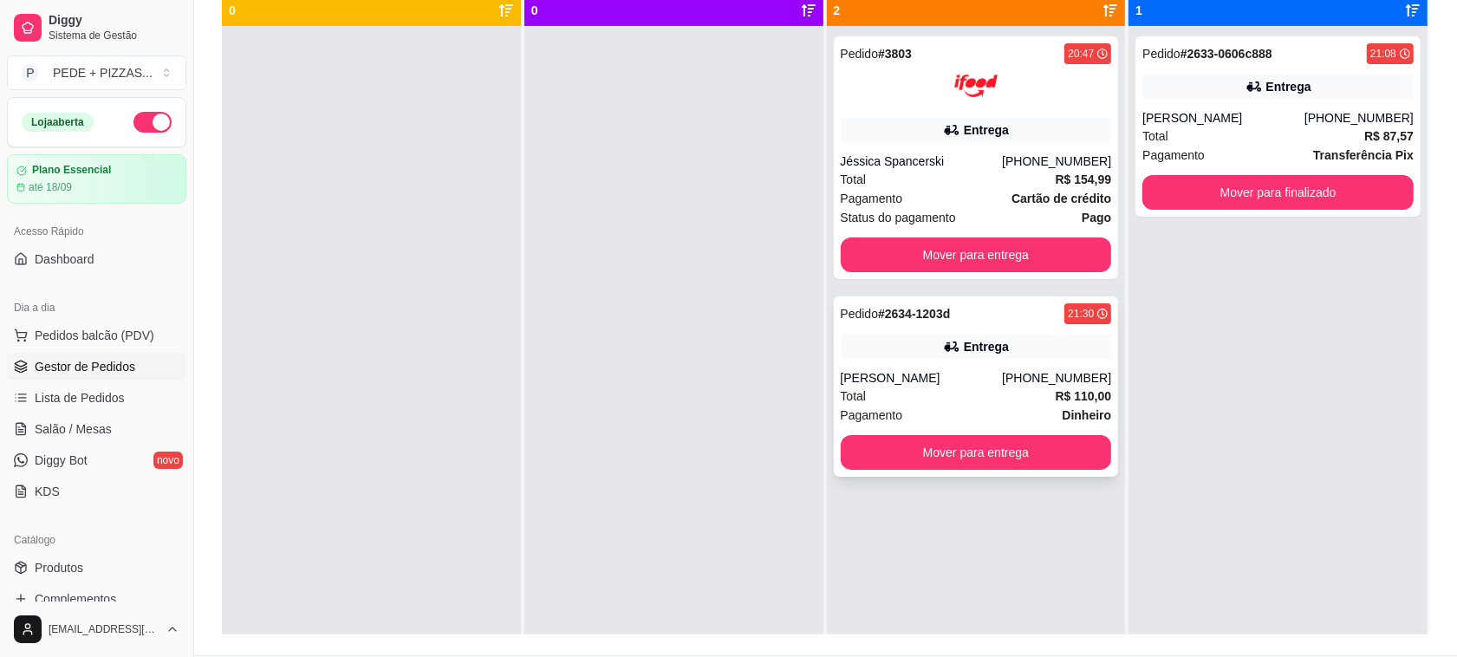
click at [954, 368] on div "Pedido # 2634-1203d 21:30 Entrega [PERSON_NAME] [PHONE_NUMBER] Total R$ 110,00 …" at bounding box center [976, 386] width 285 height 180
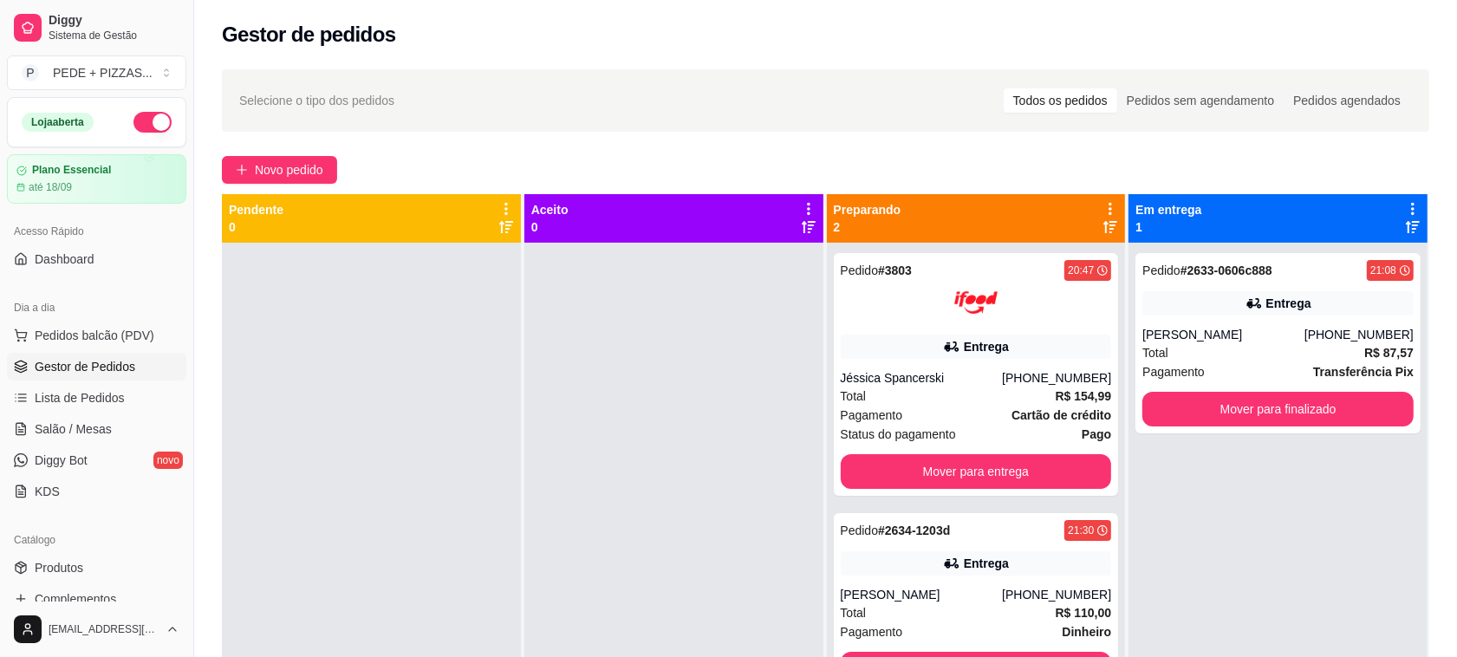
drag, startPoint x: 681, startPoint y: 343, endPoint x: 717, endPoint y: 123, distance: 223.2
click at [681, 342] on div at bounding box center [673, 571] width 299 height 657
click at [744, 94] on div "Selecione o tipo dos pedidos Todos os pedidos Pedidos sem agendamento Pedidos a…" at bounding box center [825, 101] width 1173 height 28
click at [1263, 348] on div "Total R$ 87,57" at bounding box center [1278, 352] width 271 height 19
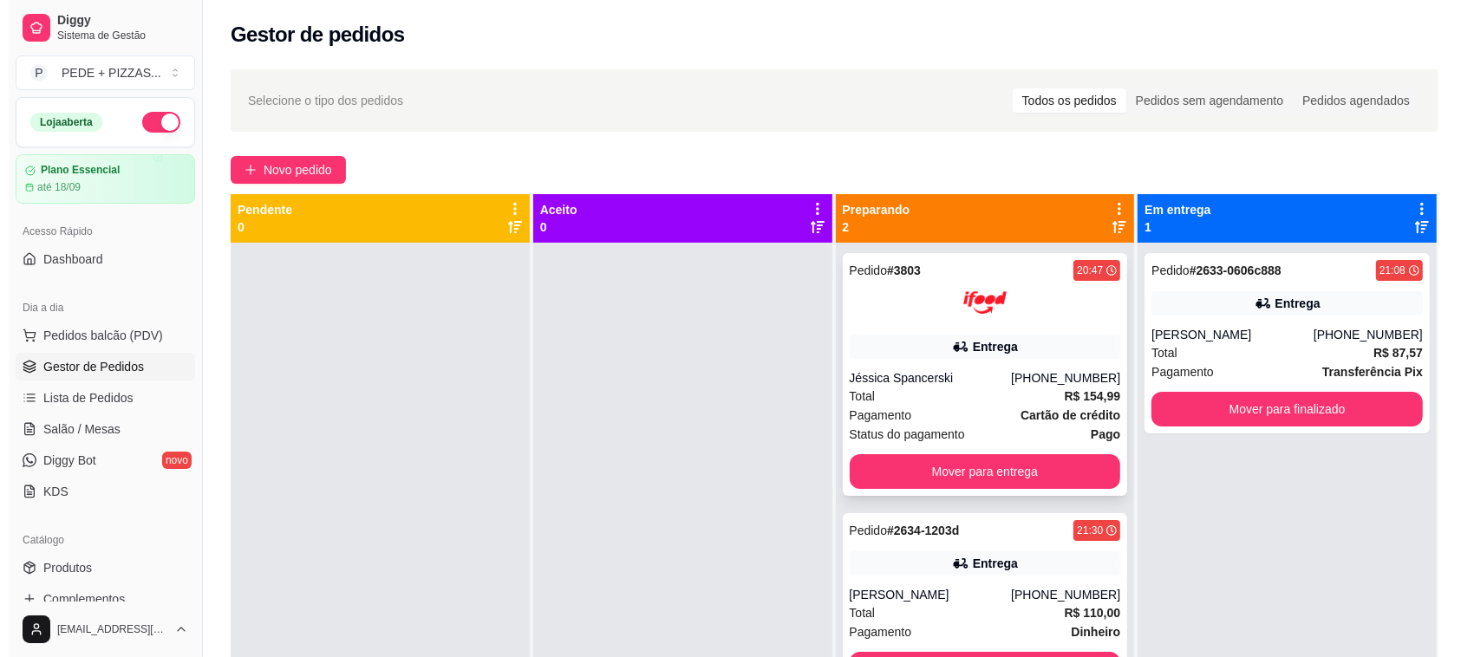
scroll to position [49, 0]
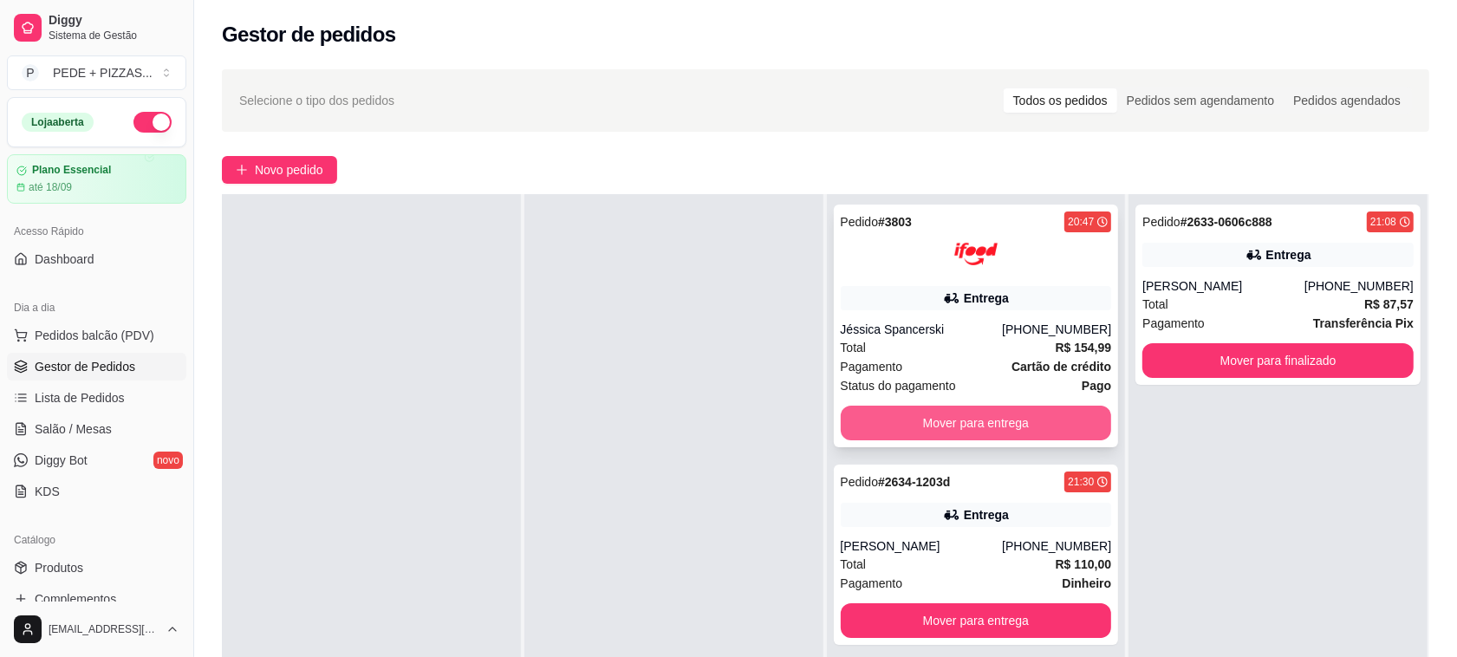
click at [950, 430] on button "Mover para entrega" at bounding box center [976, 423] width 271 height 35
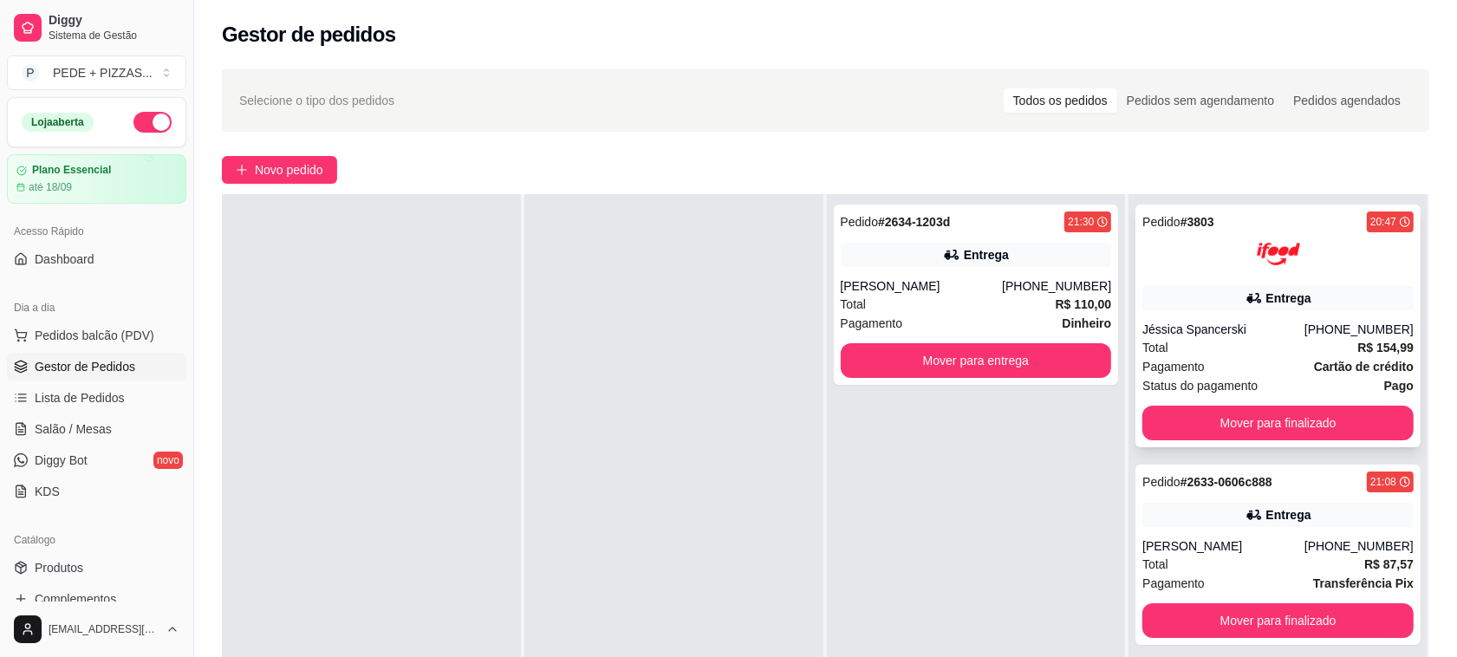
click at [1267, 305] on div "Entrega" at bounding box center [1289, 298] width 45 height 17
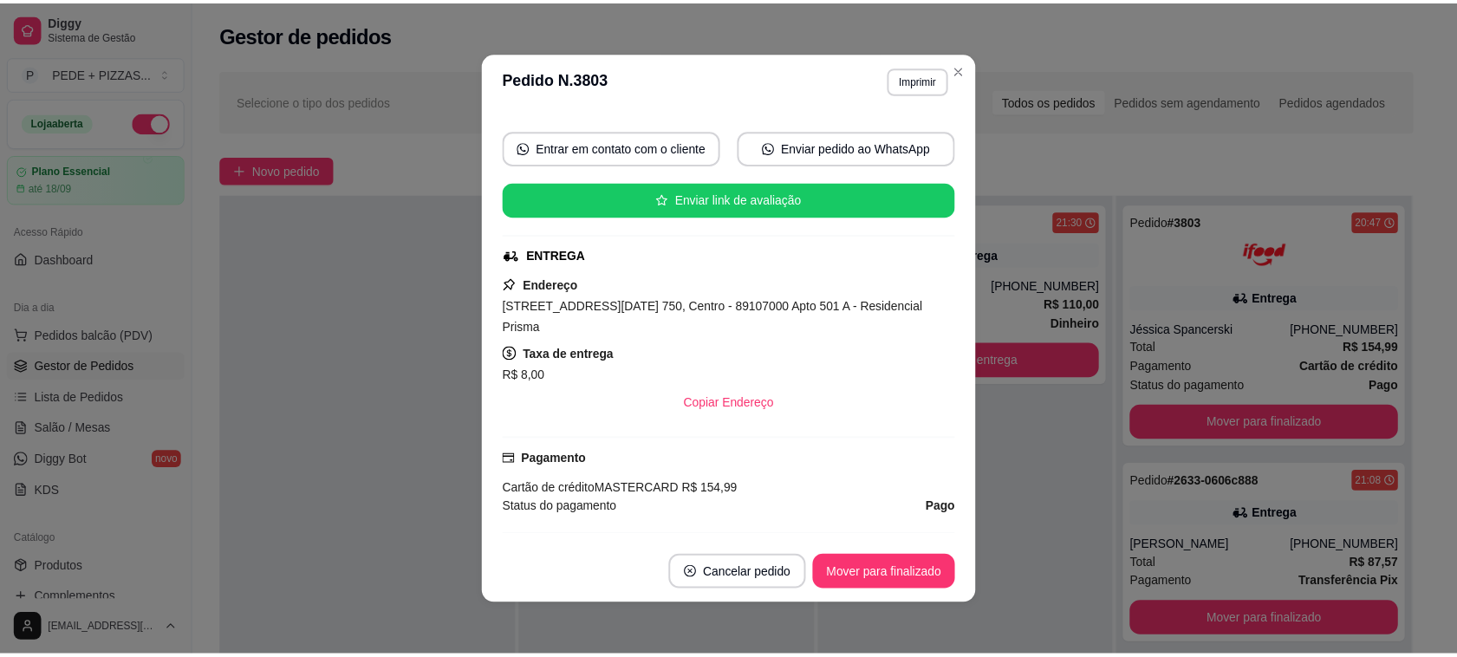
scroll to position [325, 0]
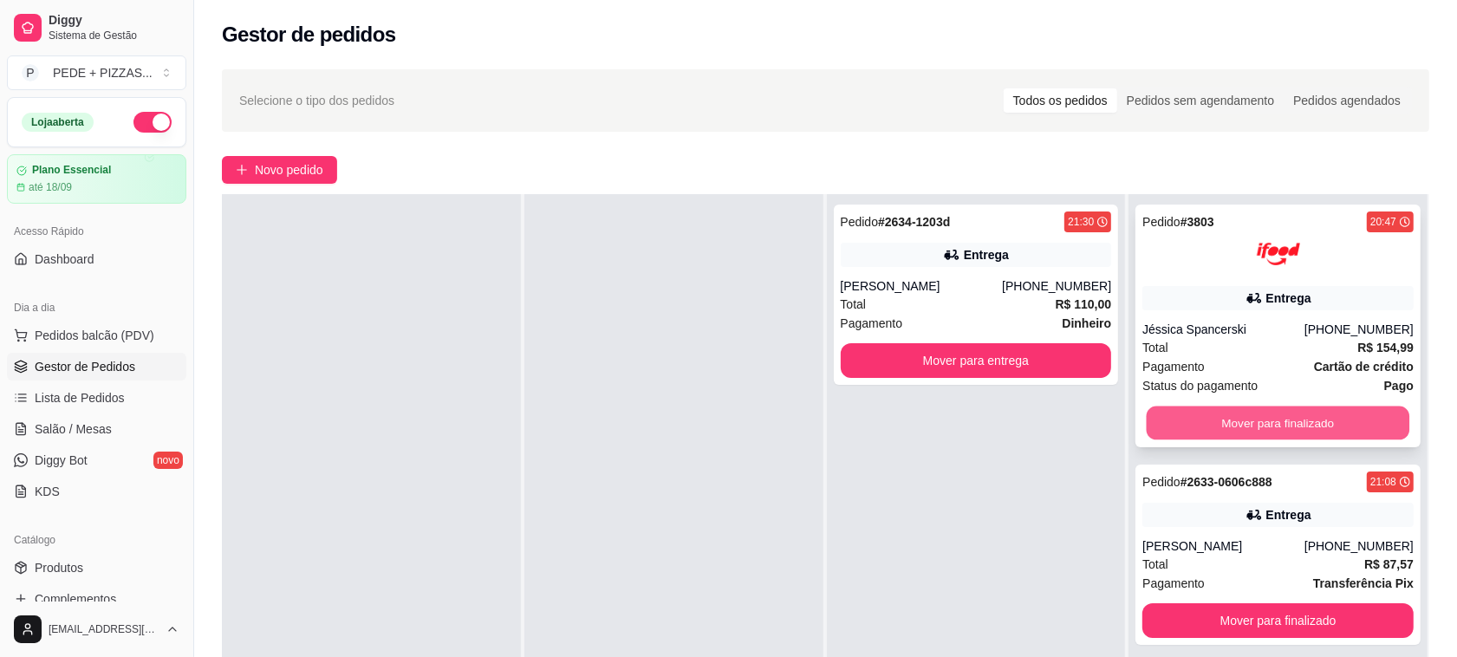
click at [1215, 418] on button "Mover para finalizado" at bounding box center [1278, 424] width 263 height 34
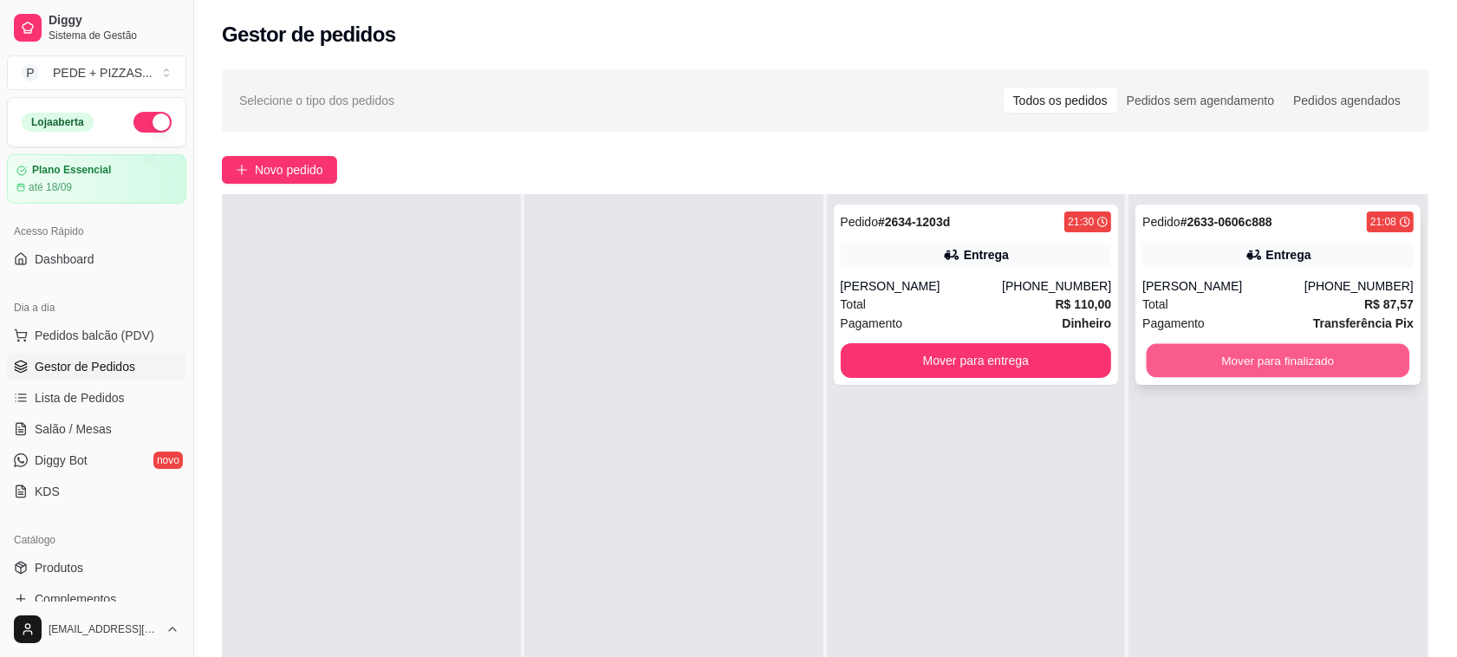
click at [1254, 362] on button "Mover para finalizado" at bounding box center [1278, 361] width 263 height 34
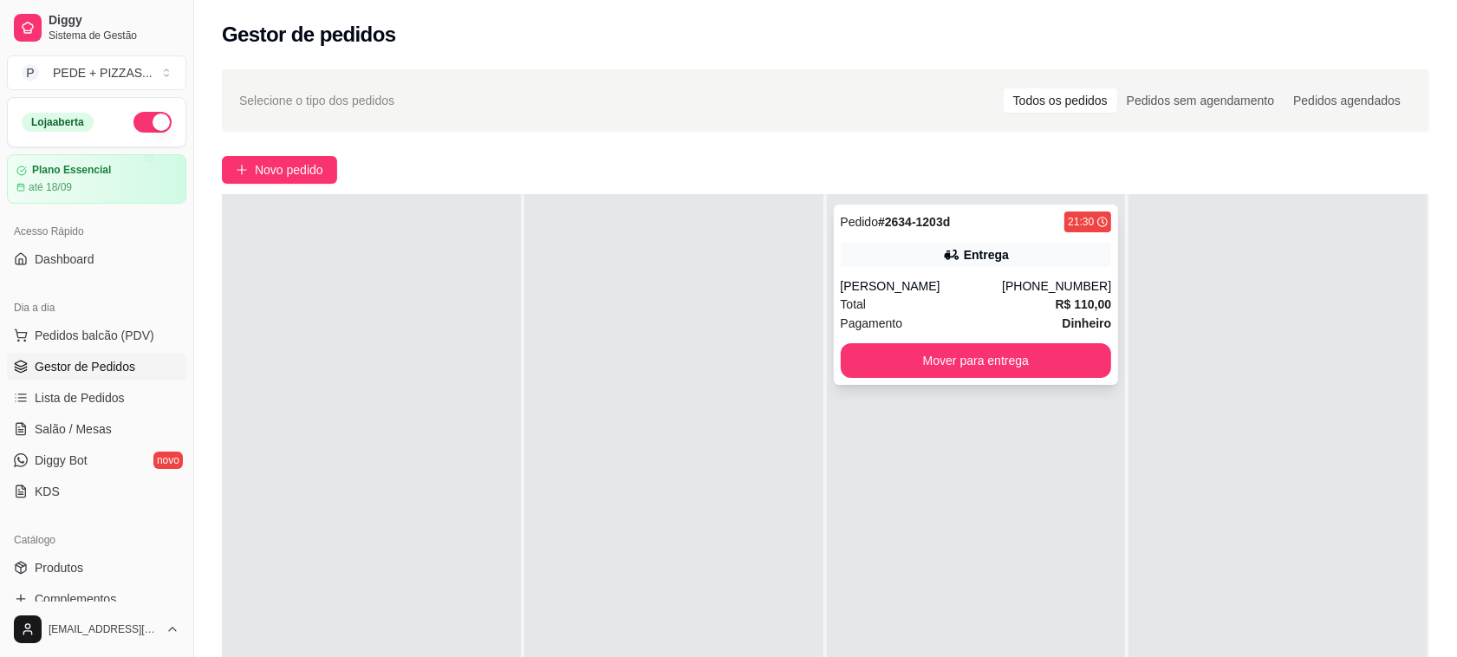
click at [974, 254] on div "Entrega" at bounding box center [986, 254] width 45 height 17
click at [990, 373] on button "Mover para entrega" at bounding box center [975, 361] width 263 height 34
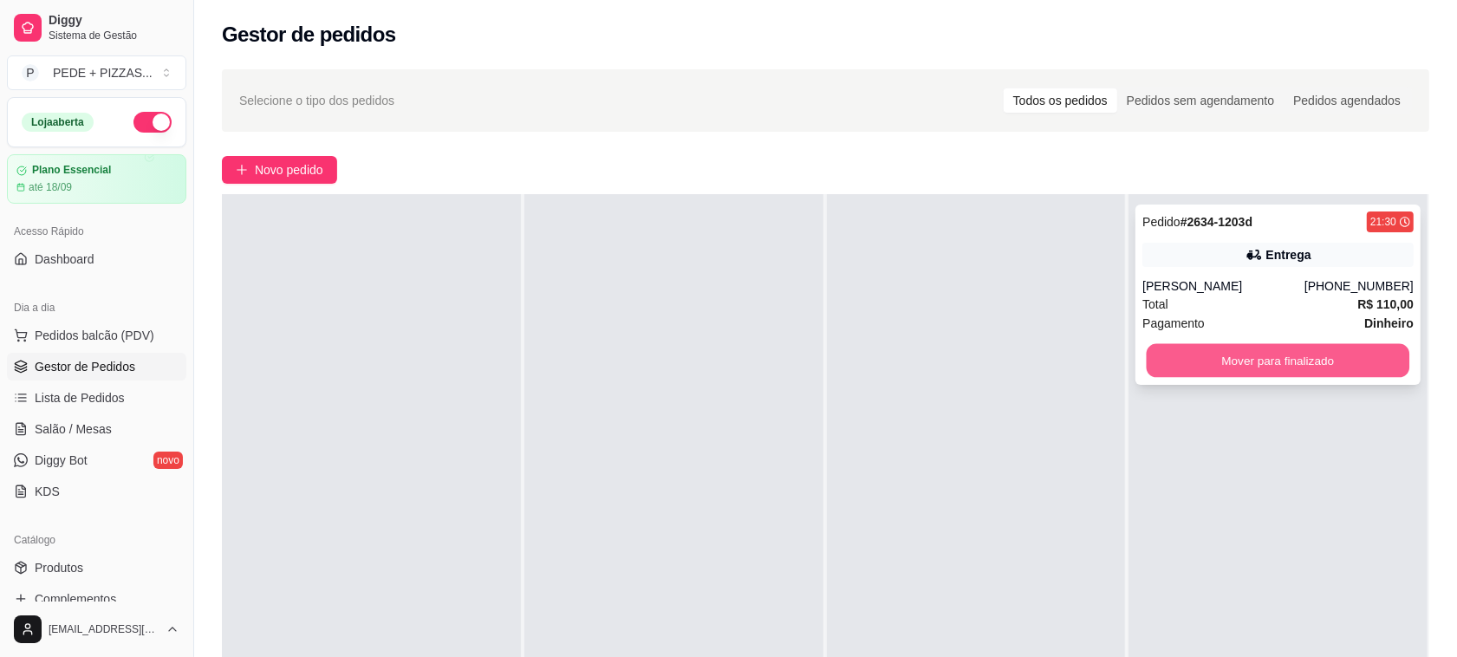
click at [1301, 370] on button "Mover para finalizado" at bounding box center [1278, 361] width 263 height 34
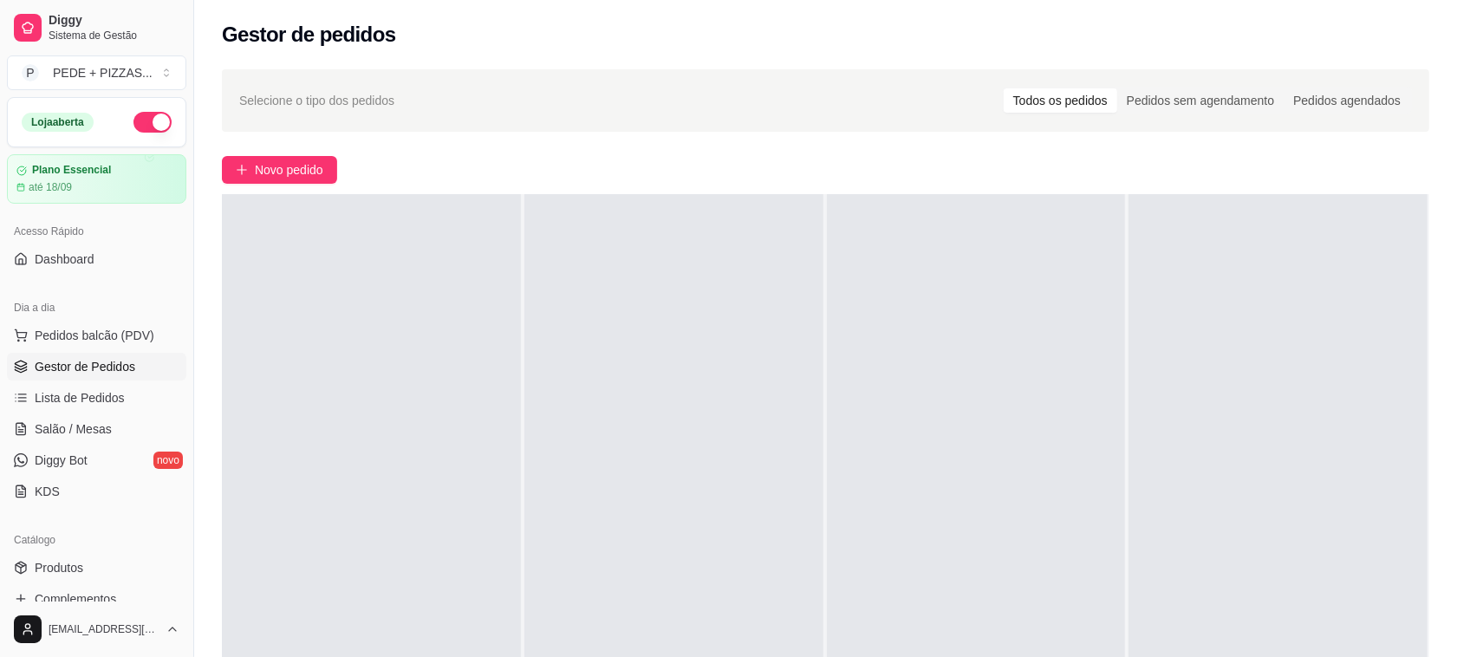
click at [876, 49] on div "Gestor de pedidos" at bounding box center [825, 29] width 1263 height 59
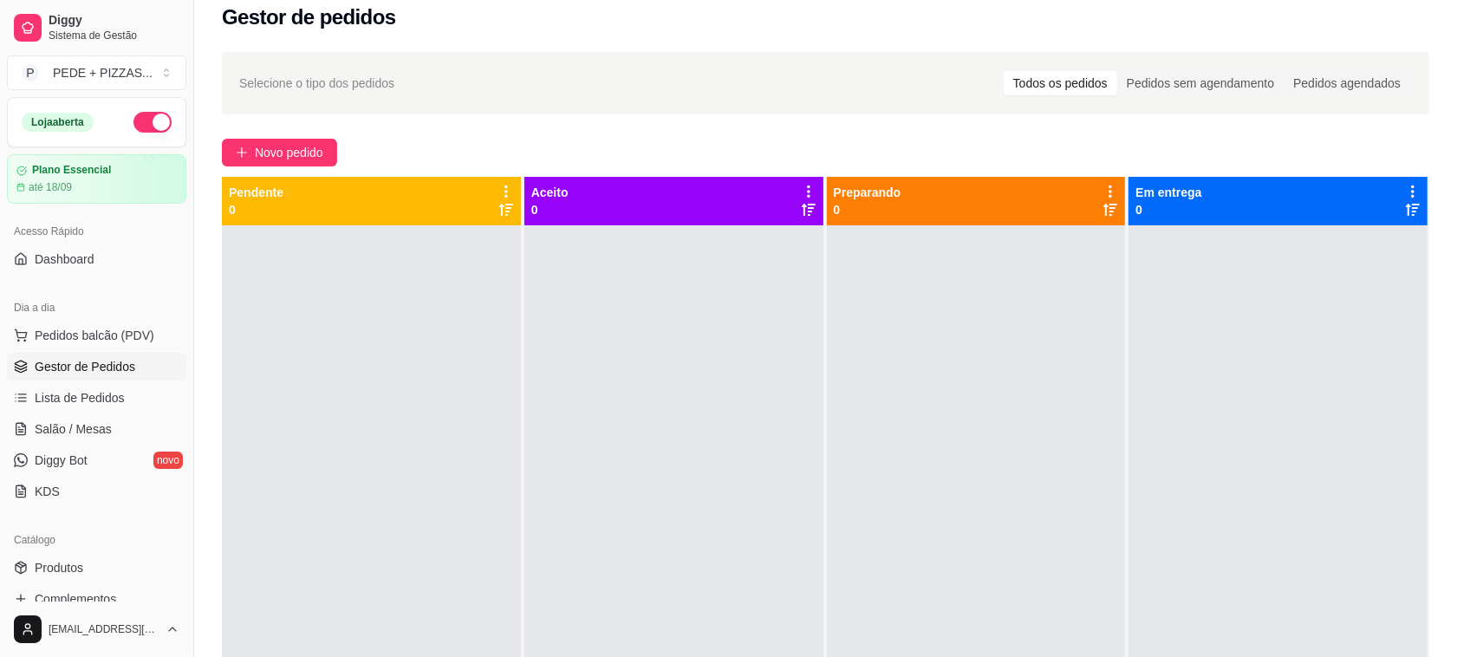
scroll to position [0, 0]
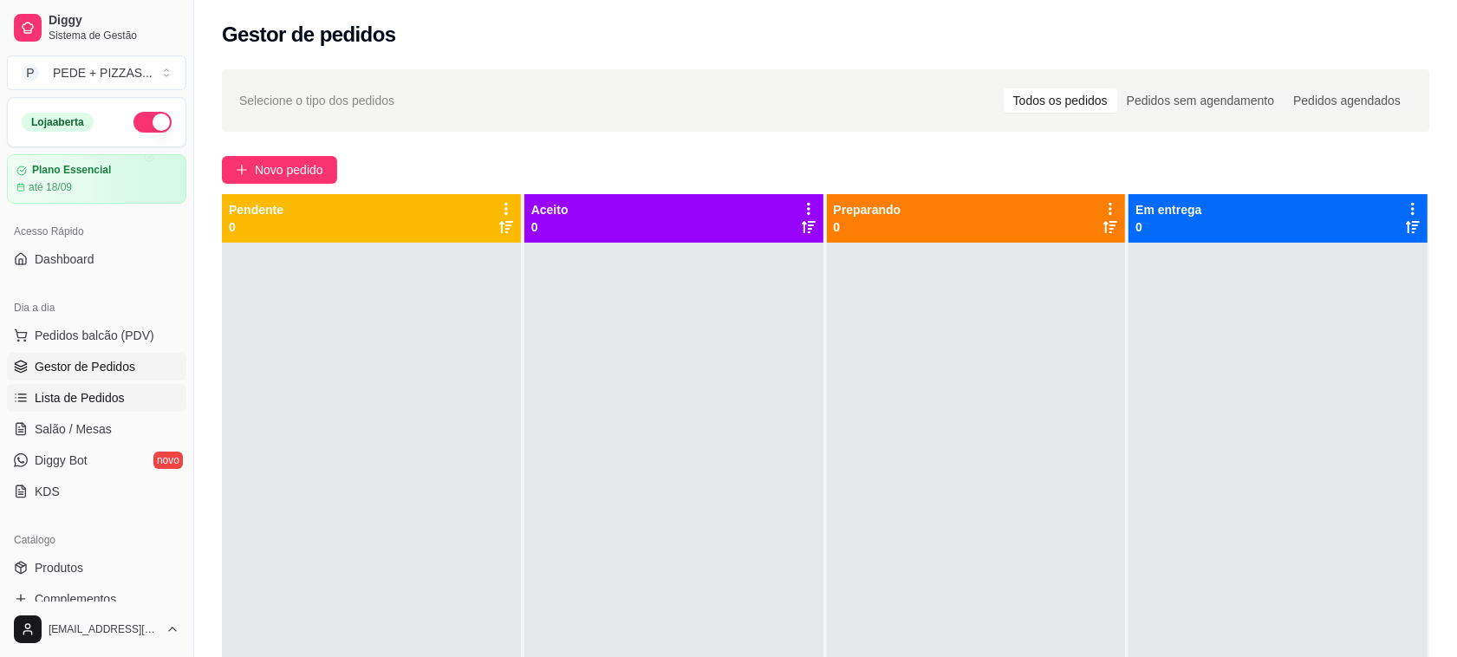
click at [58, 397] on span "Lista de Pedidos" at bounding box center [80, 397] width 90 height 17
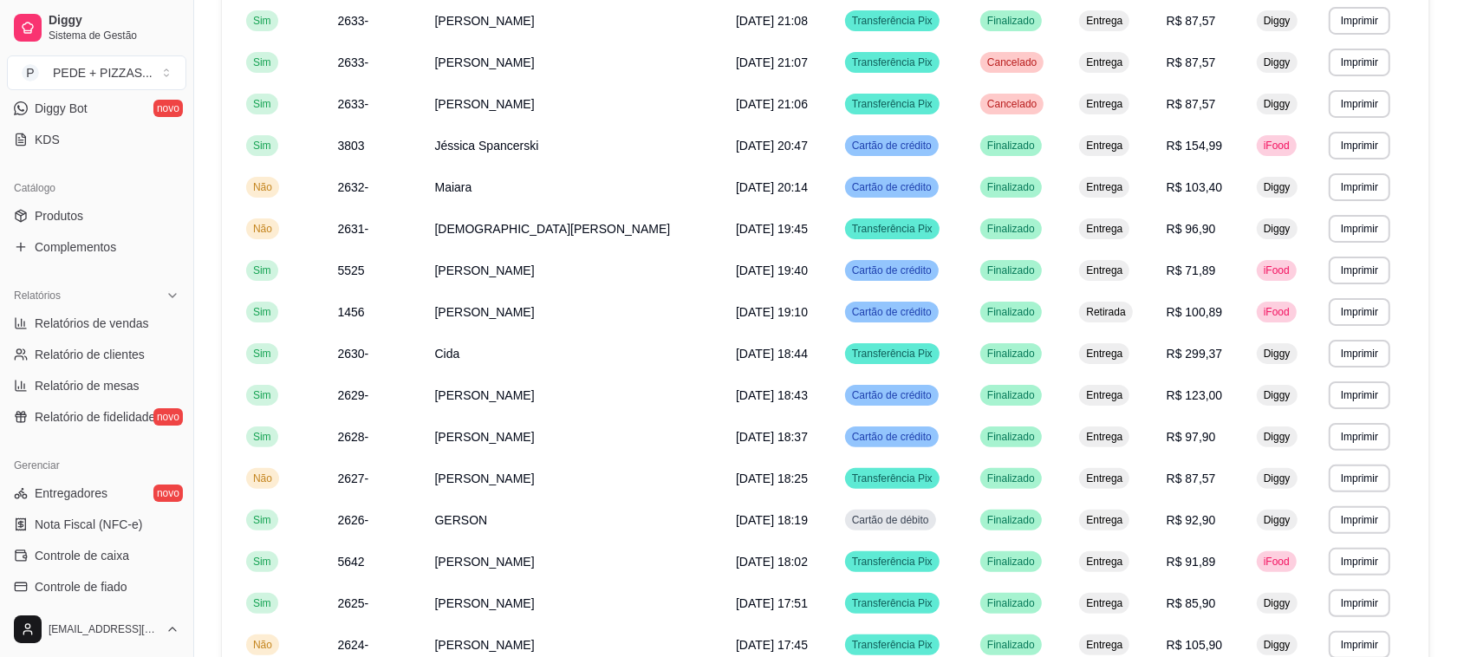
scroll to position [433, 0]
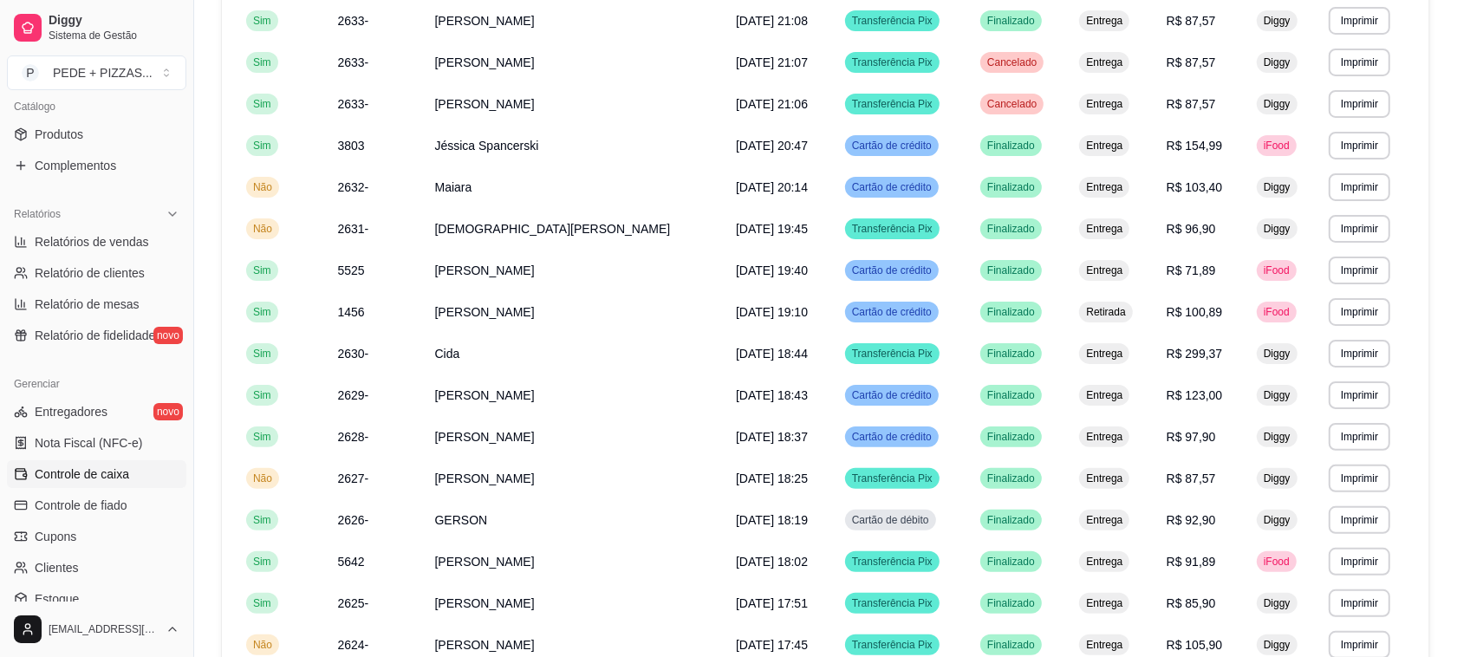
click at [87, 475] on span "Controle de caixa" at bounding box center [82, 474] width 94 height 17
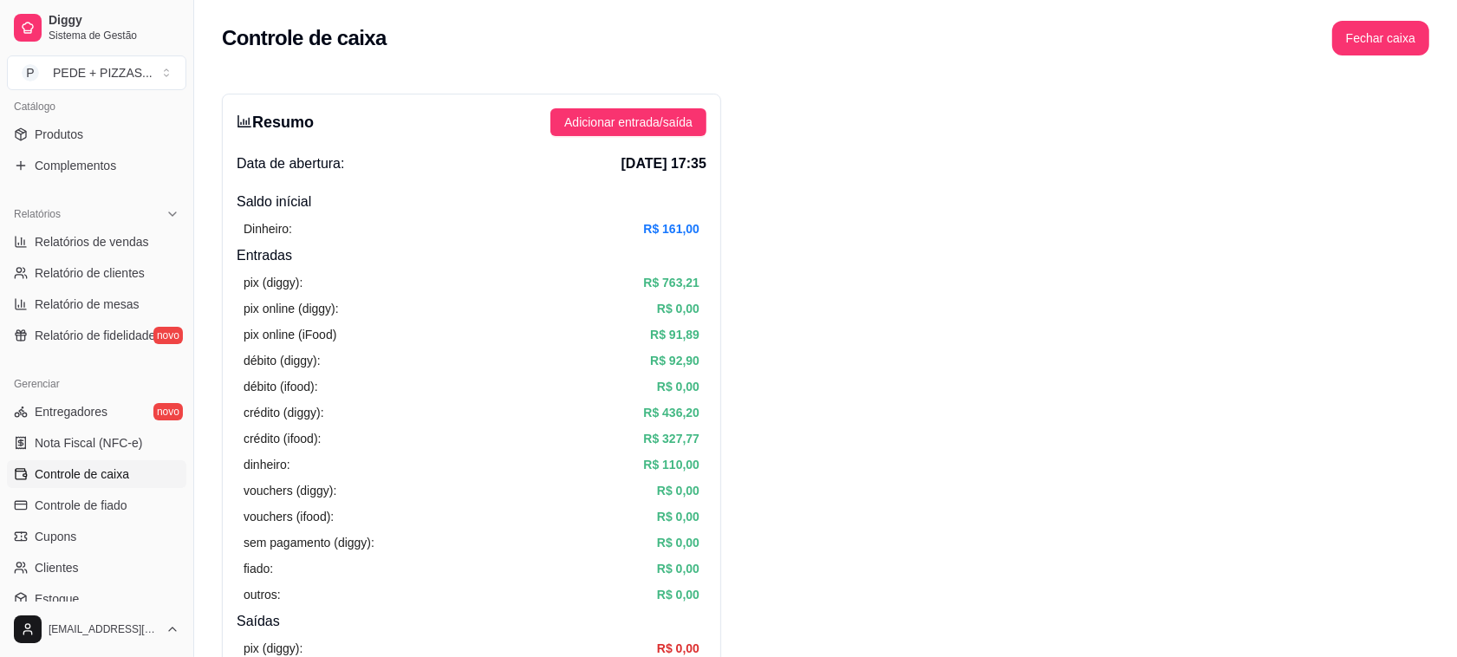
drag, startPoint x: 945, startPoint y: 458, endPoint x: 864, endPoint y: 380, distance: 112.2
click at [71, 244] on span "Relatórios de vendas" at bounding box center [92, 241] width 114 height 17
select select "ALL"
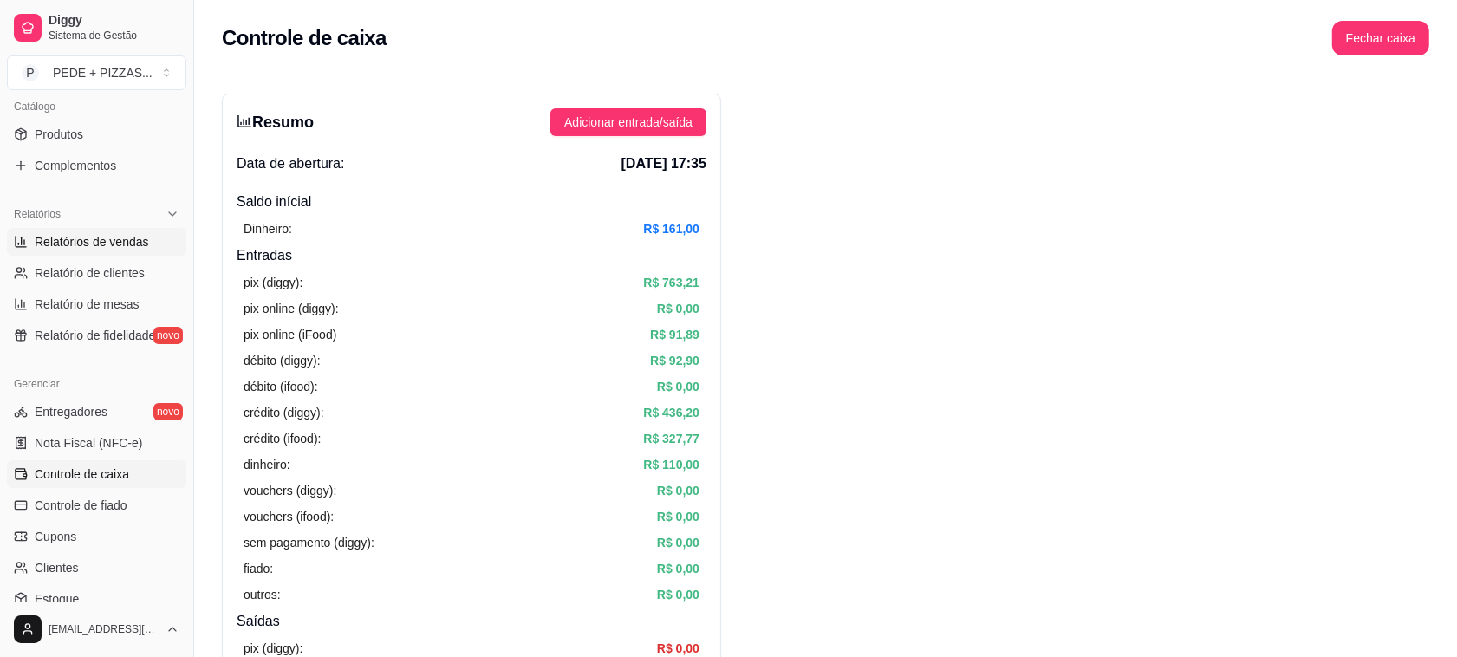
select select "0"
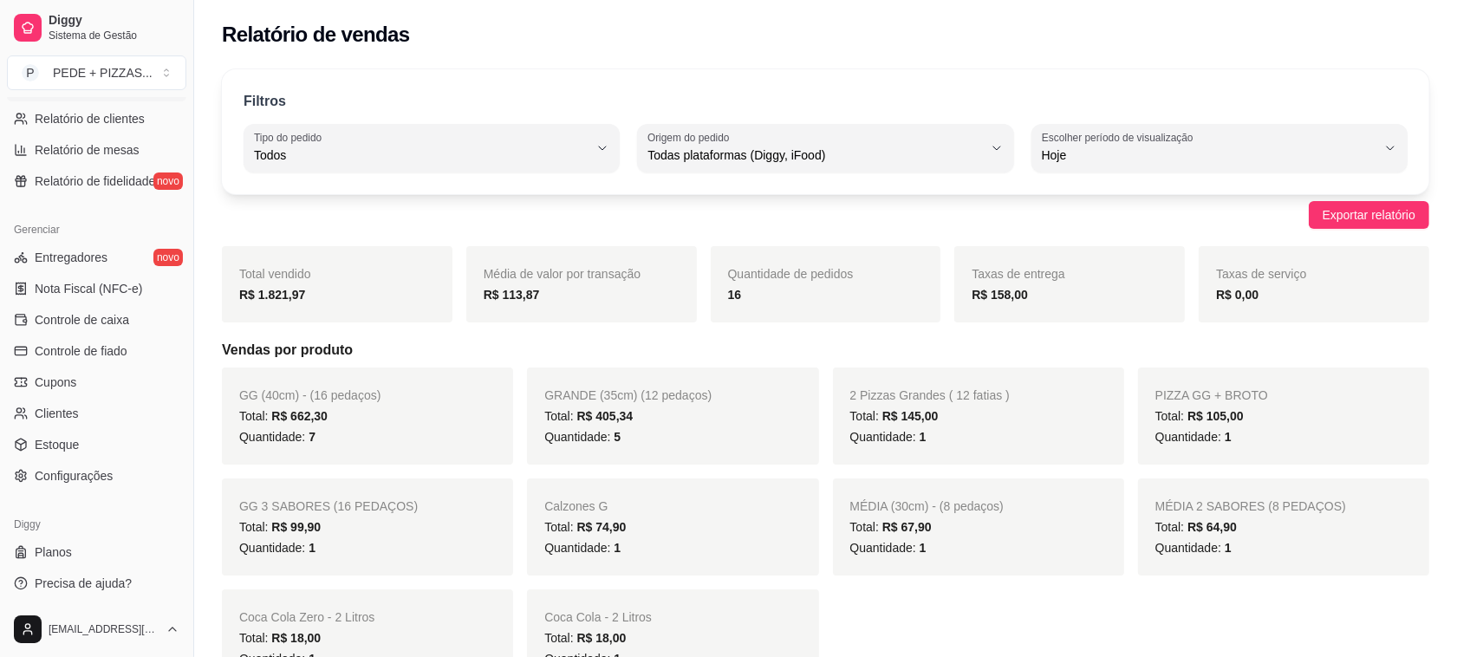
scroll to position [590, 0]
click at [93, 322] on span "Controle de caixa" at bounding box center [82, 317] width 94 height 17
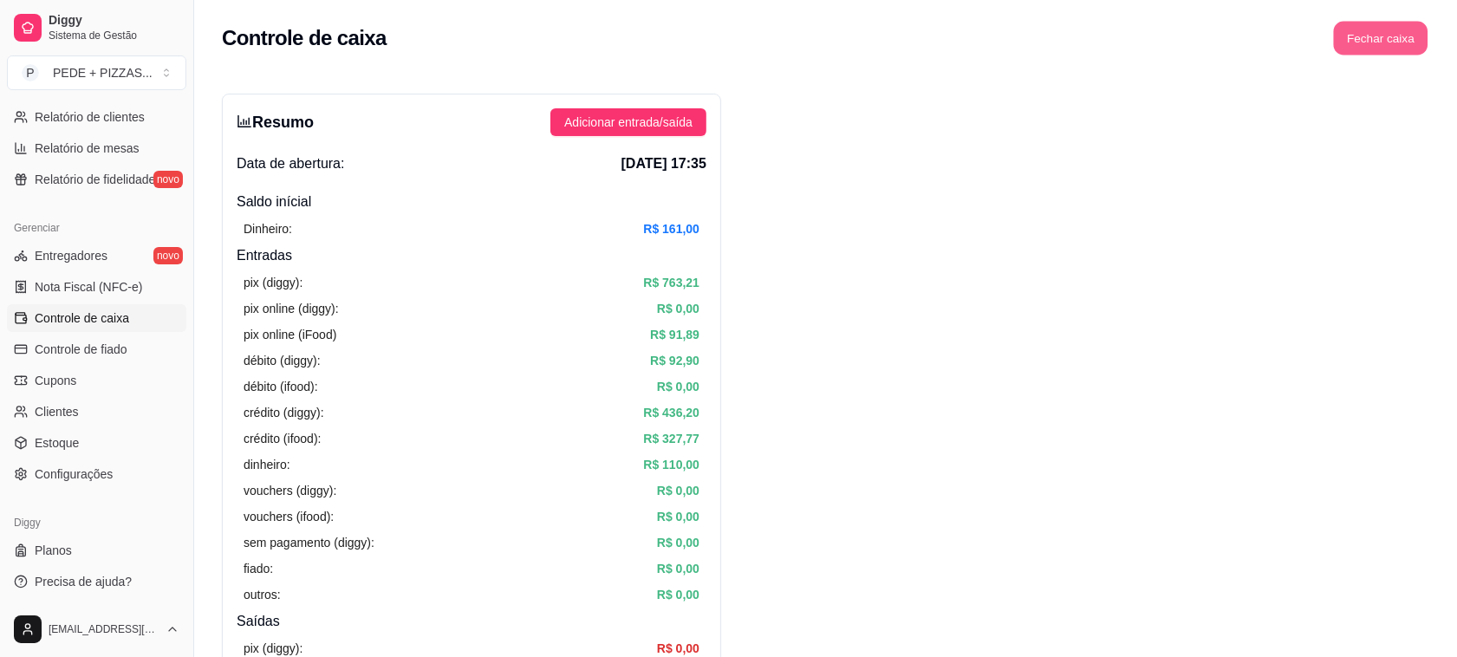
click at [1385, 36] on button "Fechar caixa" at bounding box center [1381, 39] width 94 height 34
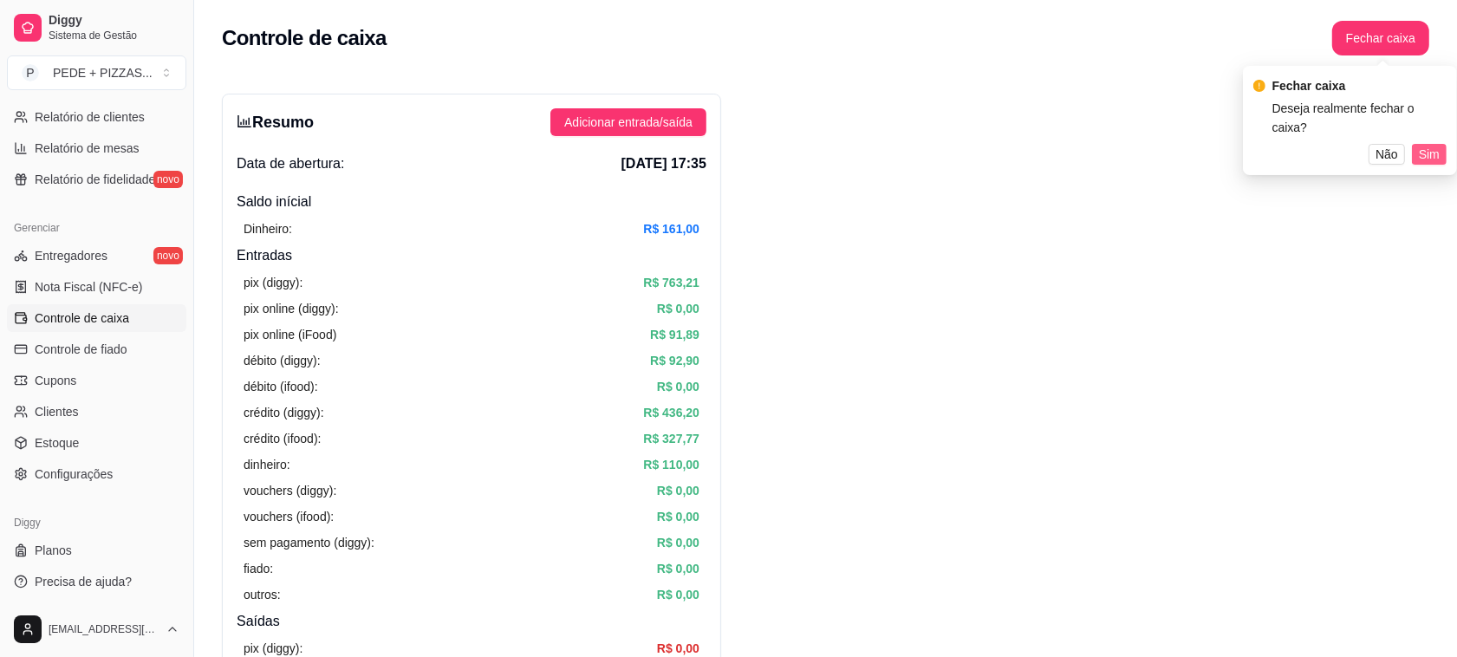
click at [1433, 145] on span "Sim" at bounding box center [1429, 154] width 21 height 19
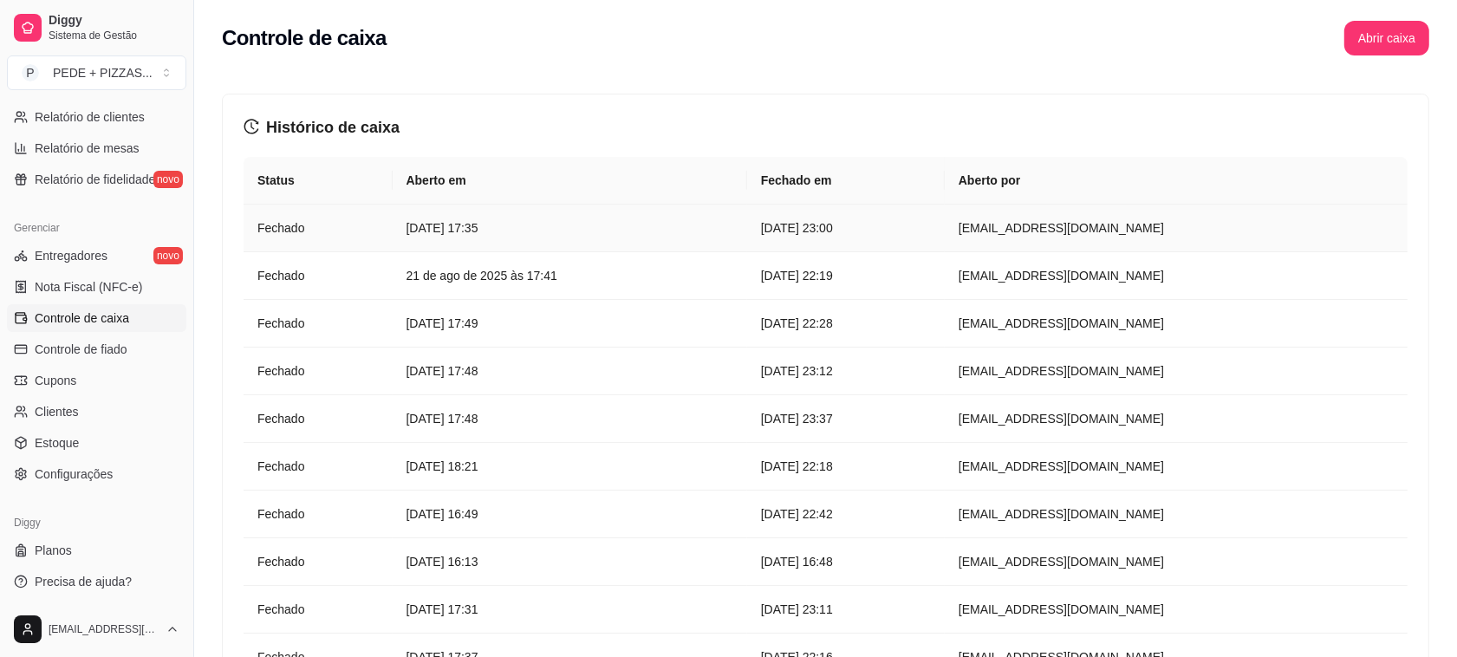
click at [393, 228] on td "[DATE] 17:35" at bounding box center [570, 229] width 355 height 48
click at [432, 232] on article "[DATE] 17:35" at bounding box center [570, 227] width 327 height 19
click at [283, 230] on article "Fechado" at bounding box center [317, 227] width 121 height 19
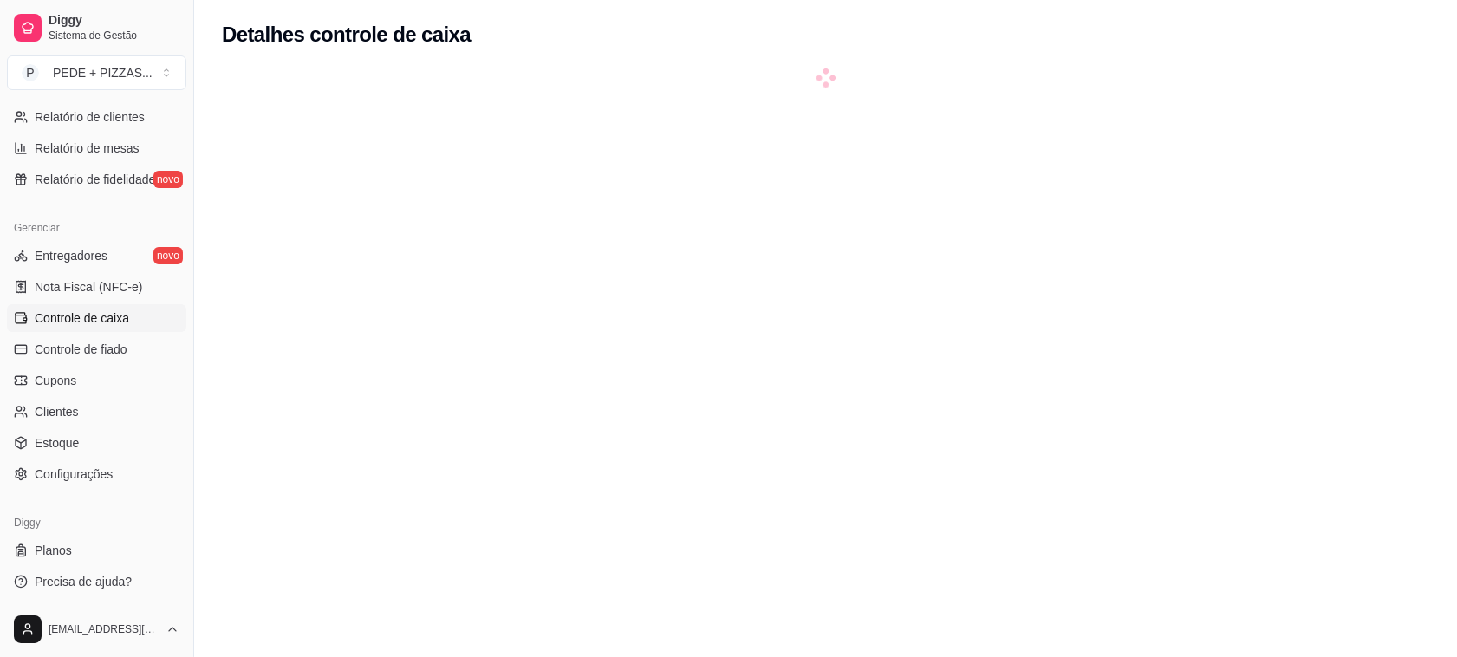
click at [283, 230] on div at bounding box center [826, 397] width 1208 height 657
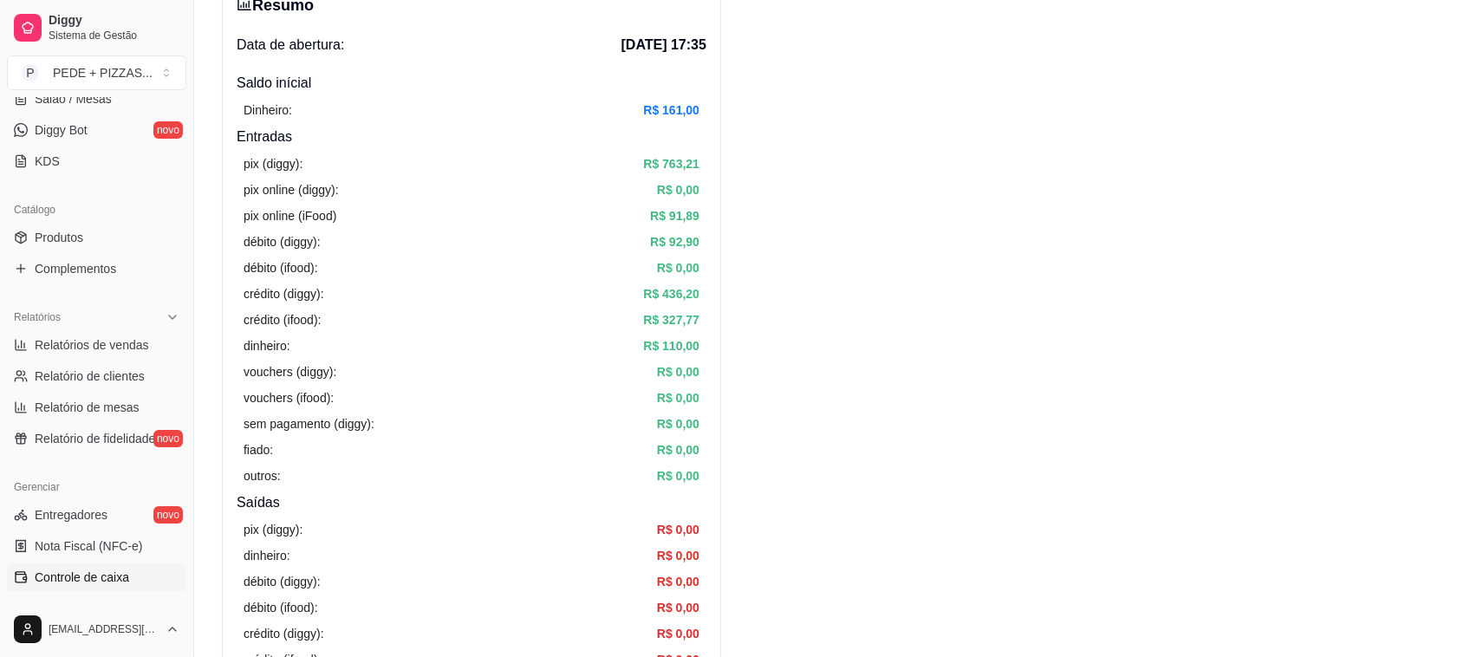
scroll to position [48, 0]
